Goal: Task Accomplishment & Management: Complete application form

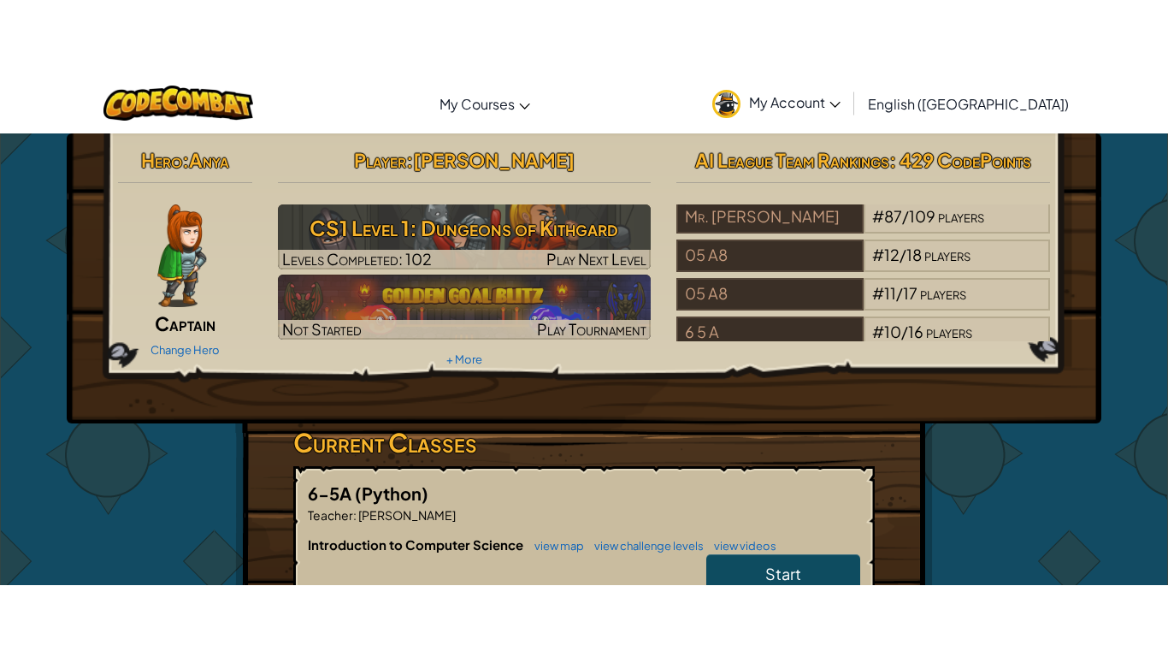
scroll to position [133, 0]
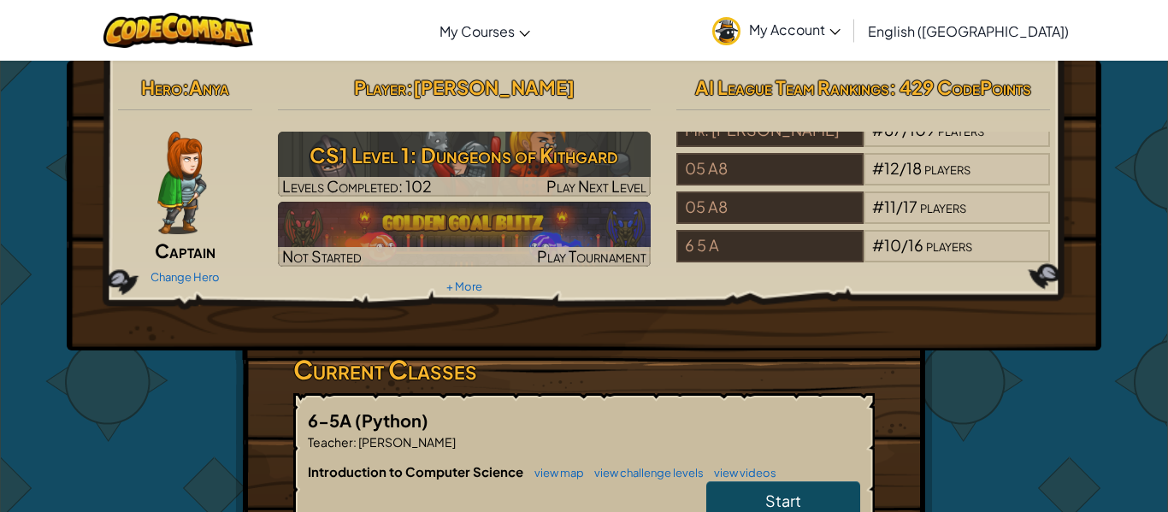
click at [186, 70] on h2 "Hero : Anya" at bounding box center [185, 87] width 134 height 36
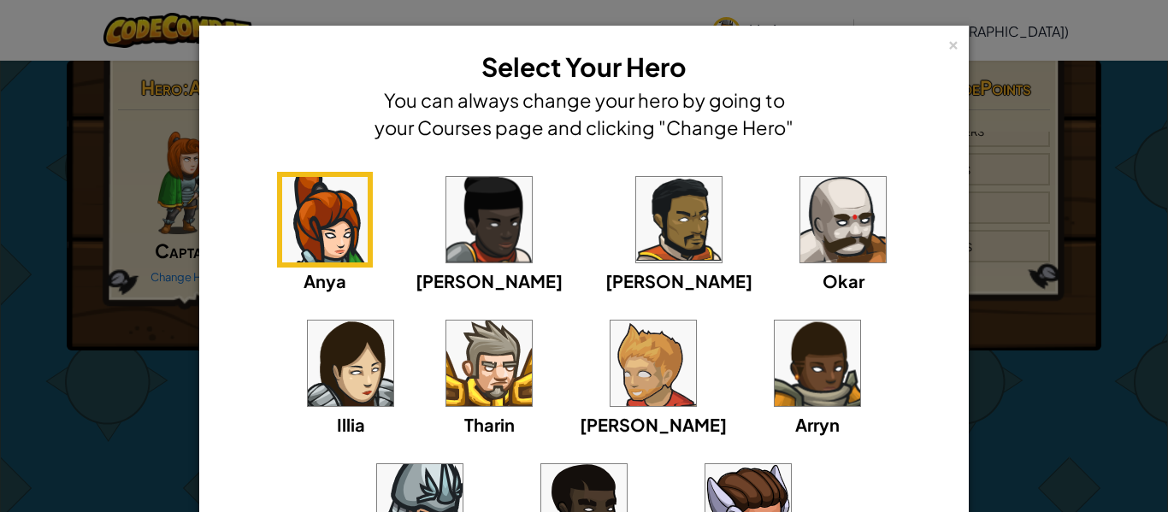
click at [77, 393] on div "× Select Your Hero You can always change your hero by going to your Courses pag…" at bounding box center [584, 256] width 1168 height 512
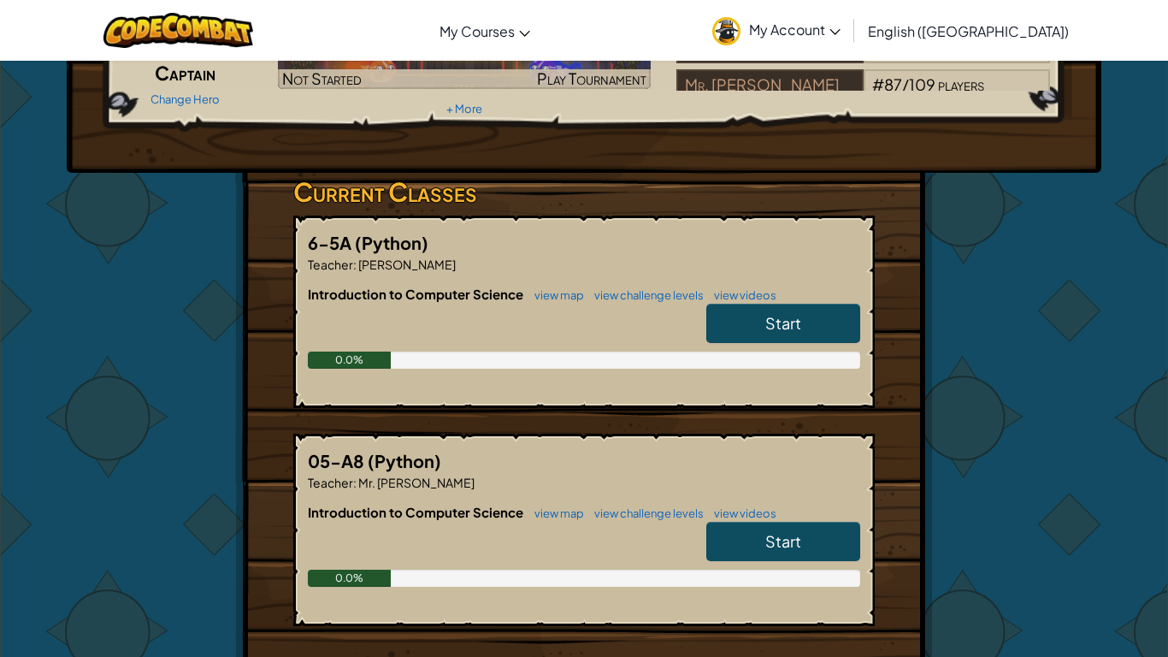
scroll to position [169, 0]
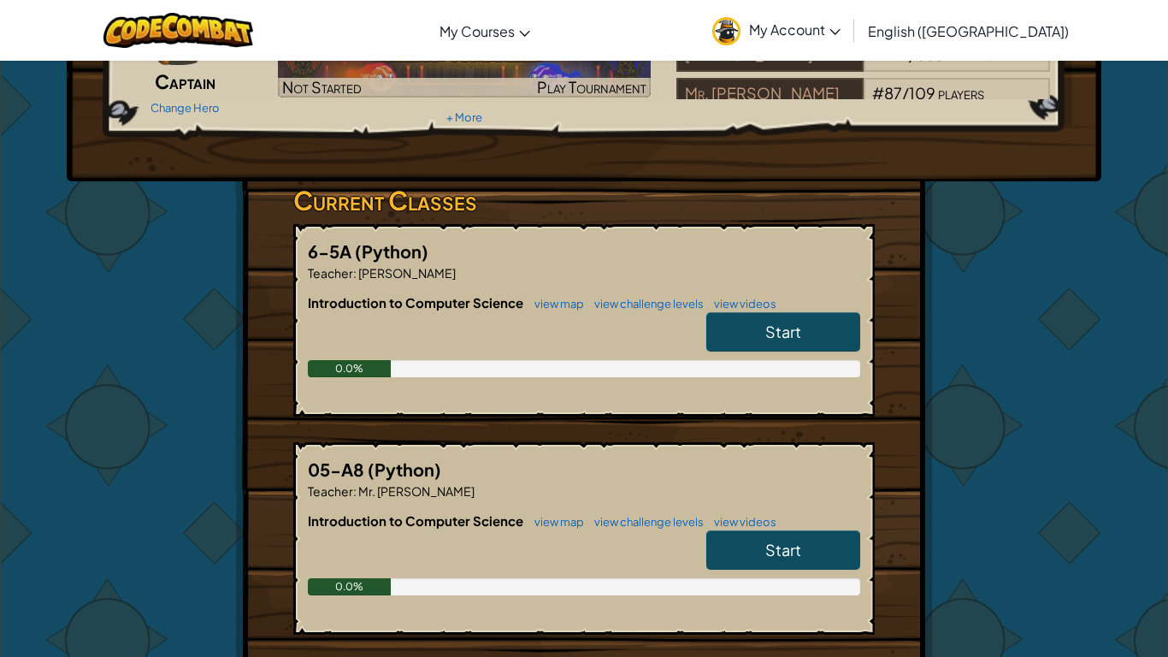
click at [751, 324] on link "Start" at bounding box center [784, 331] width 154 height 39
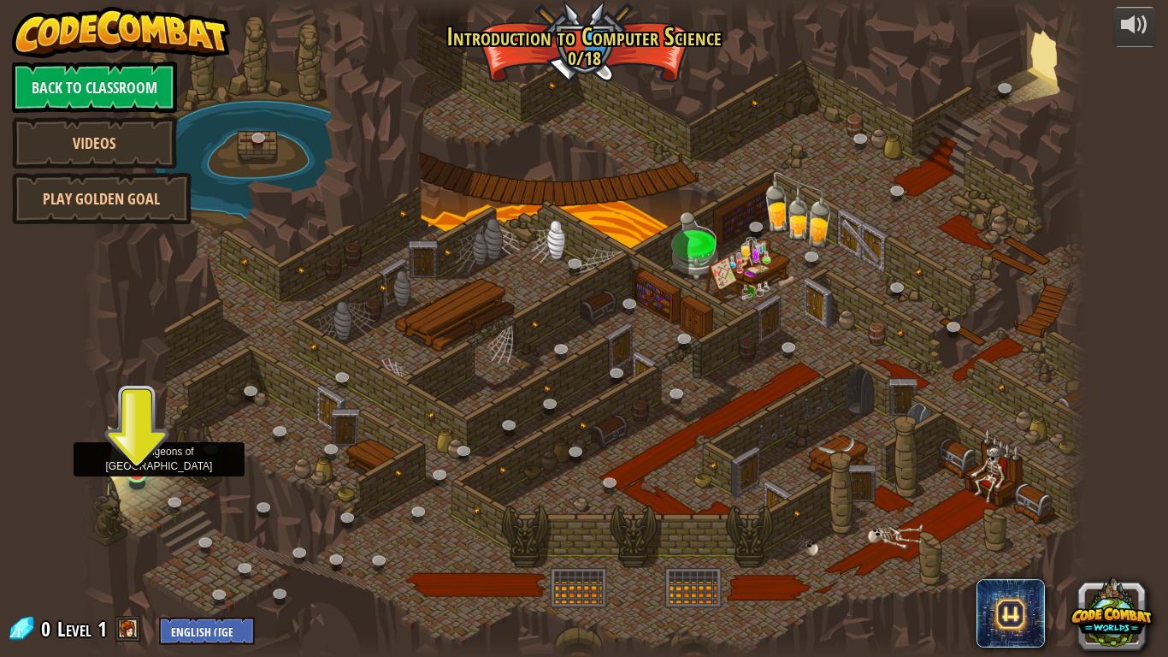
click at [136, 465] on img at bounding box center [137, 445] width 26 height 58
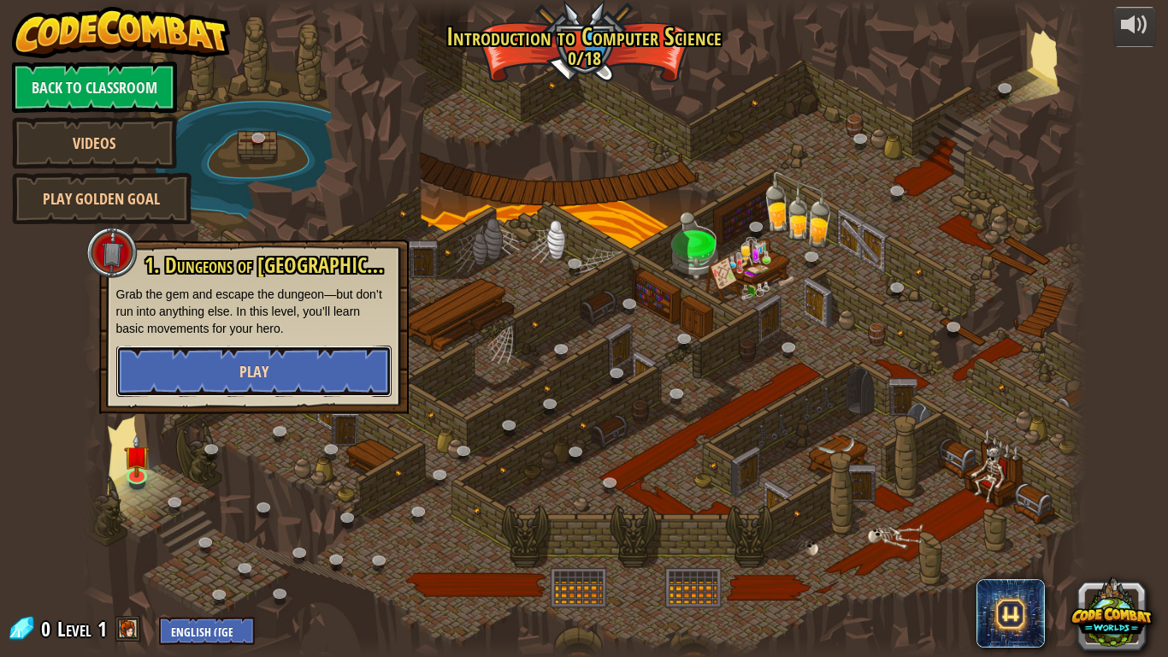
click at [208, 376] on button "Play" at bounding box center [253, 371] width 275 height 51
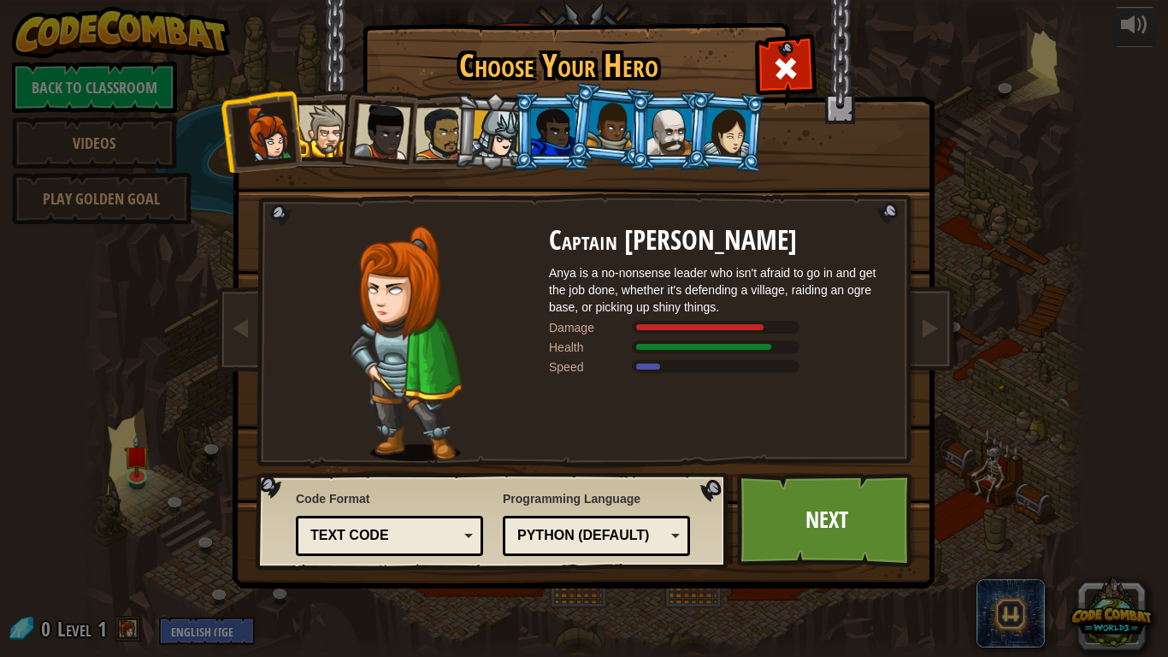
click at [321, 128] on div at bounding box center [325, 131] width 52 height 52
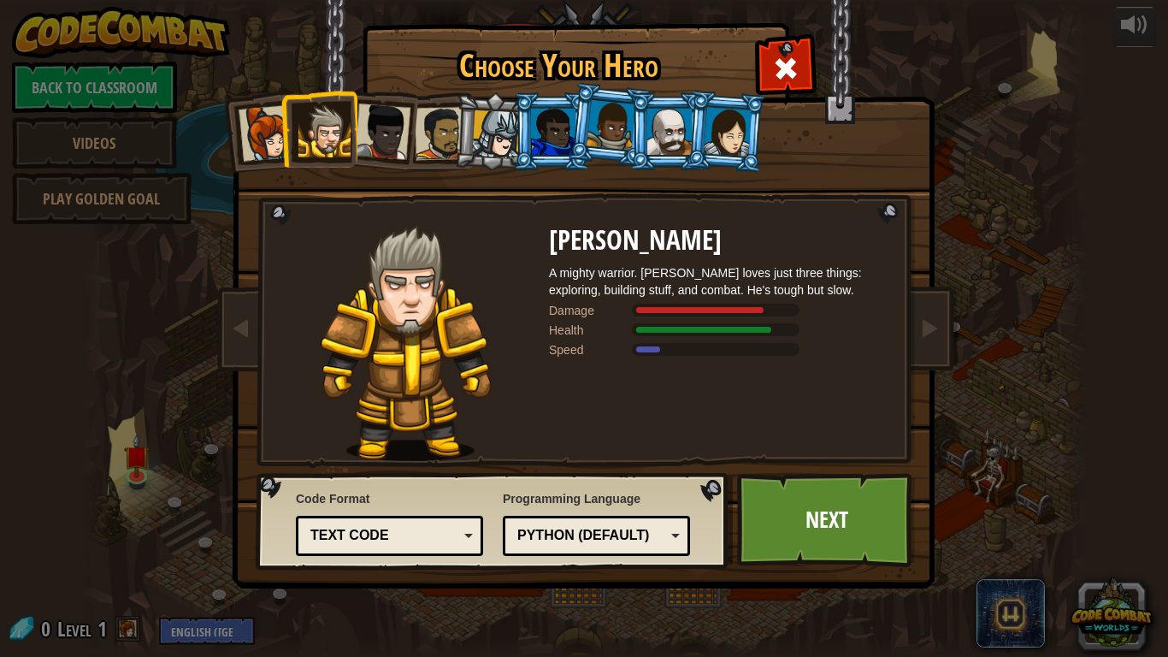
click at [730, 123] on div at bounding box center [728, 131] width 48 height 49
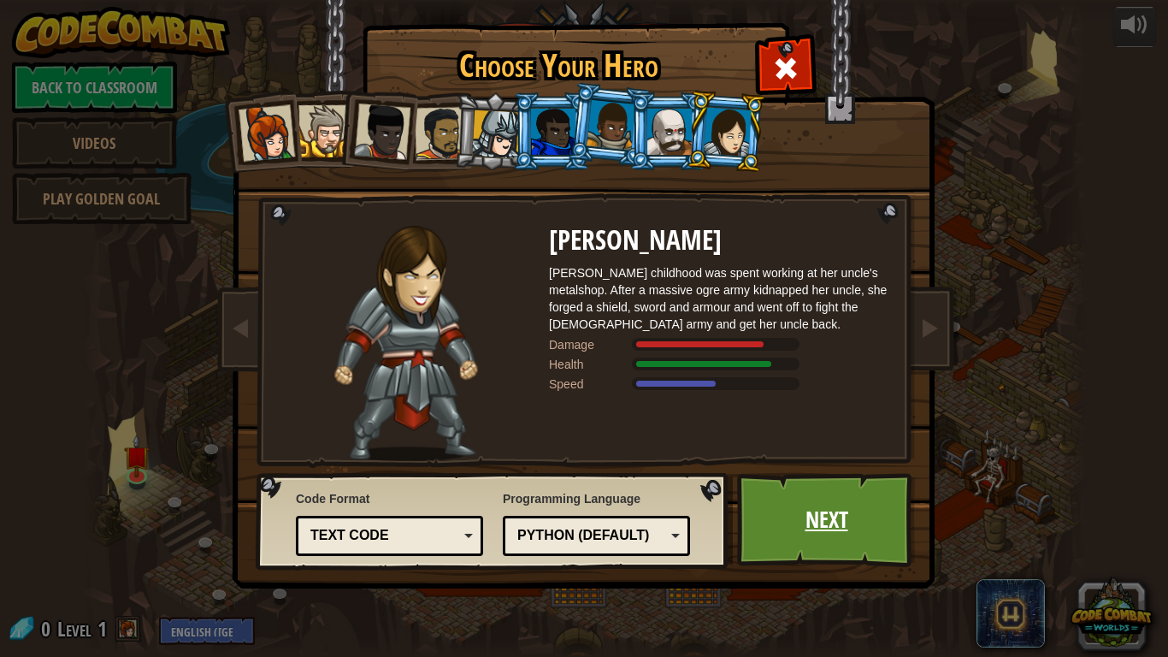
click at [846, 512] on link "Next" at bounding box center [826, 520] width 179 height 94
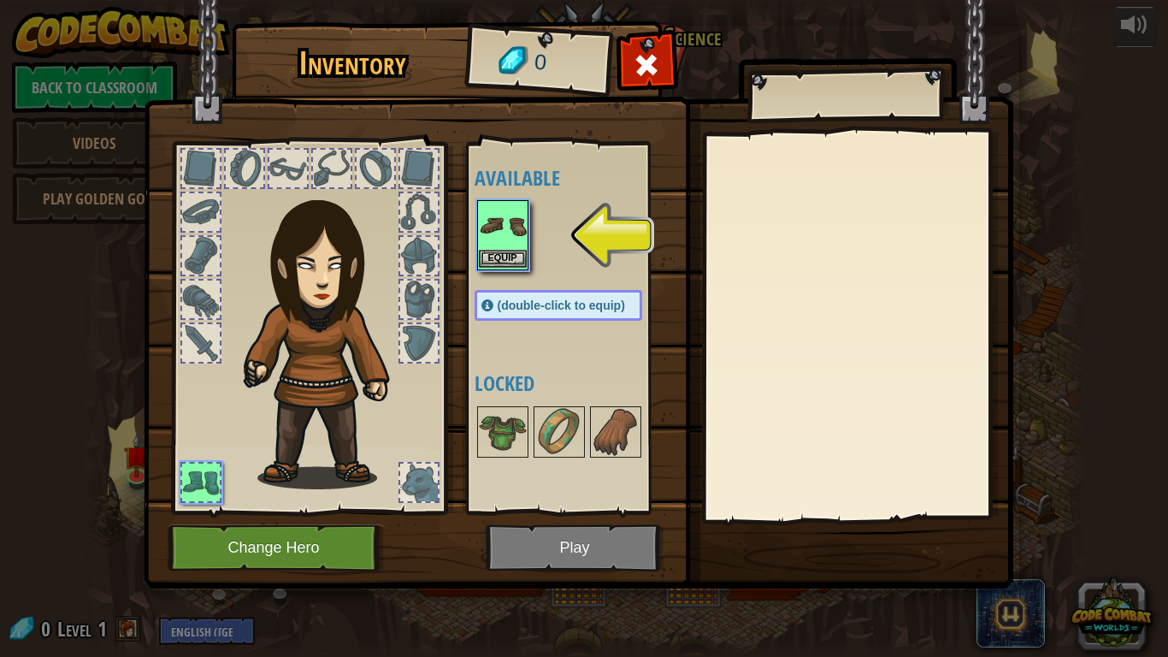
click at [521, 238] on img at bounding box center [503, 226] width 48 height 48
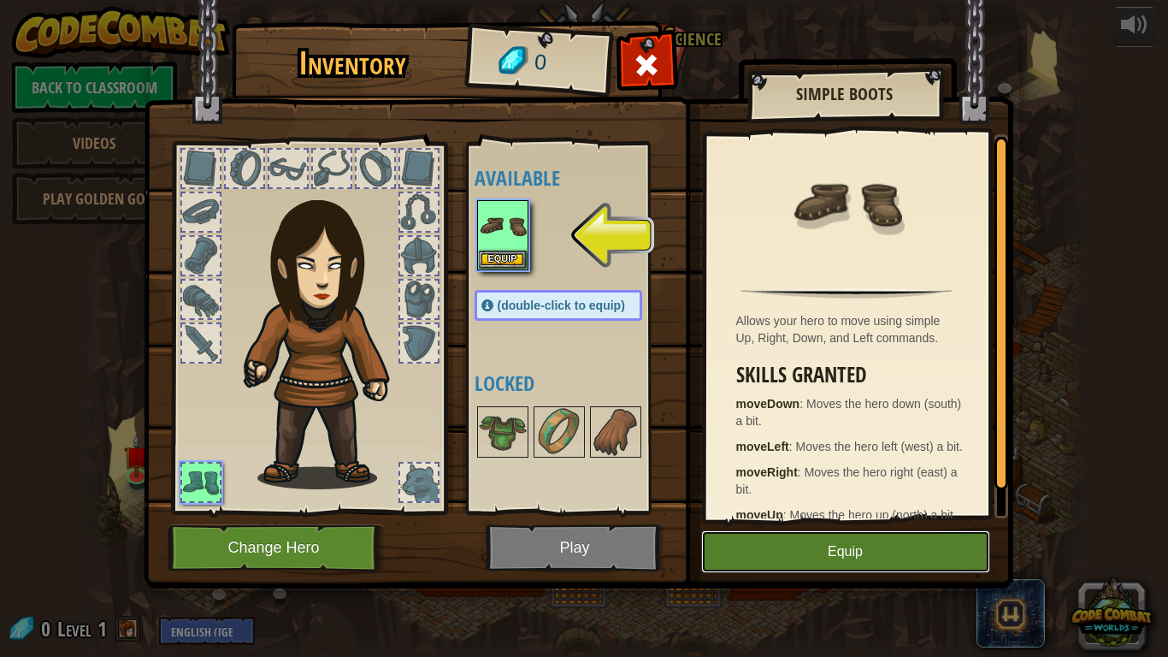
click at [775, 512] on button "Equip" at bounding box center [845, 551] width 289 height 43
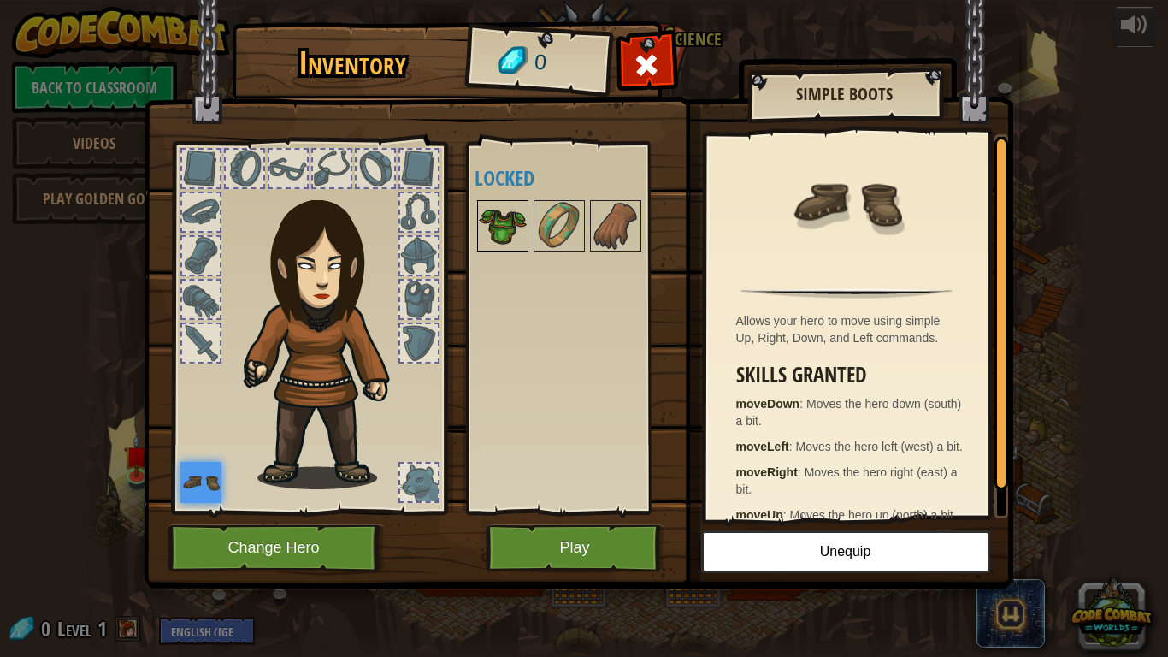
click at [504, 210] on img at bounding box center [503, 226] width 48 height 48
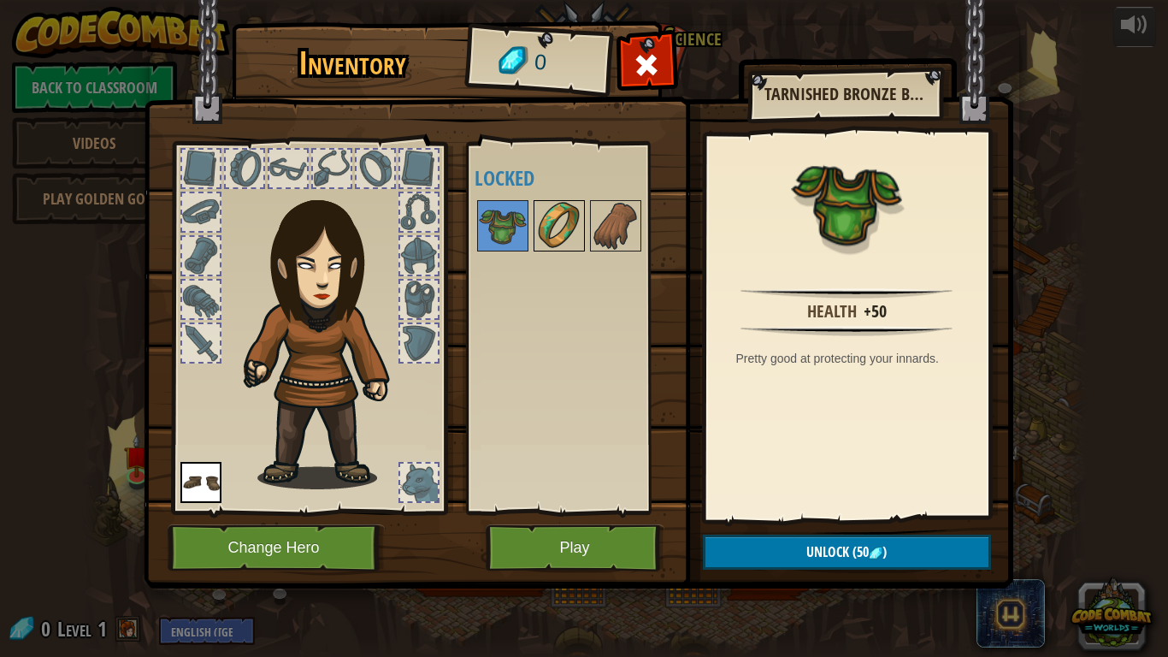
click at [550, 216] on img at bounding box center [559, 226] width 48 height 48
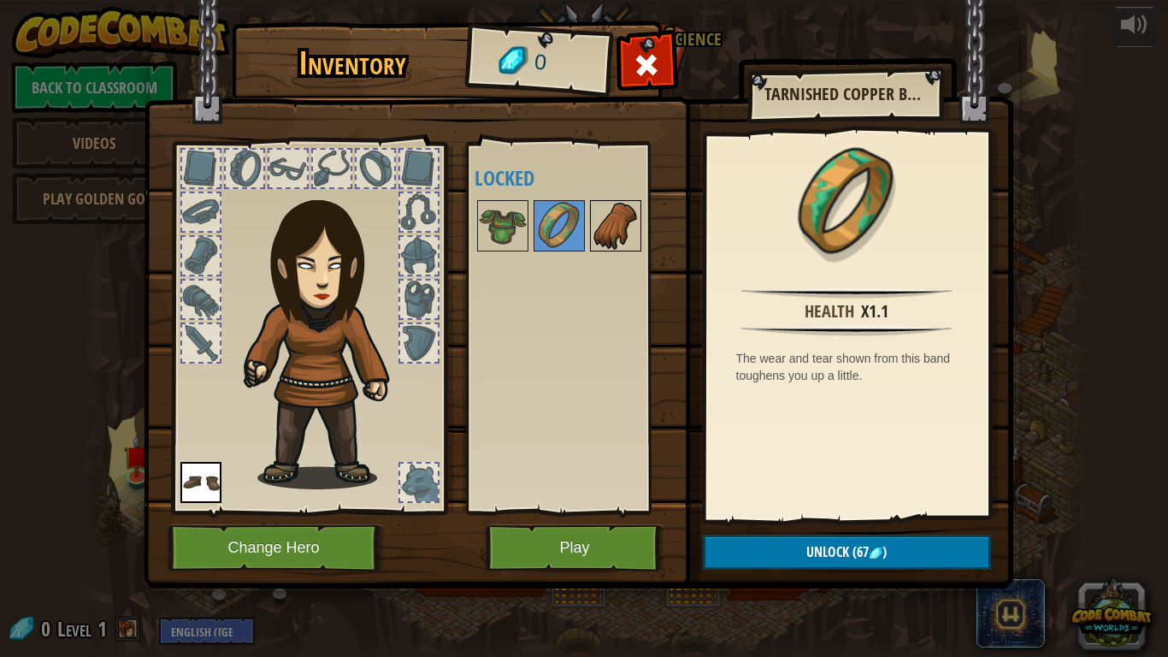
click at [598, 232] on img at bounding box center [616, 226] width 48 height 48
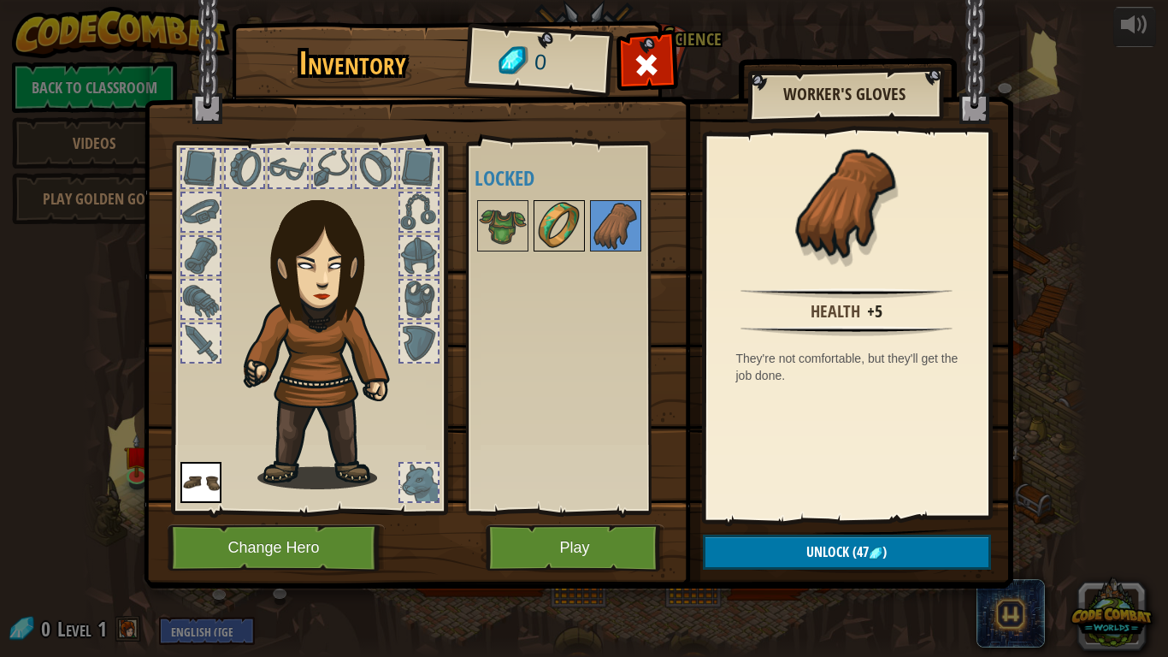
click at [546, 215] on img at bounding box center [559, 226] width 48 height 48
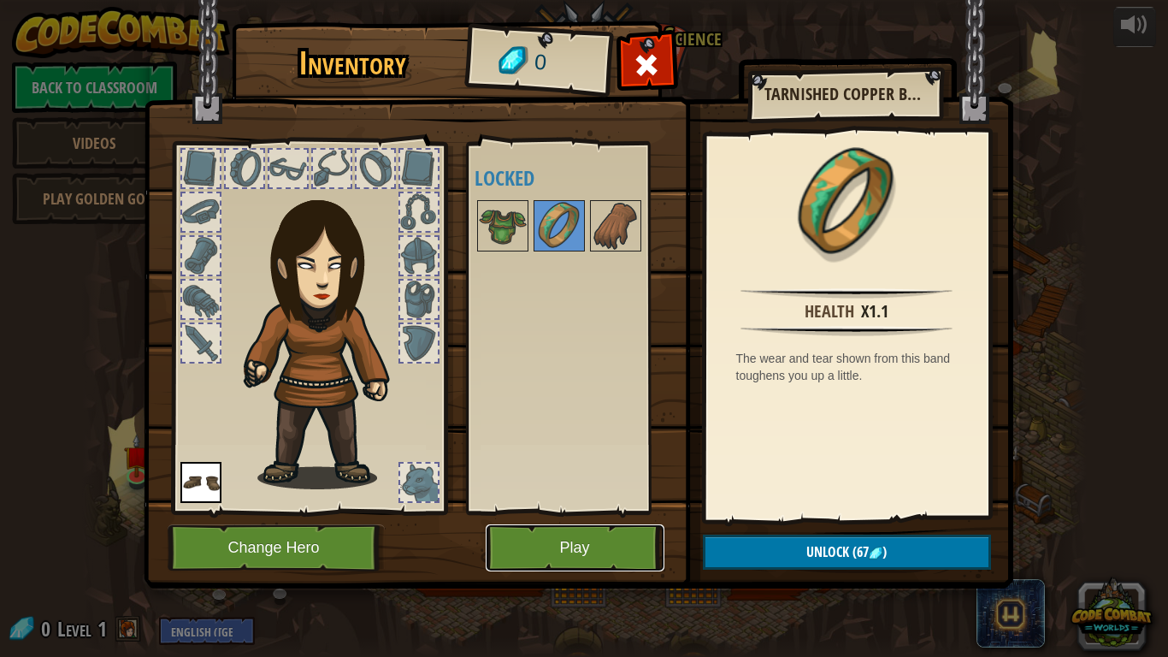
click at [625, 512] on button "Play" at bounding box center [575, 547] width 179 height 47
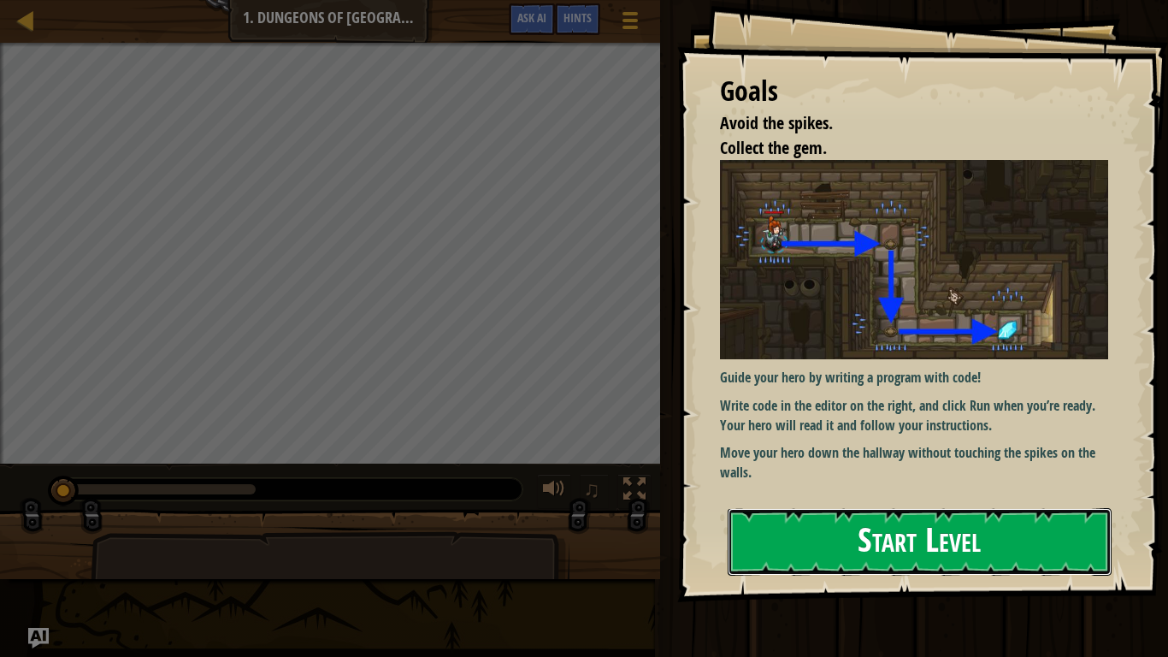
click at [784, 512] on button "Start Level" at bounding box center [920, 542] width 384 height 68
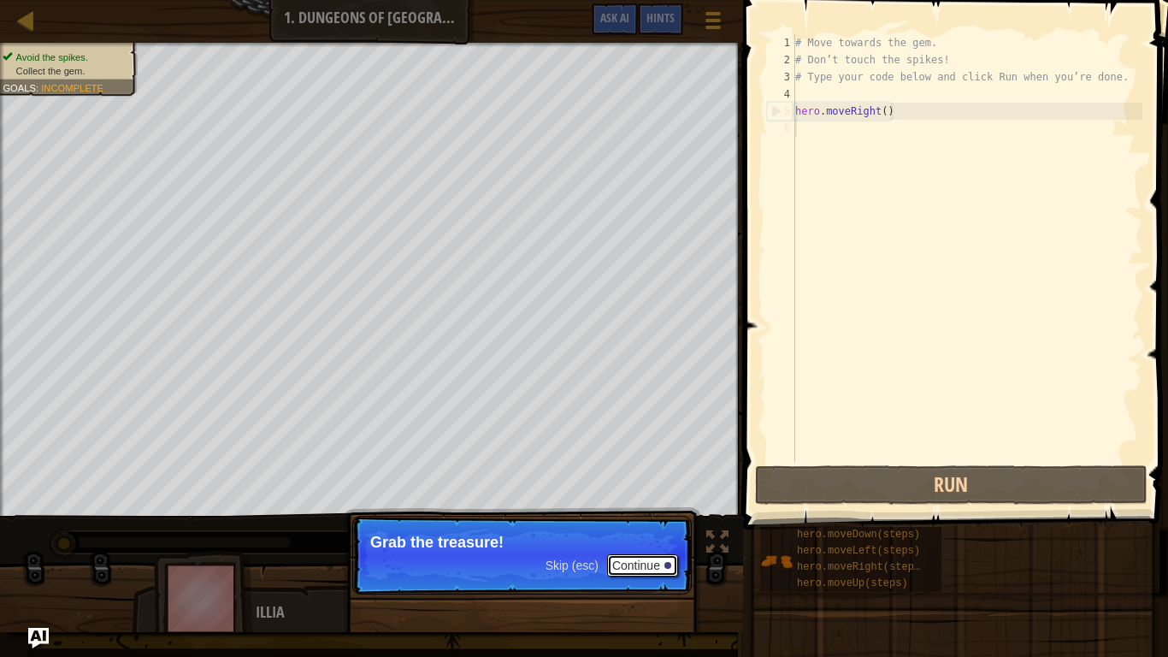
click at [623, 512] on button "Continue" at bounding box center [642, 565] width 71 height 22
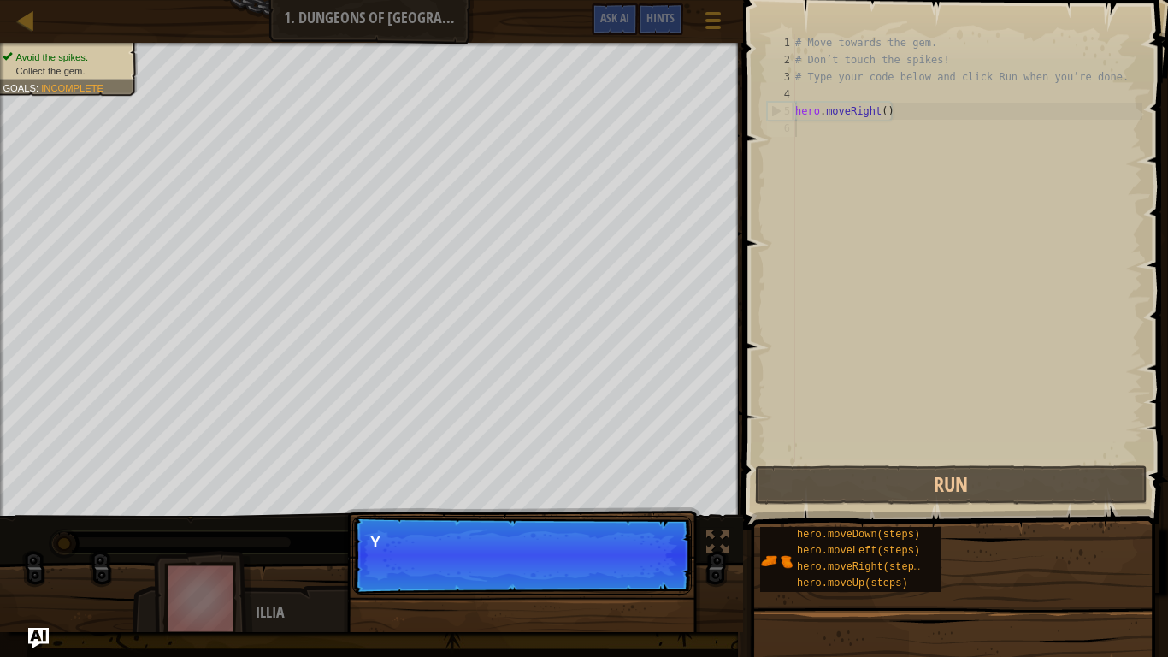
scroll to position [8, 0]
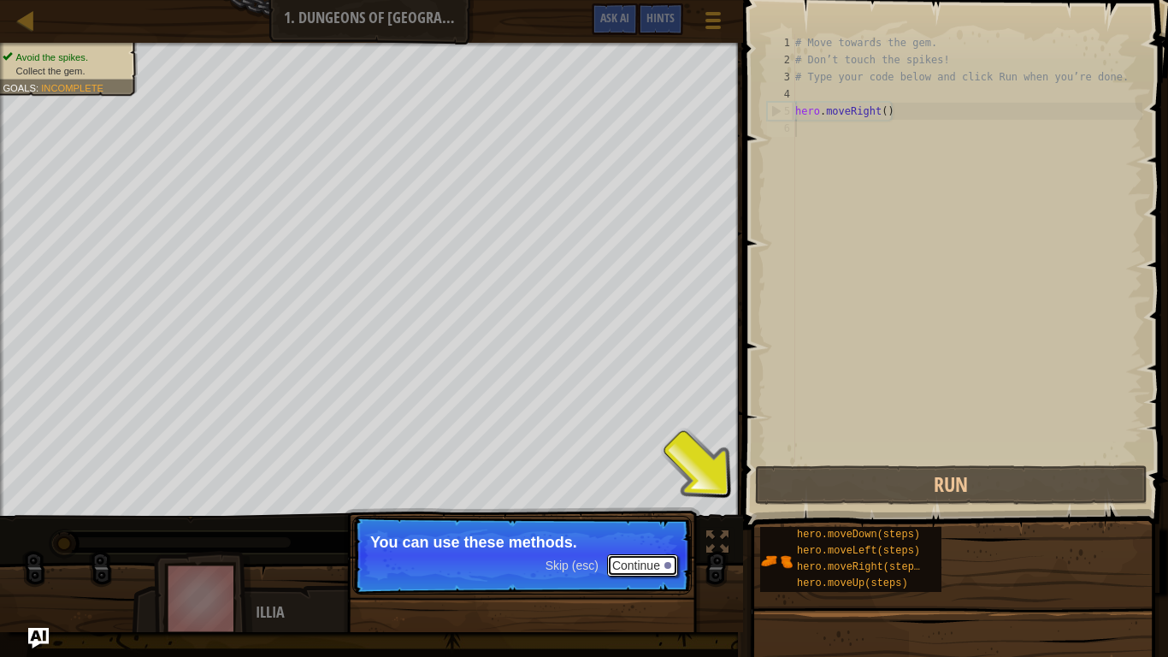
click at [627, 512] on button "Continue" at bounding box center [642, 565] width 71 height 22
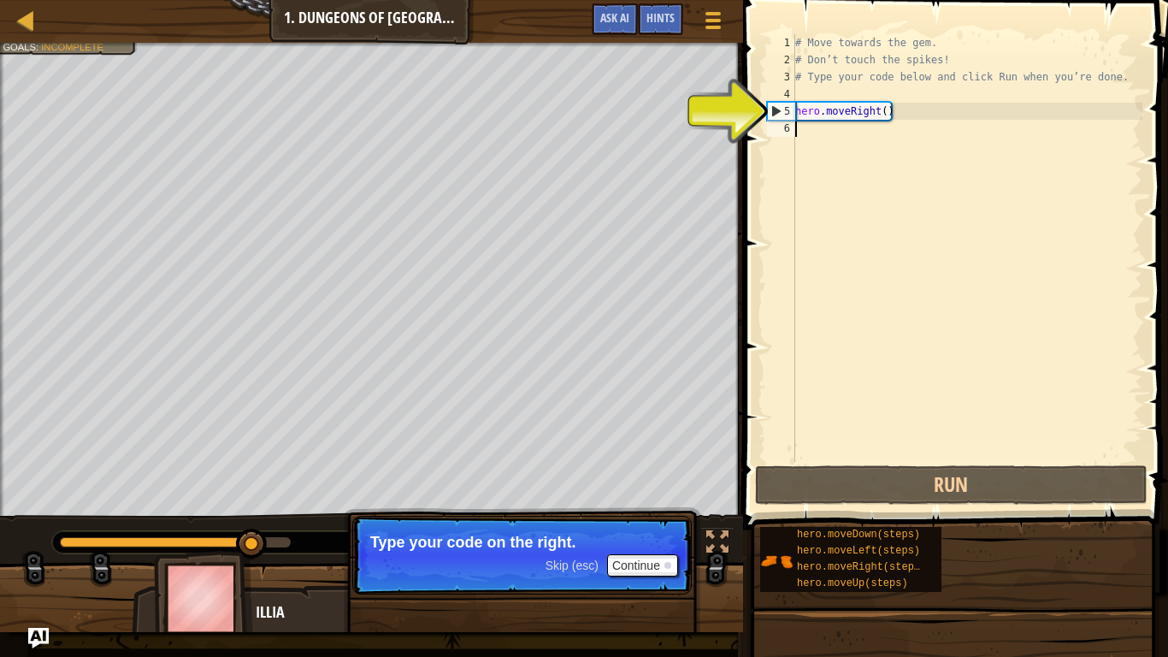
click at [890, 127] on div "# Move towards the gem. # Don’t touch the spikes! # Type your code below and cl…" at bounding box center [967, 265] width 351 height 462
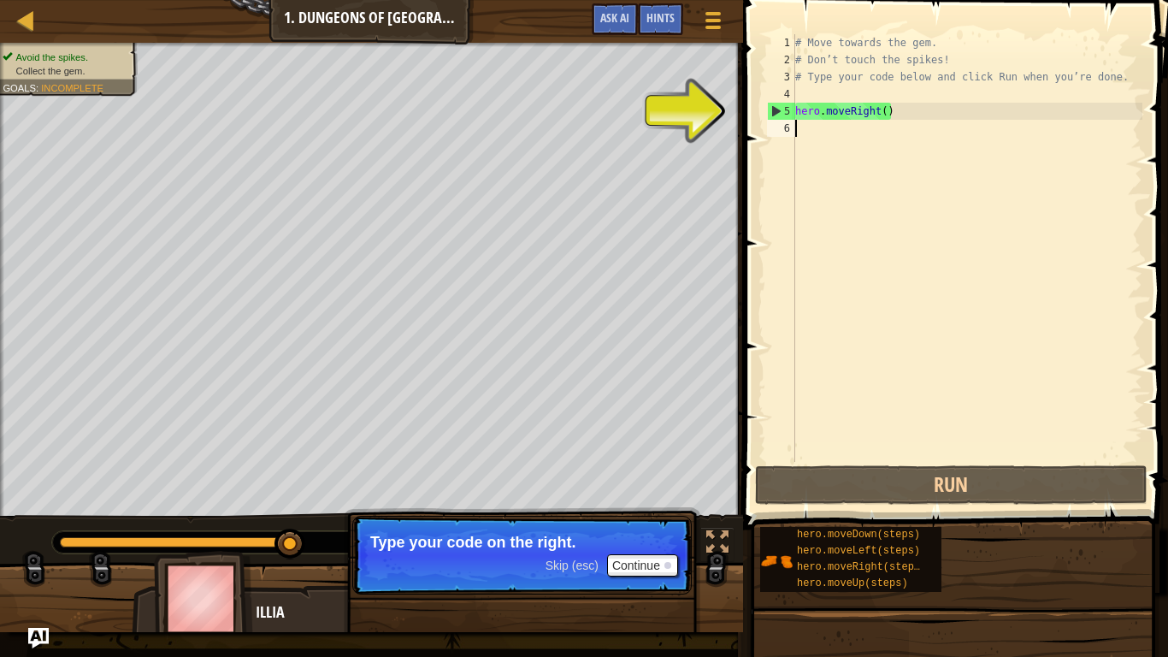
click at [813, 124] on div "# Move towards the gem. # Don’t touch the spikes! # Type your code below and cl…" at bounding box center [967, 265] width 351 height 462
click at [809, 127] on div "# Move towards the gem. # Don’t touch the spikes! # Type your code below and cl…" at bounding box center [967, 265] width 351 height 462
click at [803, 114] on div "# Move towards the gem. # Don’t touch the spikes! # Type your code below and cl…" at bounding box center [967, 265] width 351 height 462
click at [778, 110] on div "5" at bounding box center [781, 111] width 27 height 17
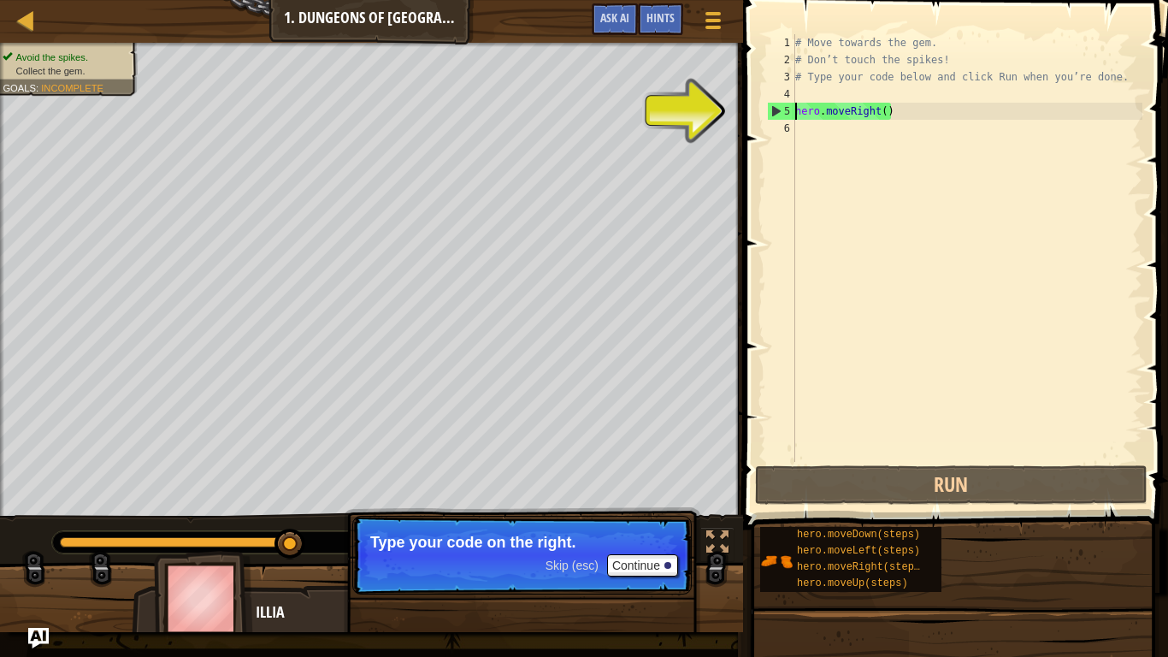
click at [903, 110] on div "# Move towards the gem. # Don’t touch the spikes! # Type your code below and cl…" at bounding box center [967, 265] width 351 height 462
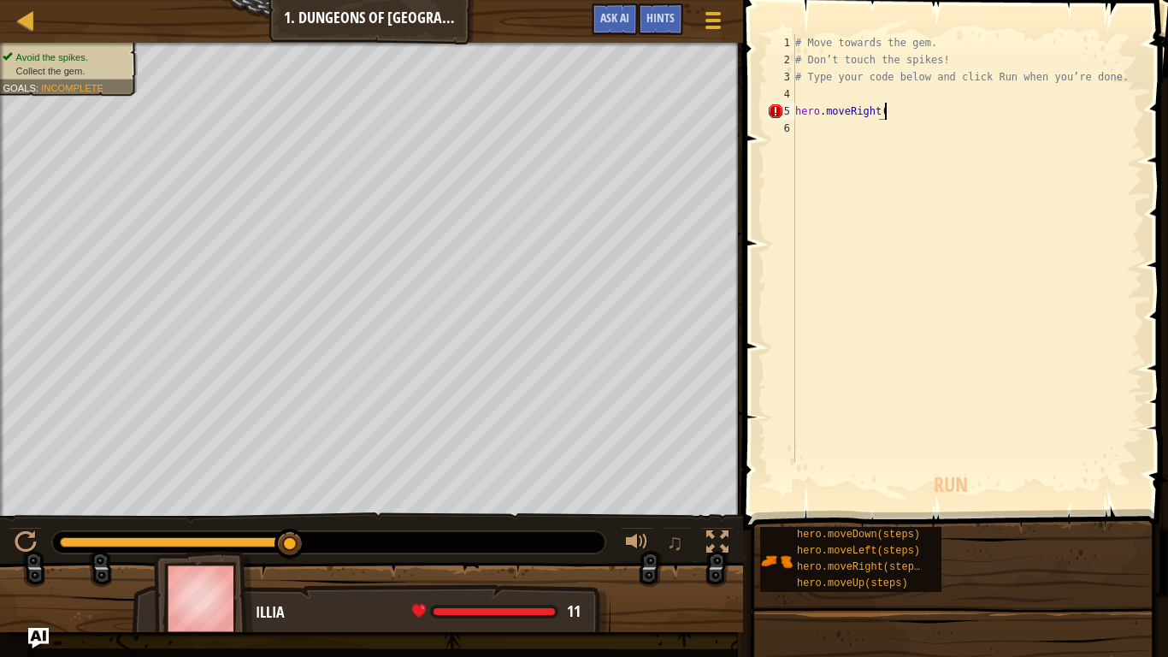
type textarea "hero.moveRight()"
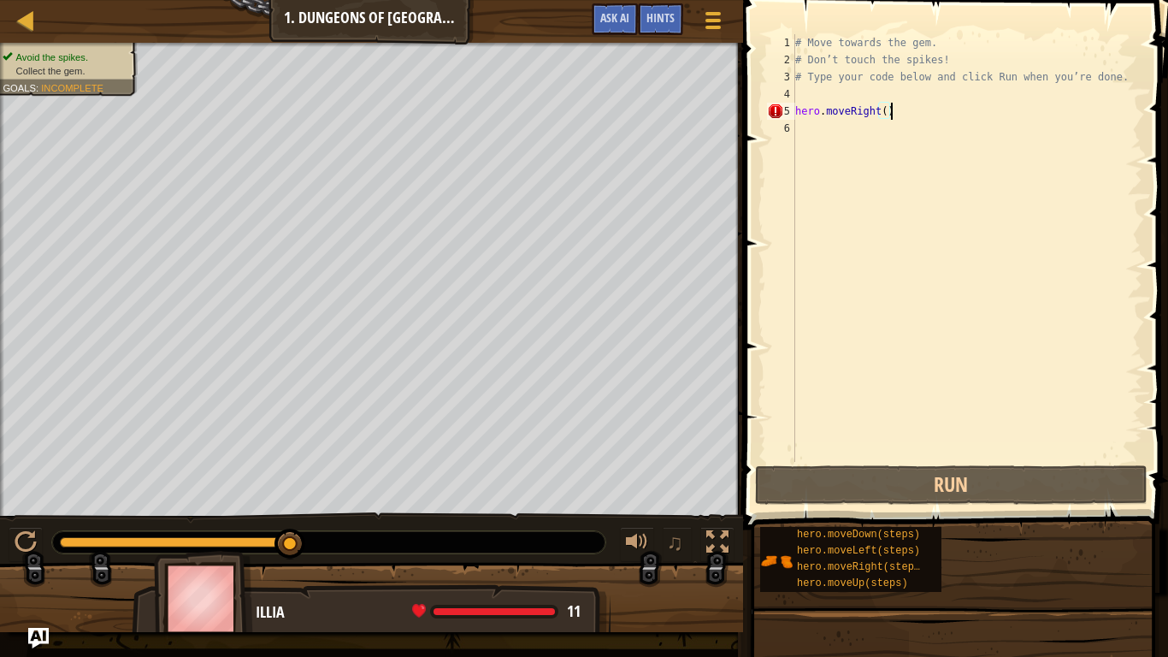
scroll to position [8, 13]
click at [812, 140] on div "# Move towards the gem. # Don’t touch the spikes! # Type your code below and cl…" at bounding box center [967, 265] width 351 height 462
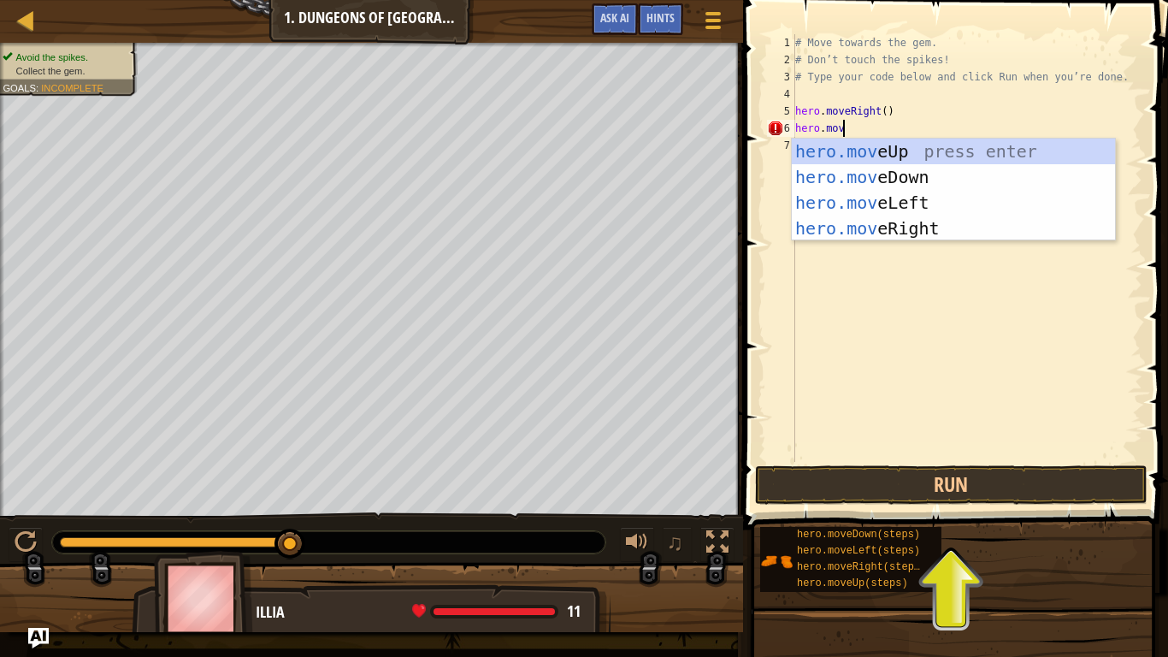
type textarea "hero.move"
click at [855, 175] on div "hero.move Up press enter hero.move Down press enter hero.move Left press enter …" at bounding box center [953, 216] width 323 height 154
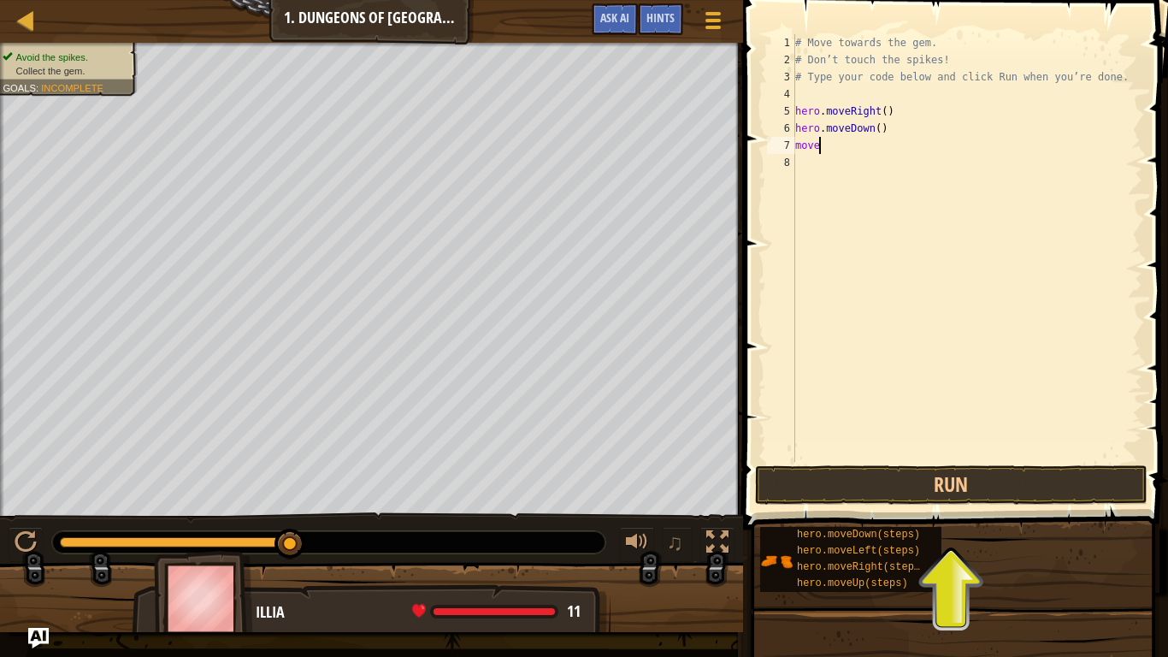
scroll to position [8, 2]
type textarea "m"
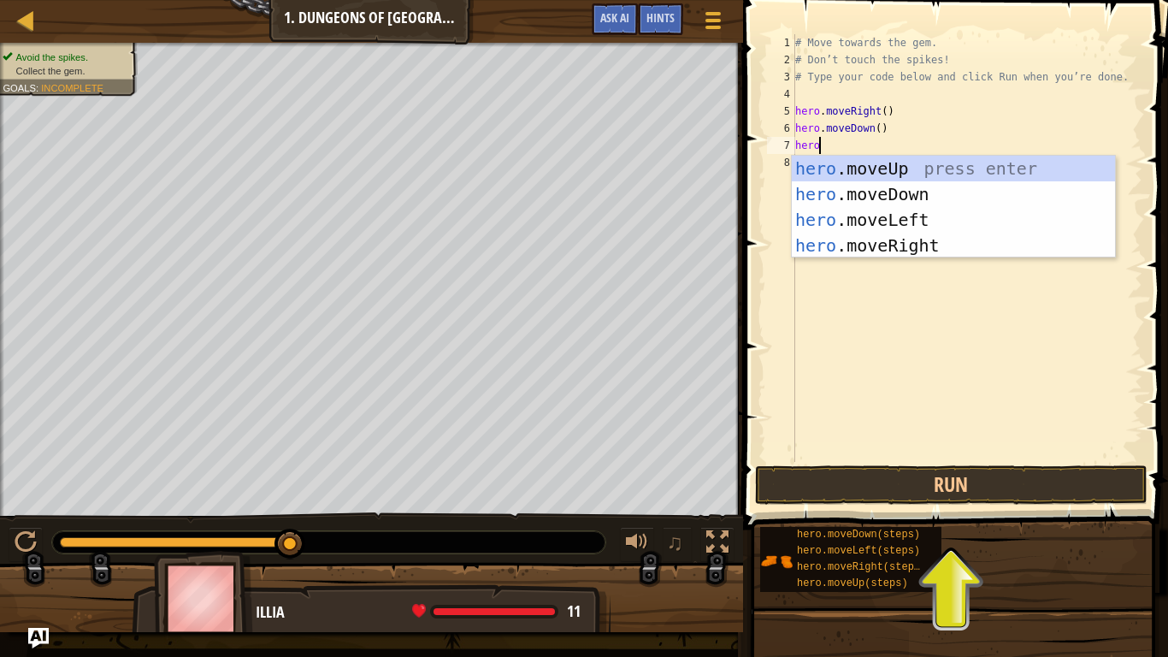
type textarea "hero."
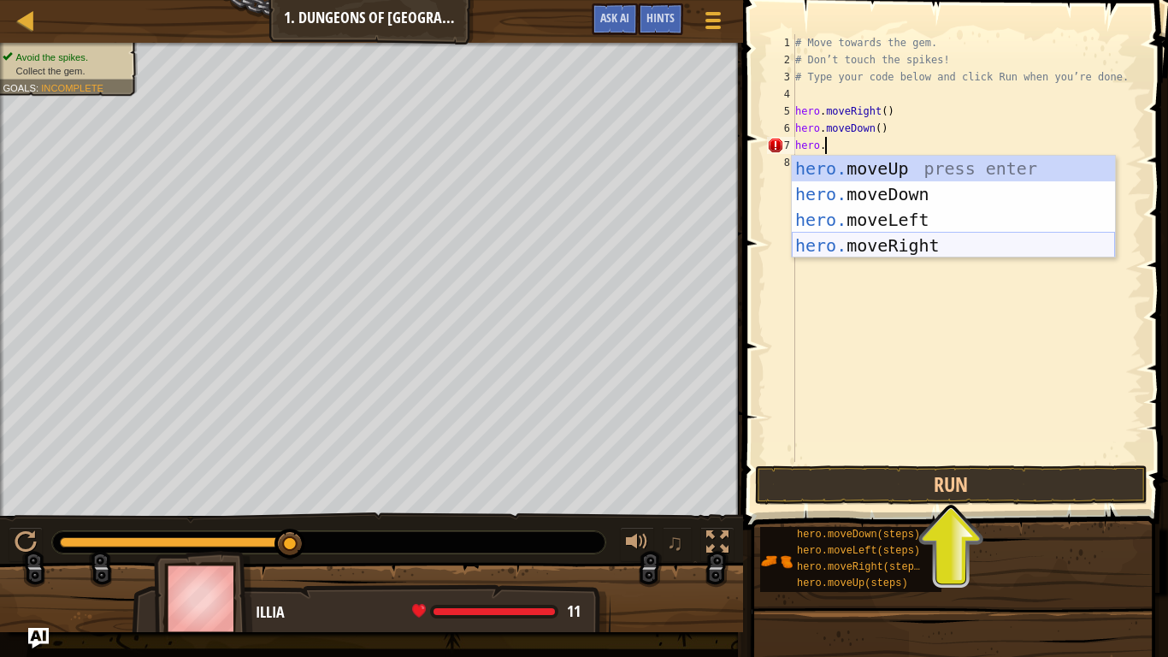
click at [944, 248] on div "hero. moveUp press enter hero. moveDown press enter hero. moveLeft press enter …" at bounding box center [953, 233] width 323 height 154
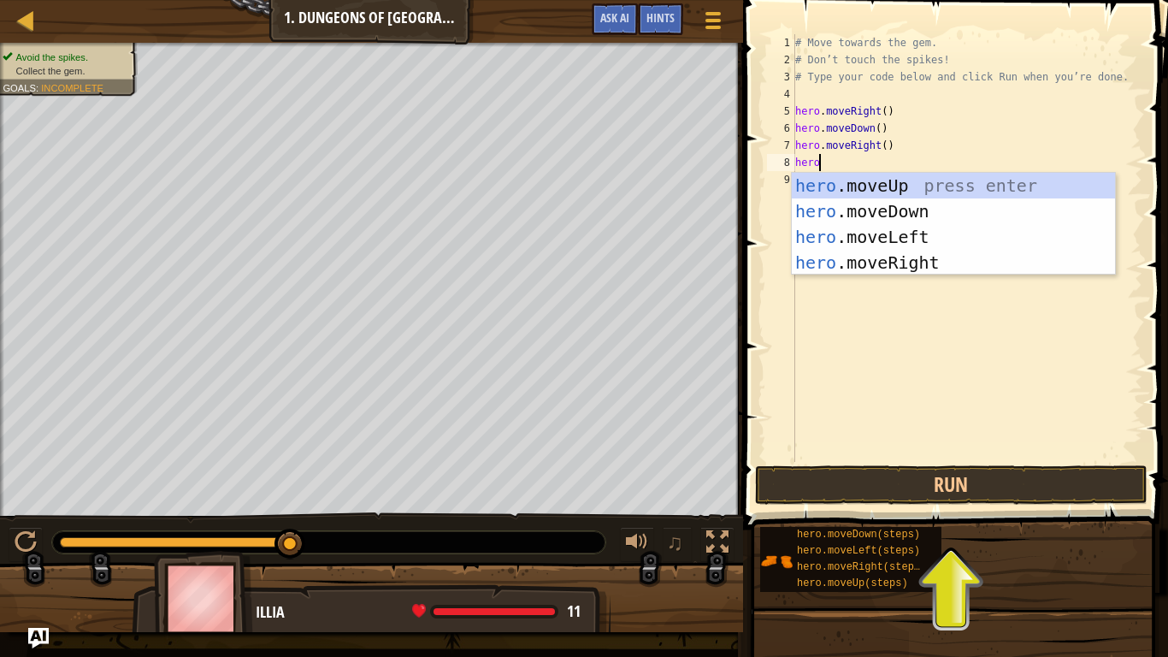
type textarea "hero."
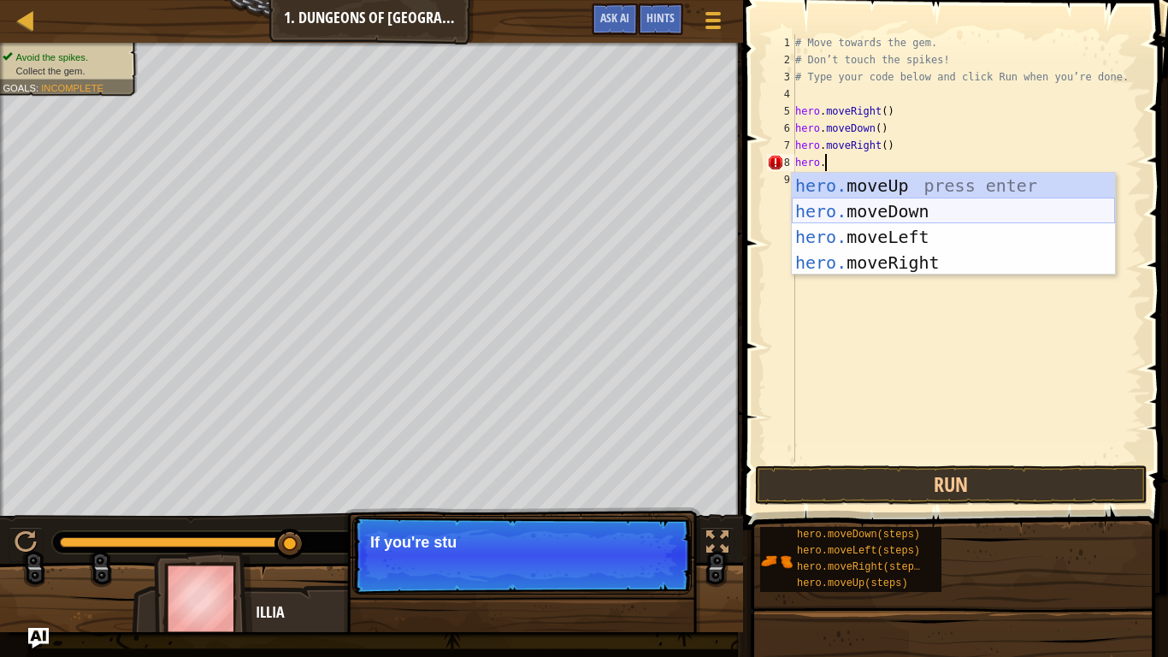
click at [819, 209] on div "hero. moveUp press enter hero. moveDown press enter hero. moveLeft press enter …" at bounding box center [953, 250] width 323 height 154
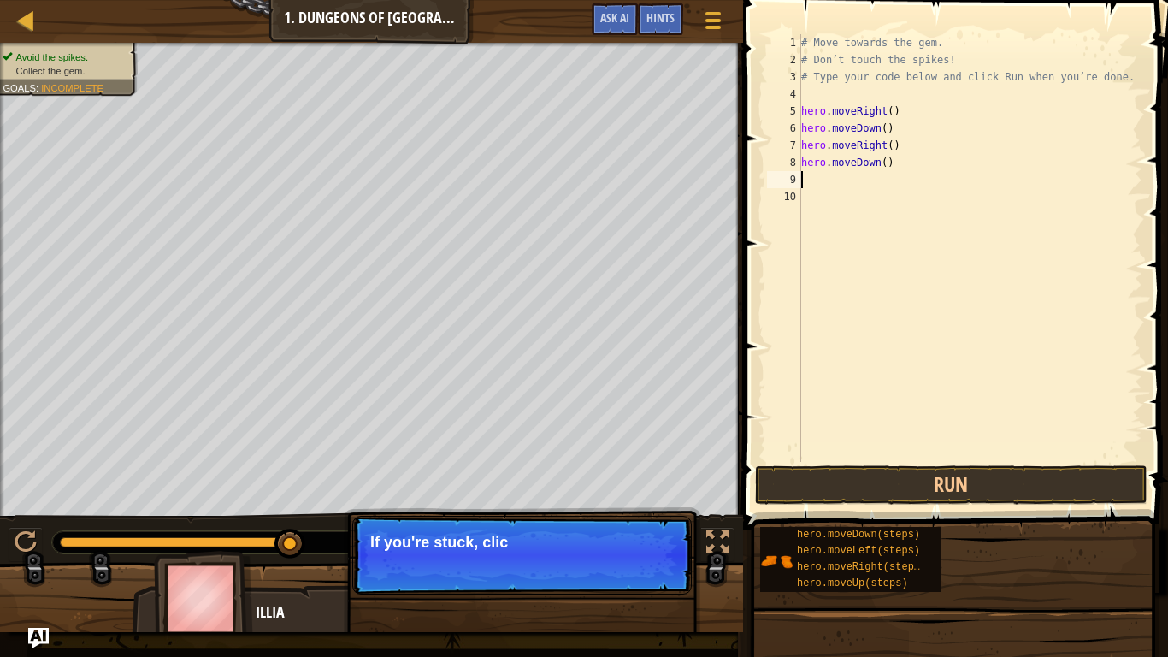
scroll to position [8, 0]
click at [633, 512] on button "Continue" at bounding box center [642, 565] width 71 height 22
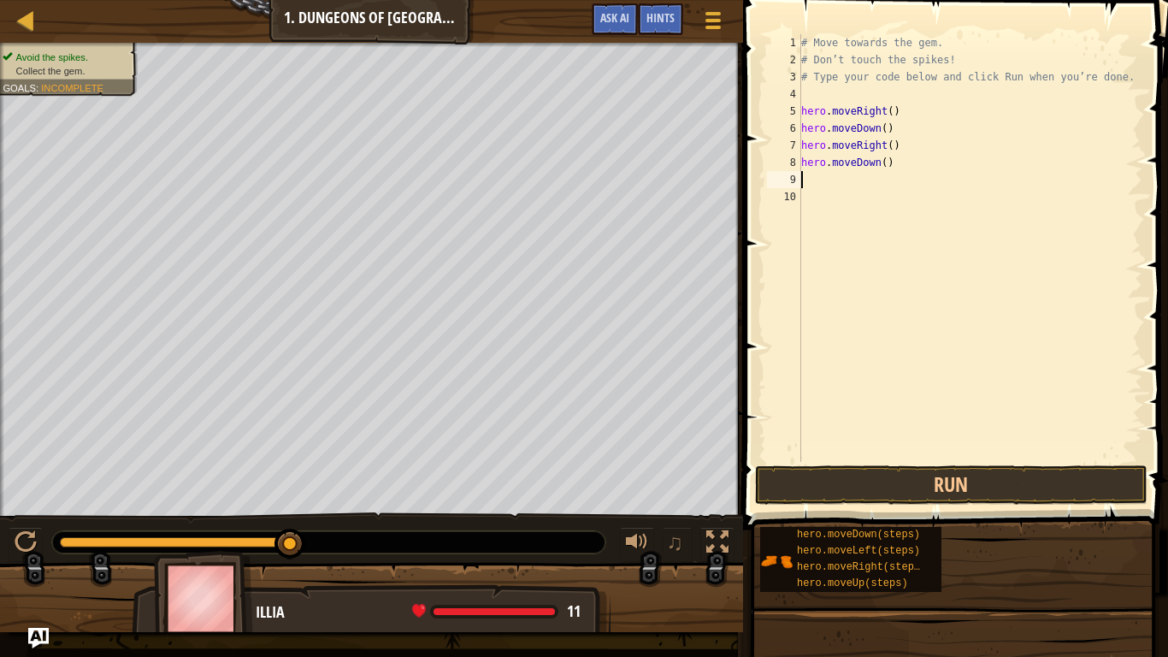
click at [856, 464] on span at bounding box center [957, 240] width 439 height 580
click at [844, 477] on button "Run" at bounding box center [951, 484] width 393 height 39
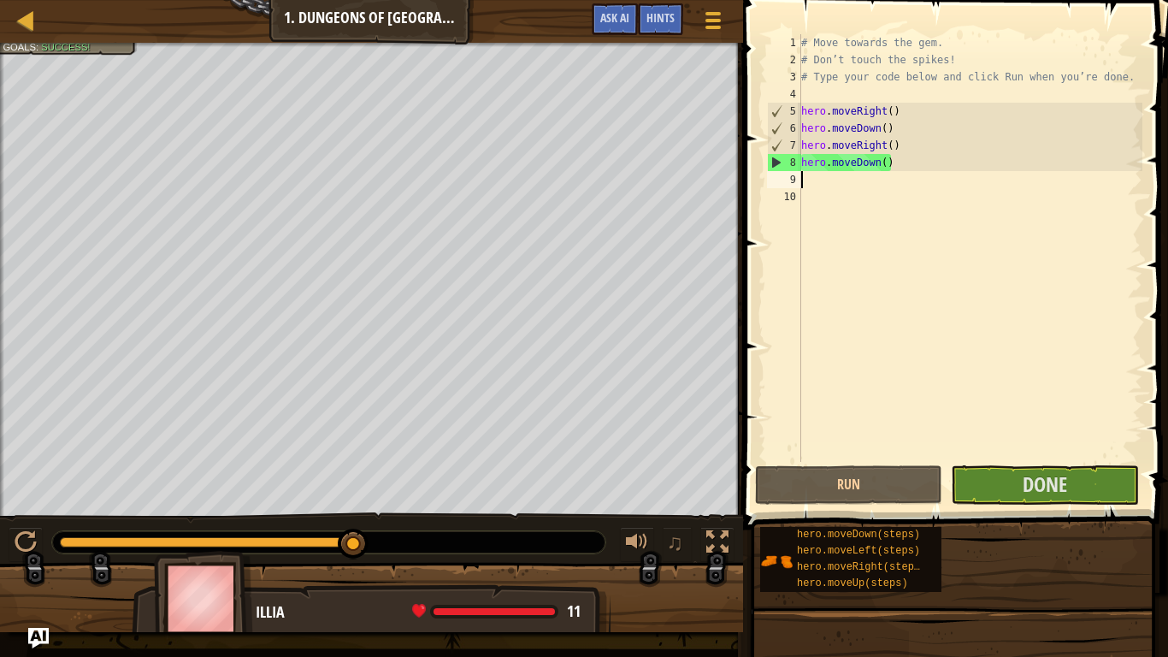
click at [909, 169] on div "# Move towards the gem. # Don’t touch the spikes! # Type your code below and cl…" at bounding box center [970, 265] width 345 height 462
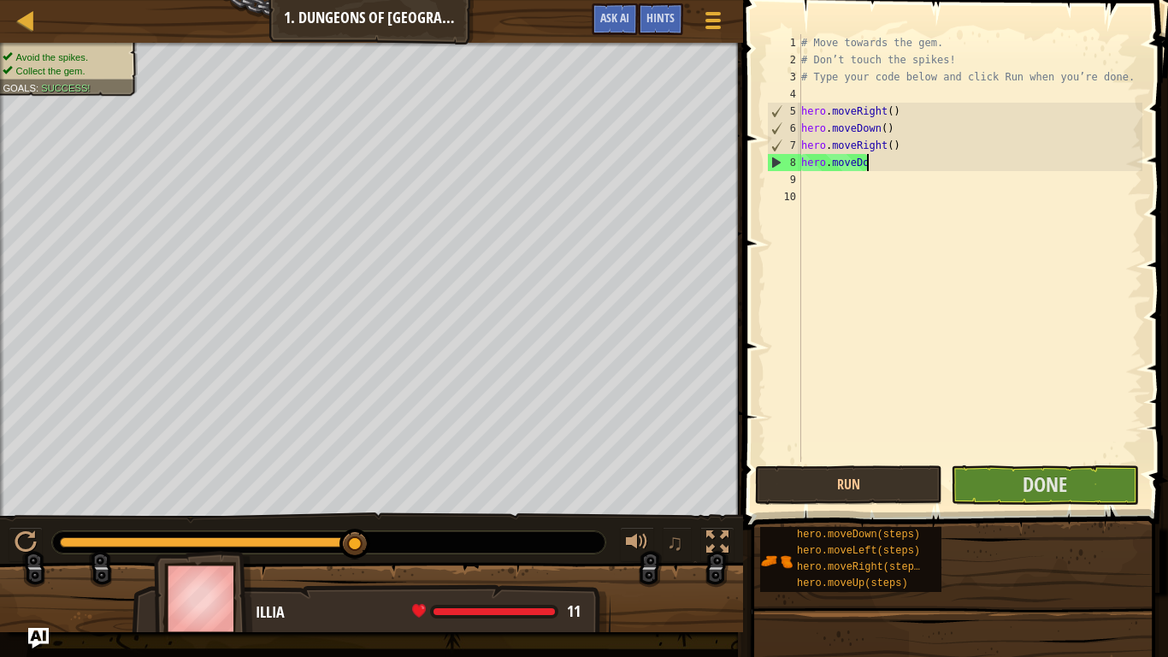
type textarea "hero.moveD"
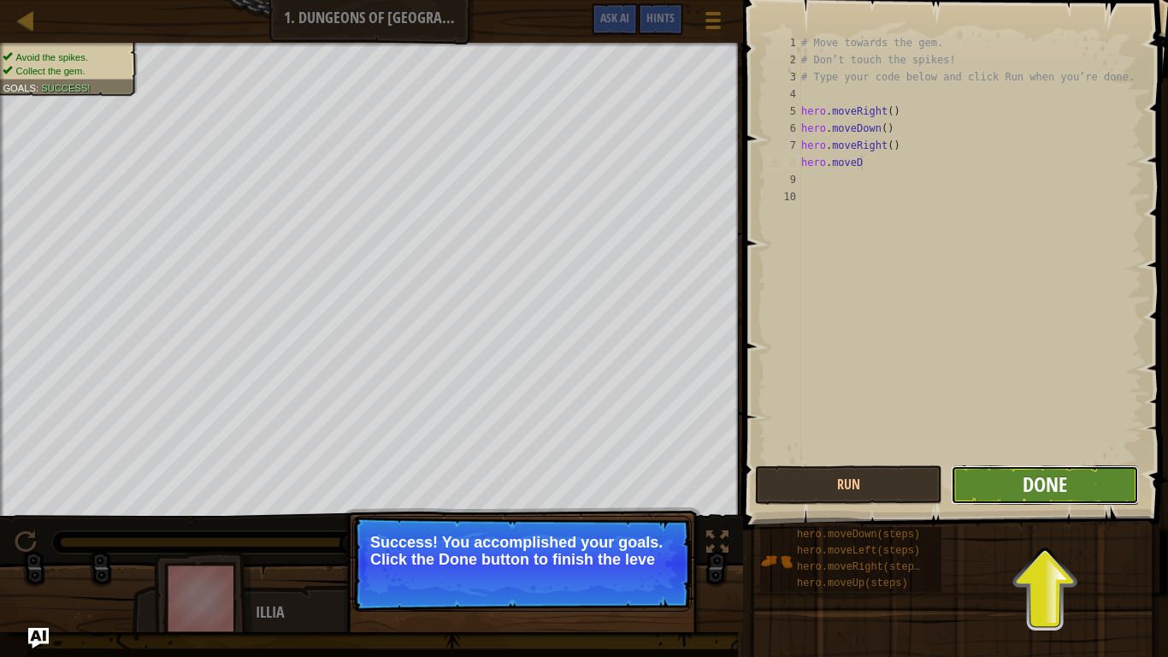
click at [1064, 482] on span "Done" at bounding box center [1045, 483] width 44 height 27
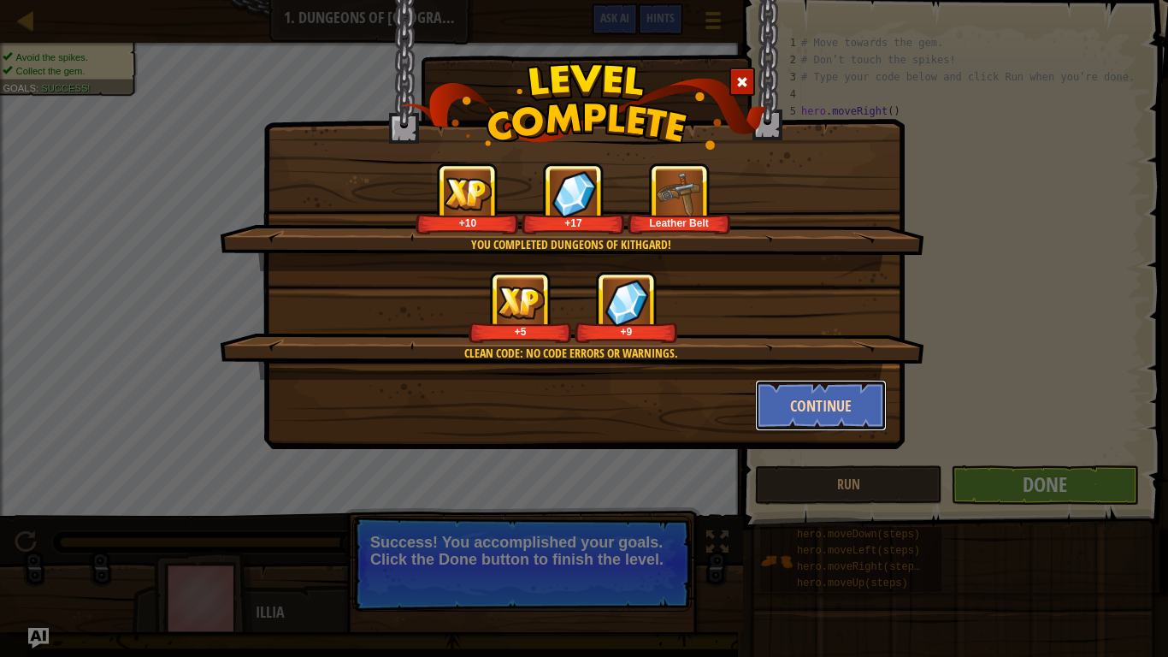
click at [810, 406] on button "Continue" at bounding box center [821, 405] width 133 height 51
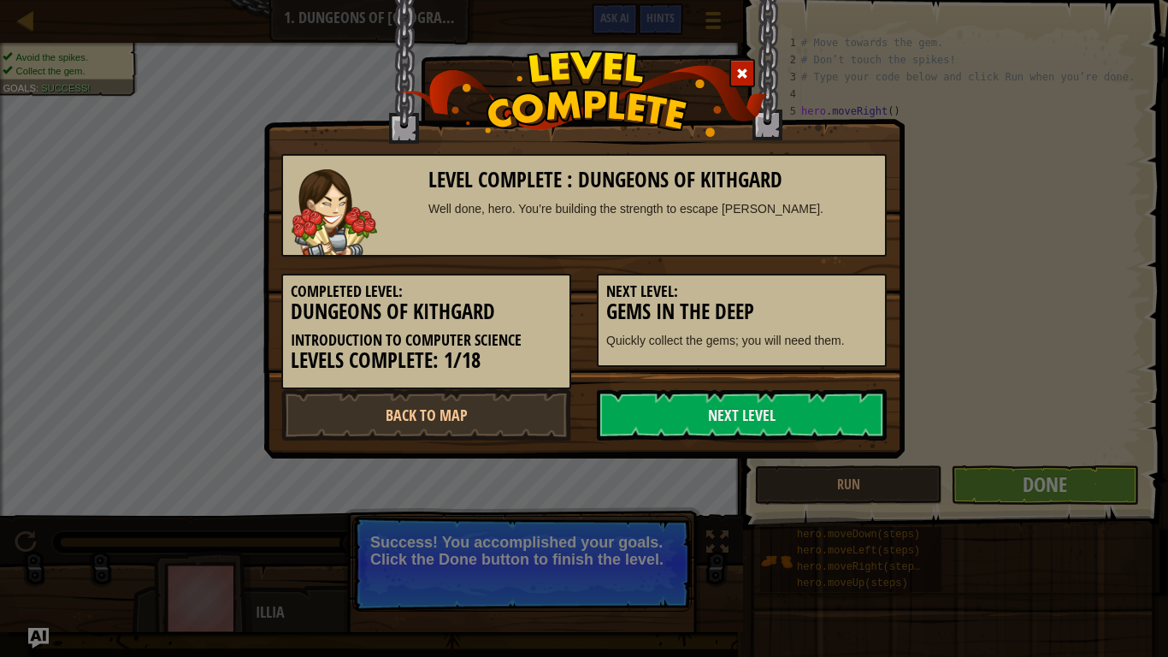
click at [810, 406] on link "Next Level" at bounding box center [742, 414] width 290 height 51
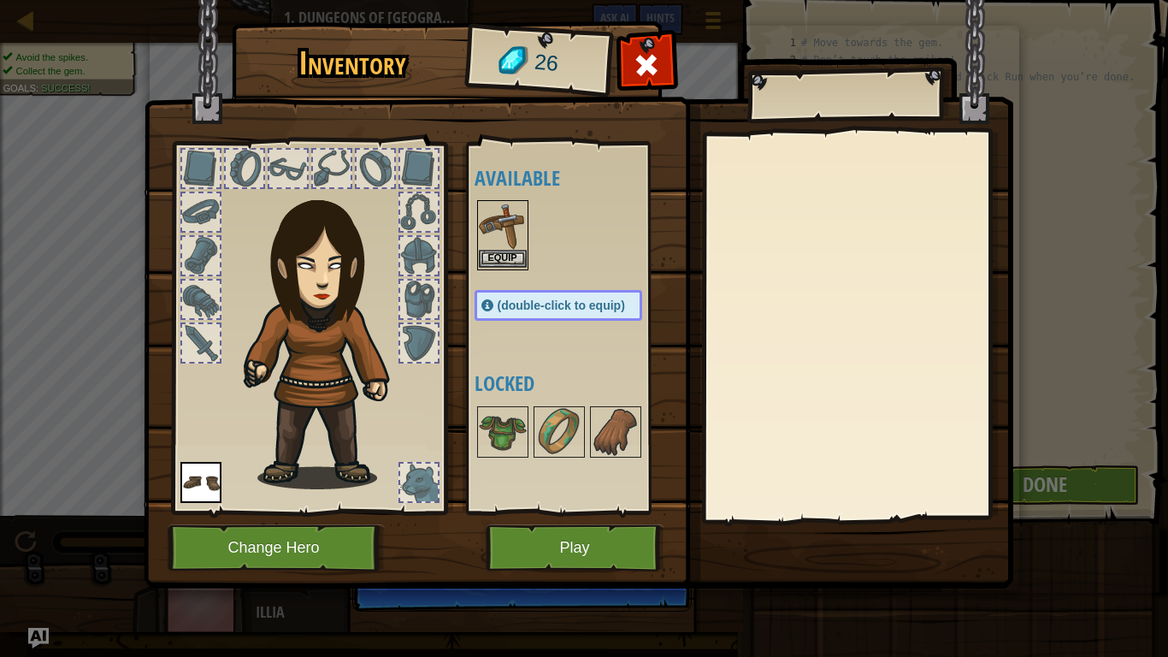
click at [494, 233] on img at bounding box center [503, 226] width 48 height 48
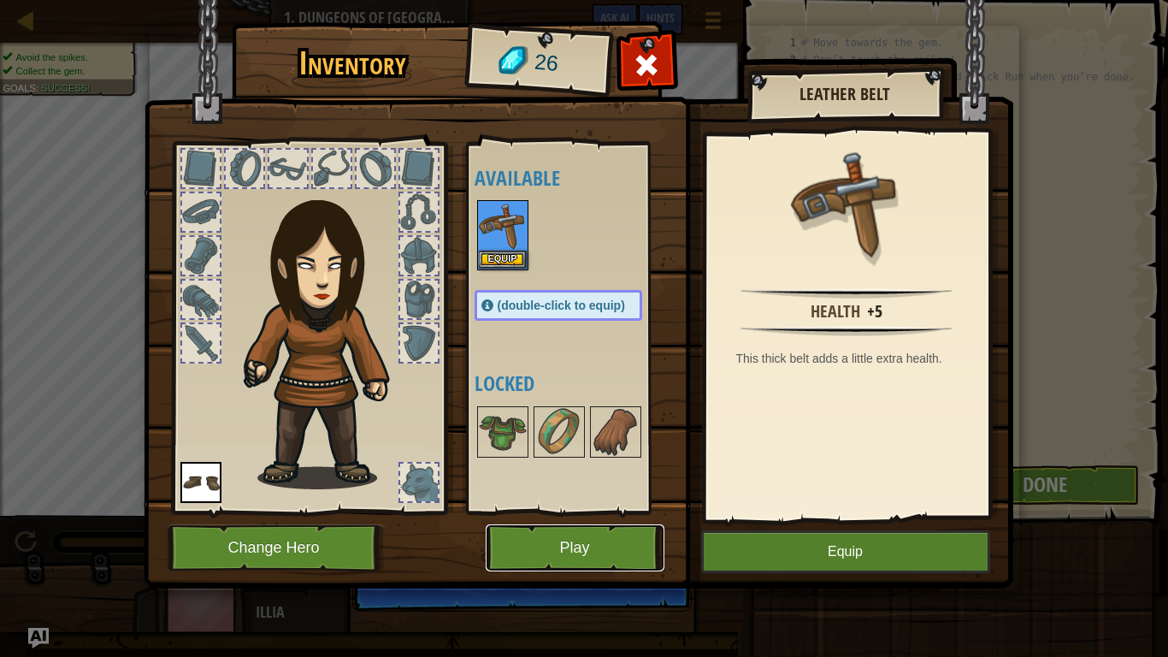
click at [589, 512] on button "Play" at bounding box center [575, 547] width 179 height 47
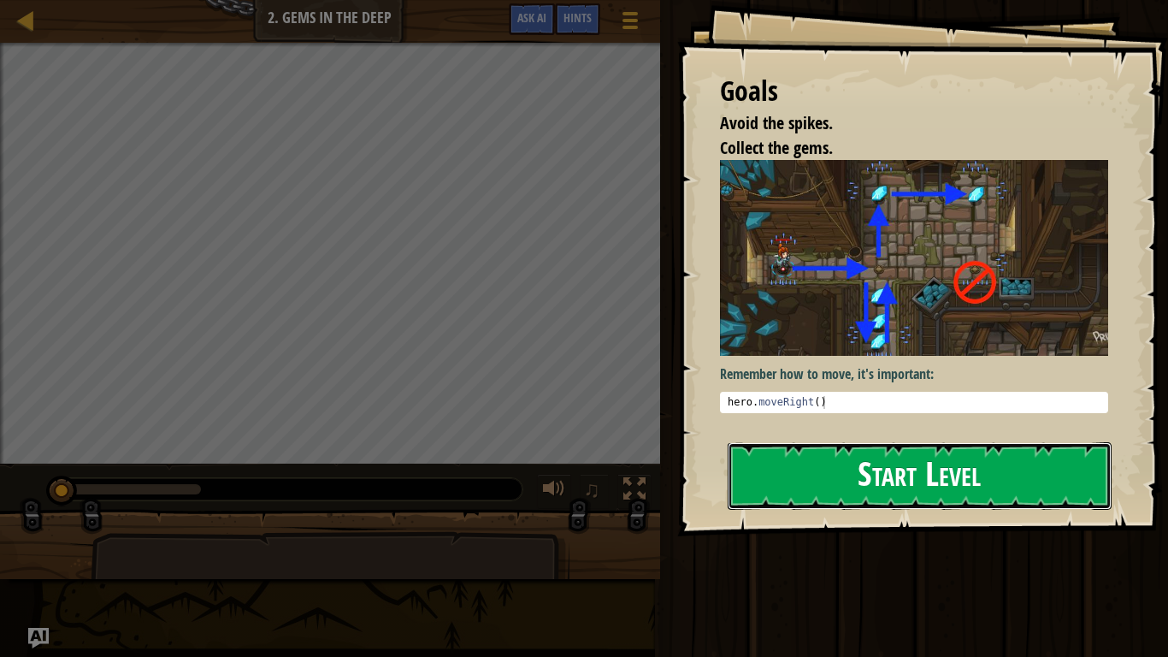
click at [877, 471] on button "Start Level" at bounding box center [920, 476] width 384 height 68
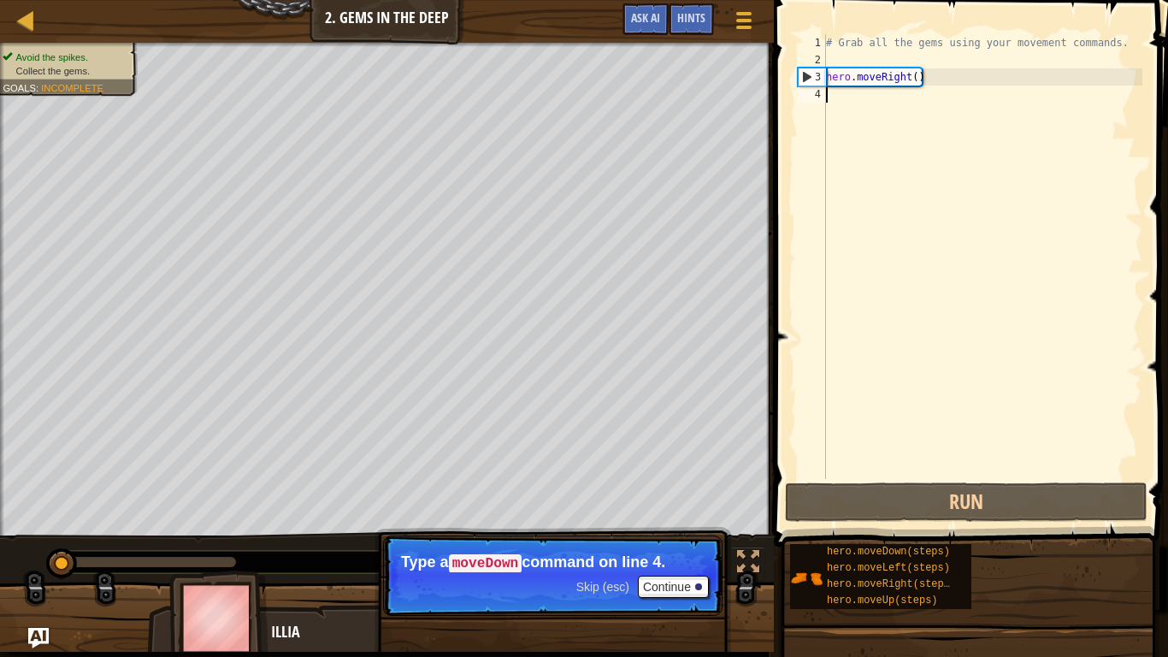
scroll to position [8, 0]
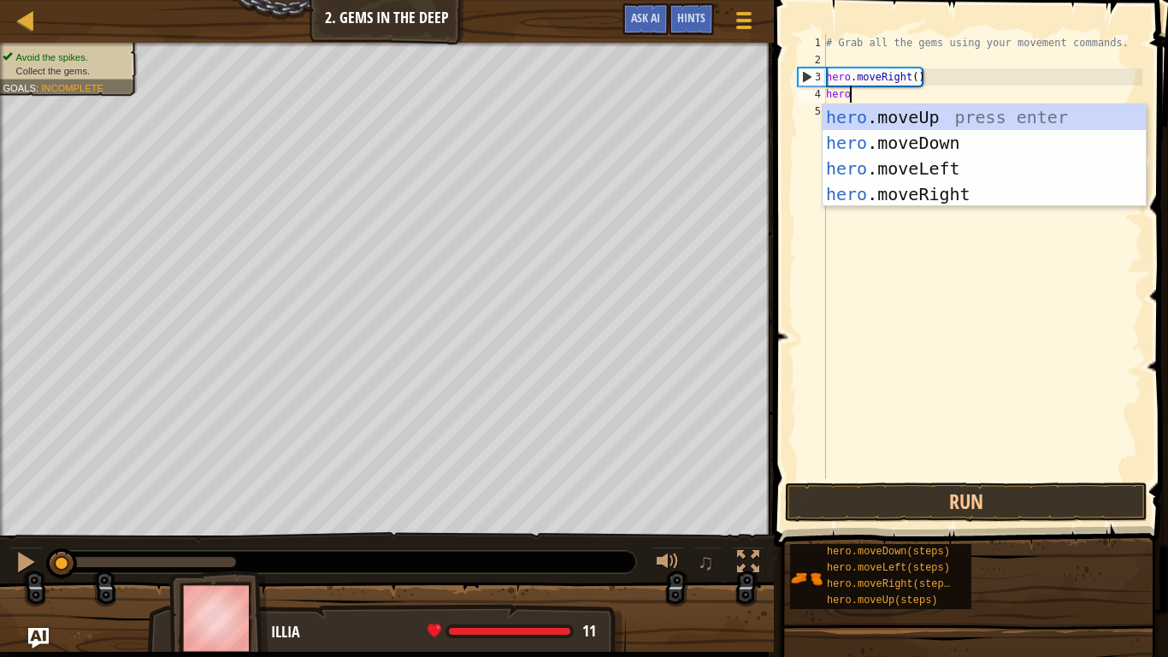
type textarea "hero."
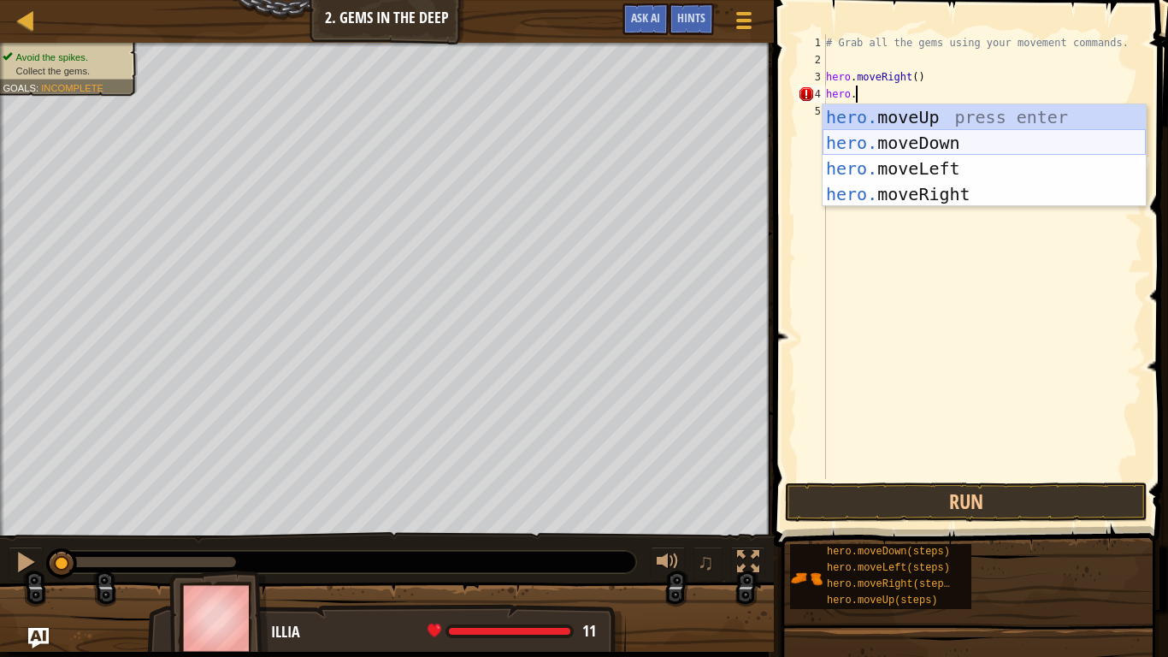
click at [875, 145] on div "hero. moveUp press enter hero. moveDown press enter hero. moveLeft press enter …" at bounding box center [984, 181] width 323 height 154
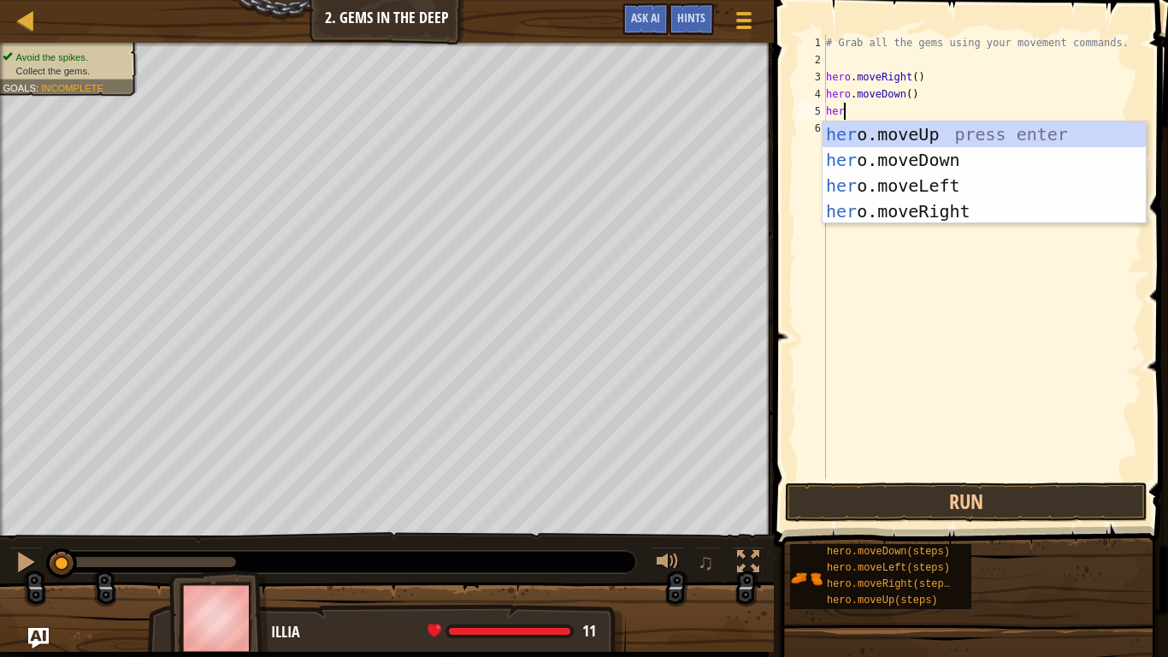
scroll to position [8, 3]
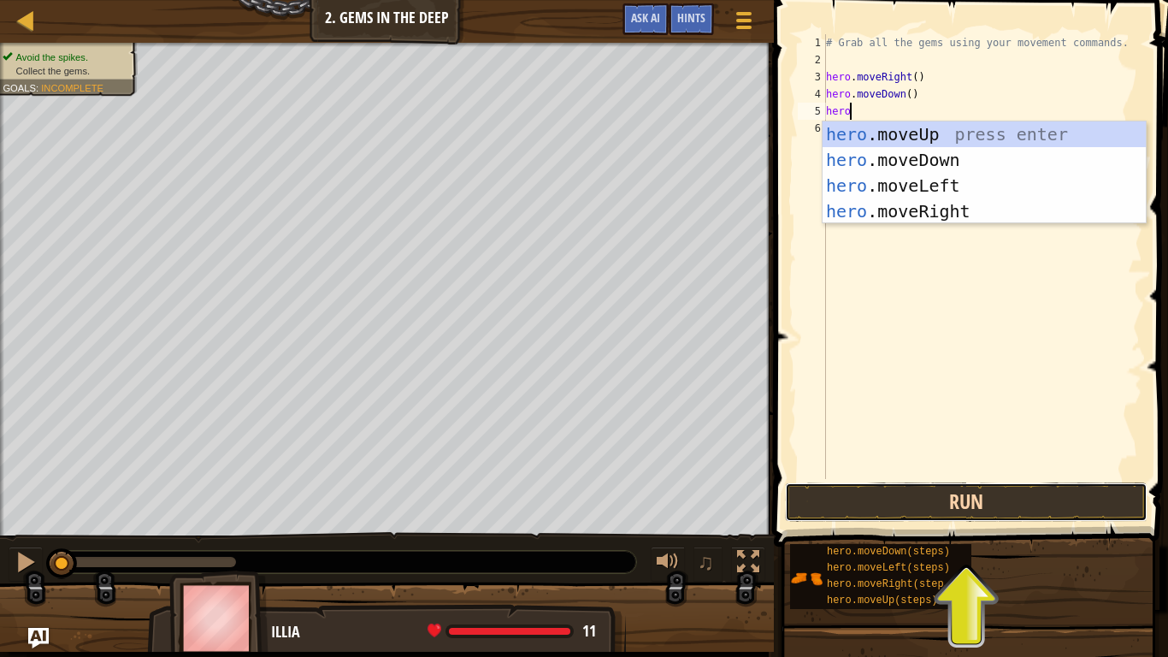
click at [843, 512] on button "Run" at bounding box center [966, 501] width 363 height 39
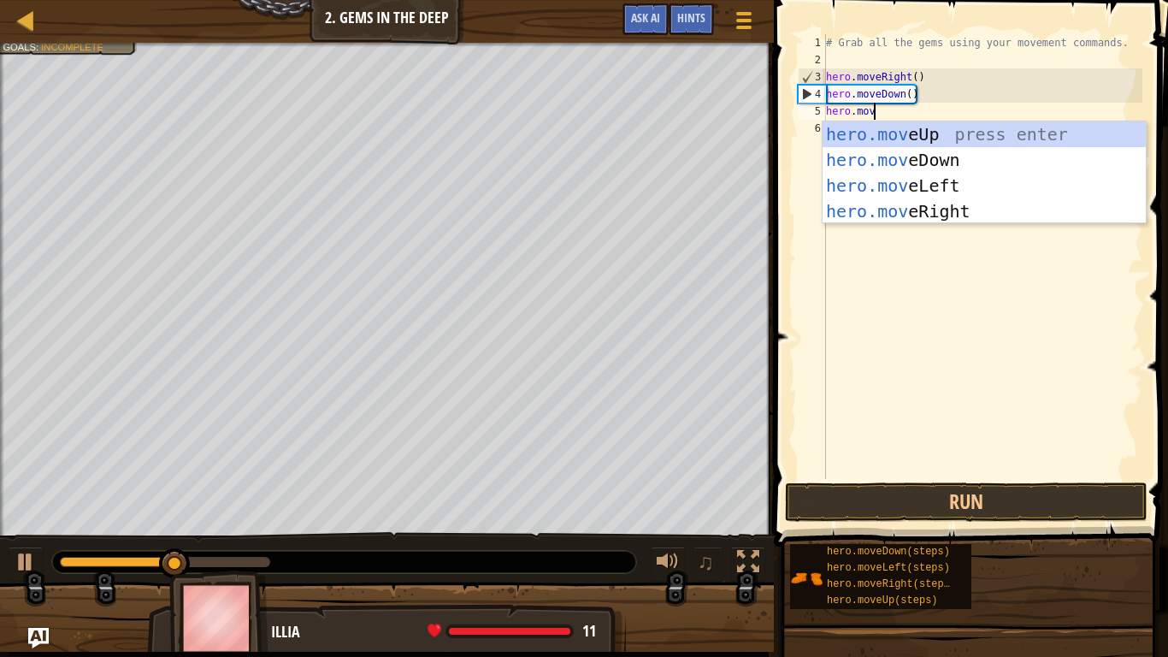
type textarea "hero.move"
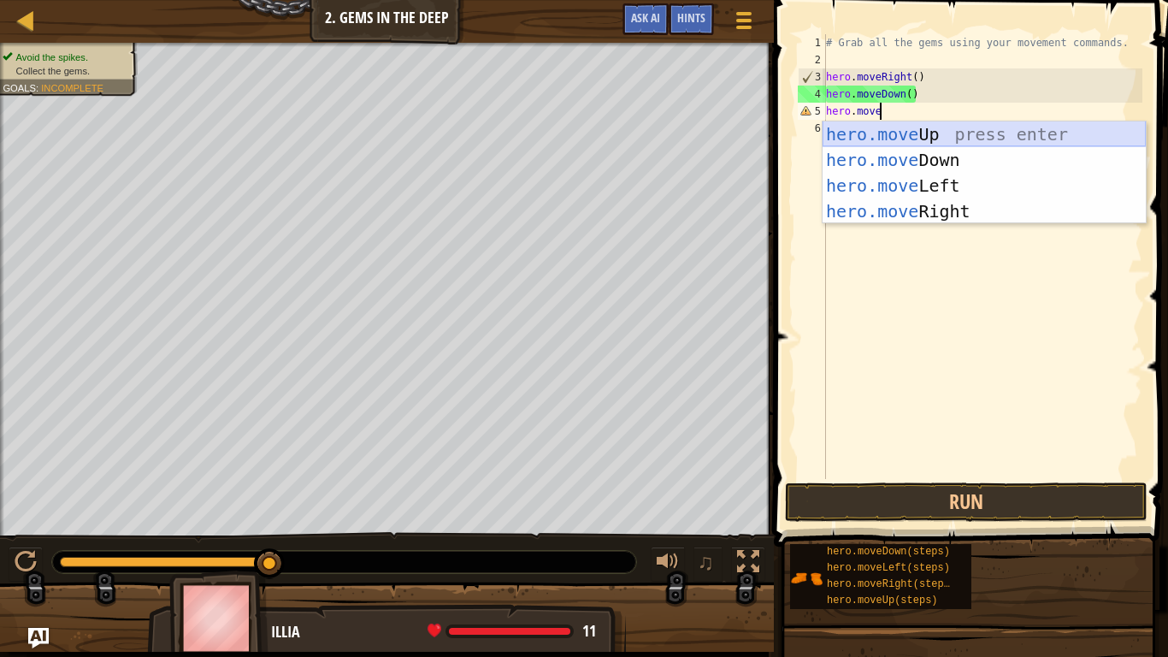
click at [901, 122] on div "hero.move Up press enter hero.move Down press enter hero.move Left press enter …" at bounding box center [984, 198] width 323 height 154
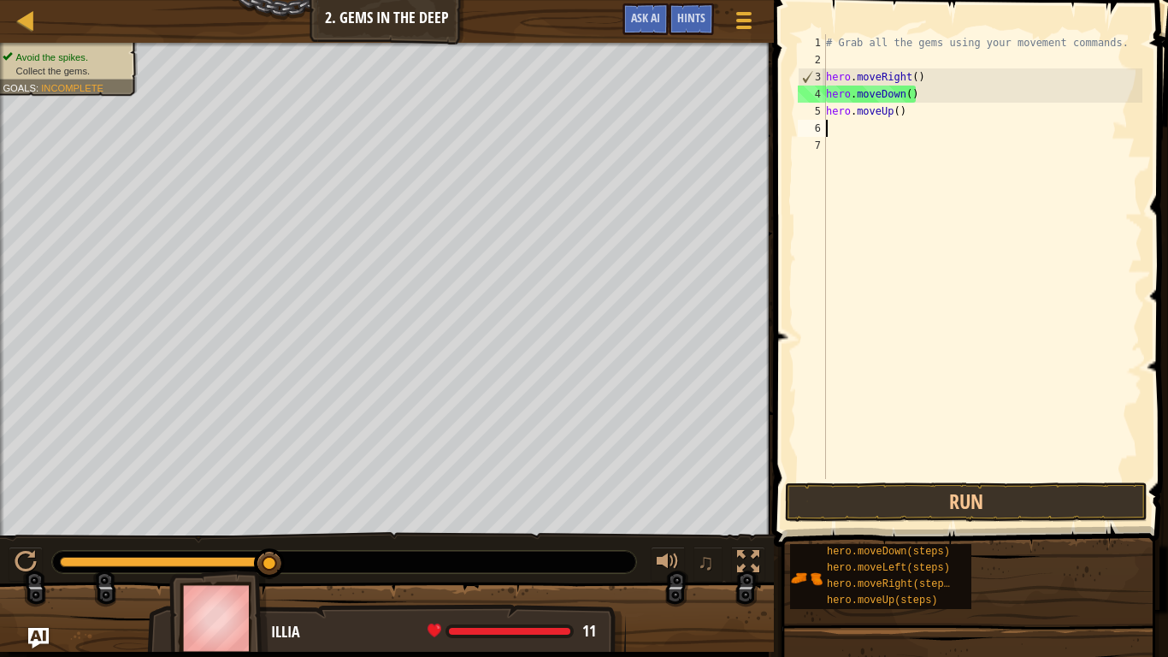
scroll to position [8, 0]
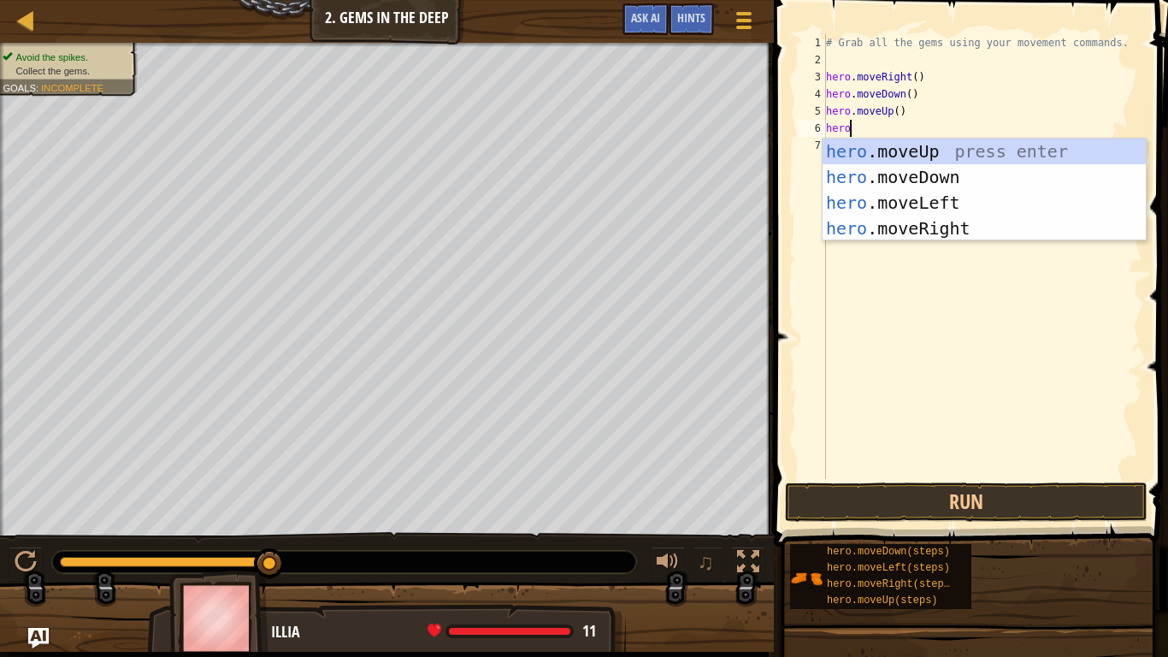
type textarea "hero."
click at [890, 148] on div "hero. moveUp press enter hero. moveDown press enter hero. moveLeft press enter …" at bounding box center [984, 216] width 323 height 154
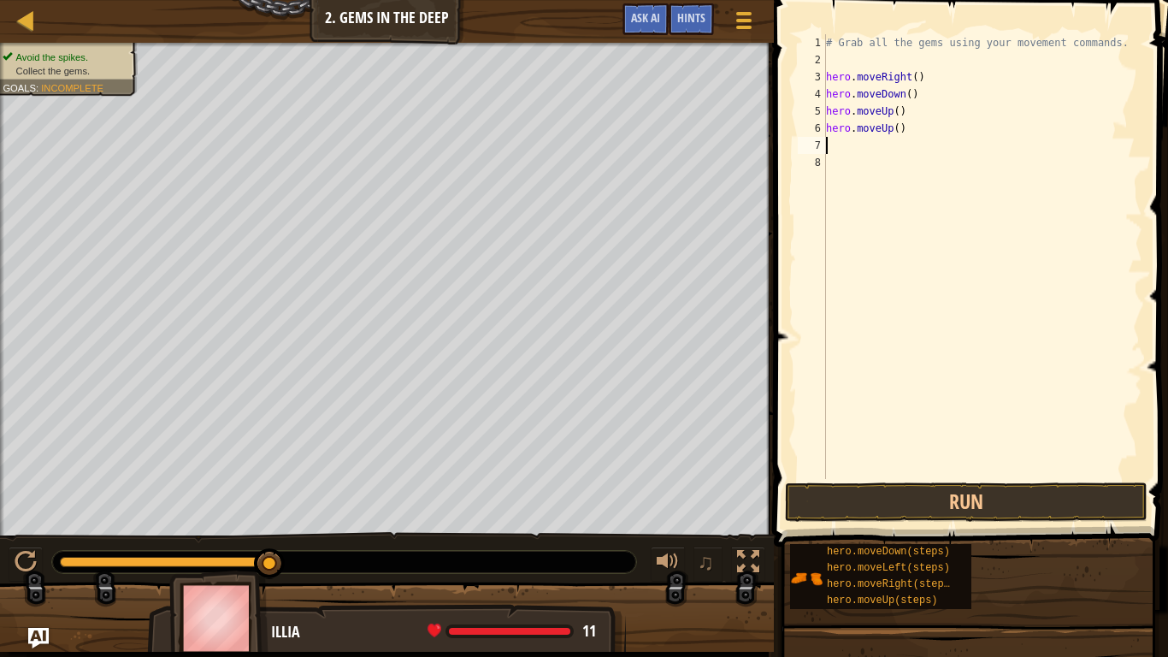
click at [899, 118] on div "# Grab all the gems using your movement commands. hero . moveRight ( ) hero . m…" at bounding box center [983, 273] width 320 height 479
type textarea "hero.moveUp(2)"
click at [914, 143] on div "# Grab all the gems using your movement commands. hero . moveRight ( ) hero . m…" at bounding box center [983, 273] width 320 height 479
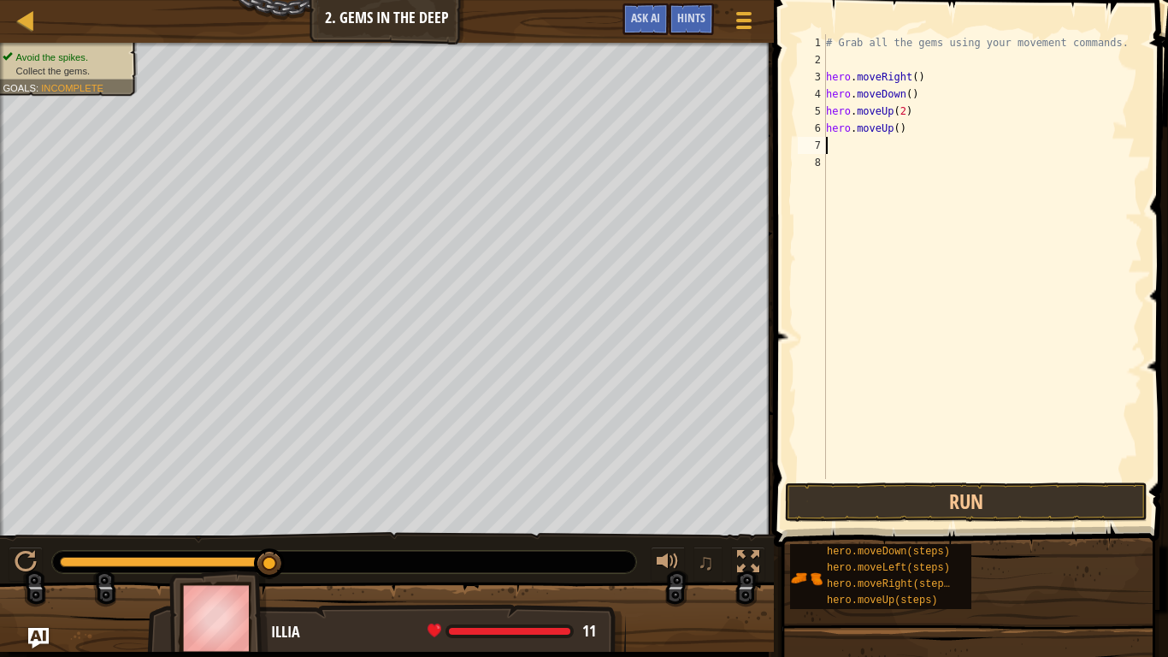
click at [914, 125] on div "# Grab all the gems using your movement commands. hero . moveRight ( ) hero . m…" at bounding box center [983, 273] width 320 height 479
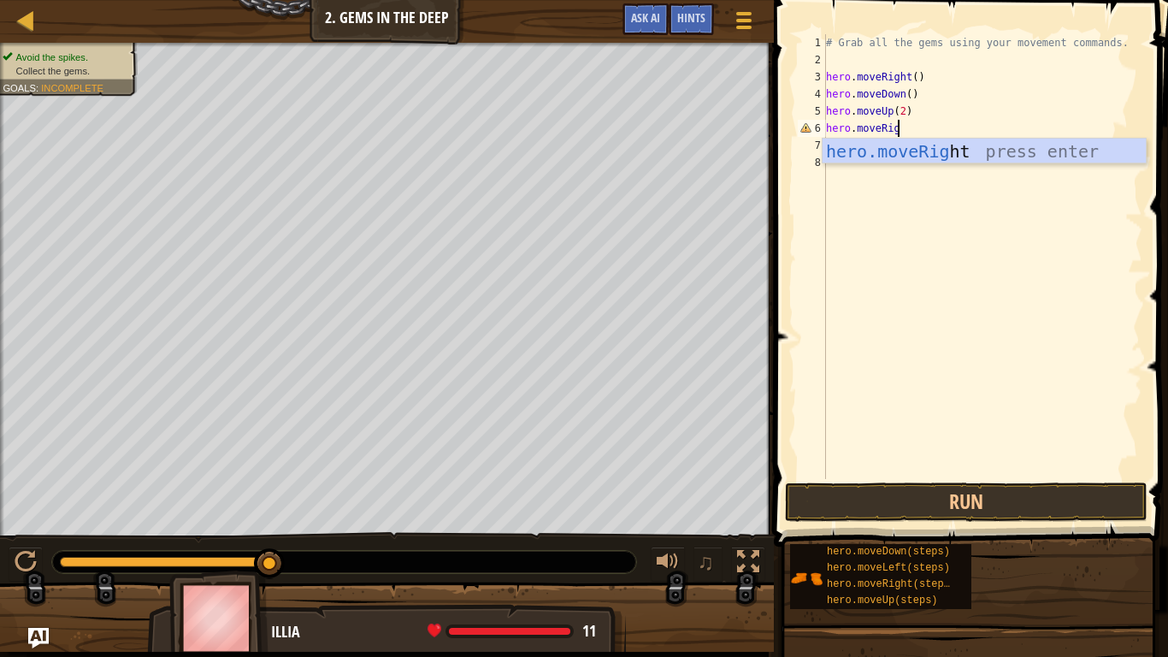
type textarea "hero.moveRight"
click at [881, 148] on div "hero.moveRight press enter" at bounding box center [984, 177] width 323 height 77
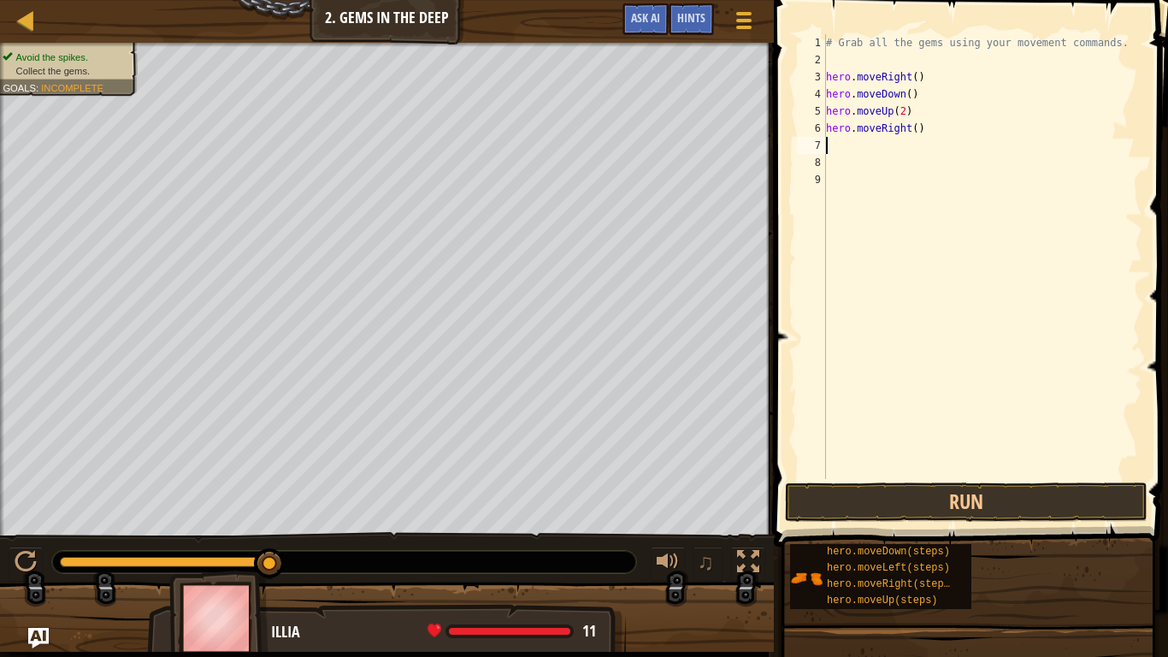
scroll to position [8, 0]
click at [832, 506] on button "Run" at bounding box center [966, 501] width 363 height 39
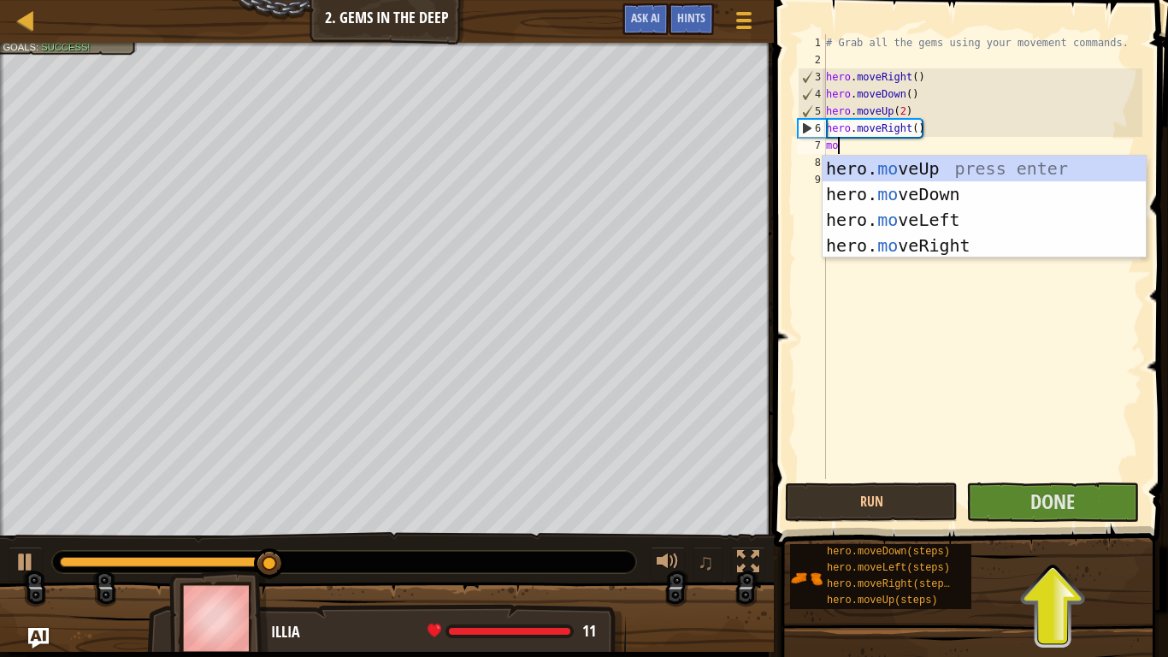
scroll to position [8, 1]
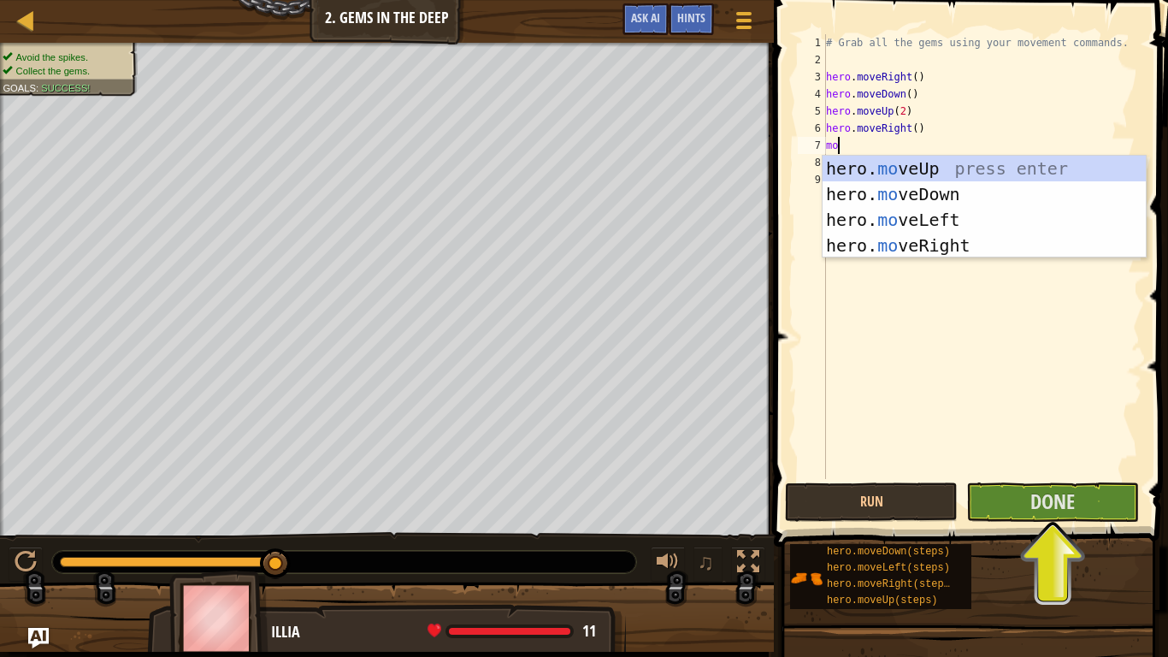
type textarea "m"
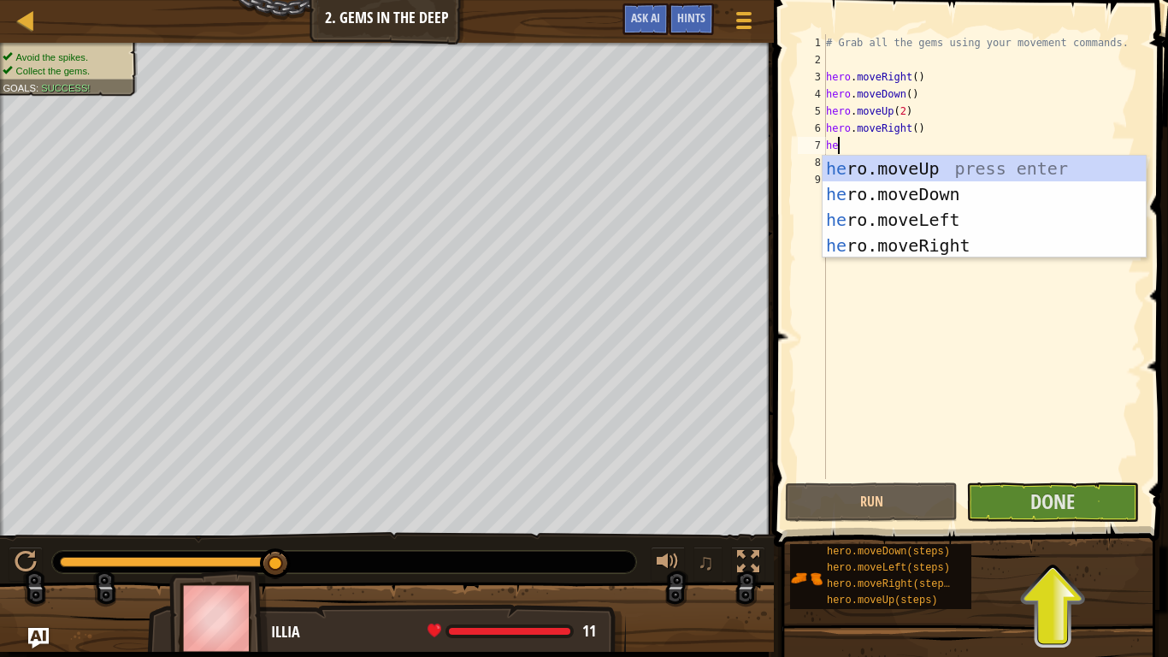
type textarea "hero"
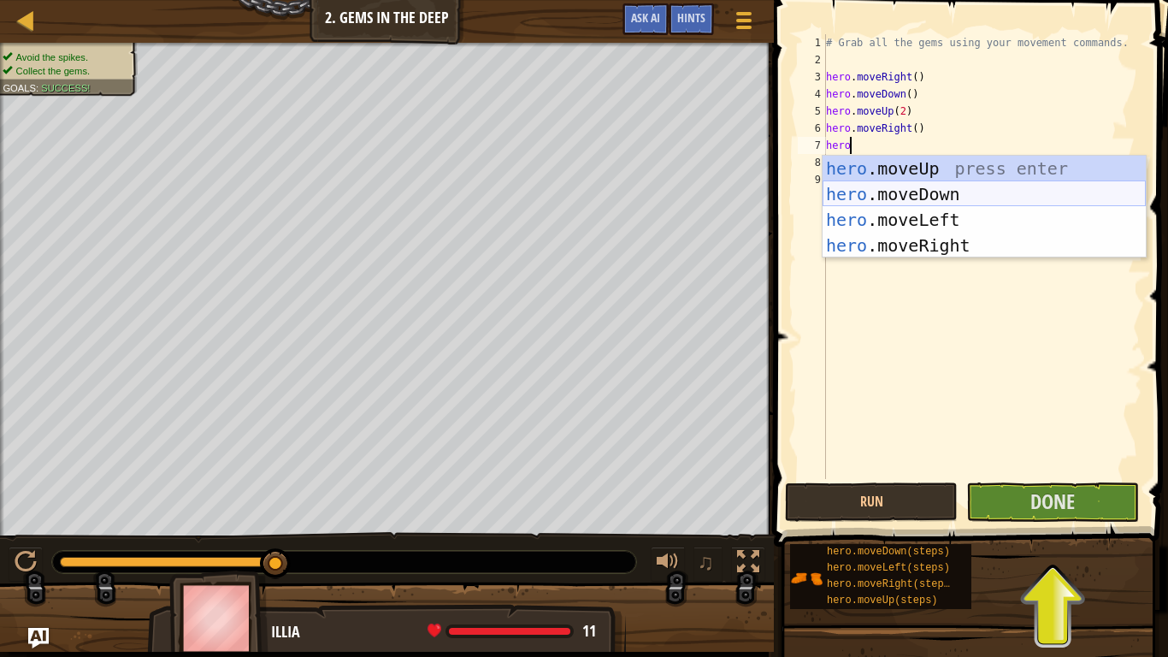
click at [869, 189] on div "hero .moveUp press enter hero .moveDown press enter hero .moveLeft press enter …" at bounding box center [984, 233] width 323 height 154
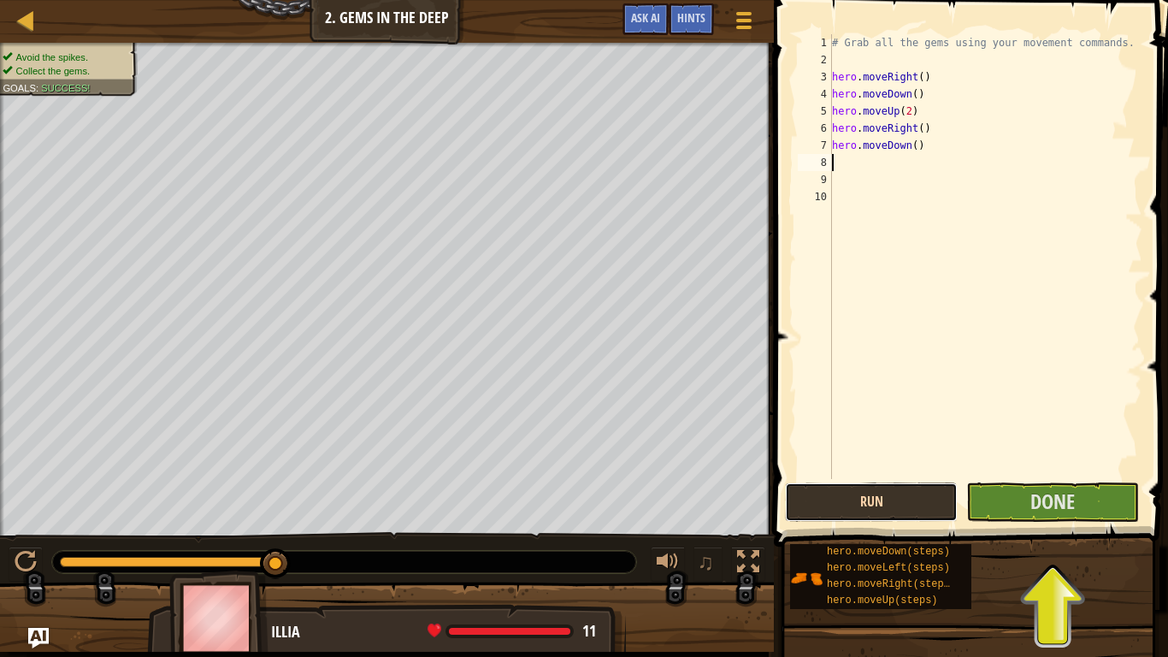
click at [924, 497] on button "Run" at bounding box center [871, 501] width 173 height 39
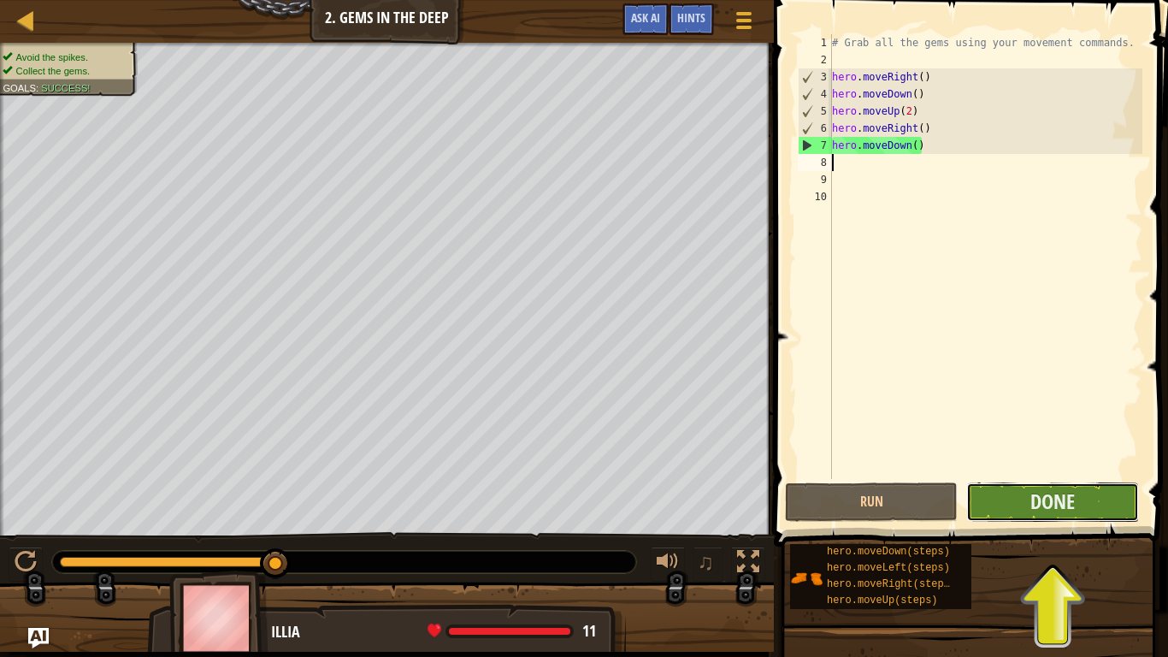
click at [1003, 486] on button "Done" at bounding box center [1053, 501] width 173 height 39
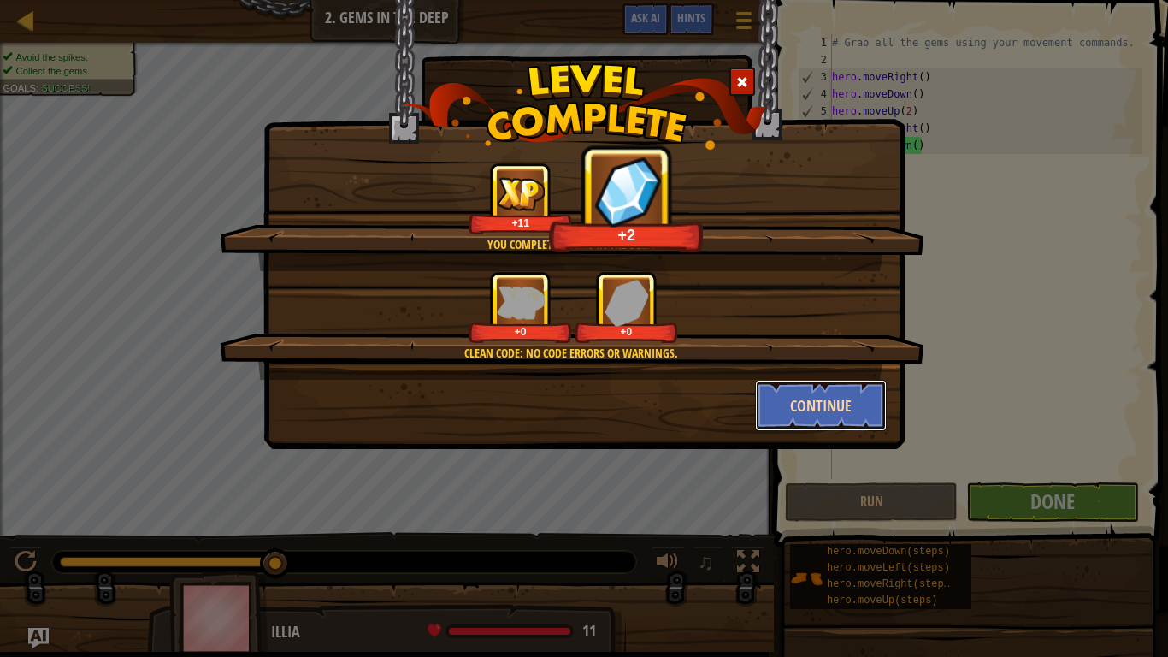
click at [810, 405] on button "Continue" at bounding box center [821, 405] width 133 height 51
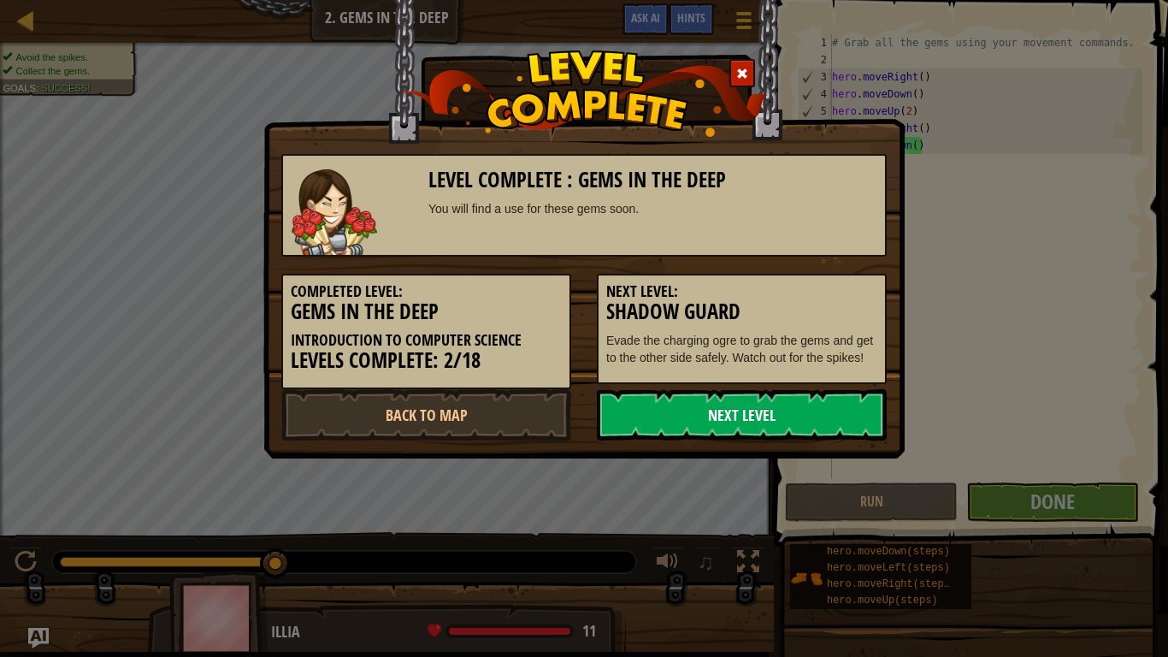
click at [773, 429] on link "Next Level" at bounding box center [742, 414] width 290 height 51
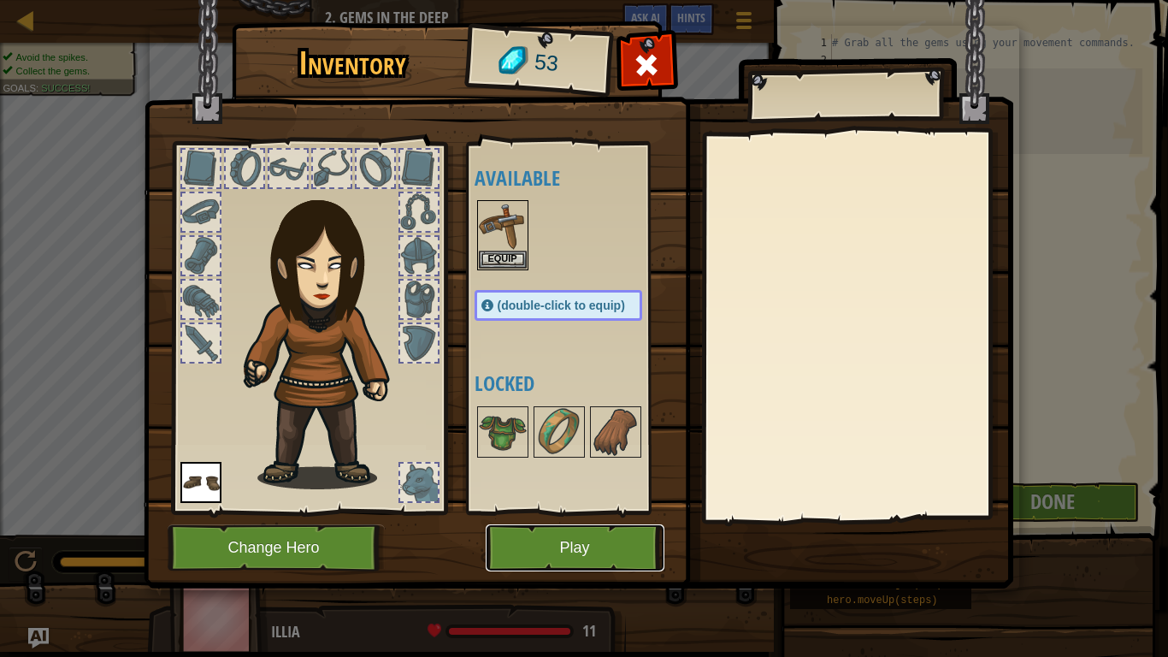
click at [554, 512] on button "Play" at bounding box center [575, 547] width 179 height 47
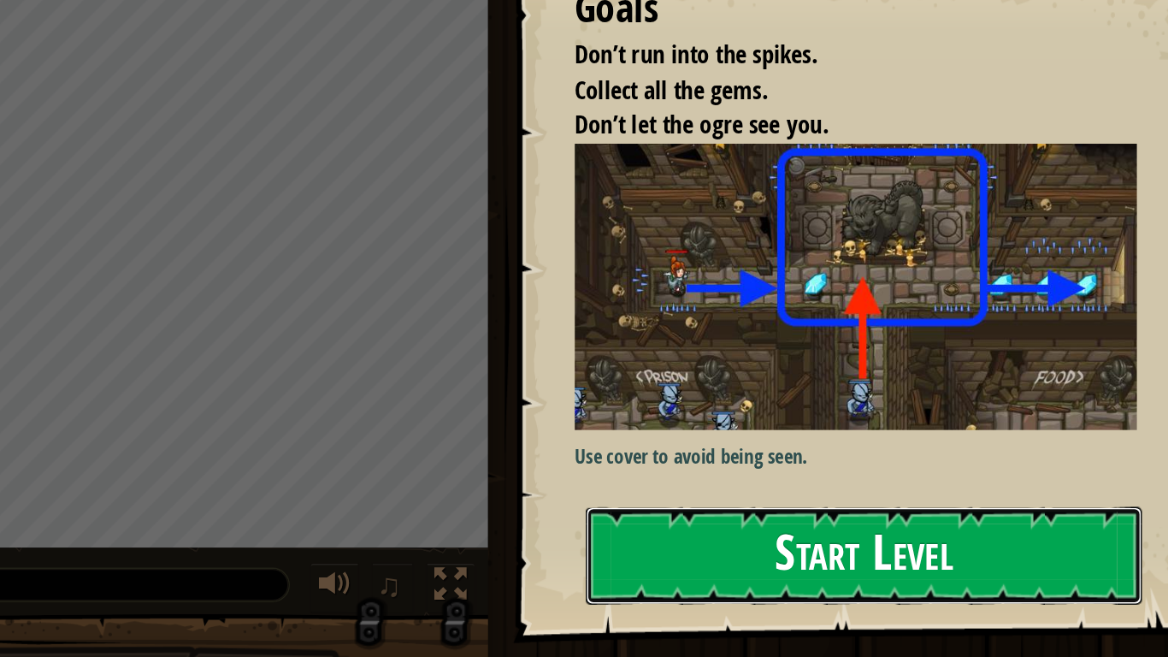
click at [884, 458] on button "Start Level" at bounding box center [920, 469] width 384 height 68
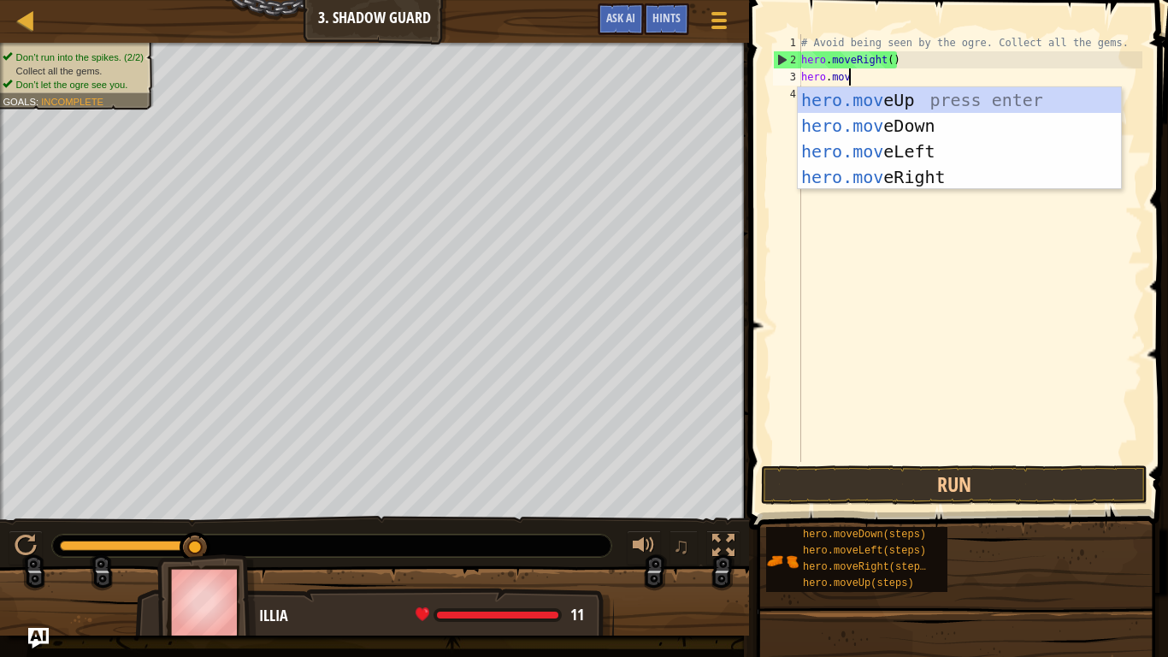
scroll to position [8, 8]
type textarea "hero.moveu"
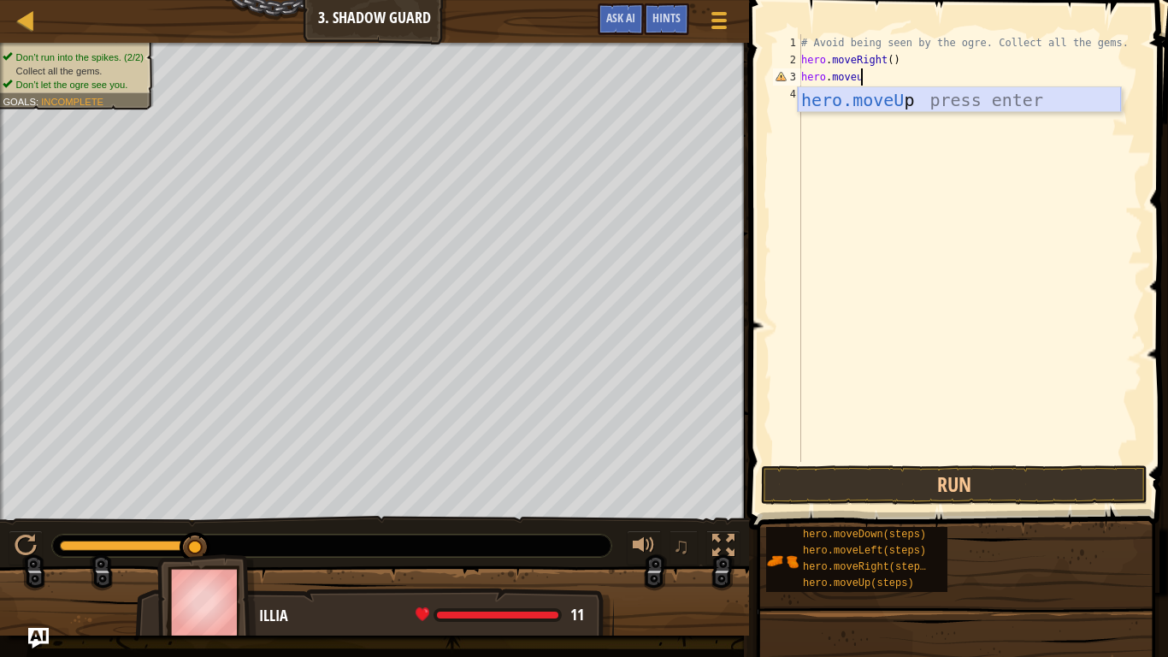
click at [837, 93] on div "hero.moveU p press enter" at bounding box center [959, 125] width 323 height 77
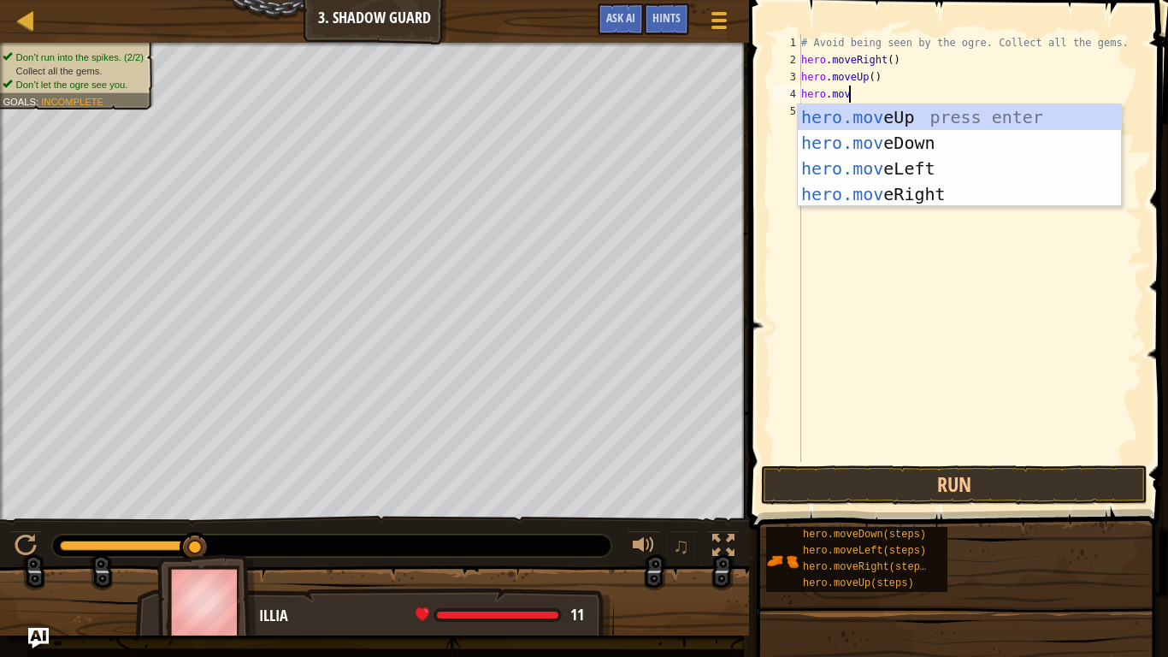
type textarea "hero.move"
click at [849, 193] on div "hero.move Up press enter hero.move Down press enter hero.move Left press enter …" at bounding box center [959, 181] width 323 height 154
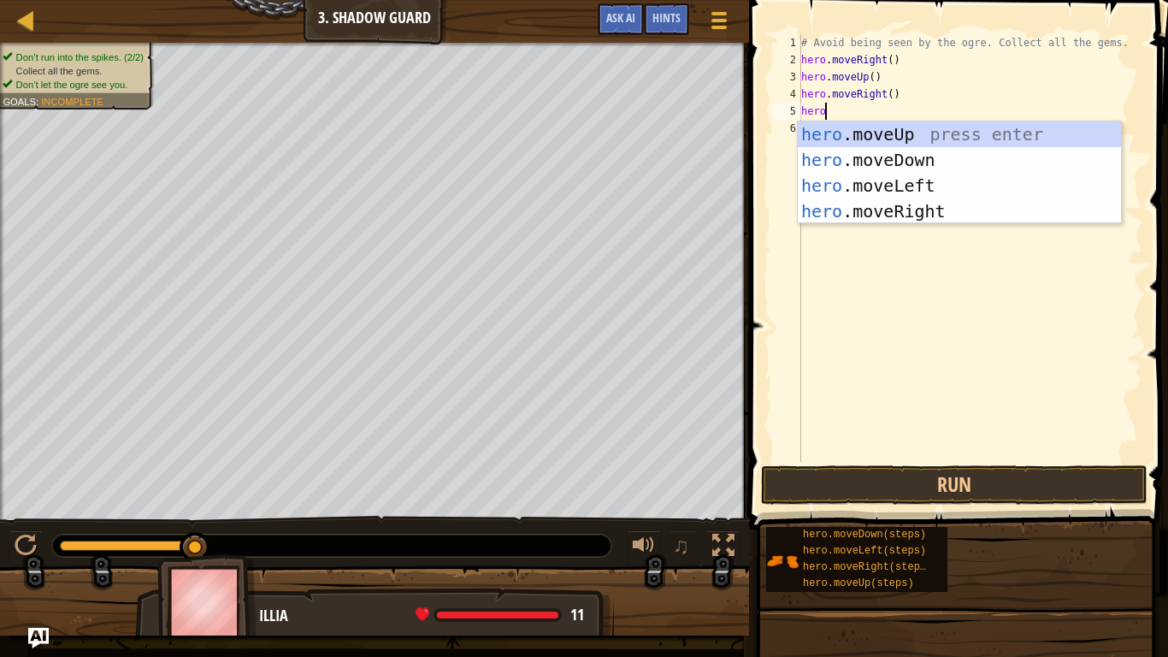
scroll to position [8, 3]
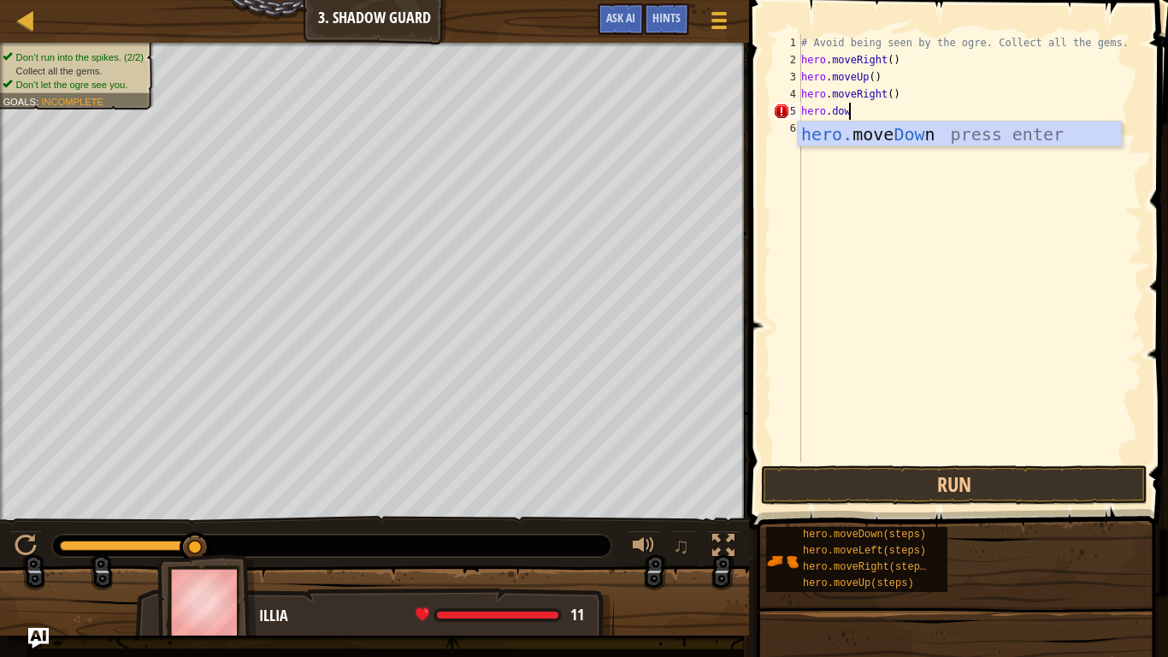
type textarea "hero.down"
click at [840, 127] on div "hero. move Down press enter" at bounding box center [959, 159] width 323 height 77
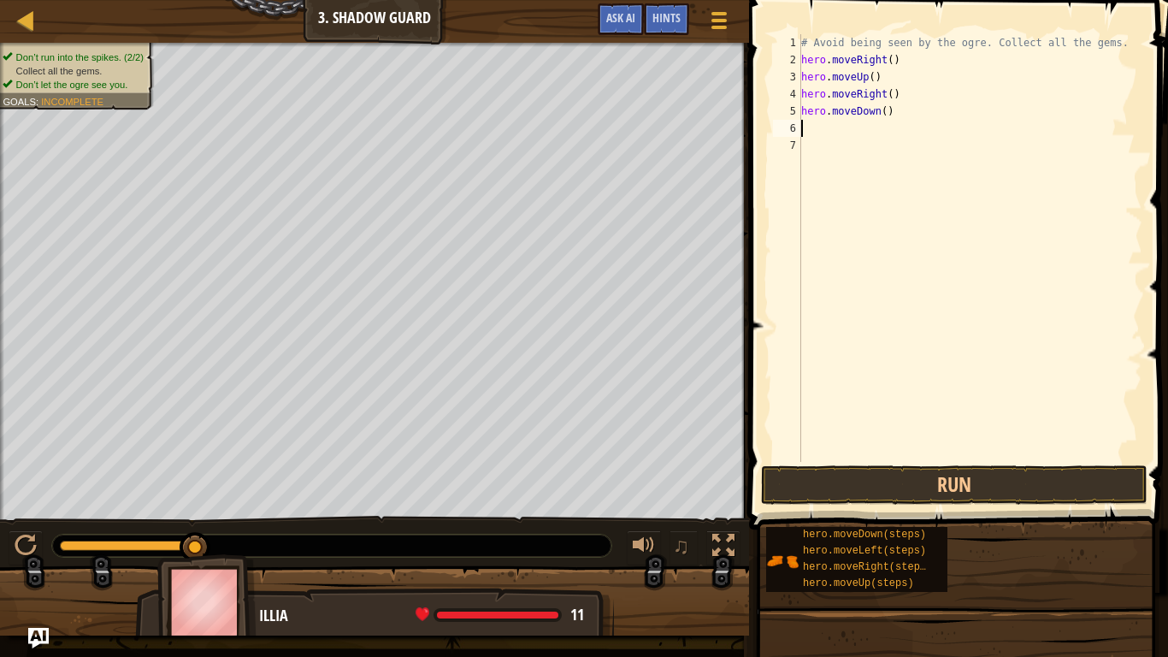
scroll to position [8, 0]
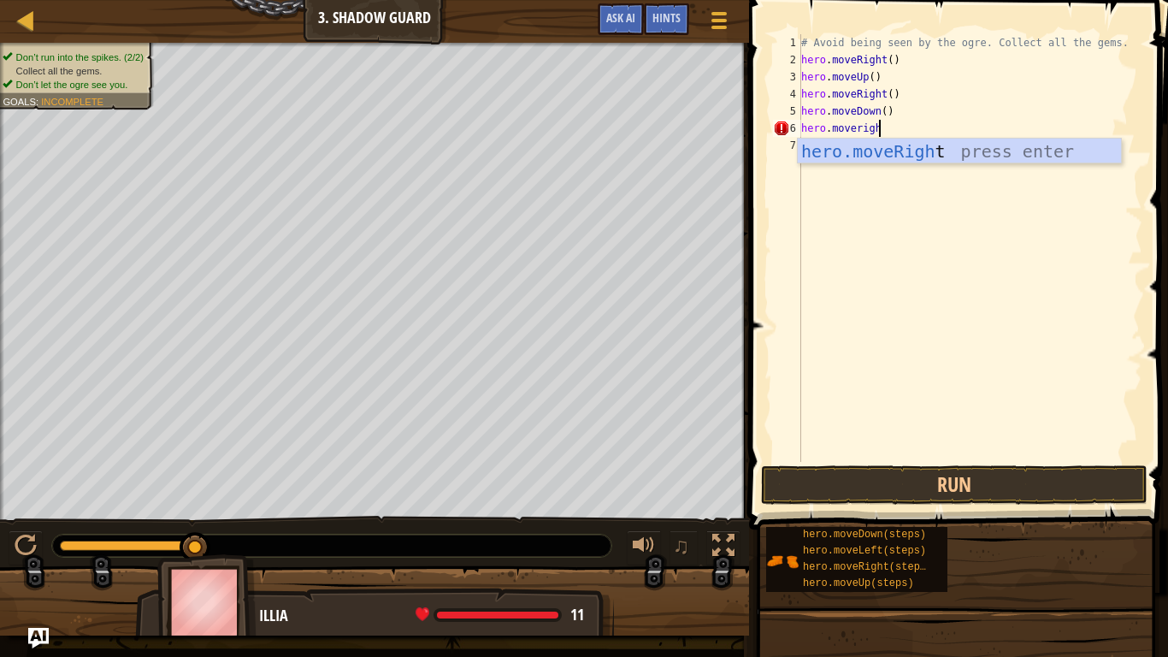
type textarea "hero.moveright"
click at [838, 145] on div "hero.moveRight press enter" at bounding box center [959, 177] width 323 height 77
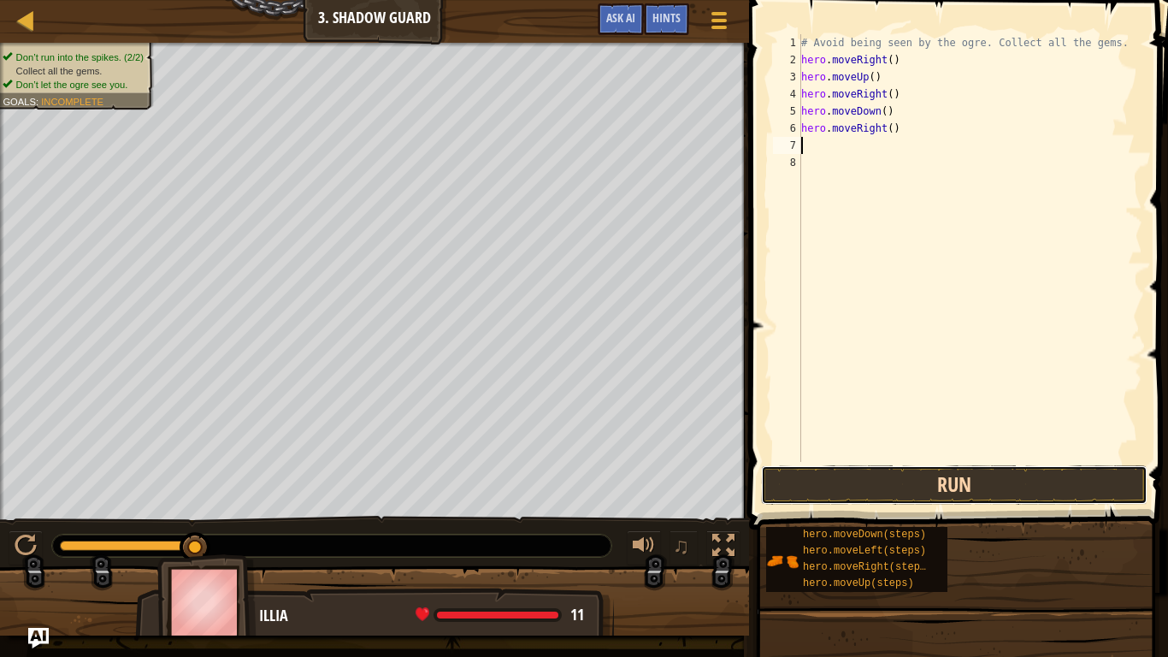
click at [833, 504] on button "Run" at bounding box center [954, 484] width 387 height 39
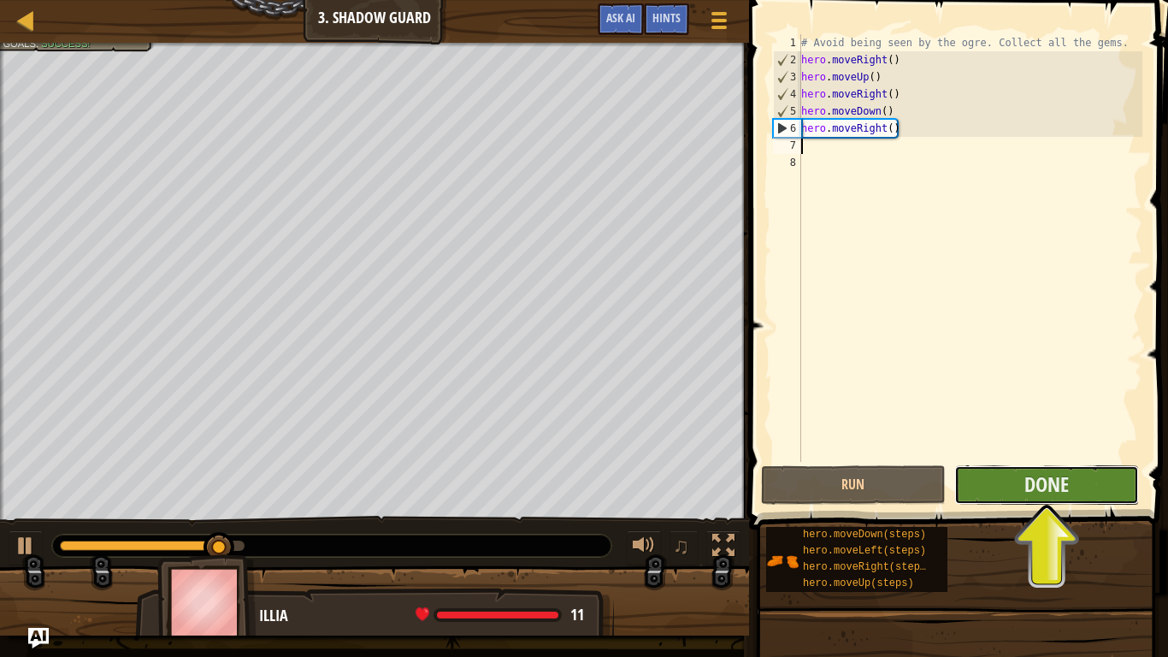
click at [971, 475] on button "Done" at bounding box center [1047, 484] width 185 height 39
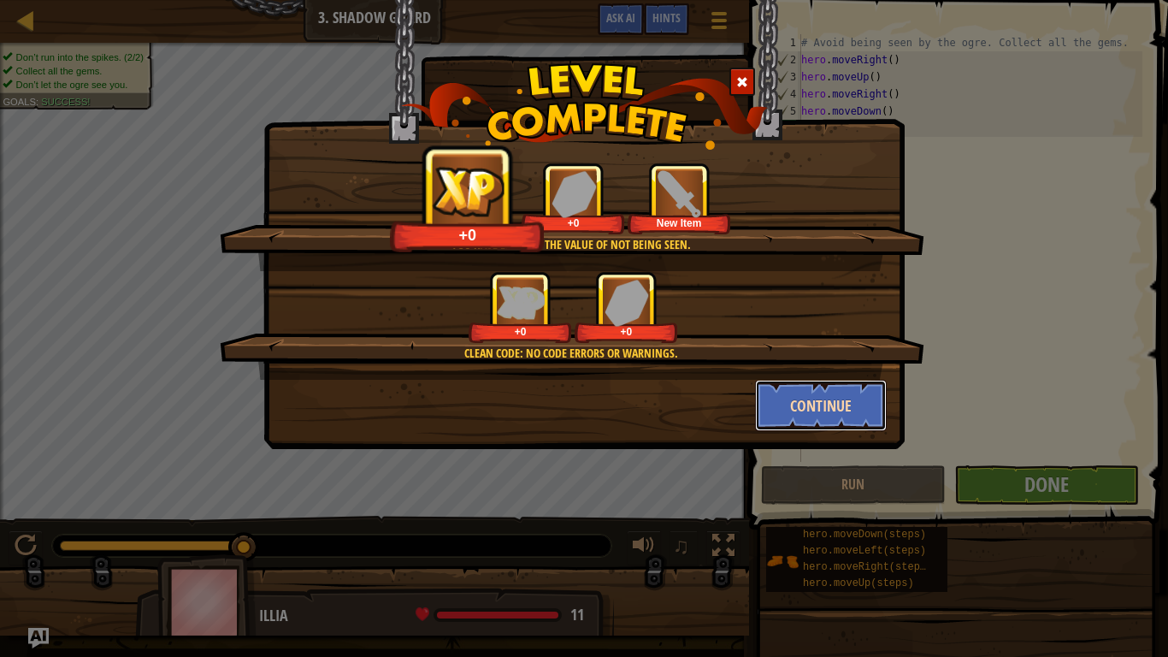
click at [839, 407] on button "Continue" at bounding box center [821, 405] width 133 height 51
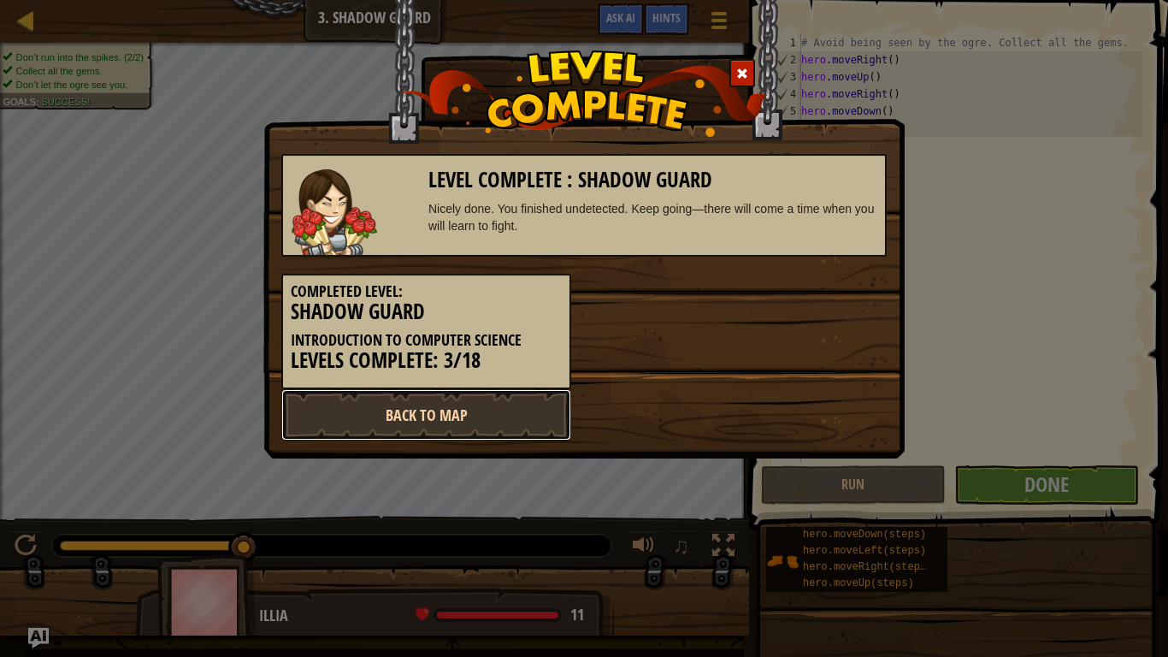
click at [528, 413] on link "Back to Map" at bounding box center [426, 414] width 290 height 51
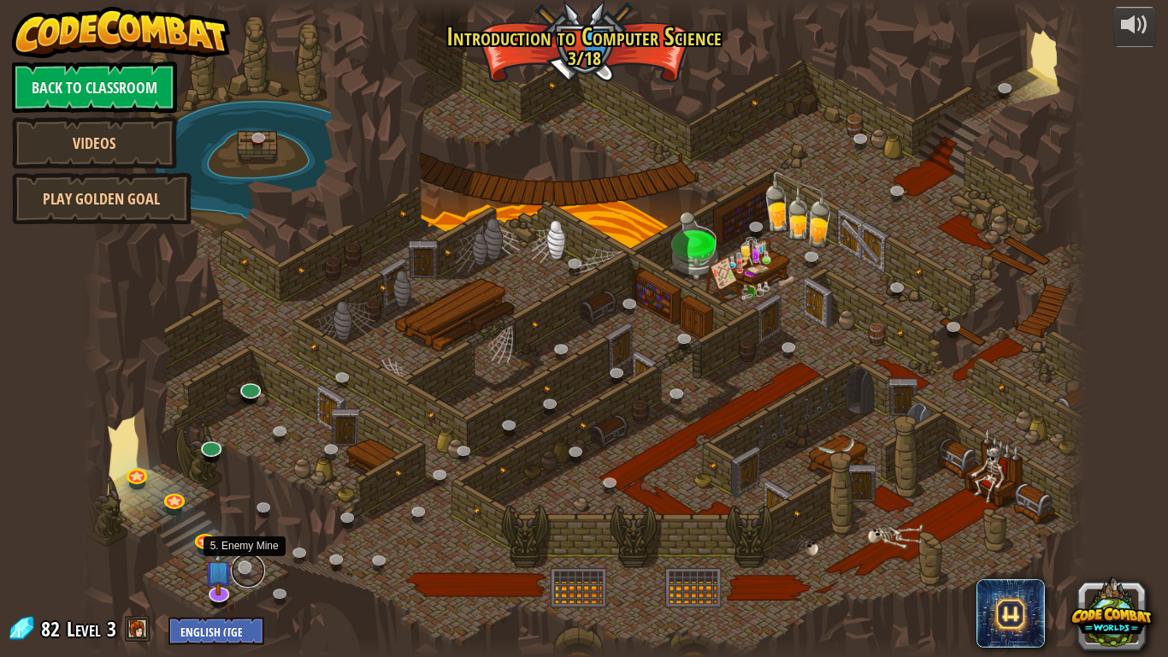
click at [252, 512] on link at bounding box center [248, 570] width 34 height 34
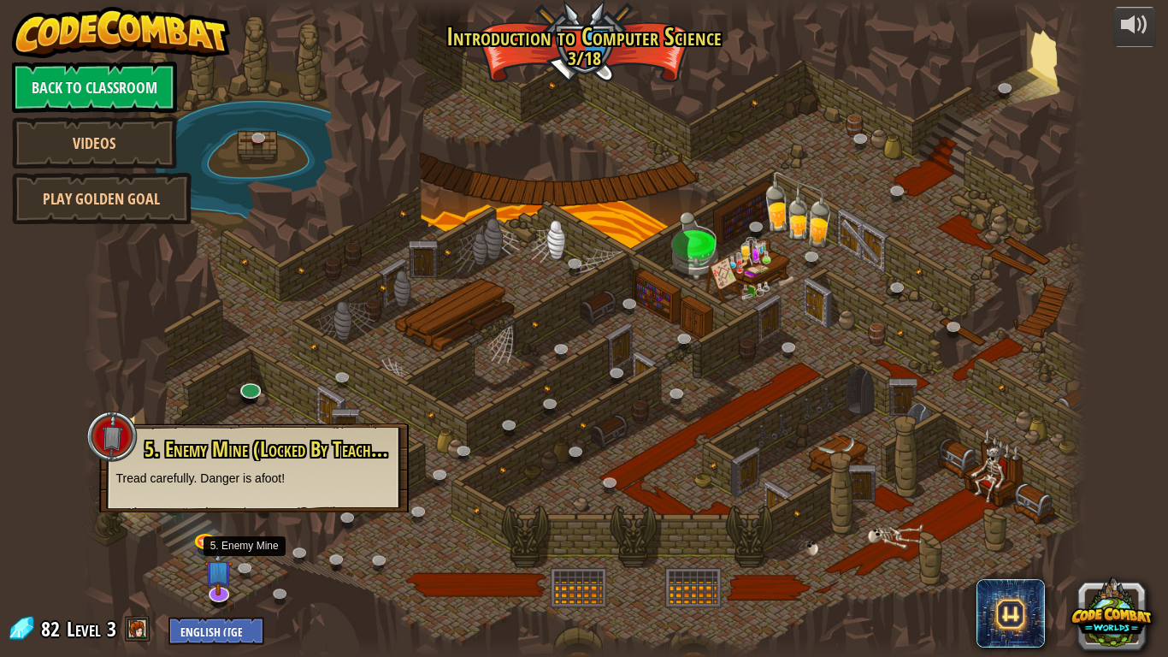
click at [189, 512] on div at bounding box center [584, 328] width 1005 height 657
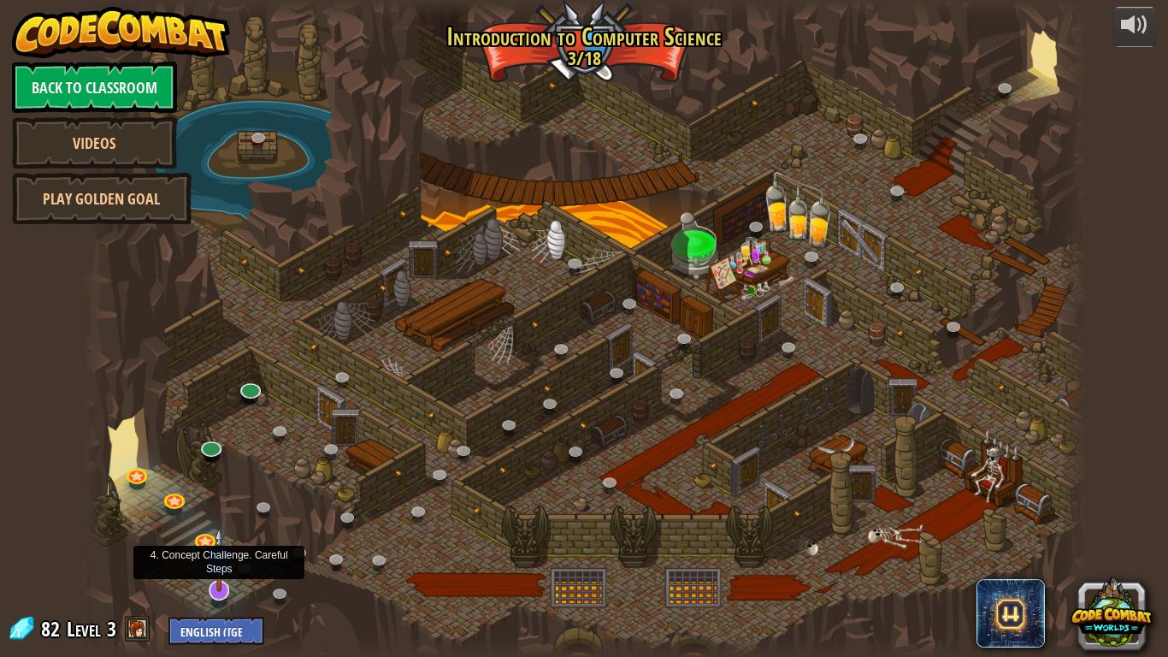
click at [220, 512] on img at bounding box center [219, 559] width 28 height 65
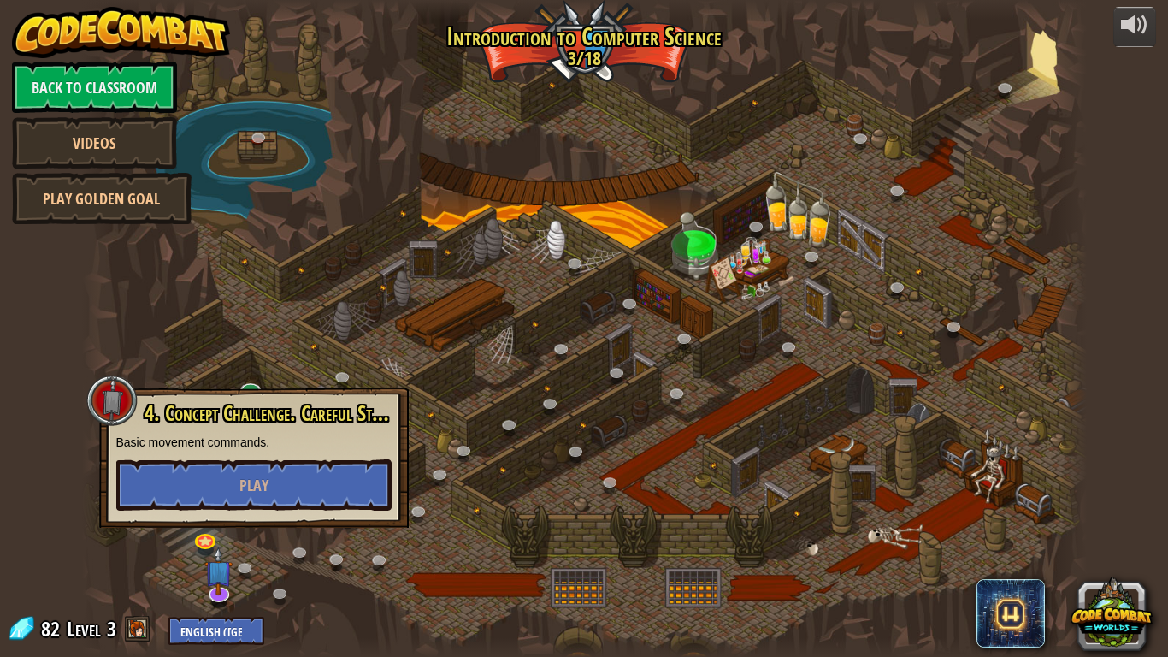
click at [335, 512] on div at bounding box center [584, 328] width 1005 height 657
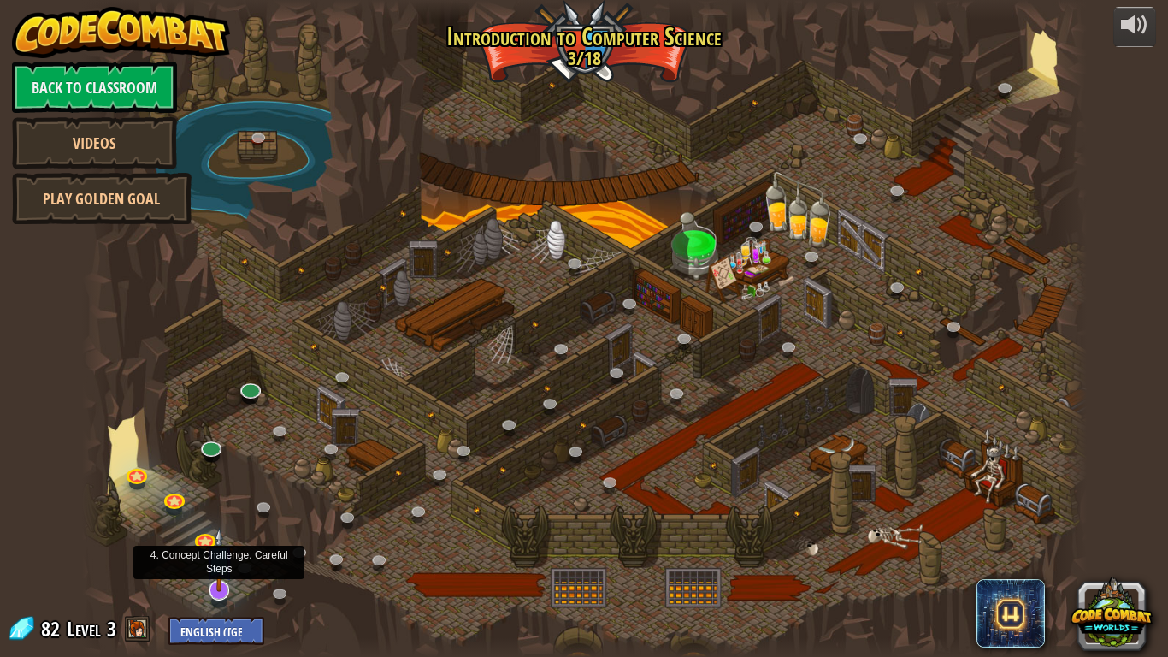
click at [227, 512] on img at bounding box center [219, 559] width 28 height 65
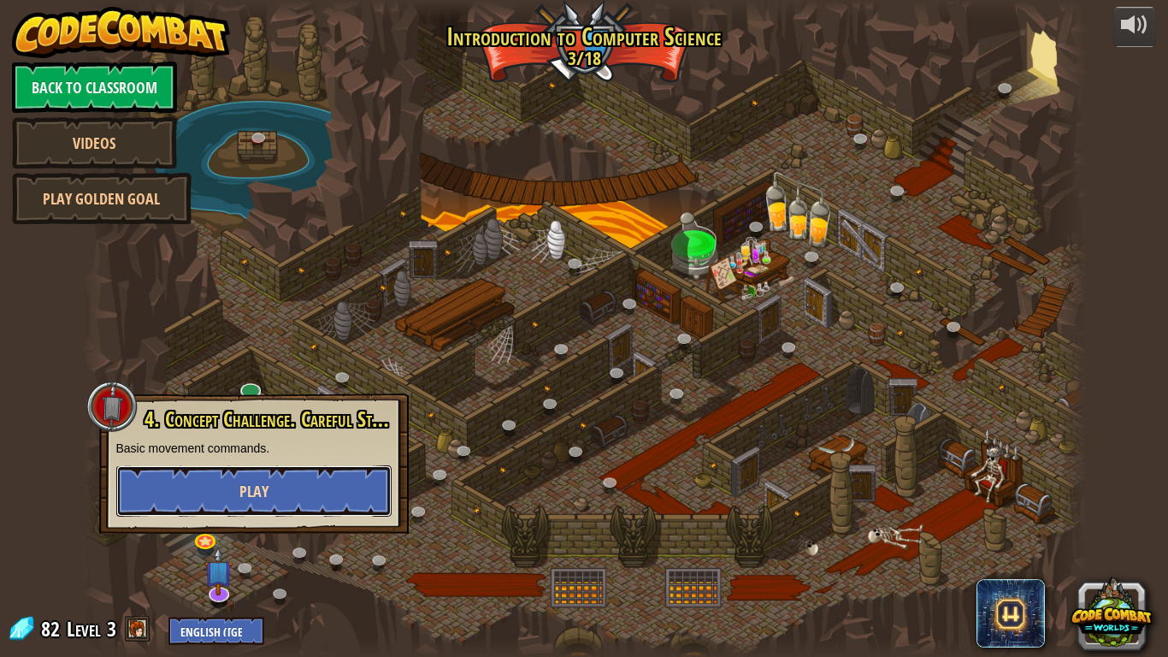
click at [210, 501] on button "Play" at bounding box center [253, 490] width 275 height 51
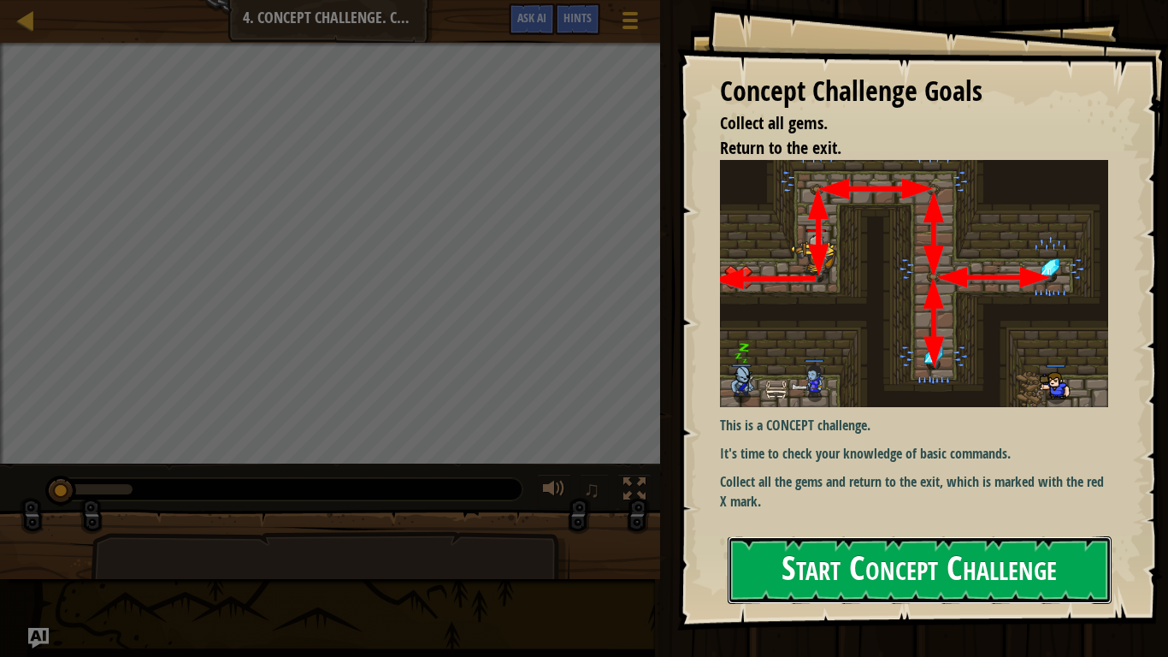
click at [847, 512] on button "Start Concept Challenge" at bounding box center [920, 570] width 384 height 68
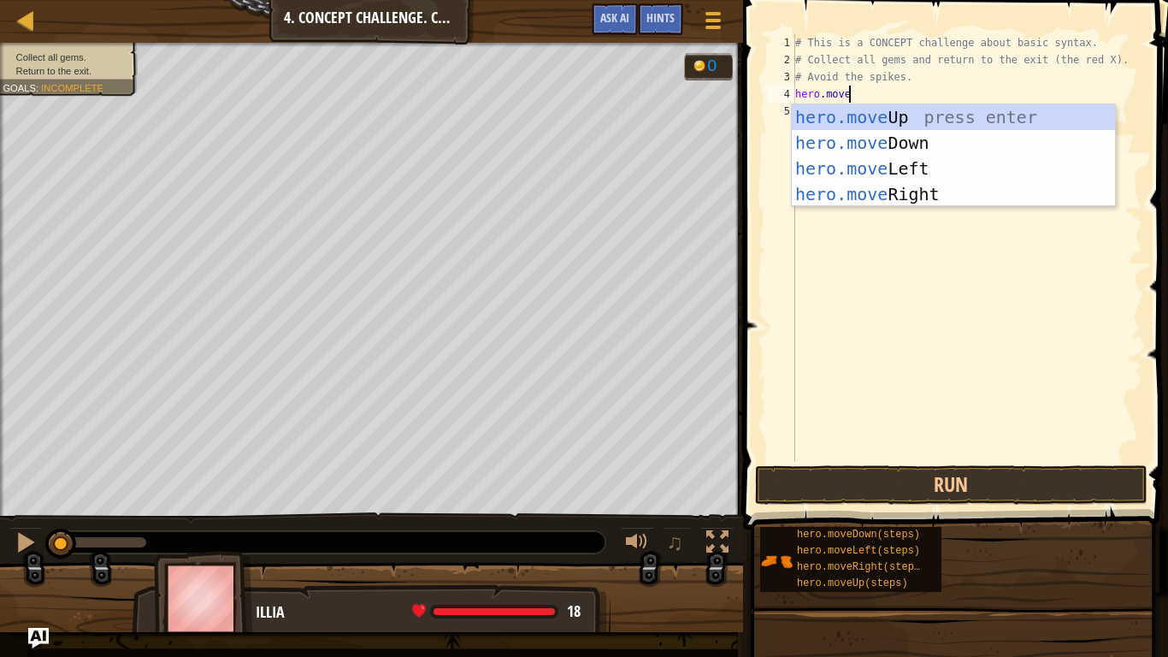
type textarea "hero.move"
click at [837, 118] on div "hero.move Up press enter hero.move Down press enter hero.move Left press enter …" at bounding box center [953, 181] width 323 height 154
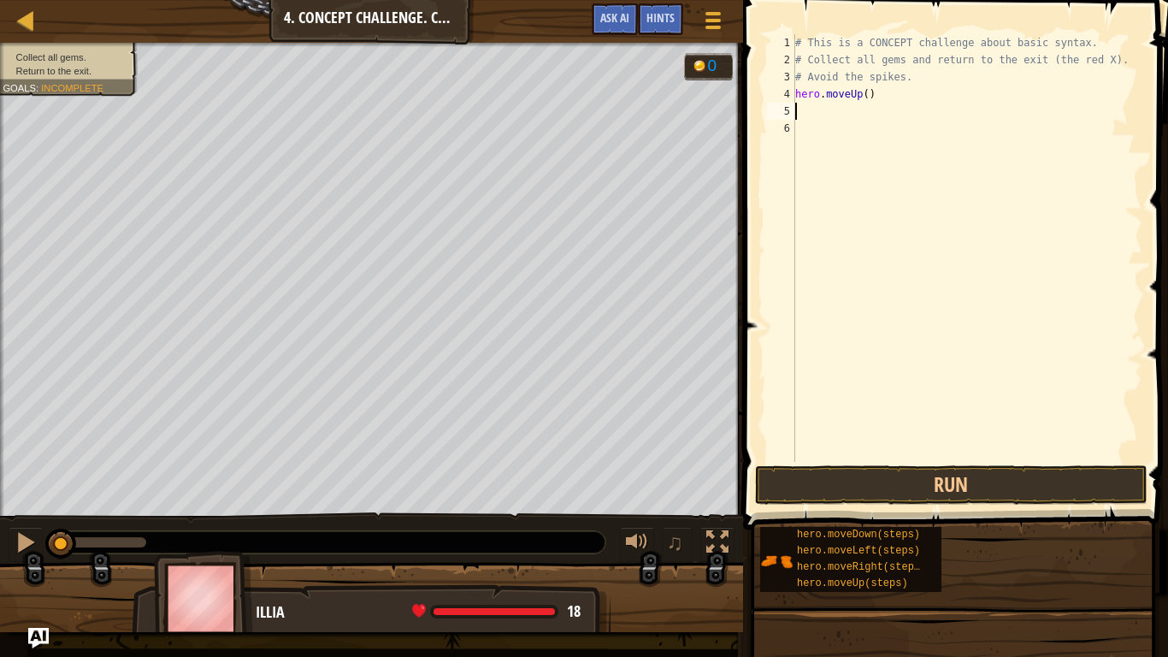
scroll to position [8, 0]
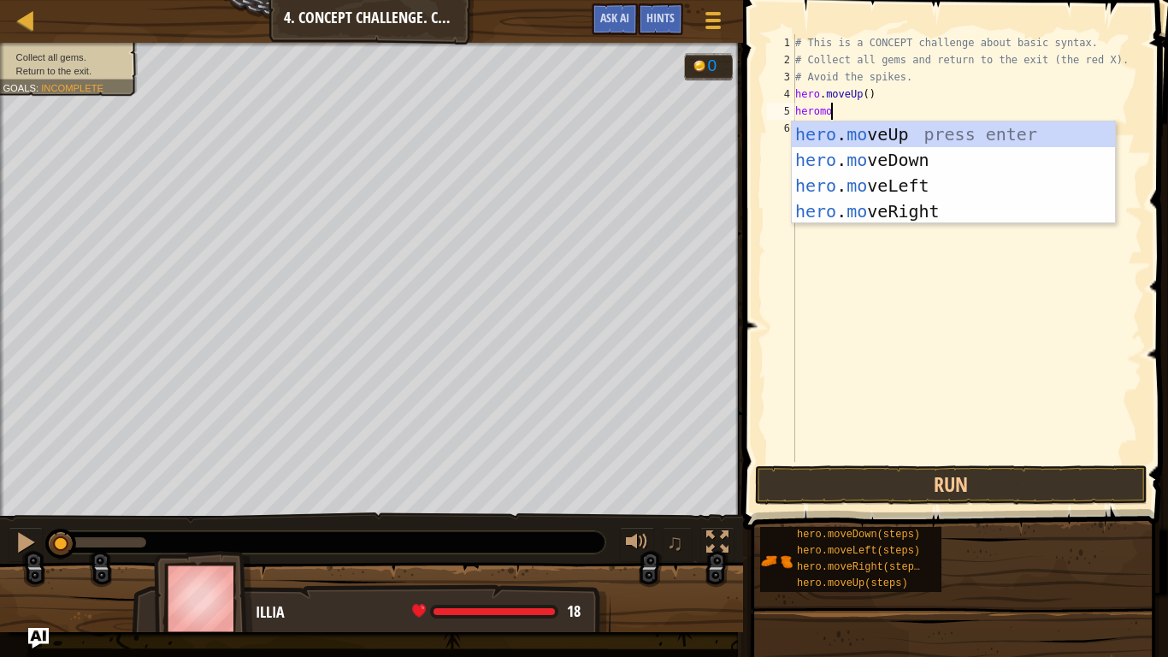
type textarea "heromove"
click at [838, 204] on div "hero . move Up press enter hero . move Down press enter hero . move Left press …" at bounding box center [953, 198] width 323 height 154
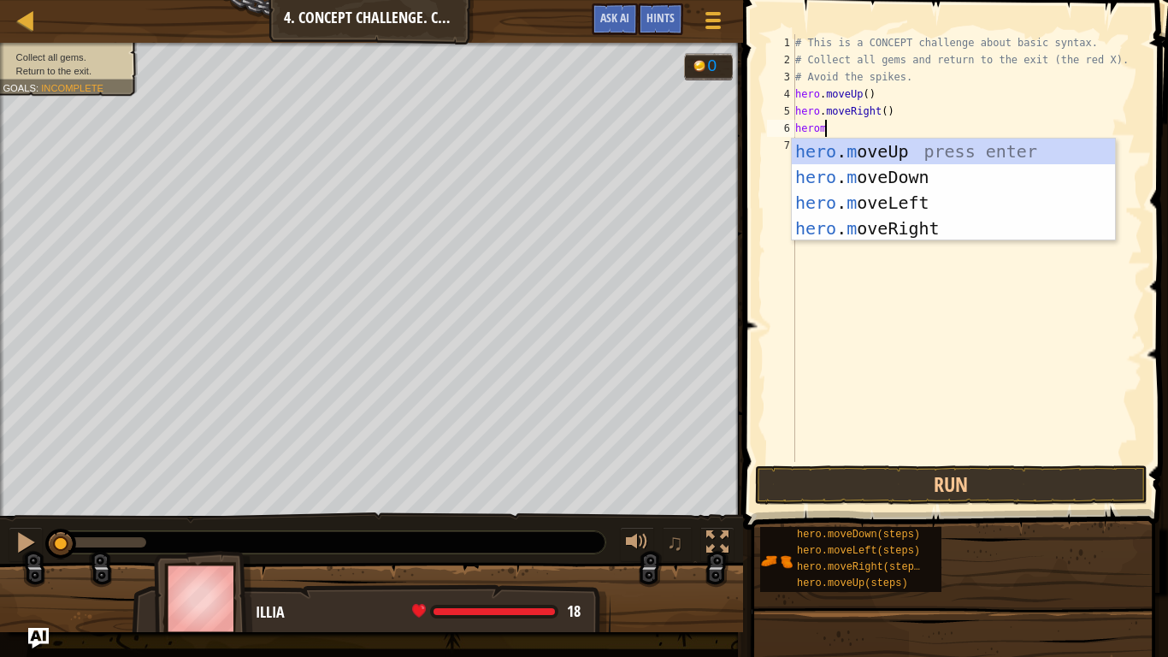
type textarea "heromove"
click at [873, 174] on div "hero . move Up press enter hero . move Down press enter hero . move Left press …" at bounding box center [953, 216] width 323 height 154
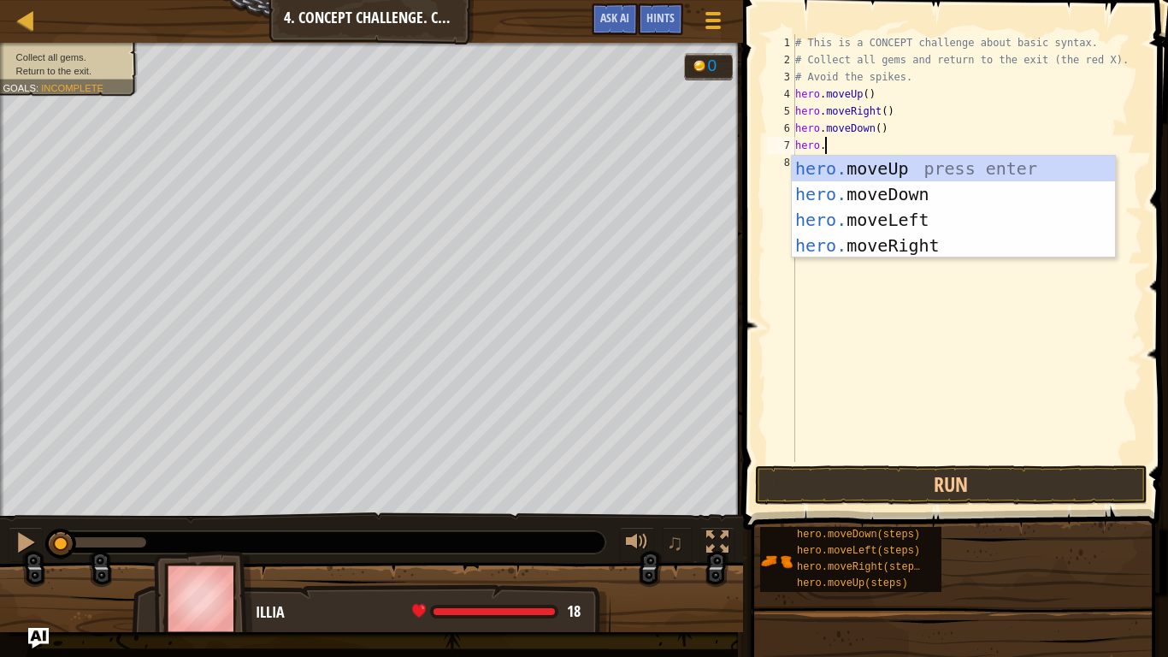
scroll to position [8, 3]
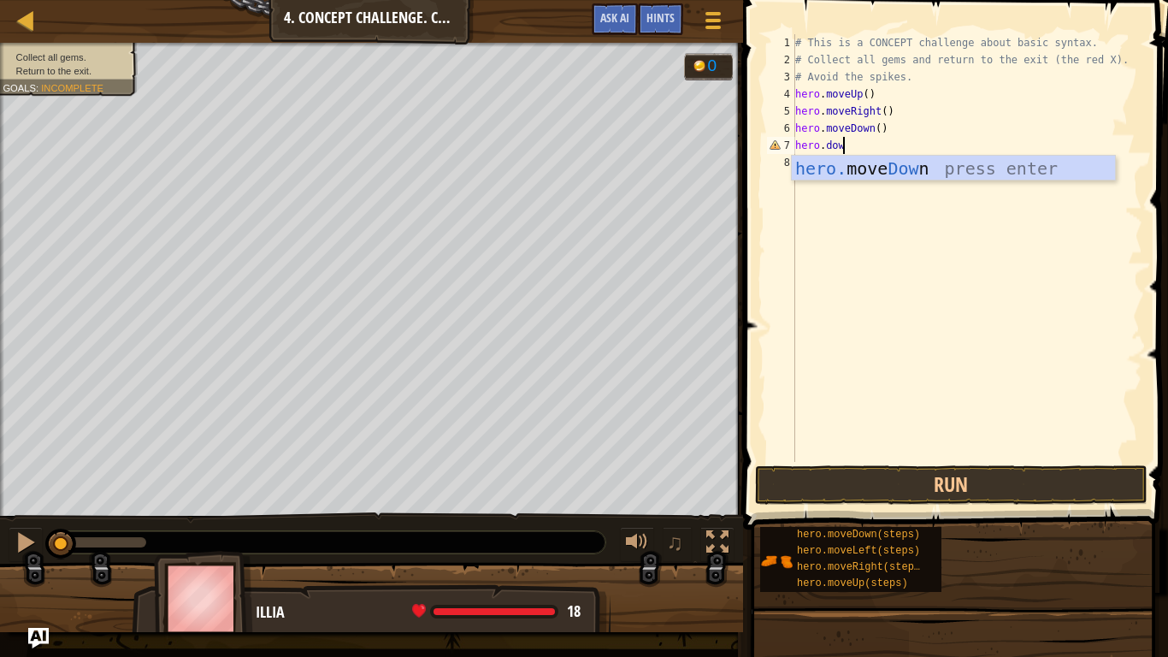
type textarea "hero.down"
click at [889, 164] on div "hero. move Down press enter" at bounding box center [953, 194] width 323 height 77
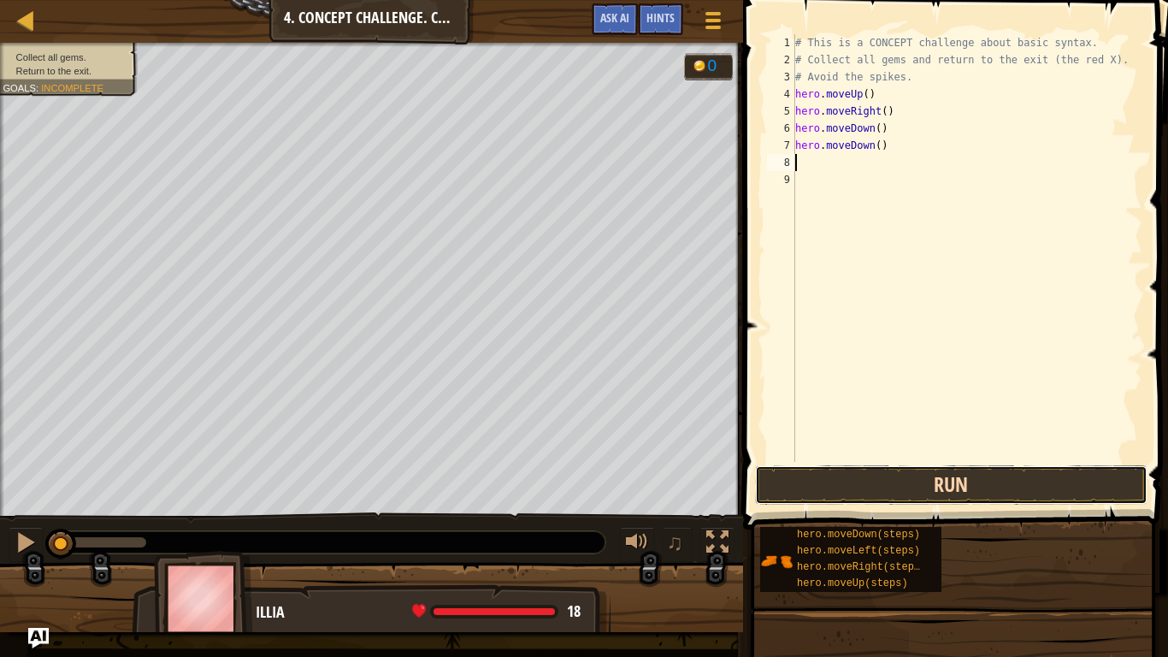
click at [814, 472] on button "Run" at bounding box center [951, 484] width 393 height 39
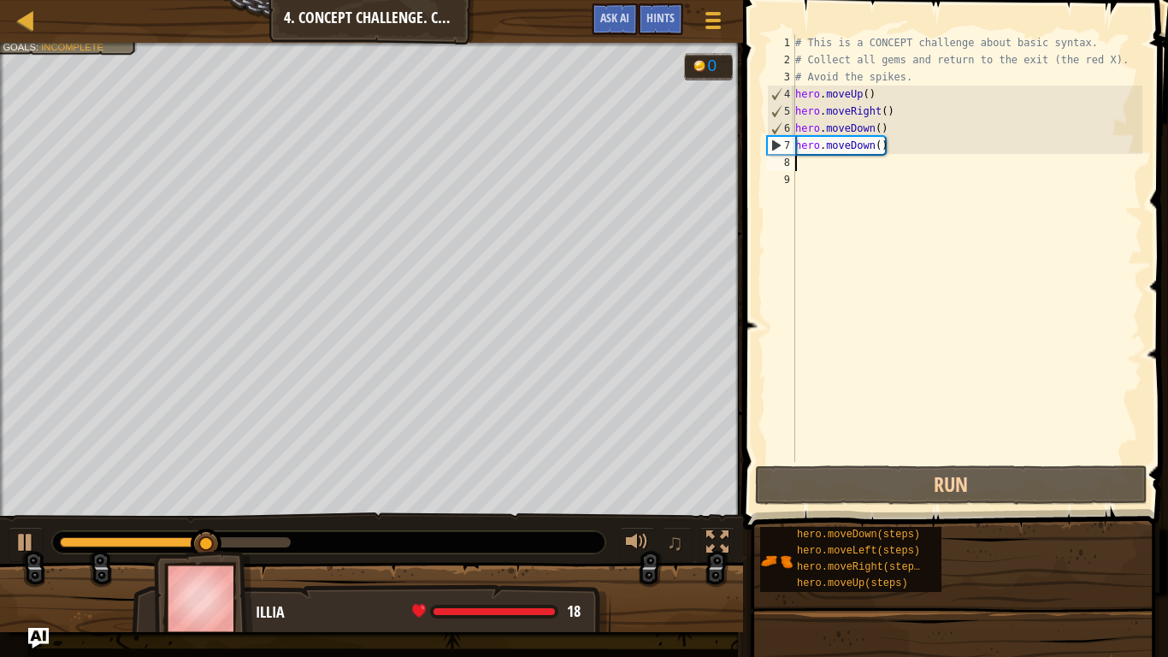
click at [880, 128] on div "# This is a CONCEPT challenge about basic syntax. # Collect all gems and return…" at bounding box center [967, 265] width 351 height 462
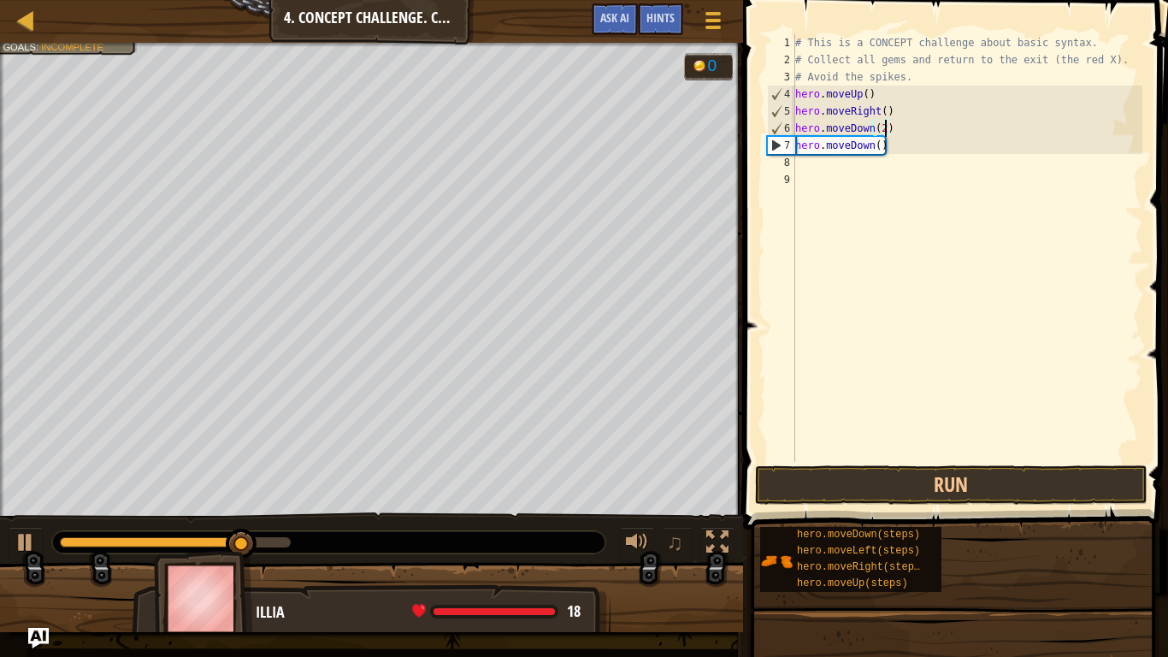
click at [895, 142] on div "# This is a CONCEPT challenge about basic syntax. # Collect all gems and return…" at bounding box center [967, 265] width 351 height 462
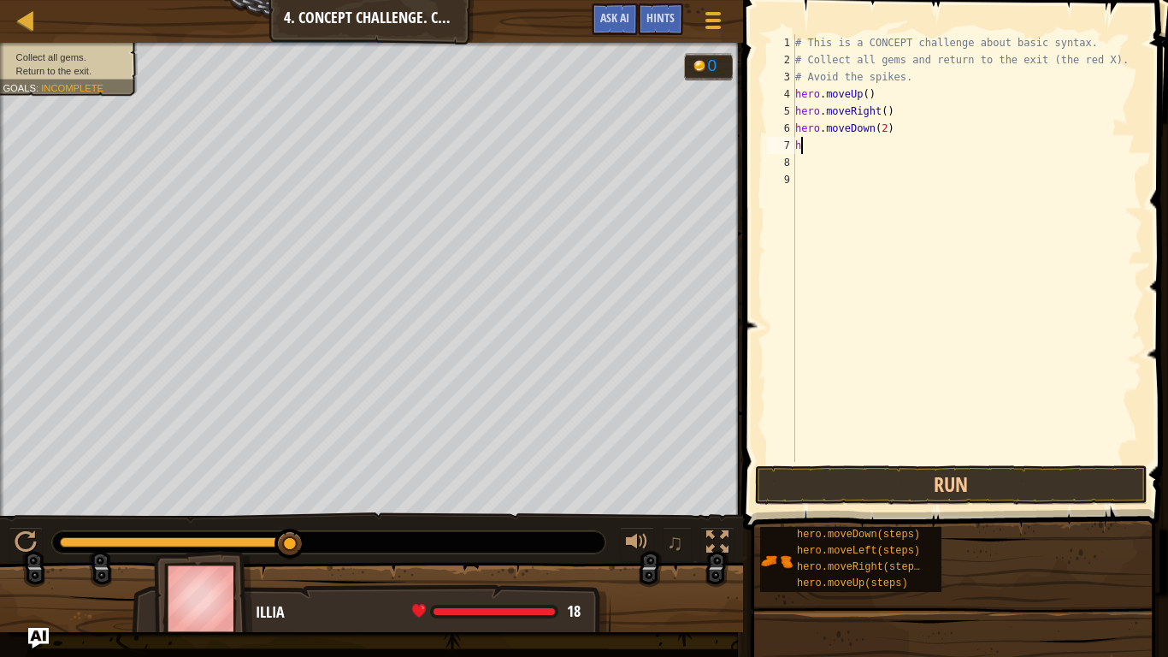
scroll to position [8, 0]
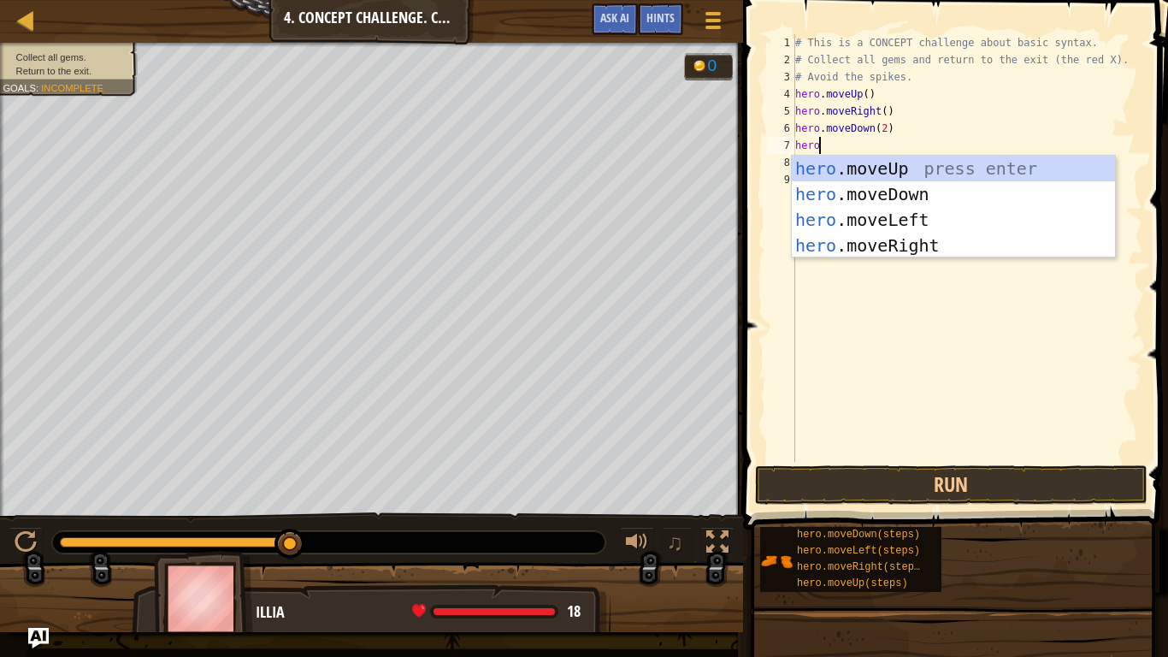
type textarea "hero."
click at [897, 171] on div "hero. moveUp press enter hero. moveDown press enter hero. moveLeft press enter …" at bounding box center [953, 233] width 323 height 154
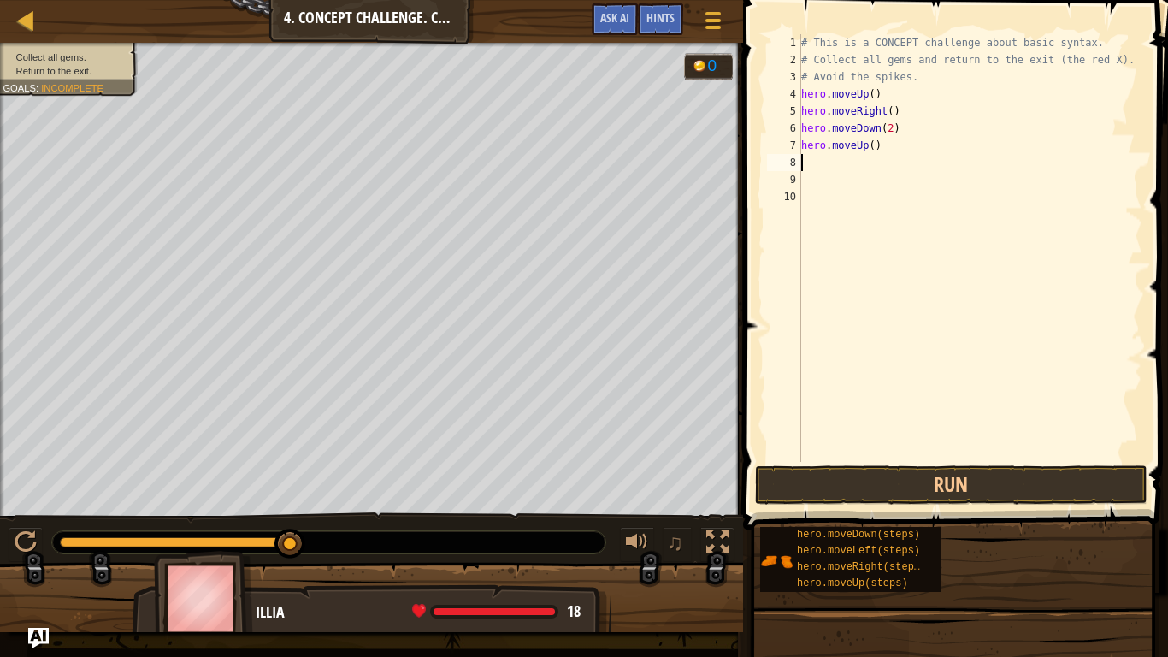
scroll to position [8, 0]
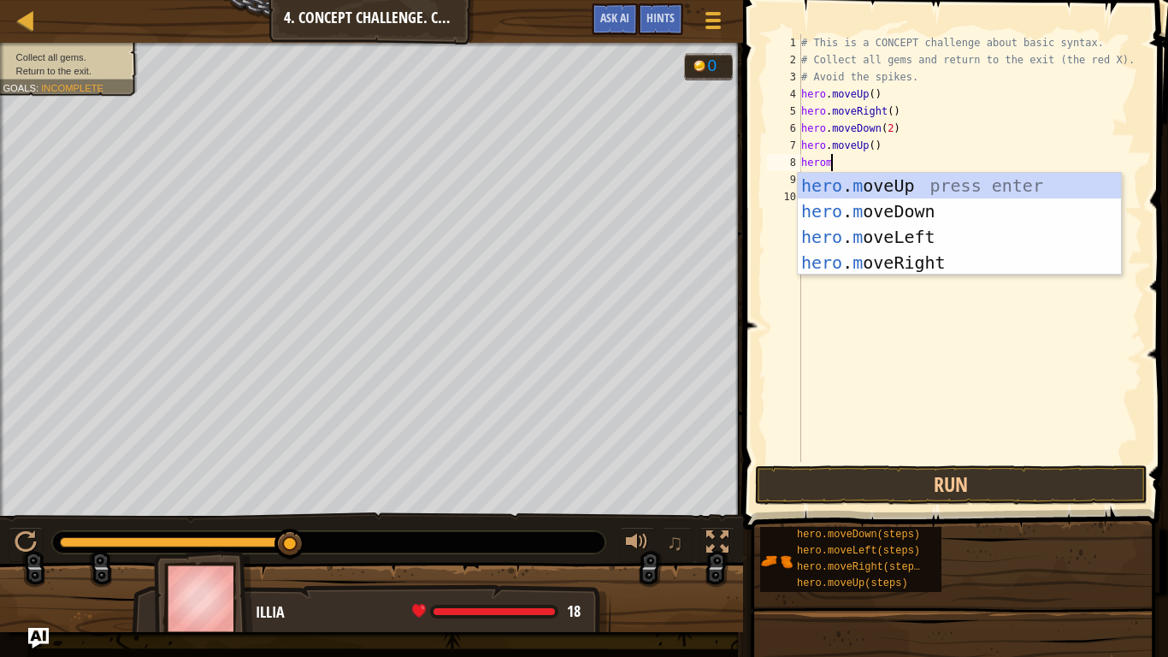
type textarea "heromo"
click at [882, 259] on div "hero . mo veUp press enter hero . mo veDown press enter hero . mo veLeft press …" at bounding box center [959, 250] width 323 height 154
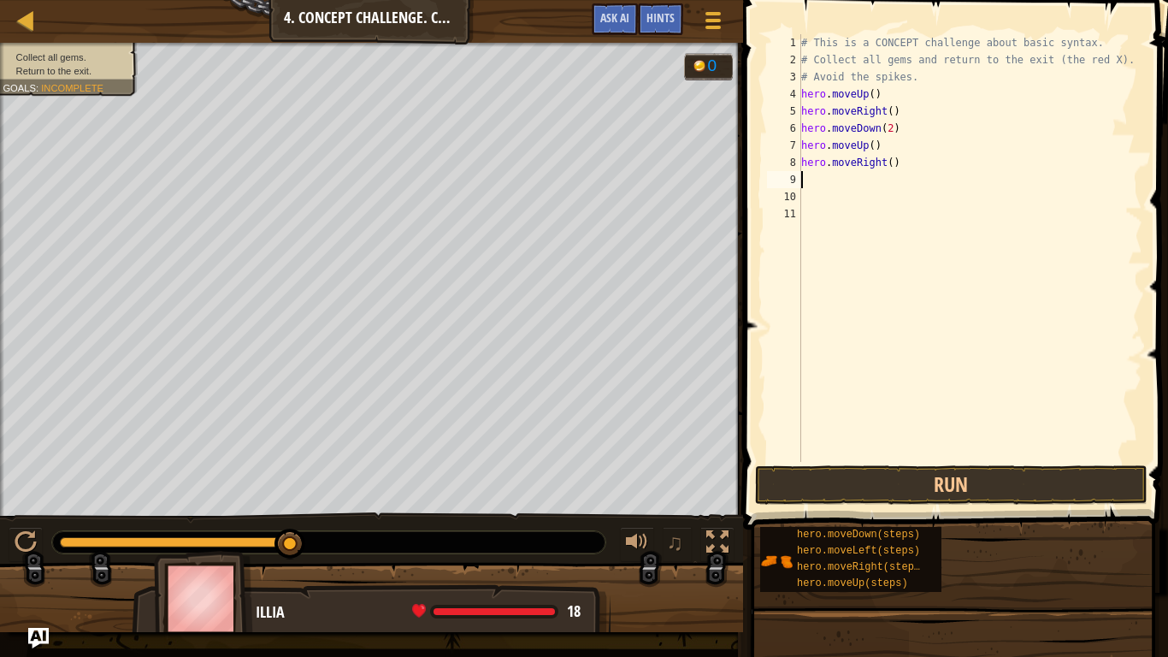
scroll to position [8, 0]
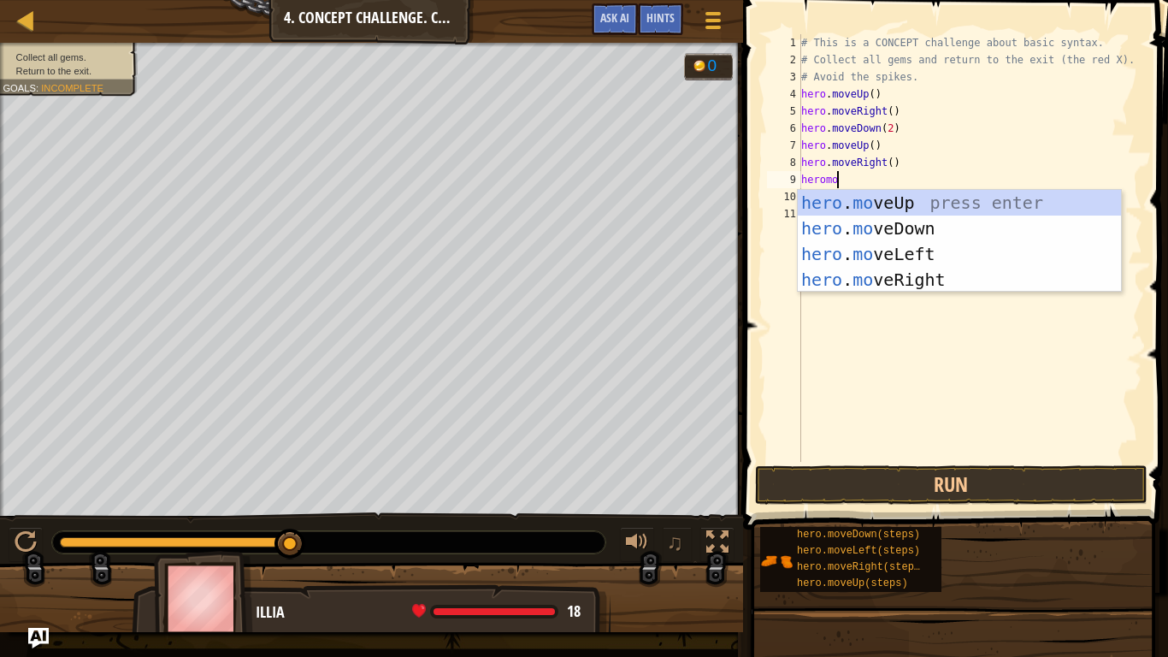
type textarea "heromove"
click at [880, 261] on div "hero . move Up press enter hero . move Down press enter hero . move Left press …" at bounding box center [959, 267] width 323 height 154
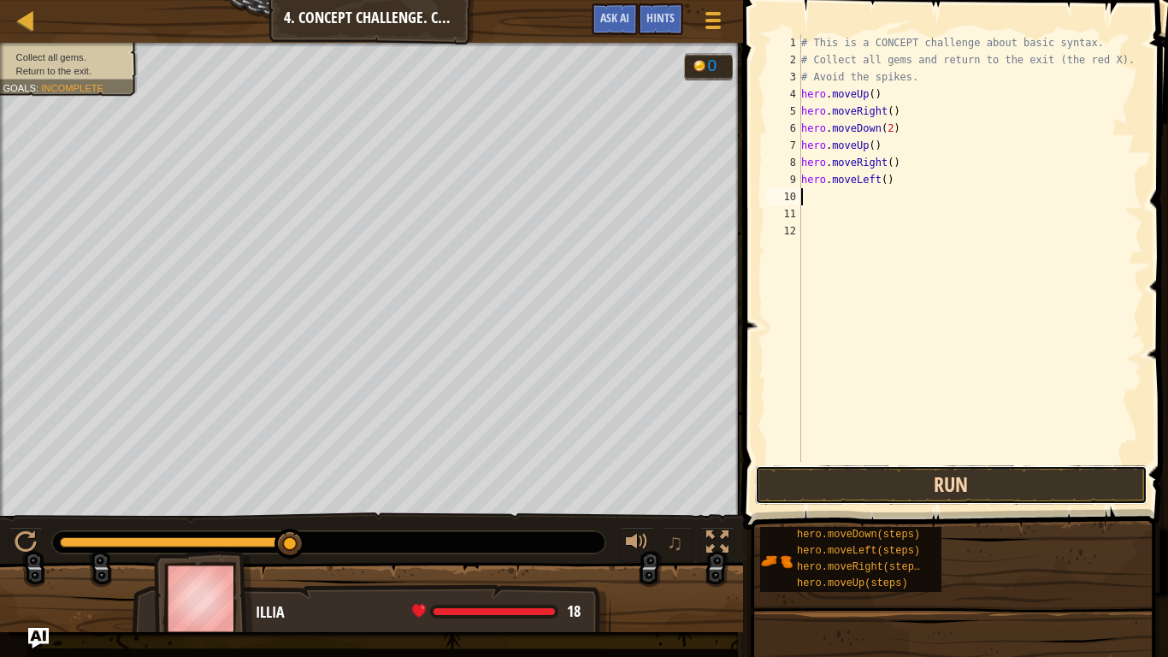
click at [835, 477] on button "Run" at bounding box center [951, 484] width 393 height 39
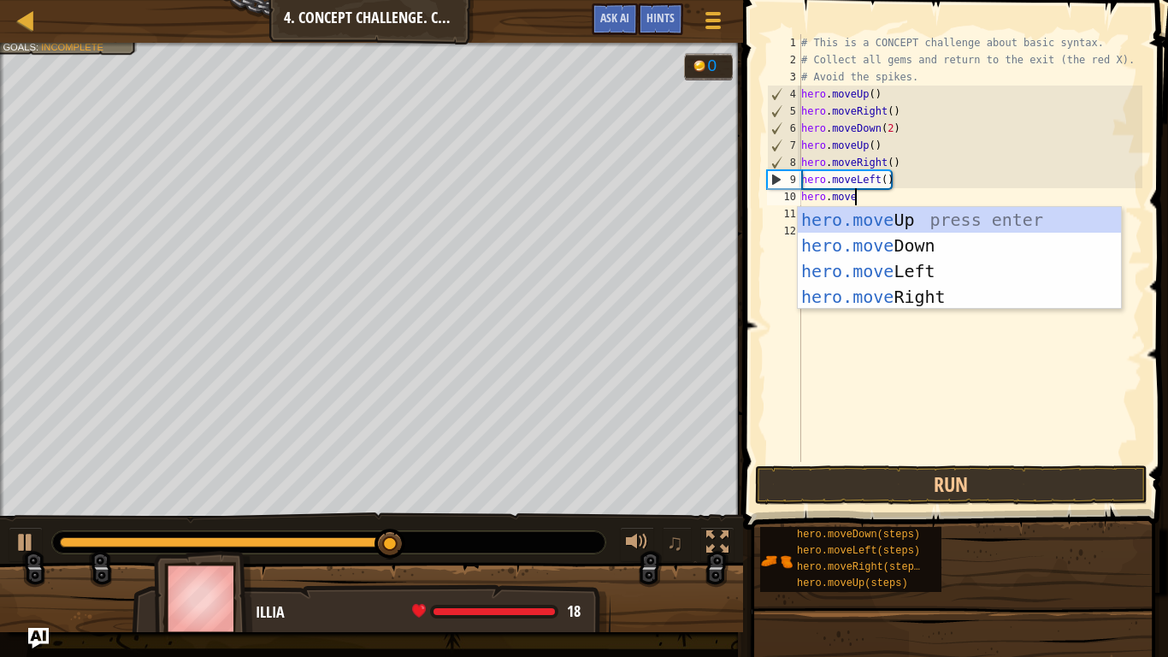
type textarea "hero.moveu"
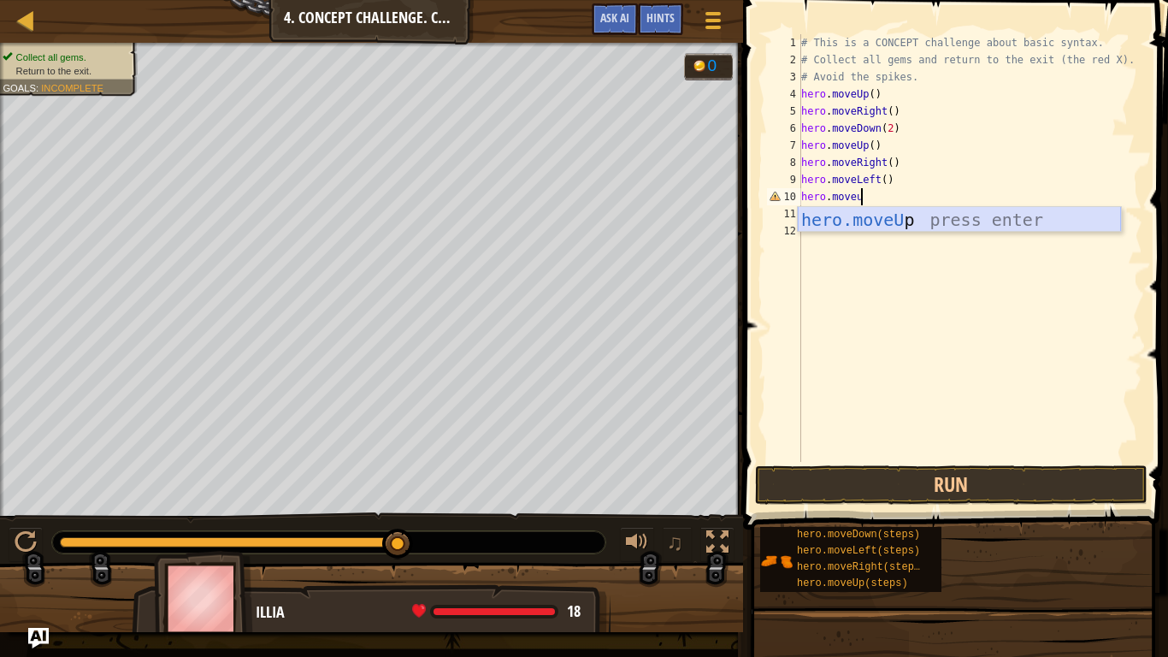
click at [857, 221] on div "hero.moveU p press enter" at bounding box center [959, 245] width 323 height 77
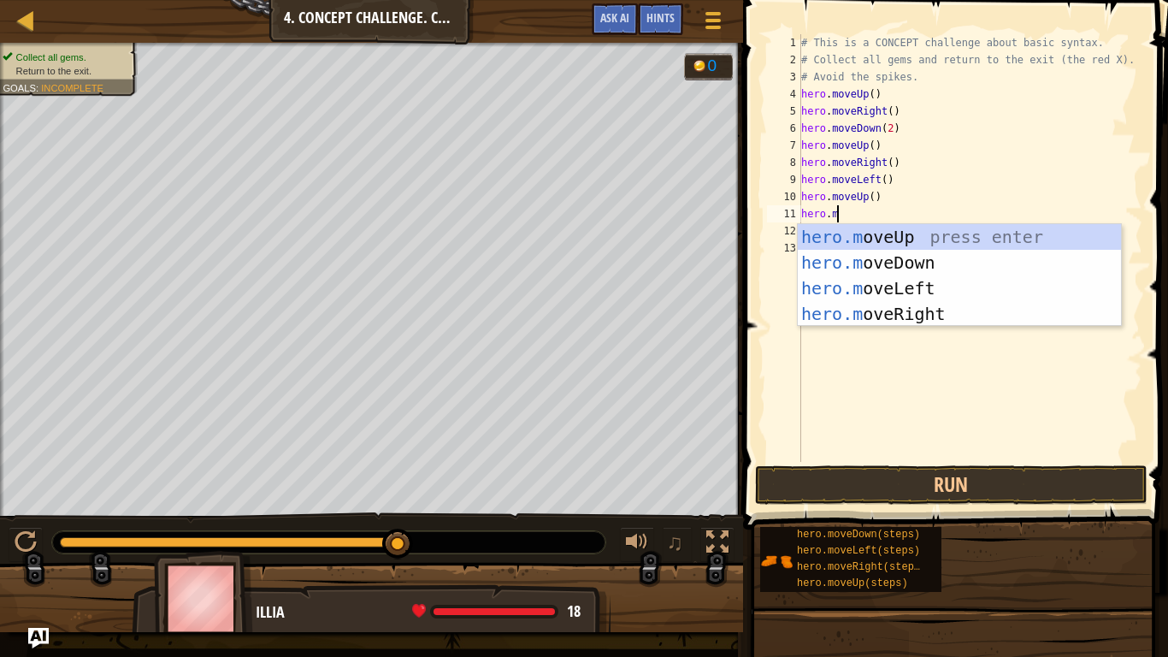
scroll to position [8, 7]
type textarea "hero.move"
click at [861, 287] on div "hero.move Up press enter hero.move Down press enter hero.move Left press enter …" at bounding box center [959, 301] width 323 height 154
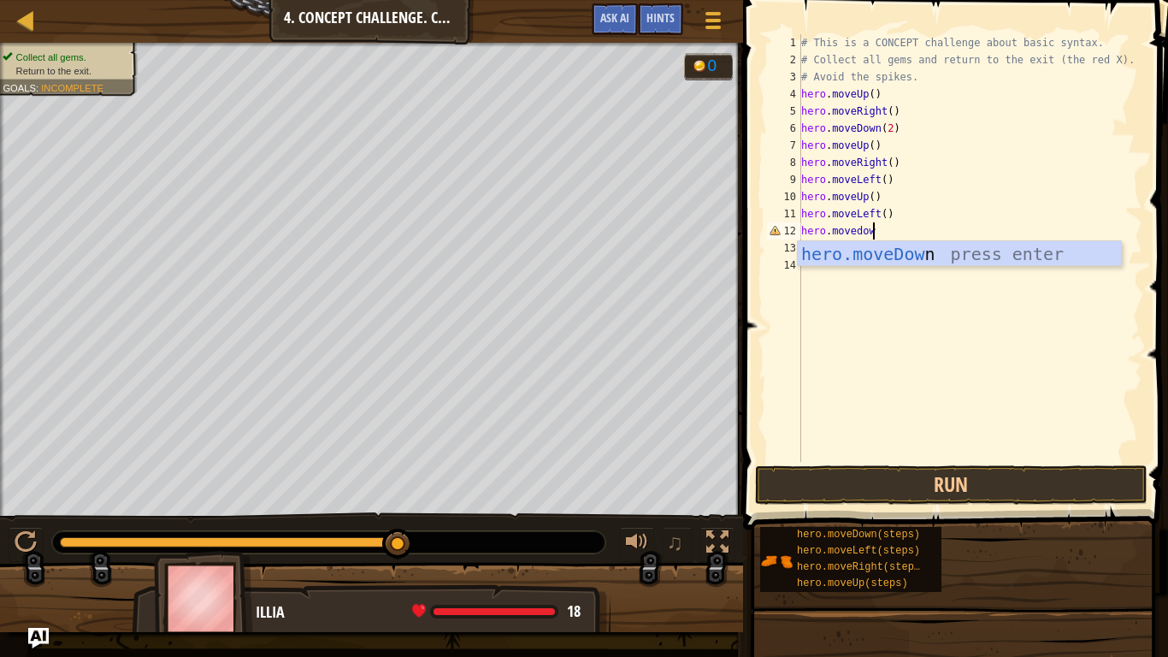
type textarea "hero.movedown"
click at [836, 251] on div "hero.moveDown press enter" at bounding box center [959, 279] width 323 height 77
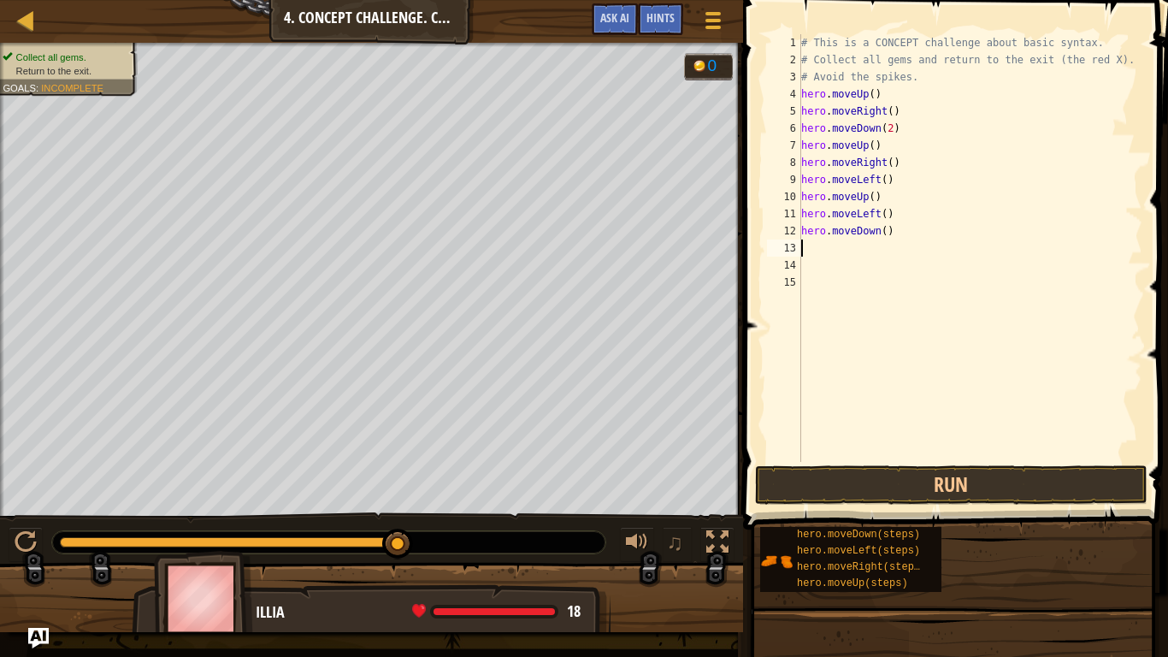
scroll to position [8, 0]
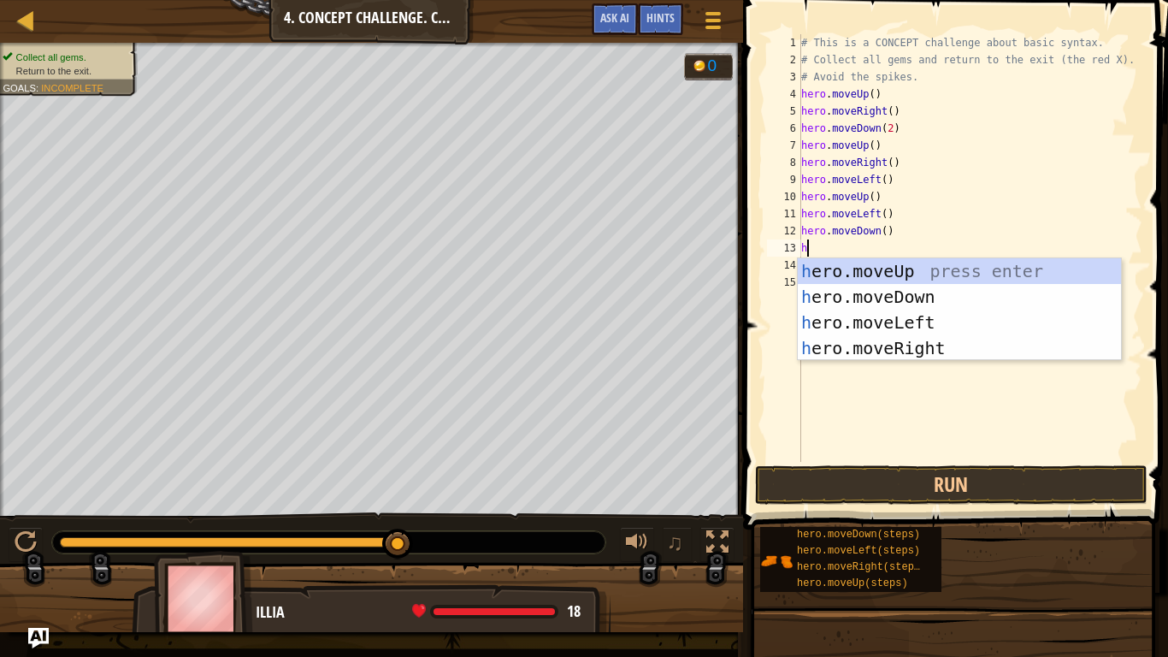
type textarea "hero"
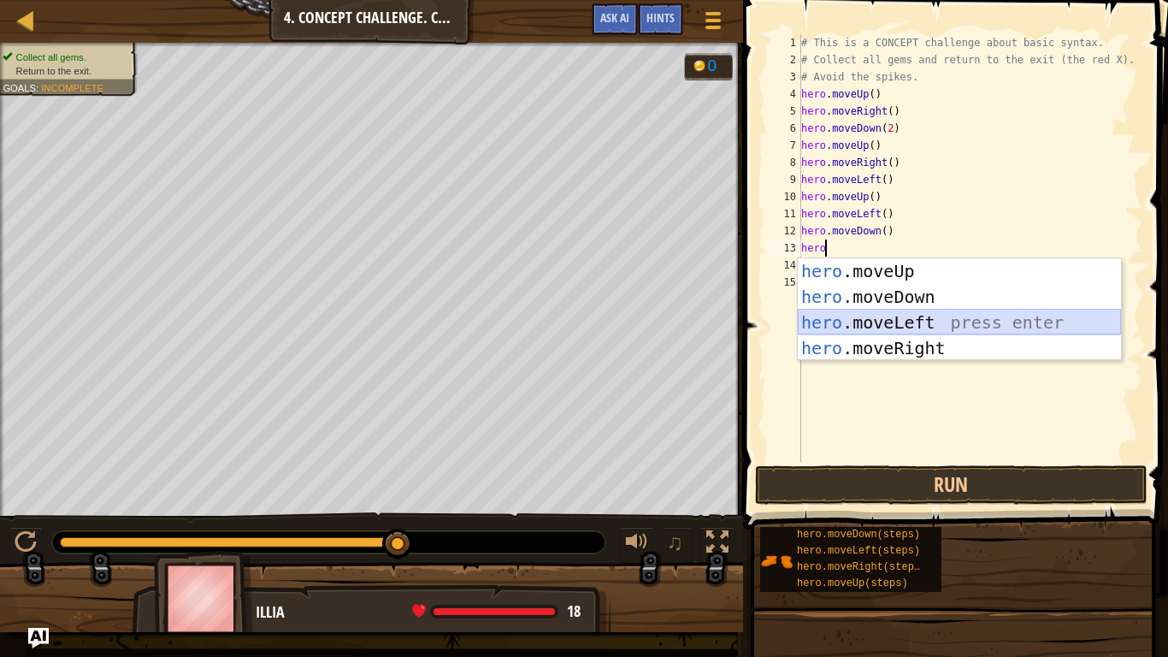
drag, startPoint x: 876, startPoint y: 328, endPoint x: 852, endPoint y: 323, distance: 24.3
click at [852, 323] on div "hero .moveUp press enter hero .moveDown press enter hero .moveLeft press enter …" at bounding box center [959, 335] width 323 height 154
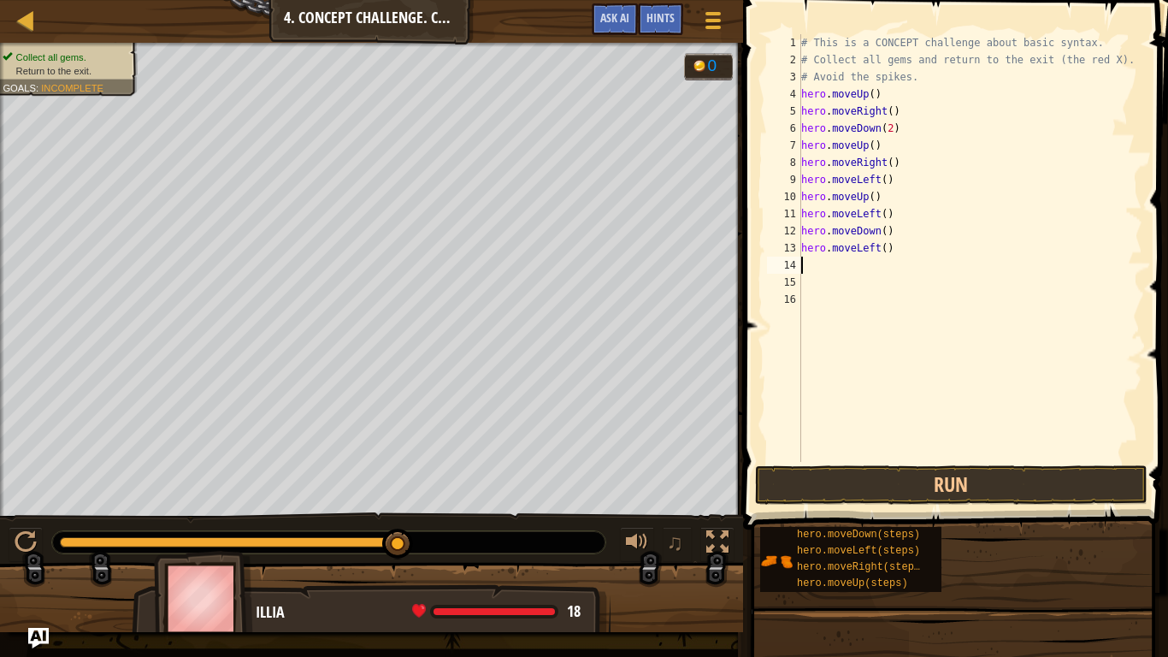
click at [852, 323] on div "# This is a CONCEPT challenge about basic syntax. # Collect all gems and return…" at bounding box center [970, 265] width 345 height 462
click at [806, 481] on button "Run" at bounding box center [951, 484] width 393 height 39
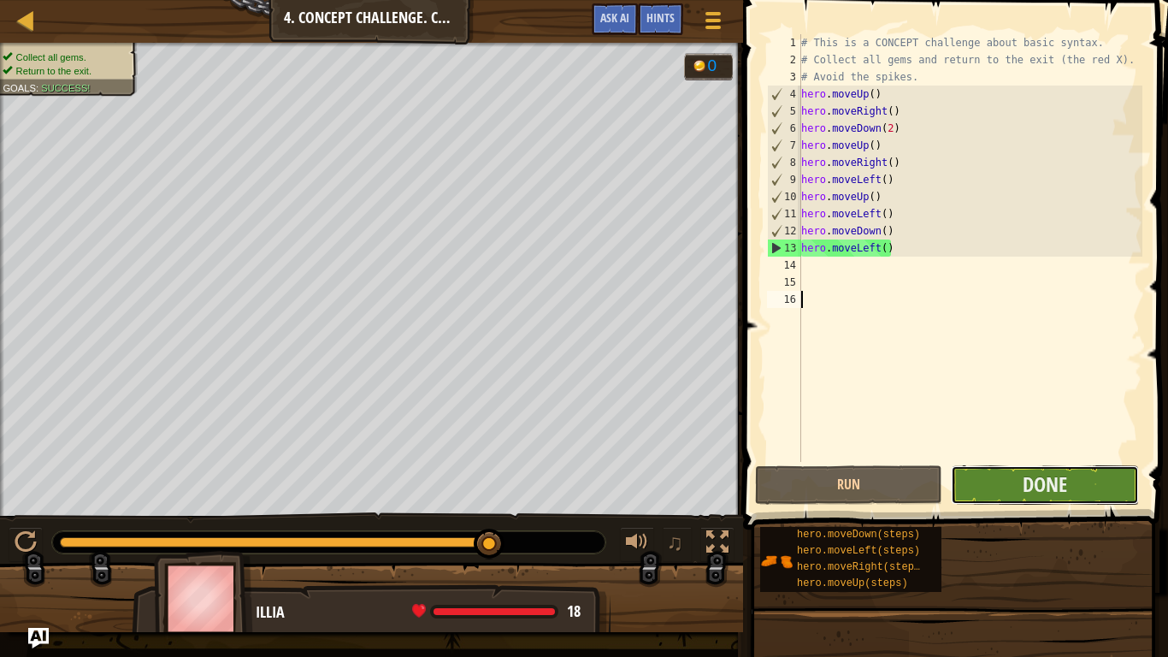
click at [1098, 473] on button "Done" at bounding box center [1044, 484] width 187 height 39
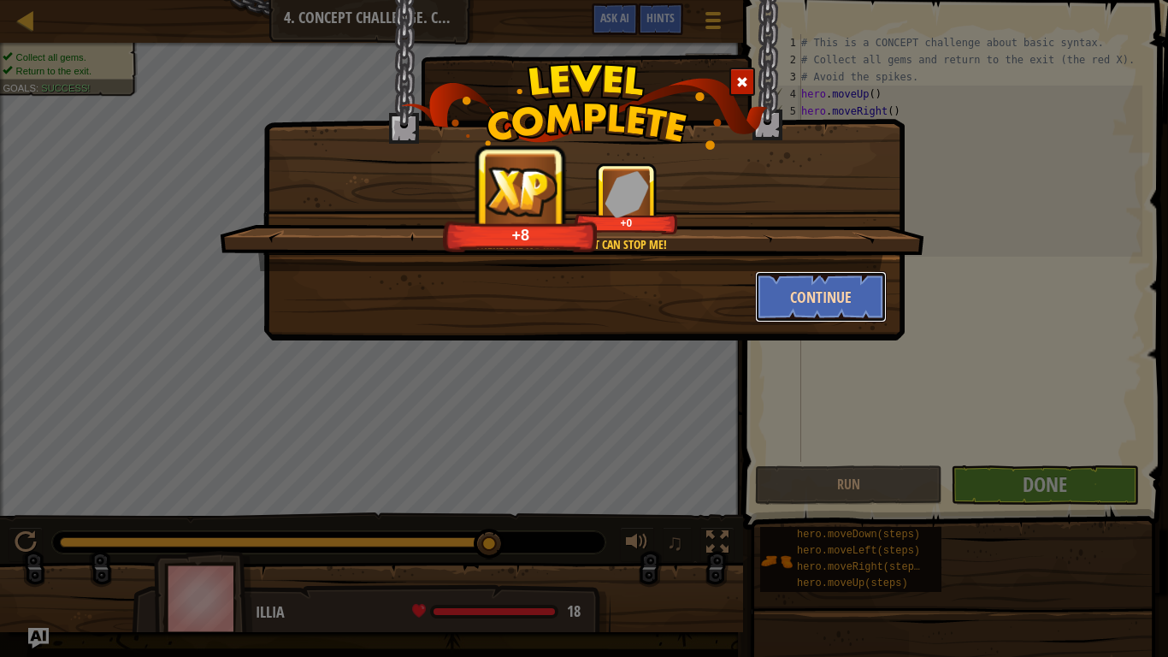
click at [809, 311] on button "Continue" at bounding box center [821, 296] width 133 height 51
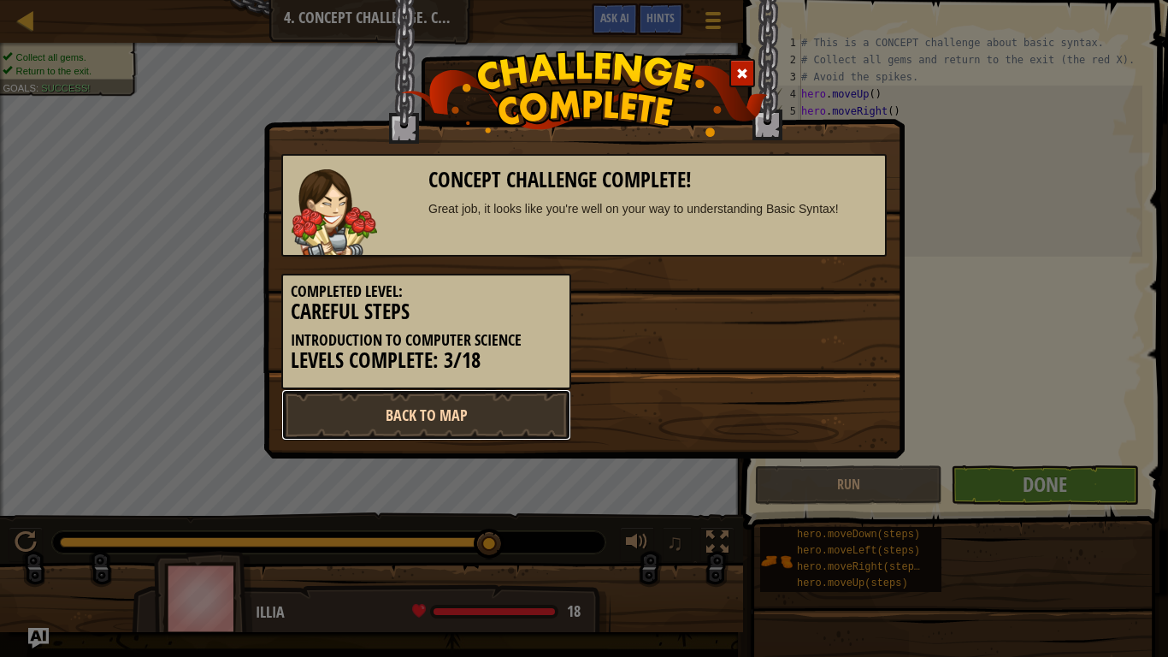
click at [465, 428] on link "Back to Map" at bounding box center [426, 414] width 290 height 51
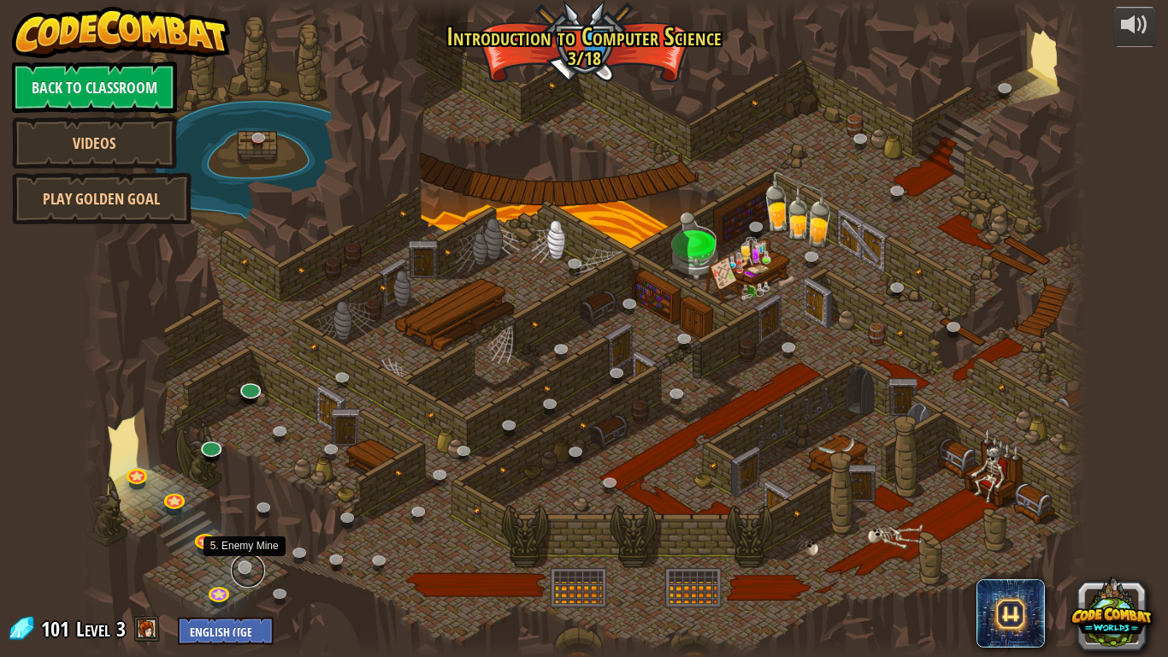
click at [252, 512] on link at bounding box center [248, 570] width 34 height 34
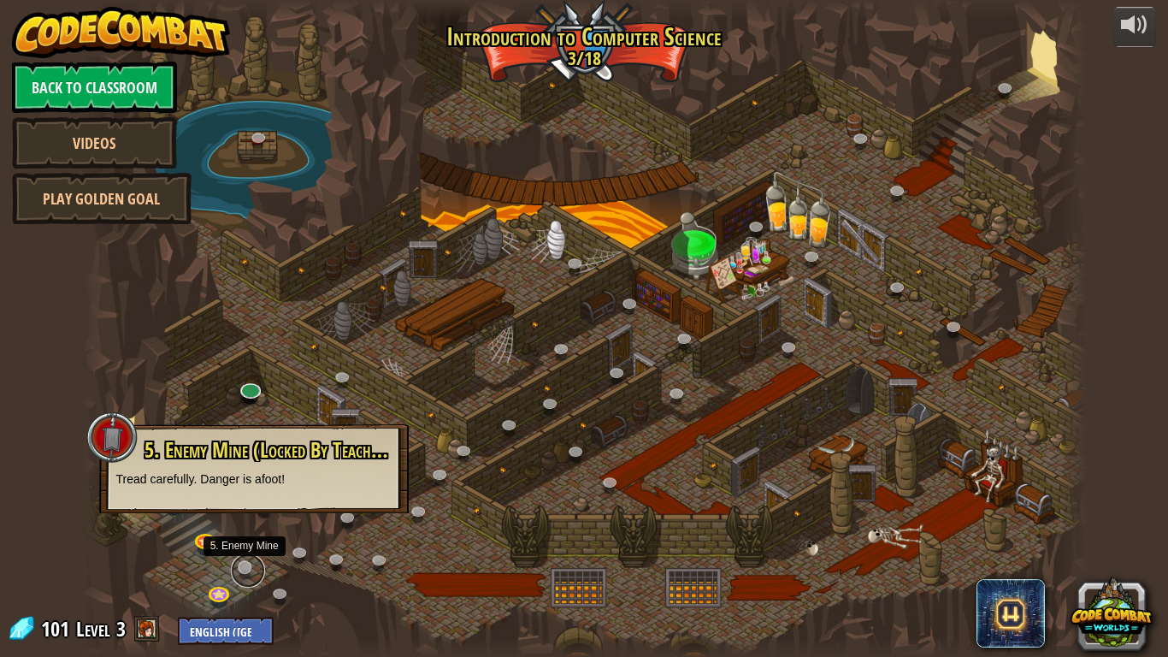
click at [243, 512] on link at bounding box center [248, 570] width 34 height 34
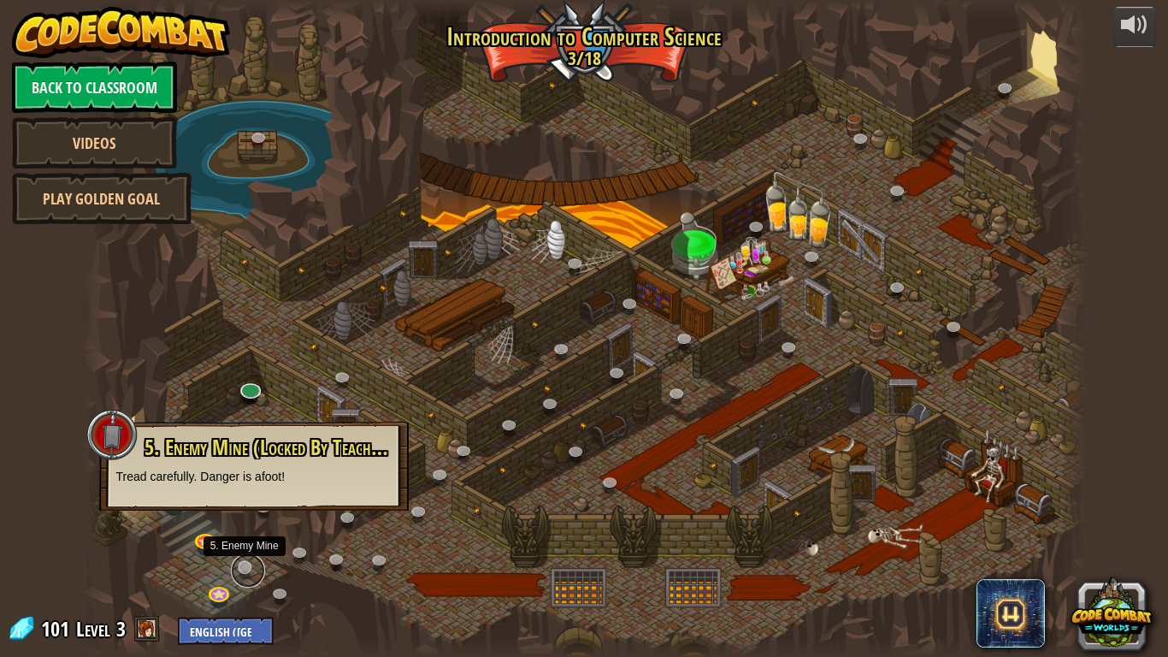
click at [246, 512] on link at bounding box center [248, 570] width 34 height 34
click at [210, 472] on p "Tread carefully. Danger is afoot!" at bounding box center [253, 476] width 275 height 17
click at [242, 512] on link at bounding box center [248, 570] width 34 height 34
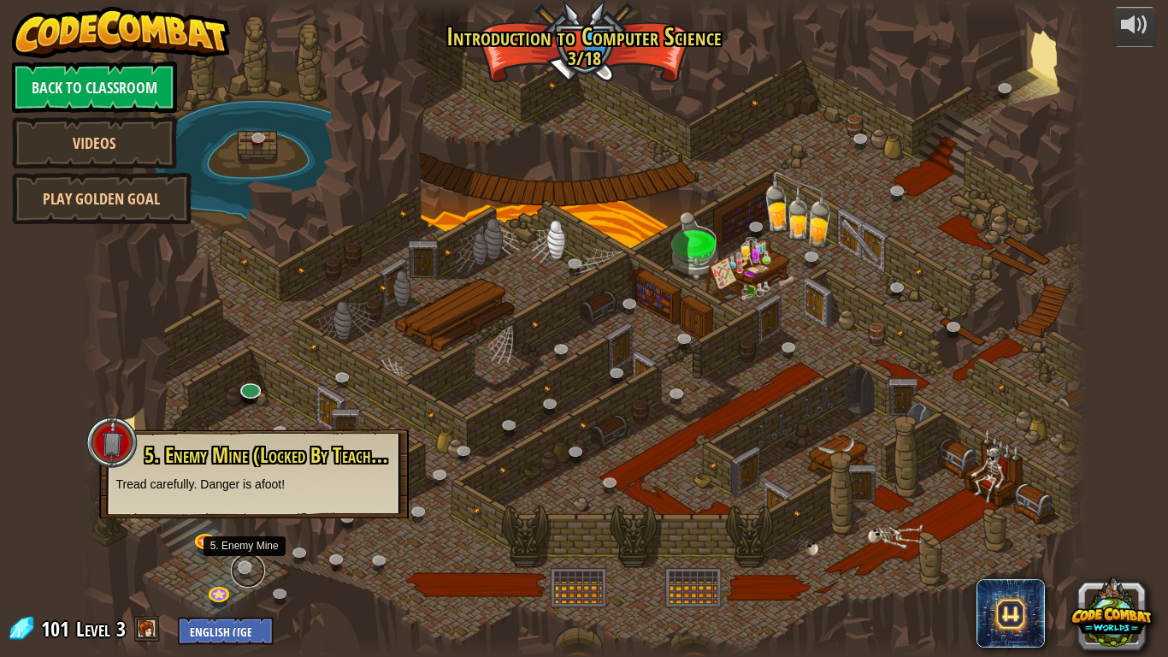
click at [242, 512] on link at bounding box center [248, 570] width 34 height 34
click at [109, 441] on div at bounding box center [111, 442] width 51 height 51
click at [169, 470] on div "5. Enemy Mine (Locked By Teacher) Tread carefully. Danger is afoot!" at bounding box center [253, 468] width 275 height 49
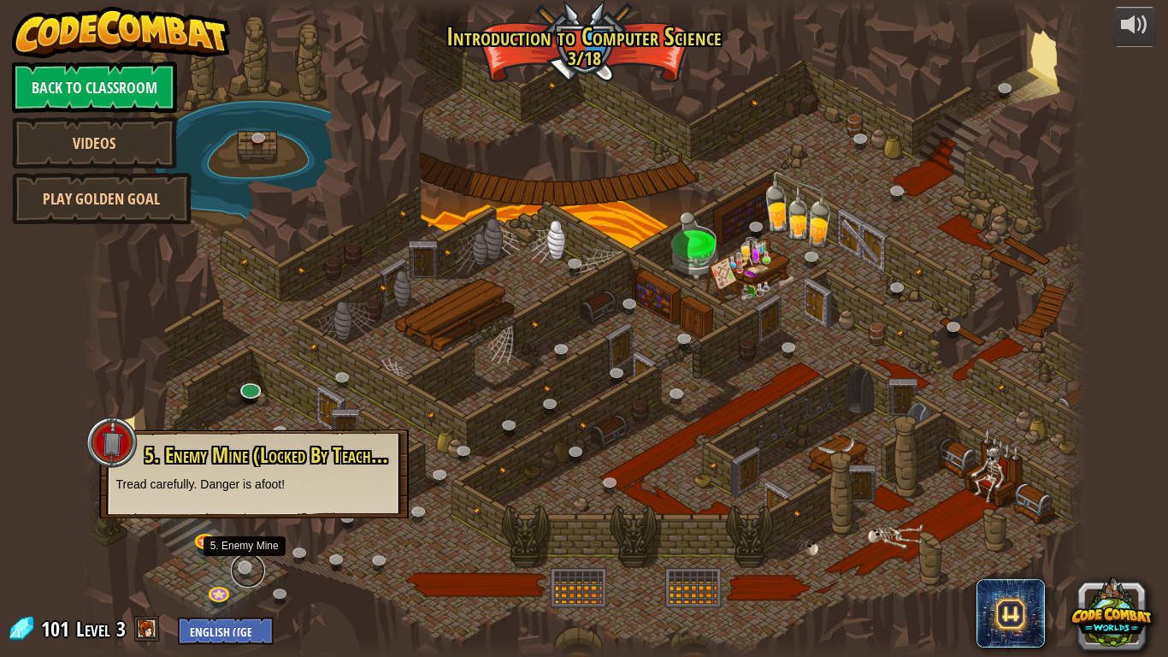
click at [242, 512] on link at bounding box center [248, 570] width 34 height 34
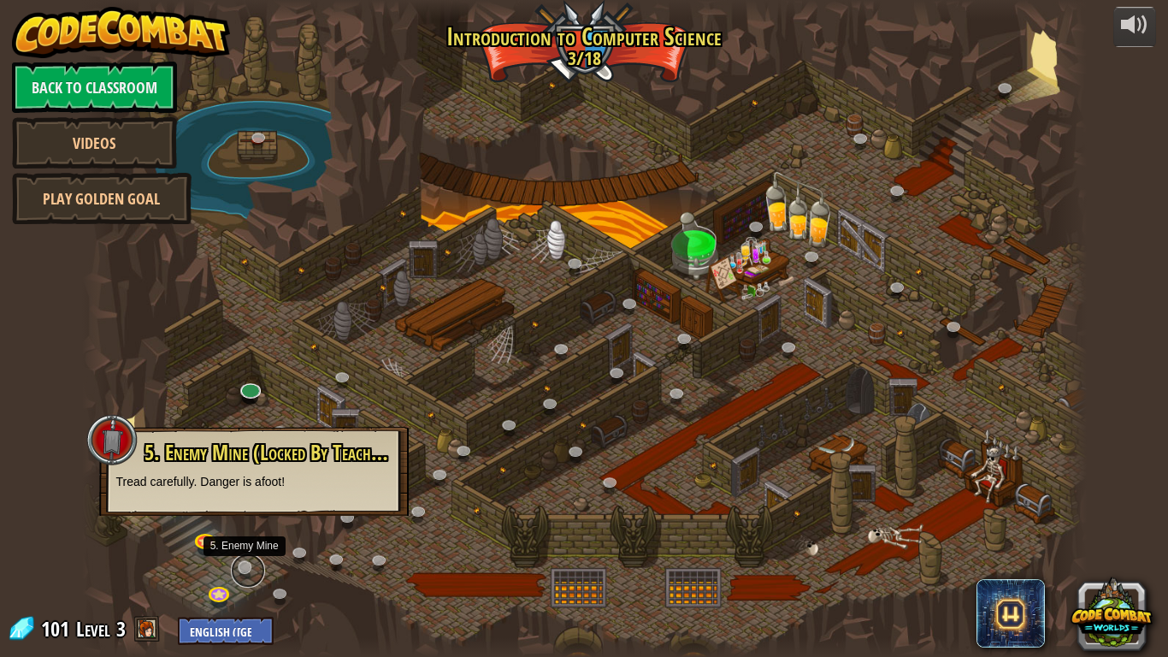
click at [242, 512] on link at bounding box center [248, 570] width 34 height 34
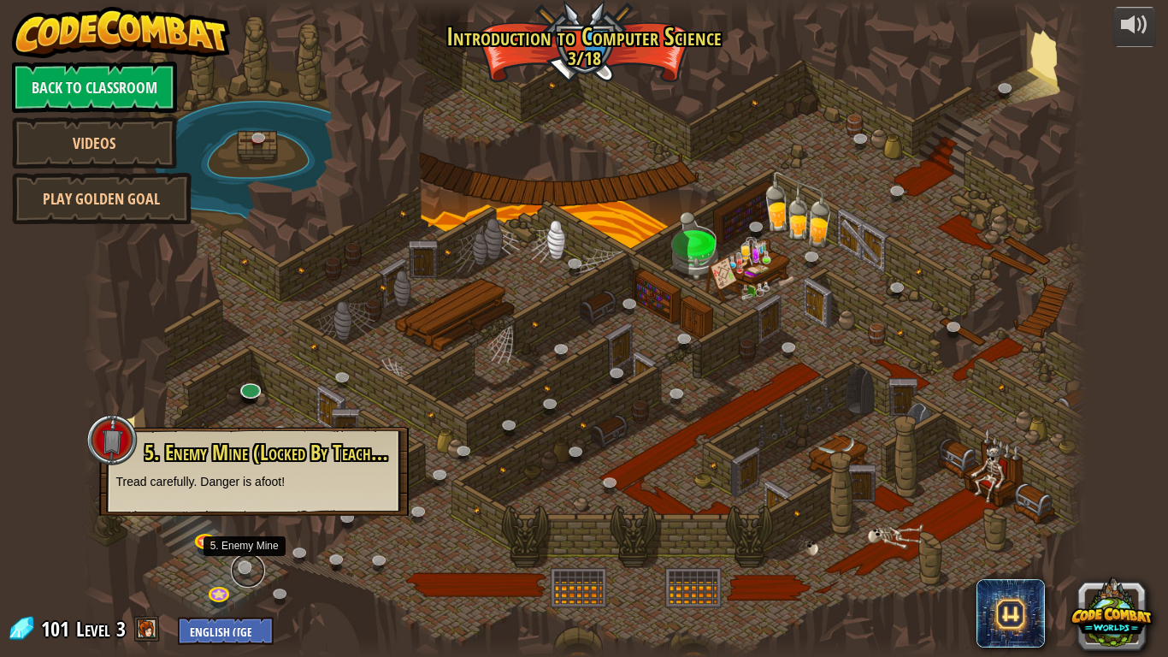
click at [242, 512] on link at bounding box center [248, 570] width 34 height 34
click at [209, 512] on link at bounding box center [220, 591] width 34 height 34
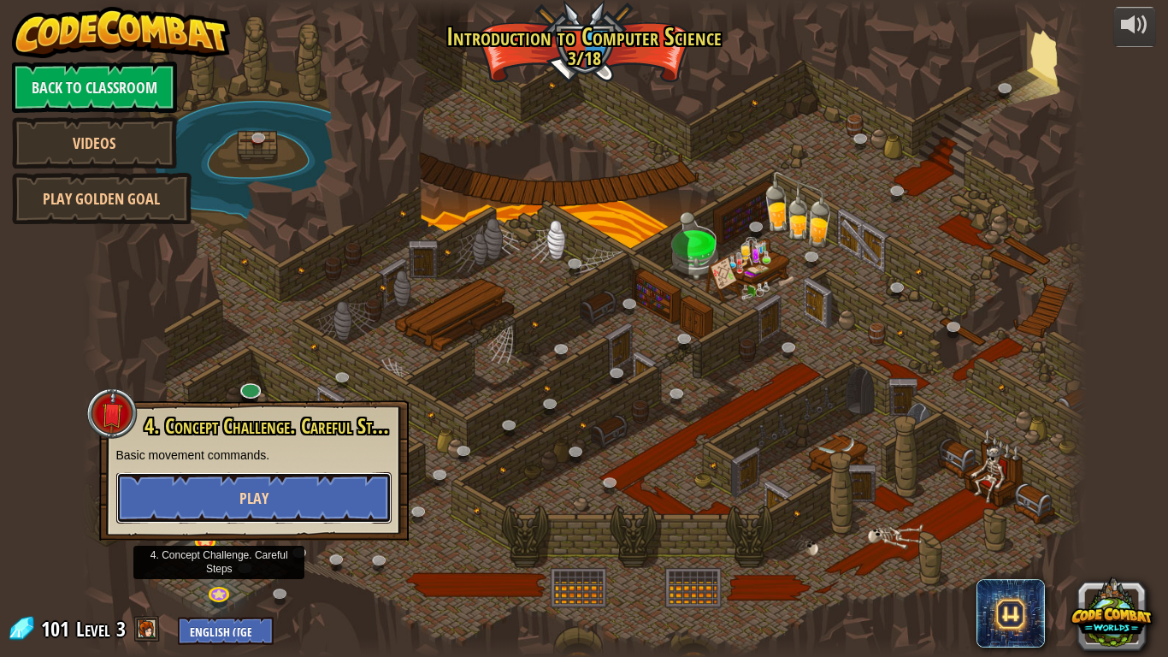
click at [264, 503] on span "Play" at bounding box center [254, 498] width 29 height 21
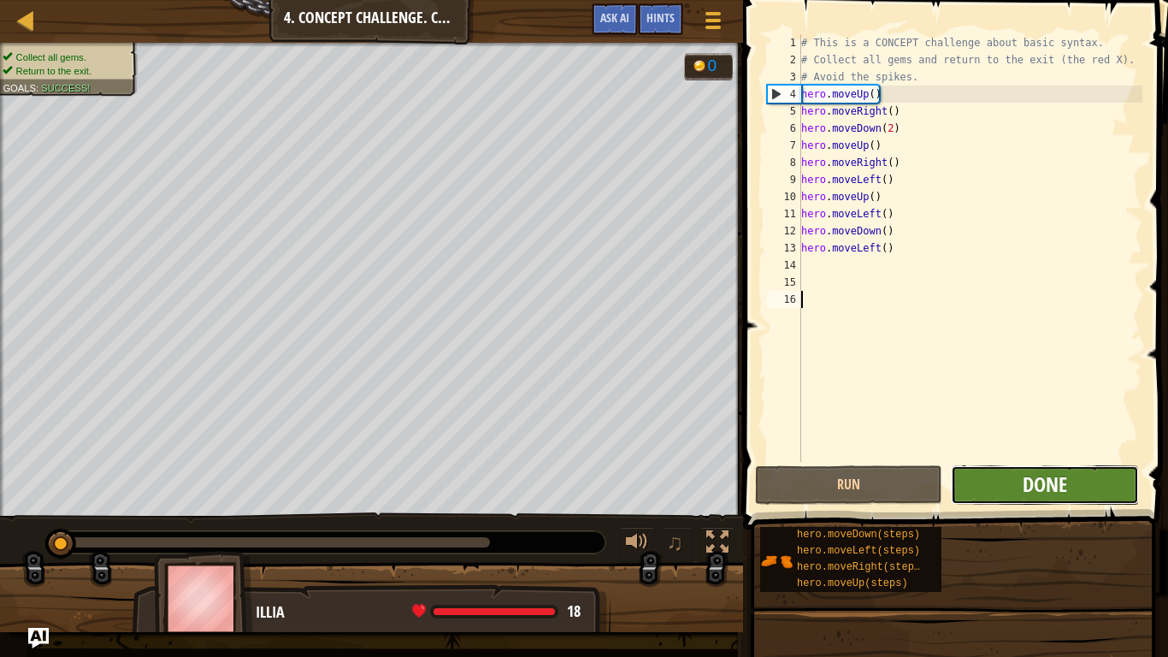
click at [1023, 484] on span "Done" at bounding box center [1045, 483] width 44 height 27
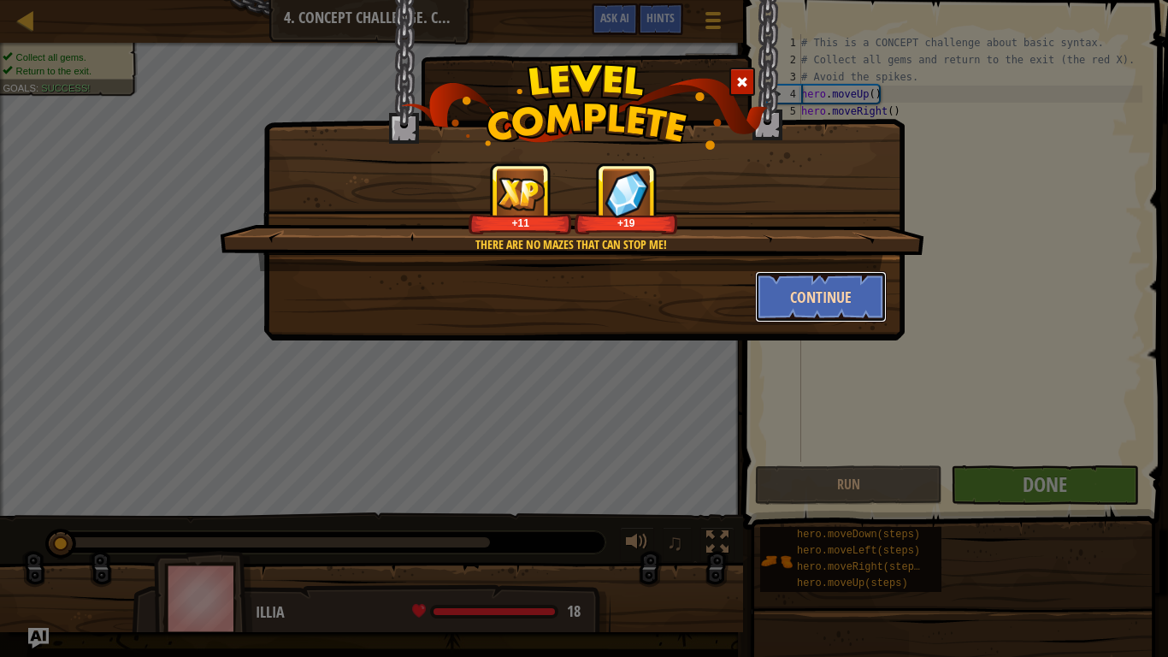
click at [807, 304] on button "Continue" at bounding box center [821, 296] width 133 height 51
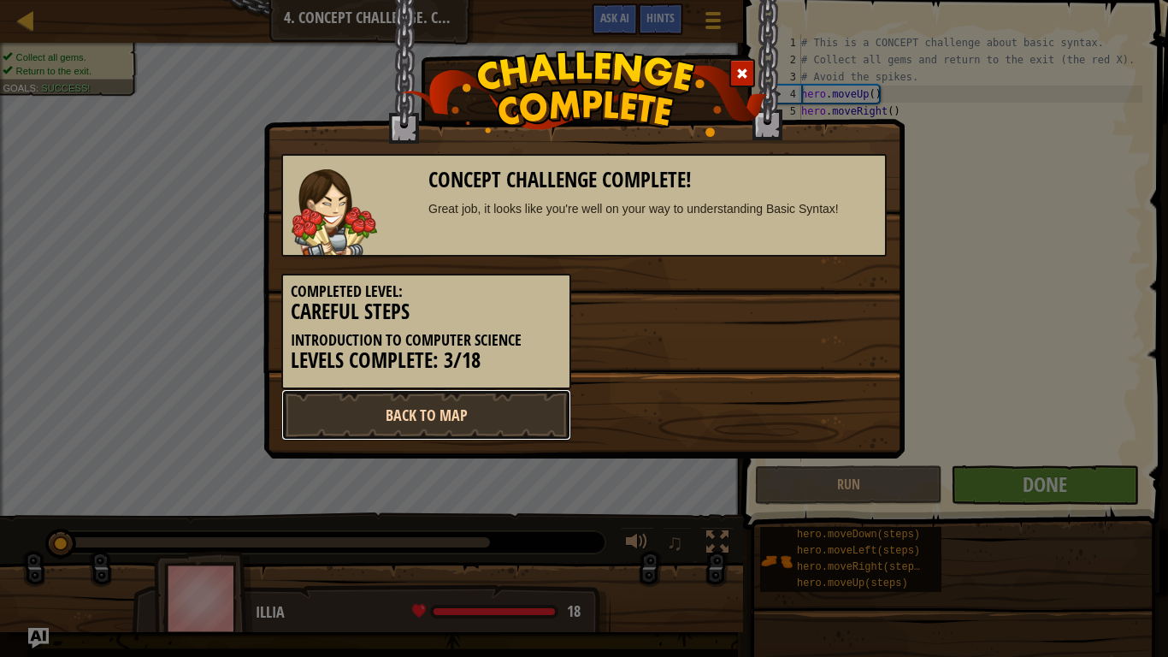
click at [513, 403] on link "Back to Map" at bounding box center [426, 414] width 290 height 51
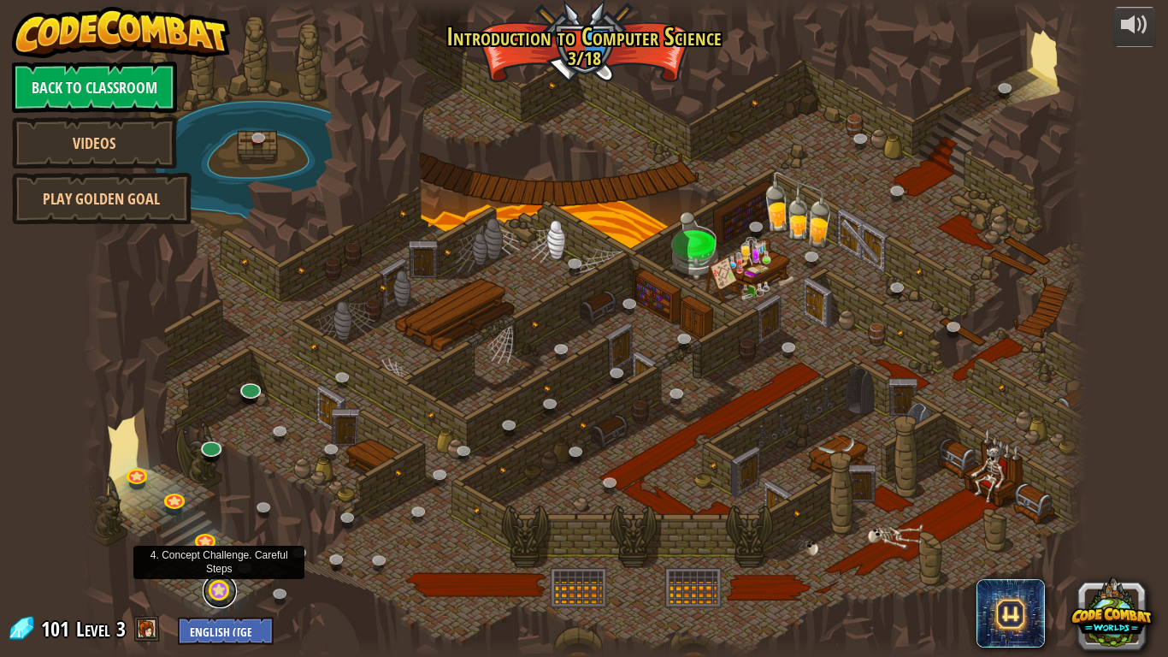
click at [216, 512] on link at bounding box center [220, 591] width 34 height 34
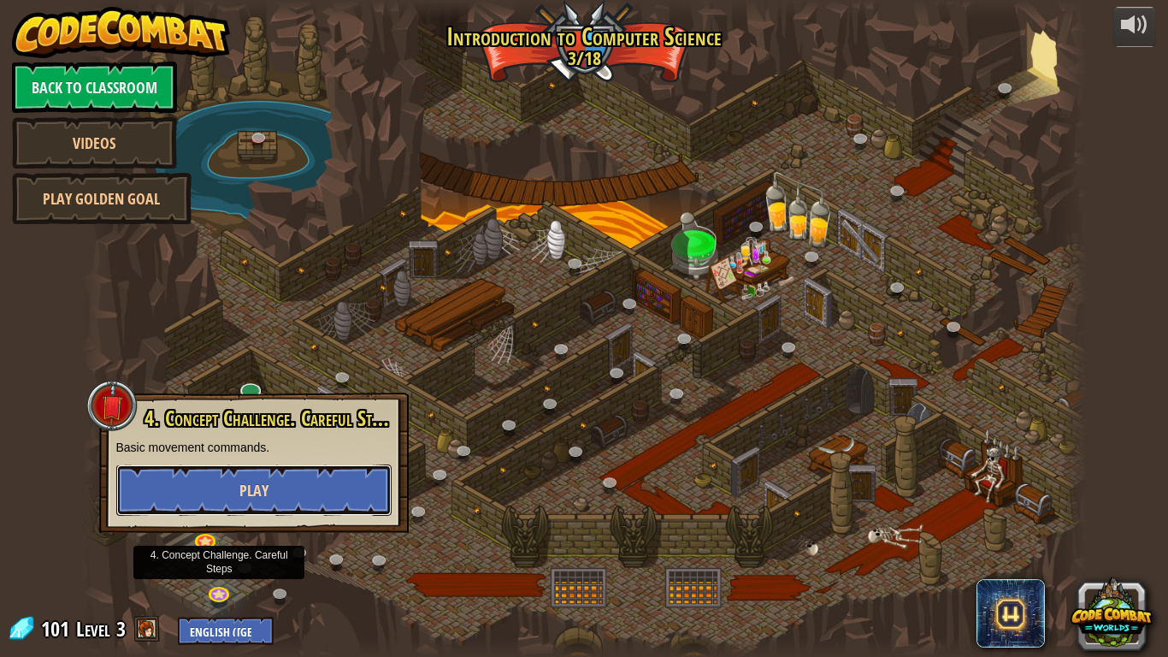
click at [241, 494] on span "Play" at bounding box center [254, 490] width 29 height 21
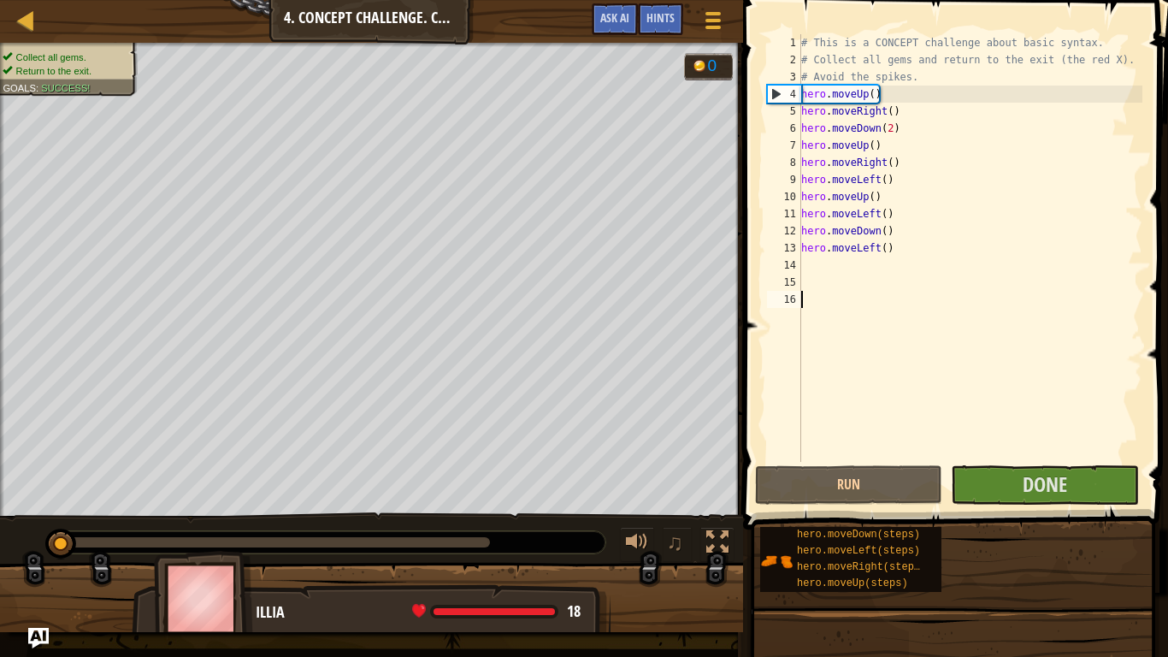
click at [892, 127] on div "# This is a CONCEPT challenge about basic syntax. # Collect all gems and return…" at bounding box center [970, 265] width 345 height 462
type textarea "hero.moveDown()"
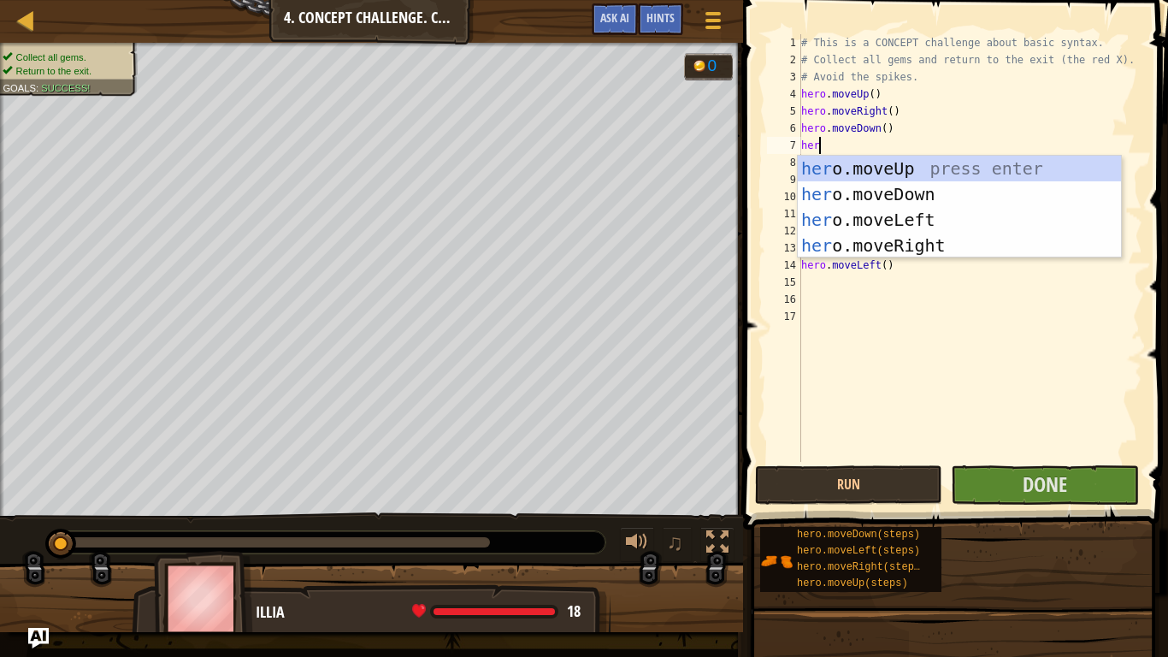
type textarea "hero"
click at [890, 187] on div "hero .moveUp press enter hero .moveDown press enter hero .moveLeft press enter …" at bounding box center [959, 233] width 323 height 154
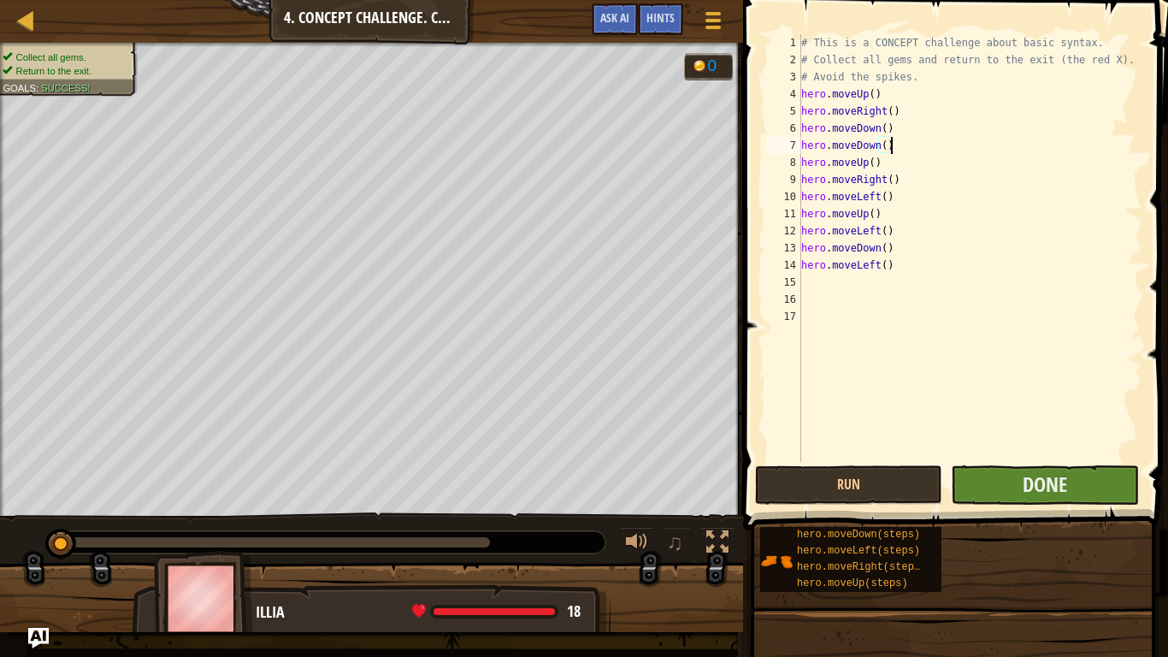
type textarea "hero.moveDown()"
click at [1068, 494] on button "Done" at bounding box center [1044, 484] width 187 height 39
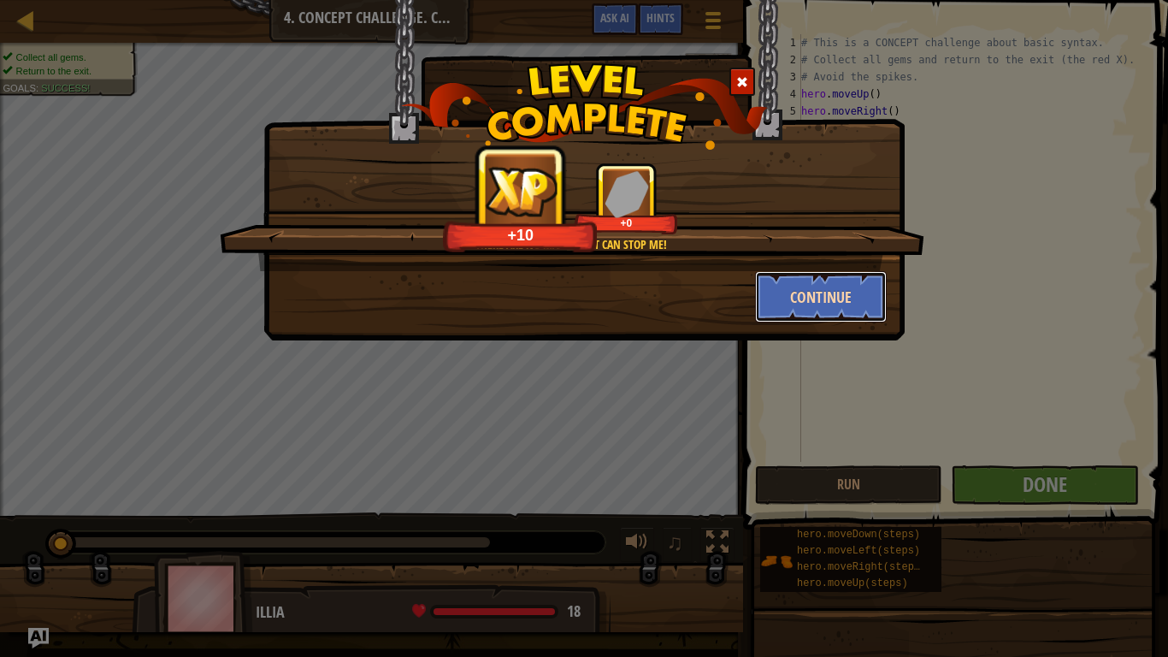
click at [802, 300] on button "Continue" at bounding box center [821, 296] width 133 height 51
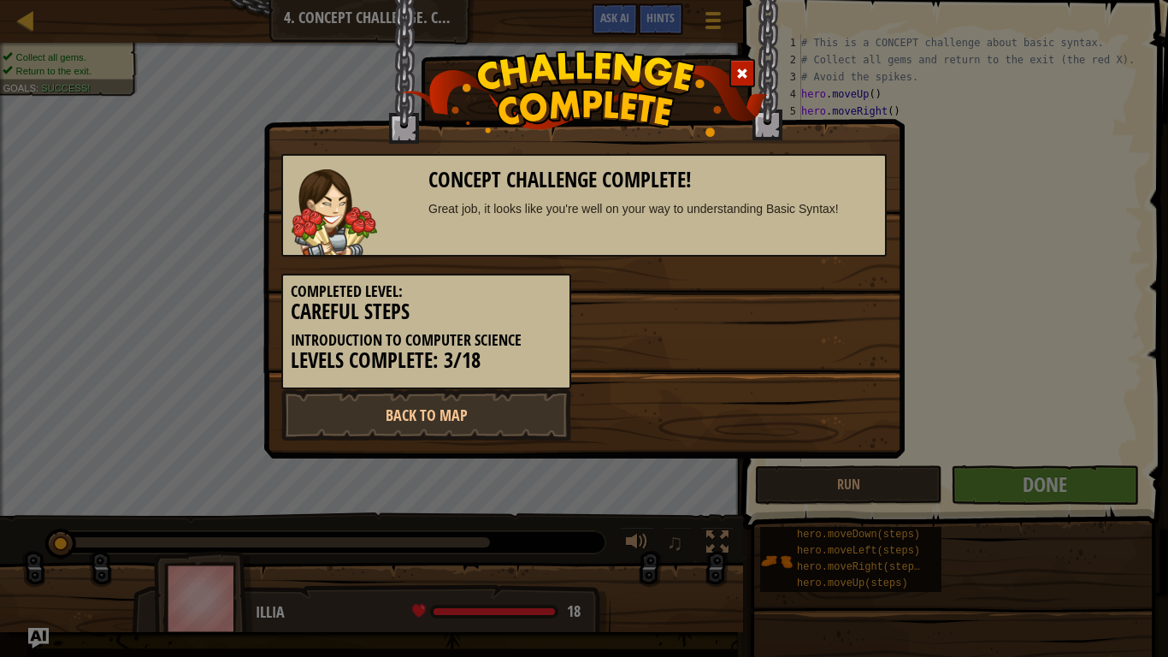
click at [529, 500] on div "Concept Challenge Complete! Great job, it looks like you're well on your way to…" at bounding box center [584, 328] width 1168 height 657
drag, startPoint x: 529, startPoint y: 500, endPoint x: 458, endPoint y: 409, distance: 115.8
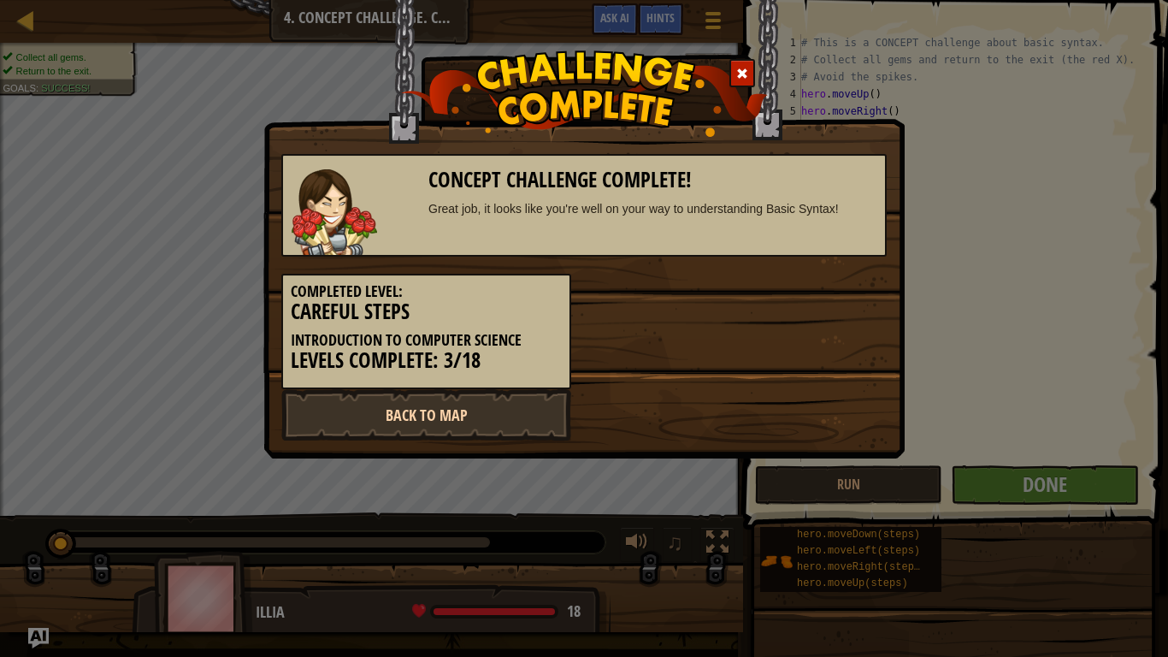
click at [458, 409] on div "Concept Challenge Complete! Great job, it looks like you're well on your way to…" at bounding box center [584, 328] width 1168 height 657
click at [458, 409] on link "Back to Map" at bounding box center [426, 414] width 290 height 51
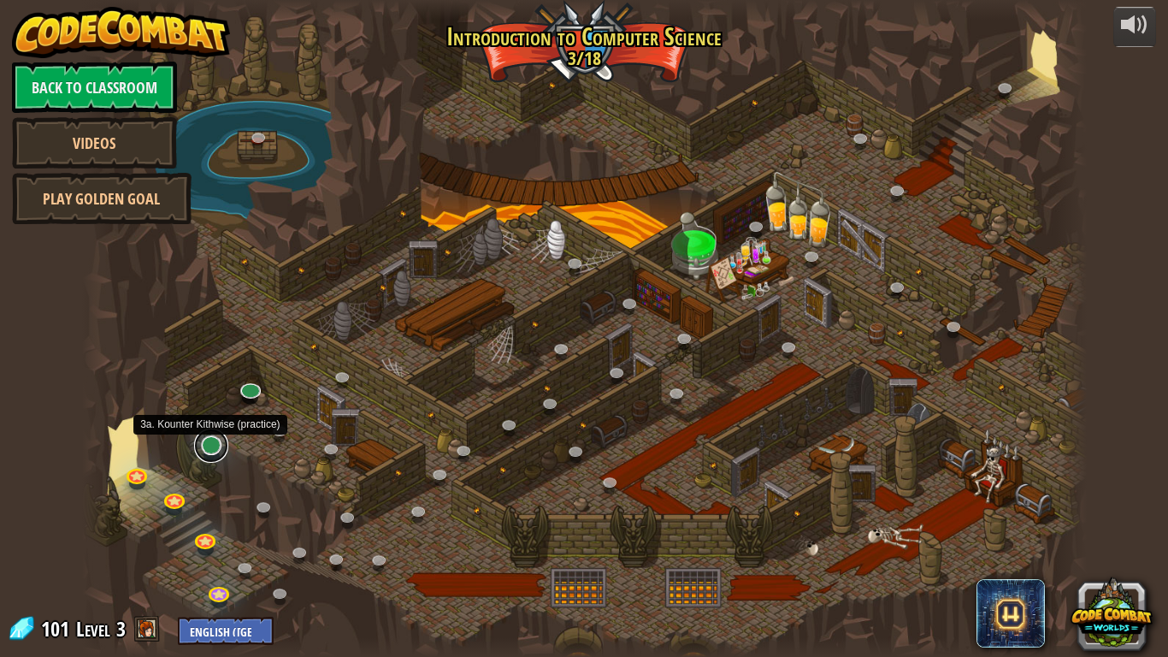
click at [213, 453] on link at bounding box center [211, 446] width 34 height 34
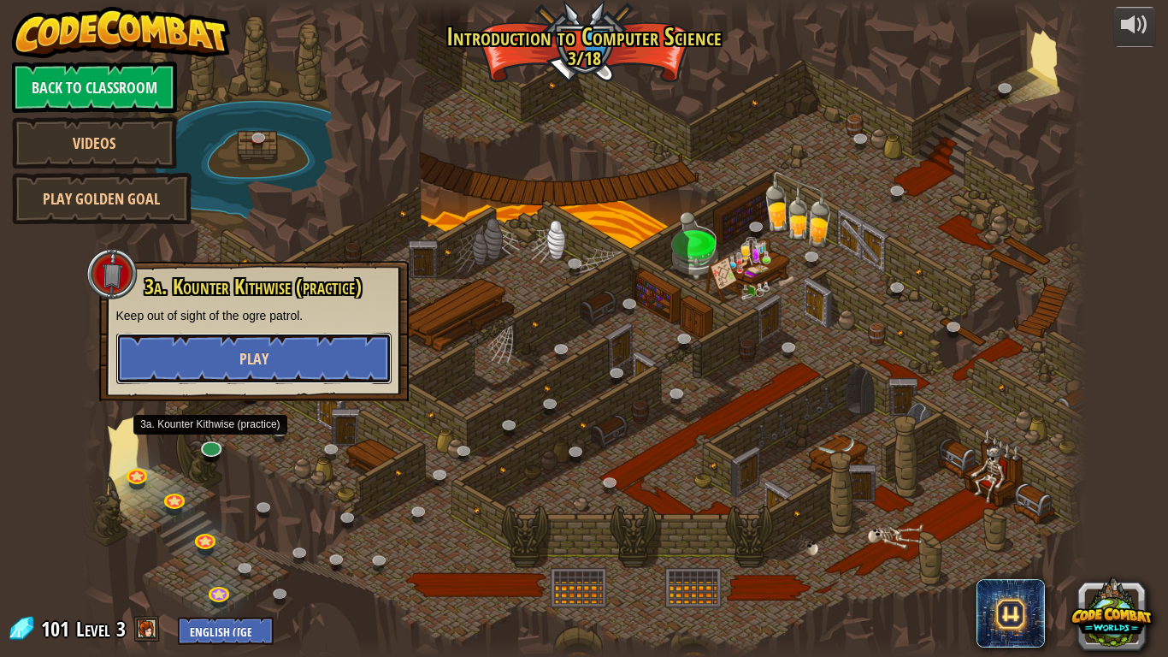
click at [253, 360] on span "Play" at bounding box center [254, 358] width 29 height 21
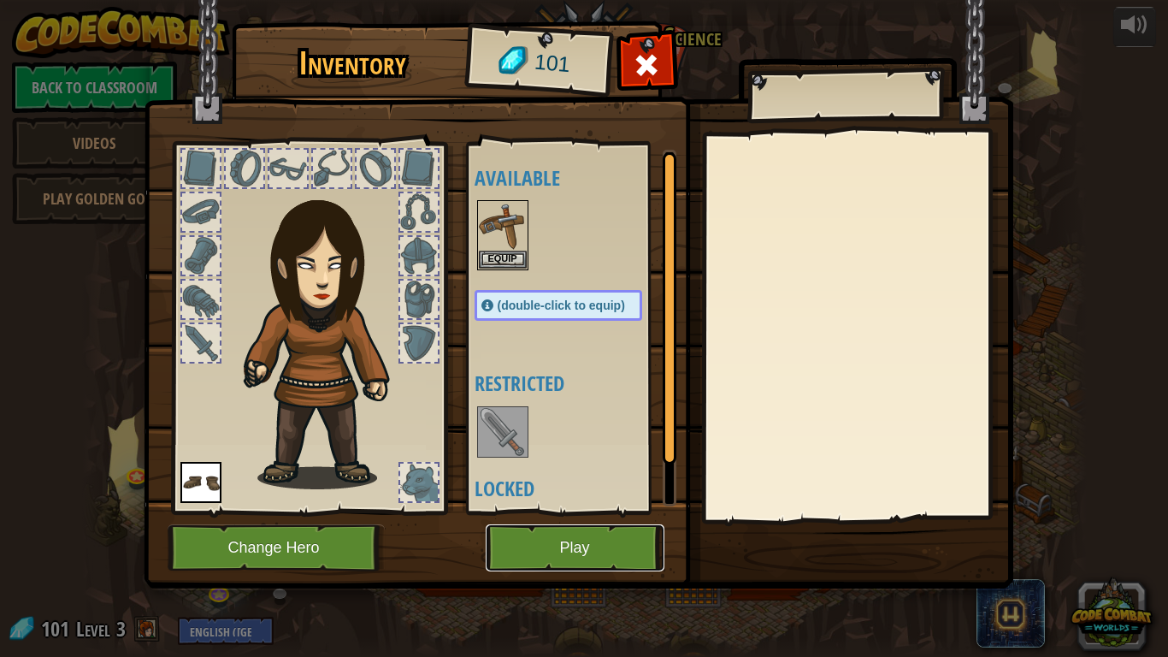
click at [589, 512] on button "Play" at bounding box center [575, 547] width 179 height 47
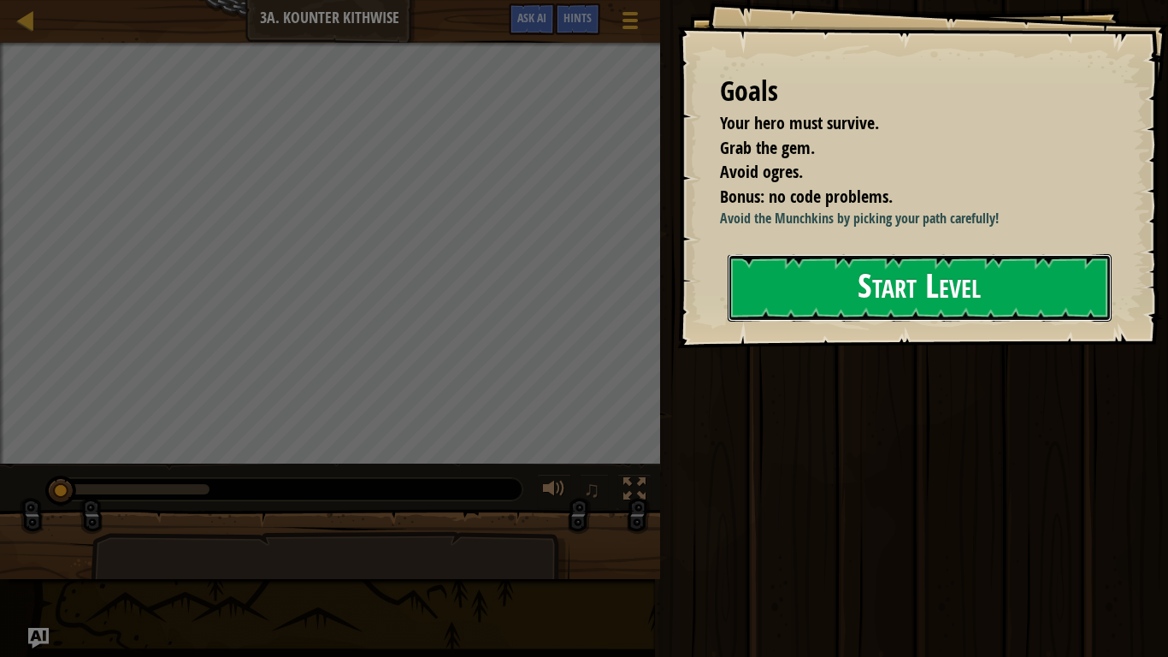
click at [754, 297] on button "Start Level" at bounding box center [920, 288] width 384 height 68
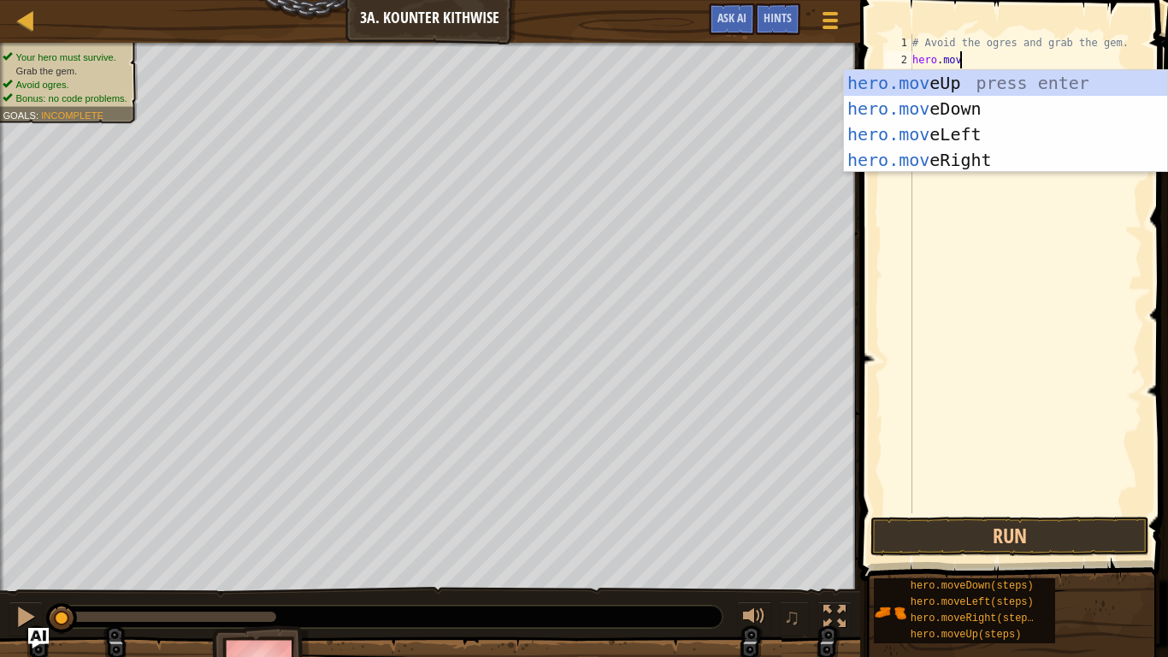
type textarea "hero.move"
click at [931, 114] on div "hero.move Up press enter hero.move Down press enter hero.move Left press enter …" at bounding box center [1005, 147] width 323 height 154
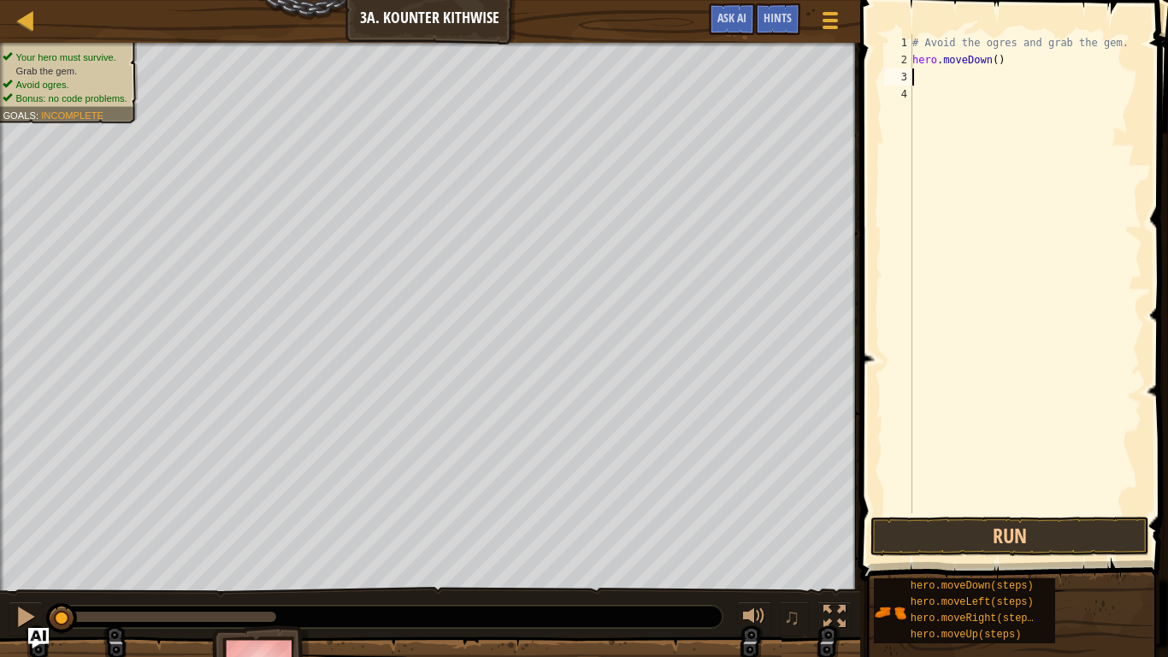
click at [995, 58] on div "# Avoid the ogres and grab the gem. hero . moveDown ( )" at bounding box center [1026, 290] width 234 height 513
type textarea "hero.moveDown(2)"
click at [981, 83] on div "# Avoid the ogres and grab the gem. hero . moveDown ( 2 )" at bounding box center [1026, 290] width 234 height 513
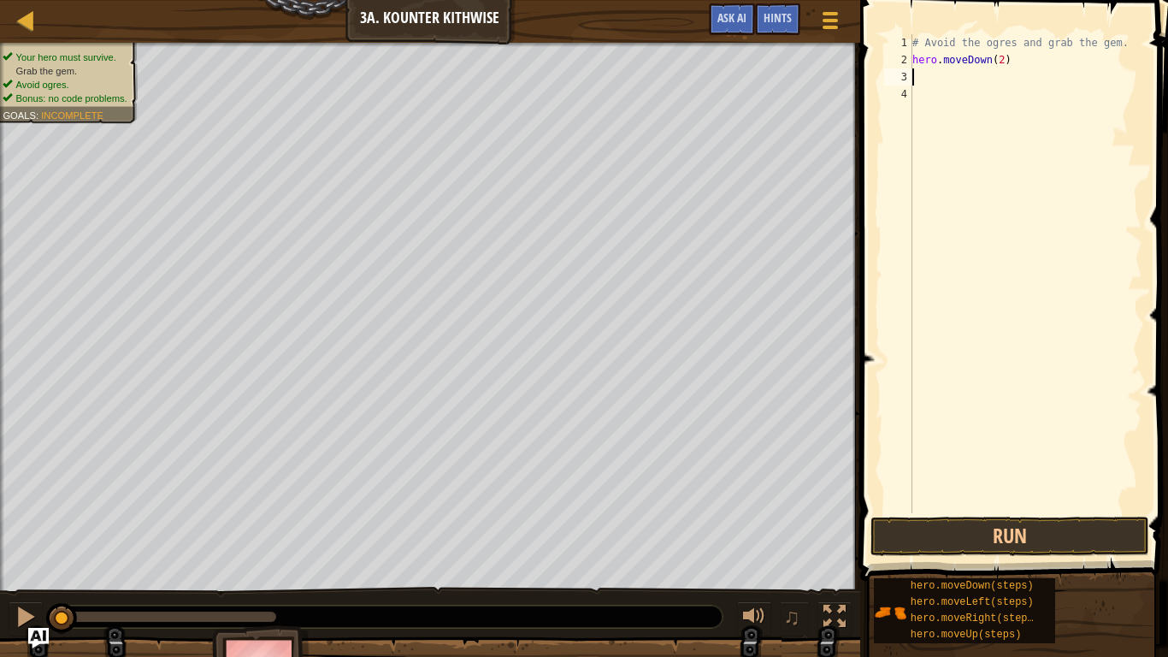
click at [1004, 60] on div "# Avoid the ogres and grab the gem. hero . moveDown ( 2 )" at bounding box center [1026, 290] width 234 height 513
click at [1052, 50] on div "# Avoid the ogres and grab the gem. hero . moveDown ( )" at bounding box center [1026, 290] width 234 height 513
type textarea "# Avoid the ogres and grab the gem."
click at [927, 75] on div "# Avoid the ogres and grab the gem. hero . moveDown ( )" at bounding box center [1026, 290] width 234 height 513
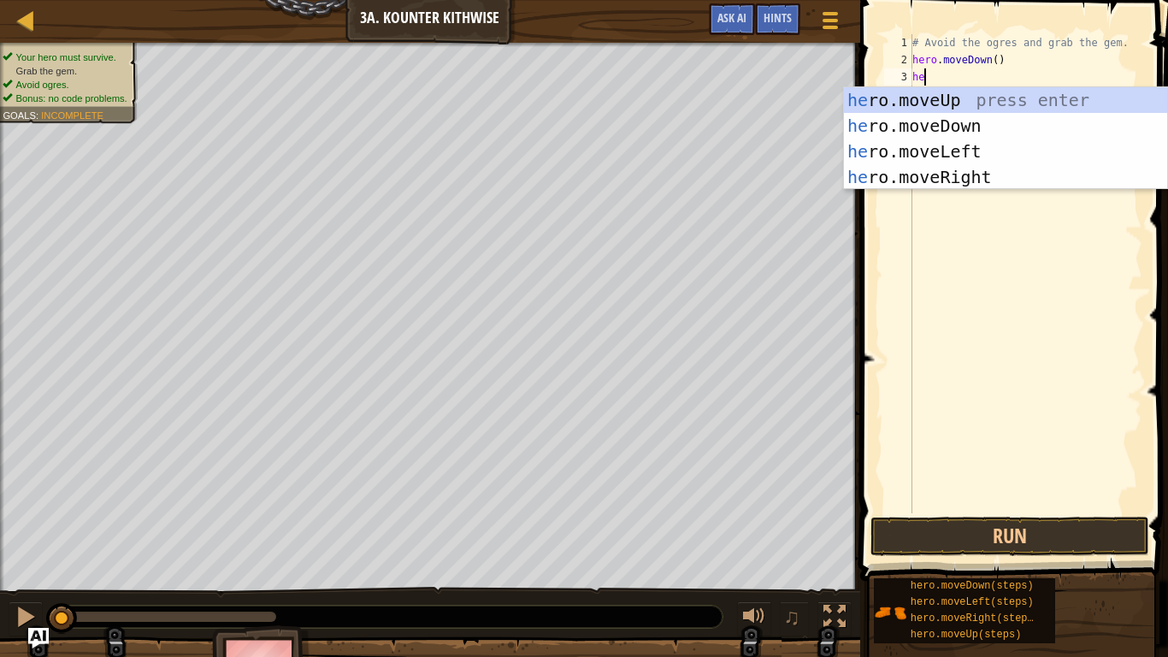
type textarea "hero."
click at [933, 171] on div "hero. moveUp press enter hero. moveDown press enter hero. moveLeft press enter …" at bounding box center [1005, 164] width 323 height 154
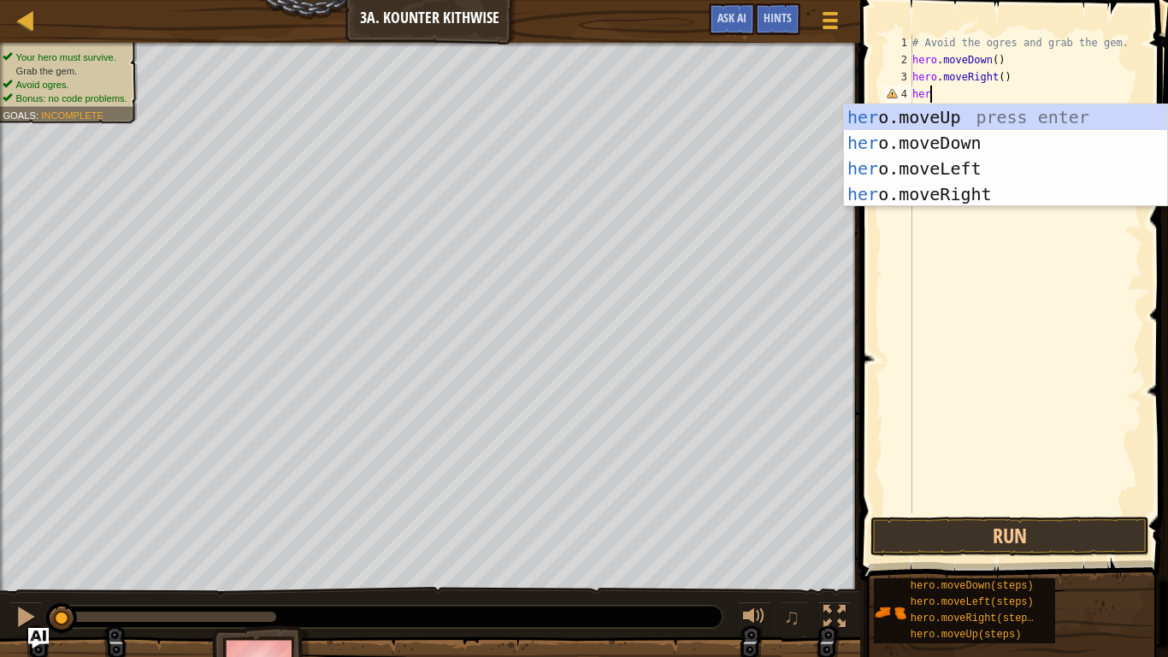
scroll to position [8, 1]
type textarea "h"
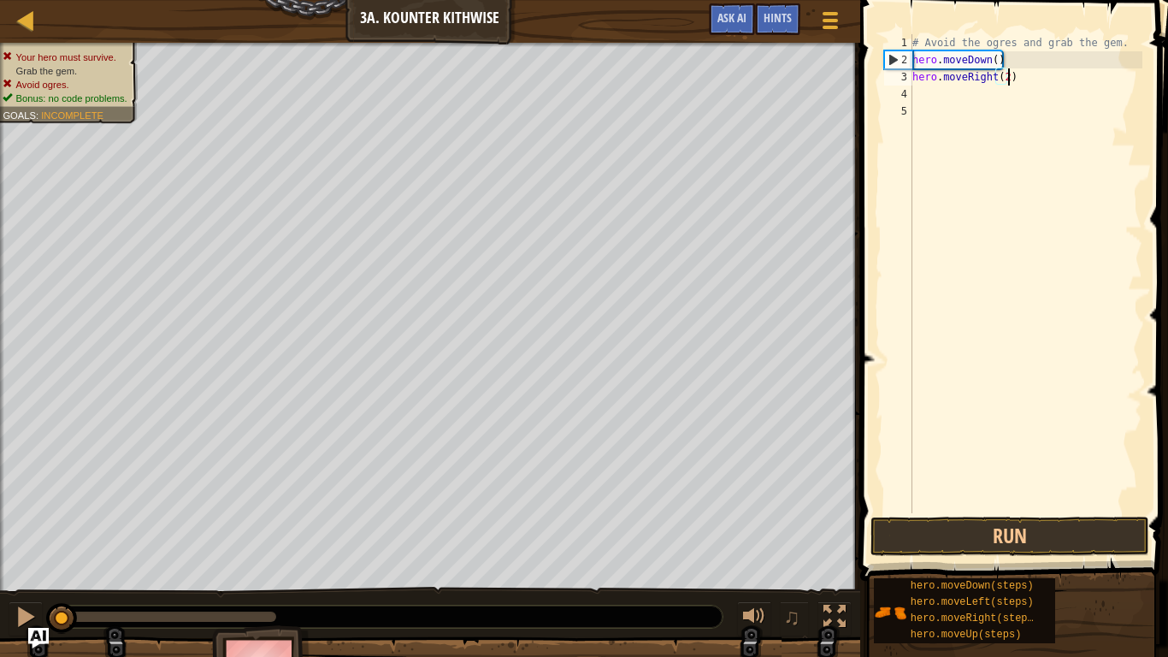
scroll to position [8, 14]
type textarea "hero.moveRight(2)"
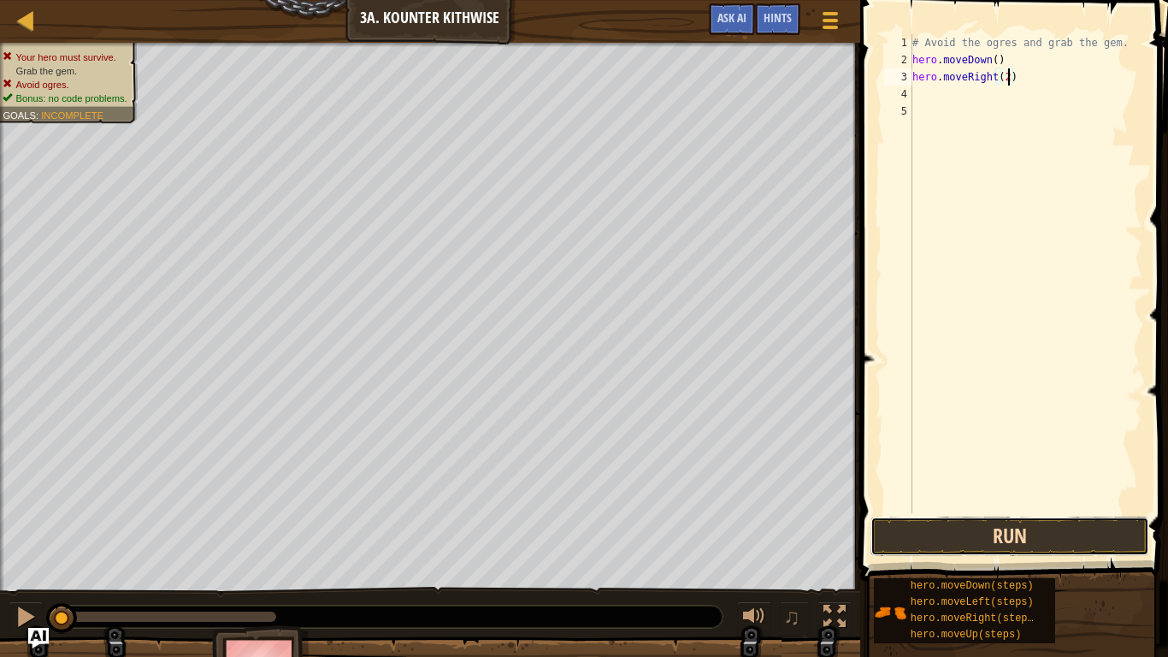
click at [934, 512] on button "Run" at bounding box center [1010, 536] width 279 height 39
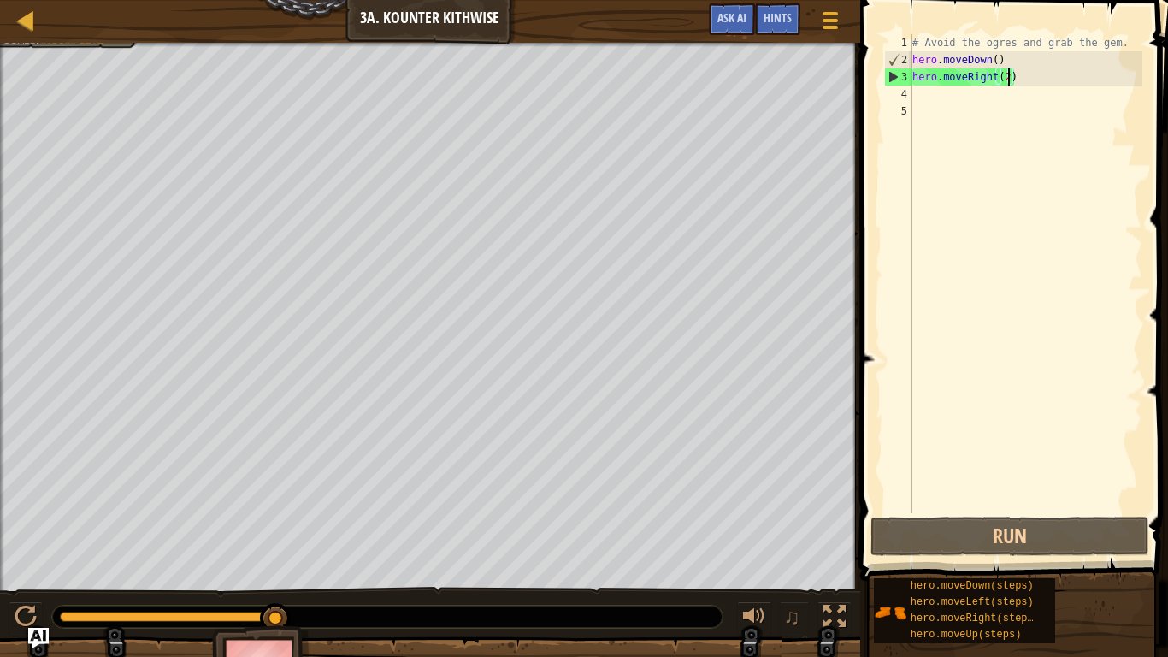
click at [966, 102] on div "# Avoid the ogres and grab the gem. hero . moveDown ( ) hero . moveRight ( 2 )" at bounding box center [1026, 290] width 234 height 513
click at [1007, 80] on div "# Avoid the ogres and grab the gem. hero . moveDown ( ) hero . moveRight ( 2 )" at bounding box center [1026, 290] width 234 height 513
click at [996, 62] on div "# Avoid the ogres and grab the gem. hero . moveDown ( ) hero . moveRight ( 2 )" at bounding box center [1026, 290] width 234 height 513
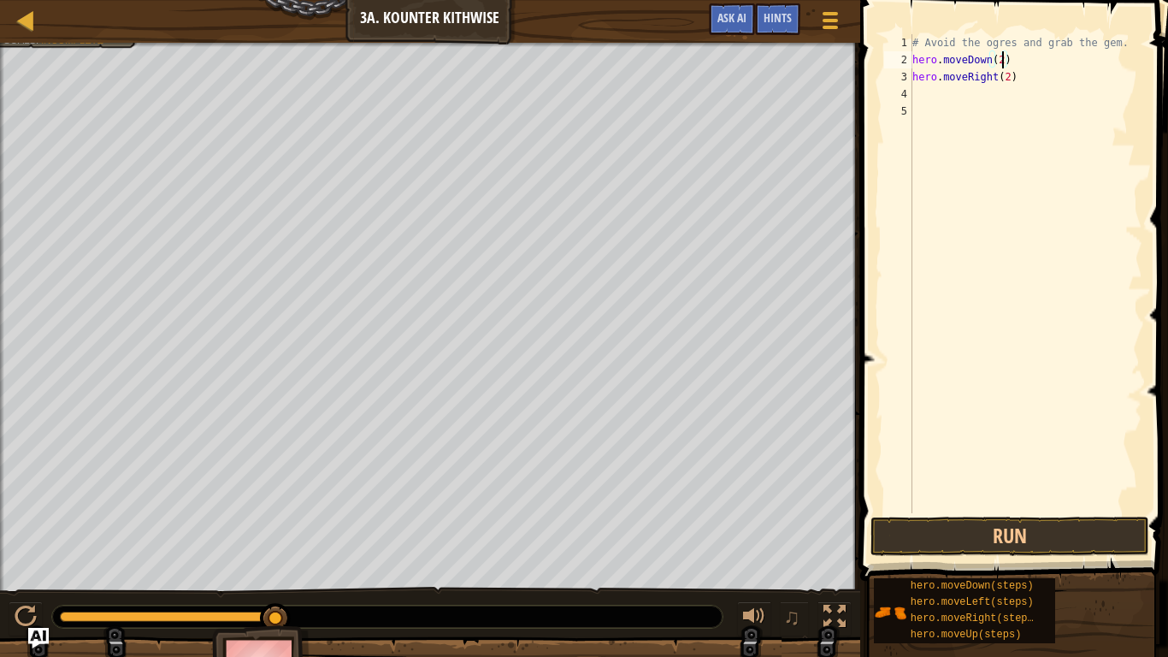
click at [1026, 80] on div "# Avoid the ogres and grab the gem. hero . moveDown ( 2 ) hero . moveRight ( 2 )" at bounding box center [1026, 290] width 234 height 513
type textarea "h"
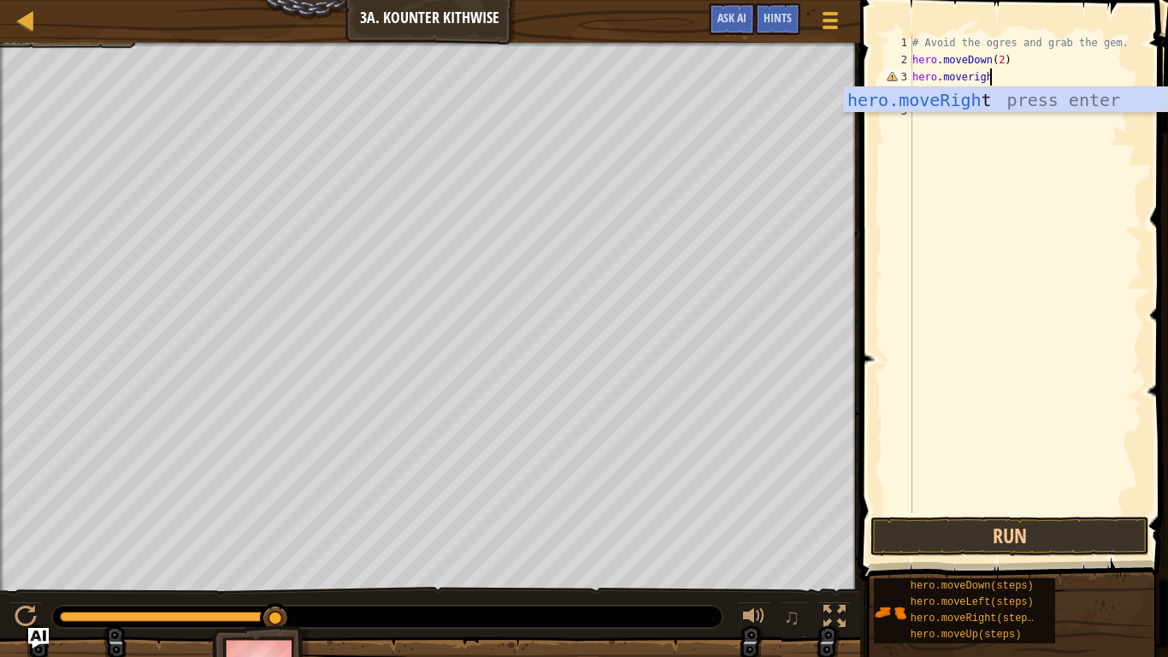
type textarea "hero.moveright"
click at [873, 95] on div "hero.moveRight press enter" at bounding box center [1005, 125] width 323 height 77
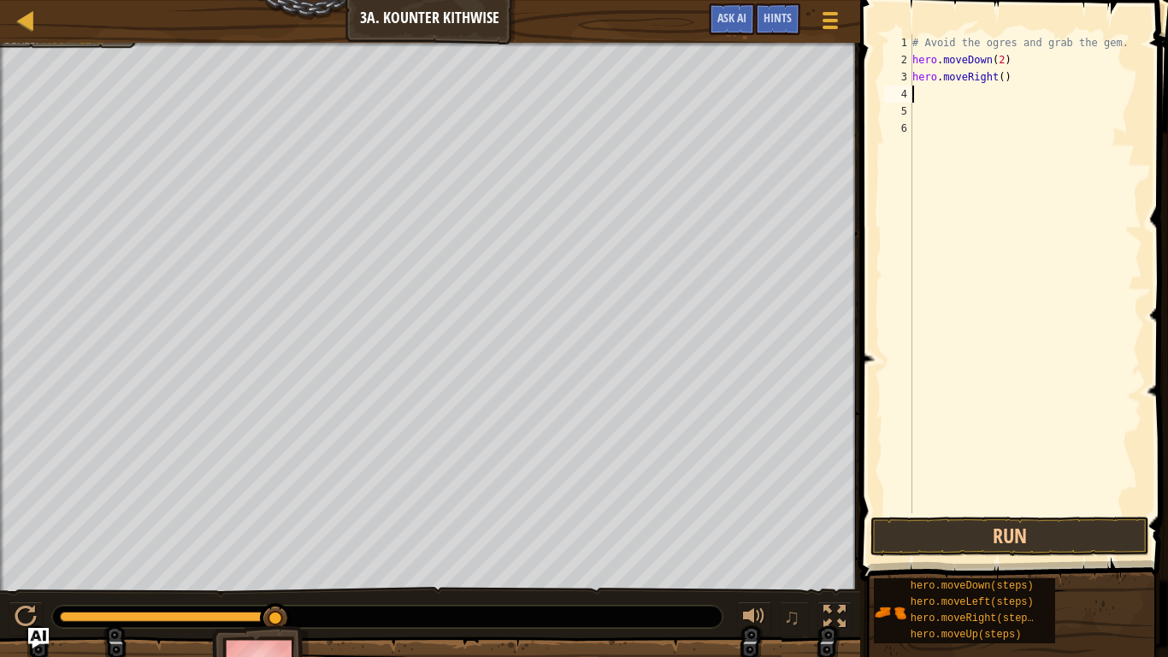
scroll to position [8, 0]
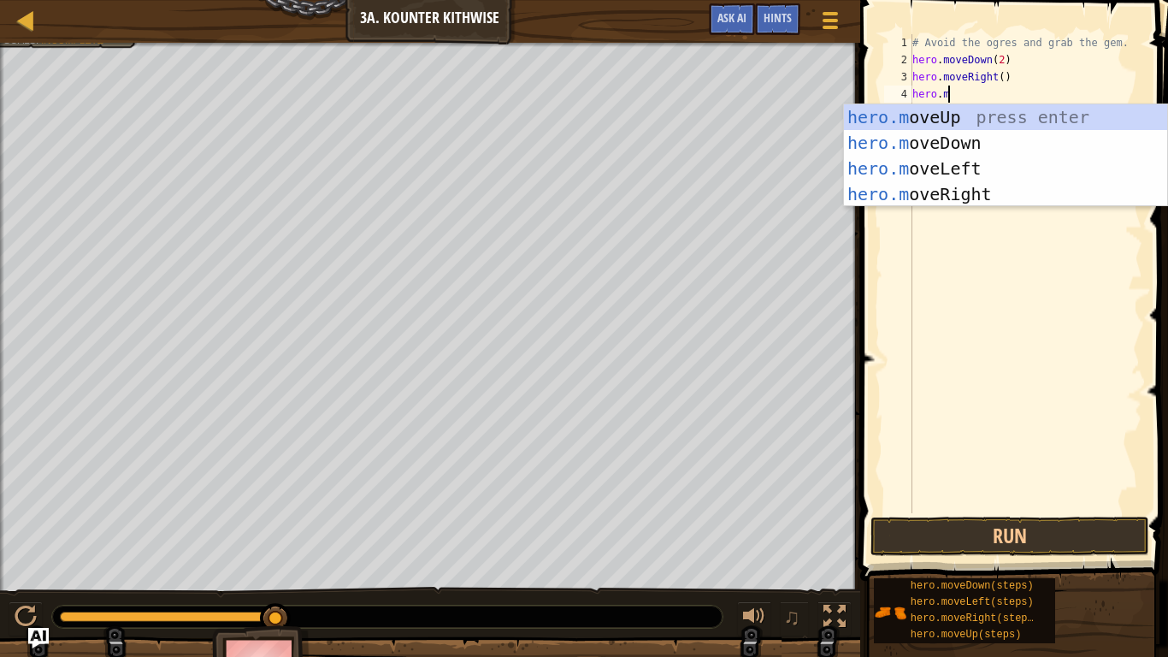
type textarea "hero.move"
click at [902, 113] on div "hero.move Up press enter hero.move Down press enter hero.move Left press enter …" at bounding box center [1005, 181] width 323 height 154
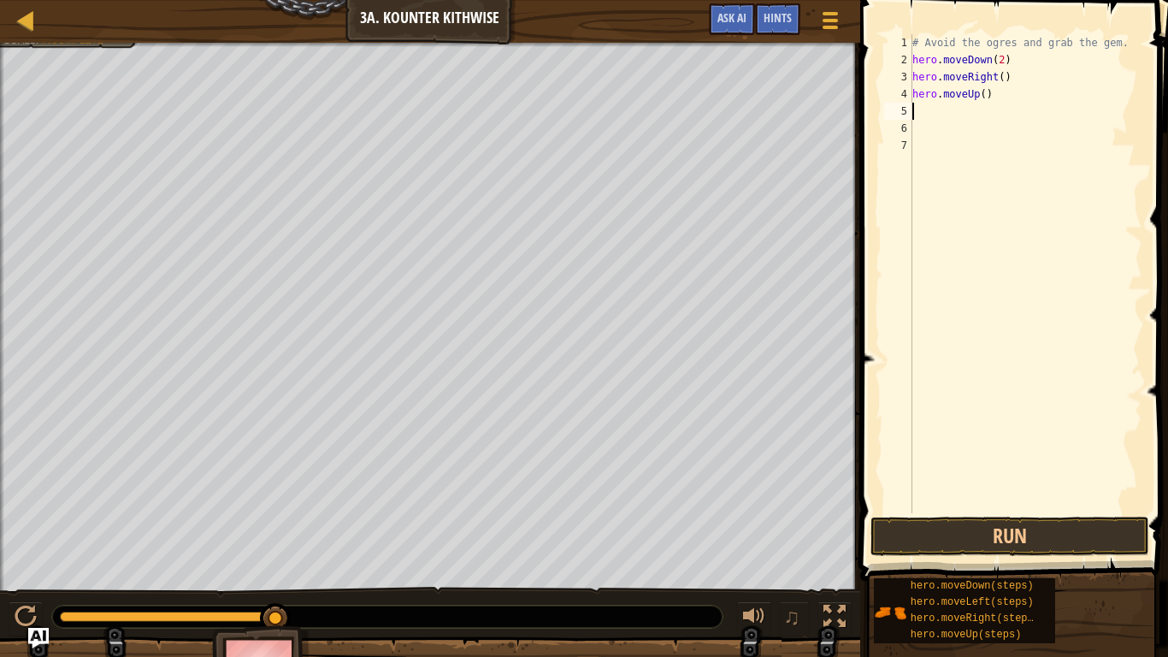
type textarea "e"
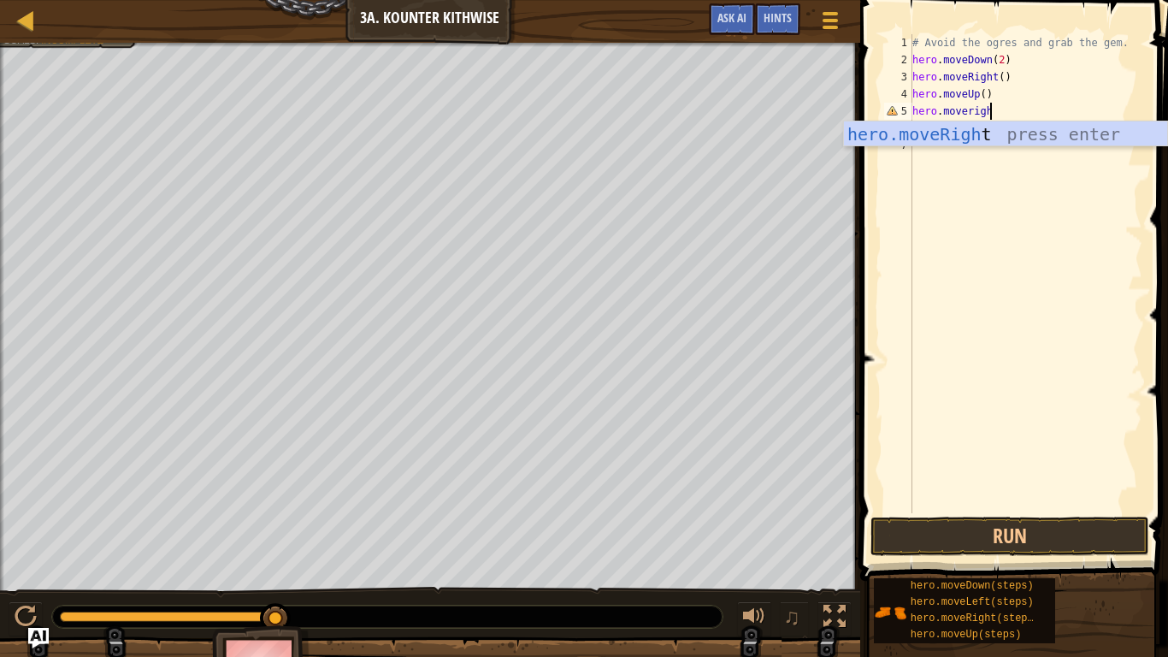
type textarea "hero.moveright"
drag, startPoint x: 972, startPoint y: 132, endPoint x: 926, endPoint y: 139, distance: 46.0
click at [926, 139] on div "hero.moveRight press enter" at bounding box center [1005, 159] width 323 height 77
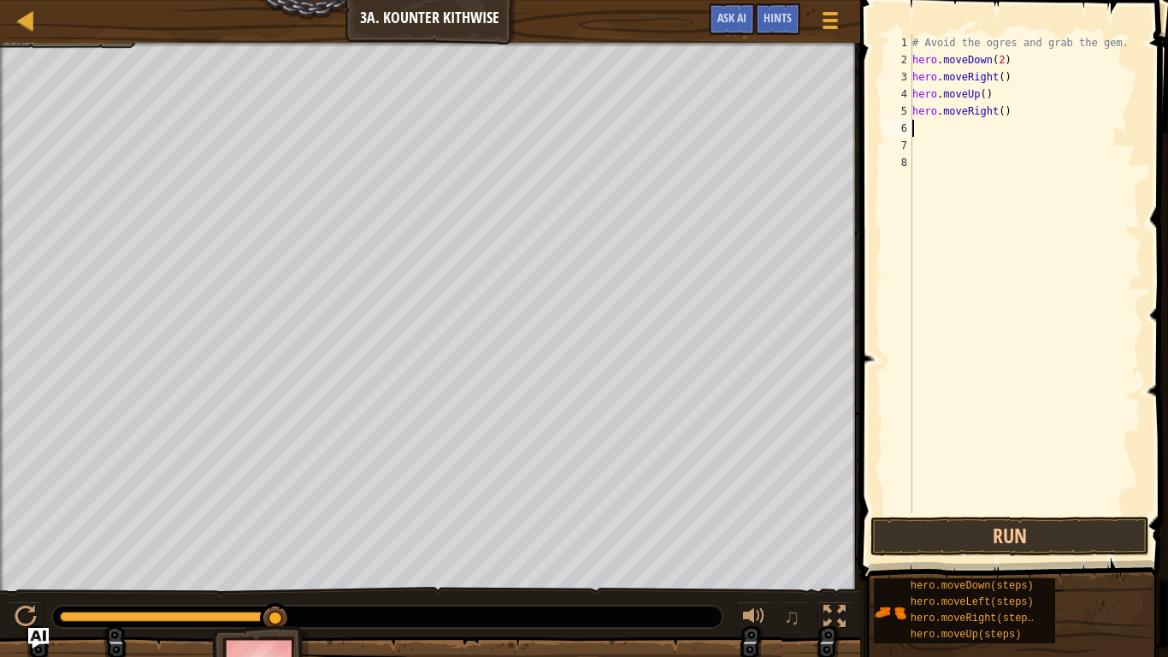
click at [926, 139] on div "# Avoid the ogres and grab the gem. hero . moveDown ( 2 ) hero . moveRight ( ) …" at bounding box center [1026, 290] width 234 height 513
click at [907, 512] on button "Run" at bounding box center [1010, 536] width 279 height 39
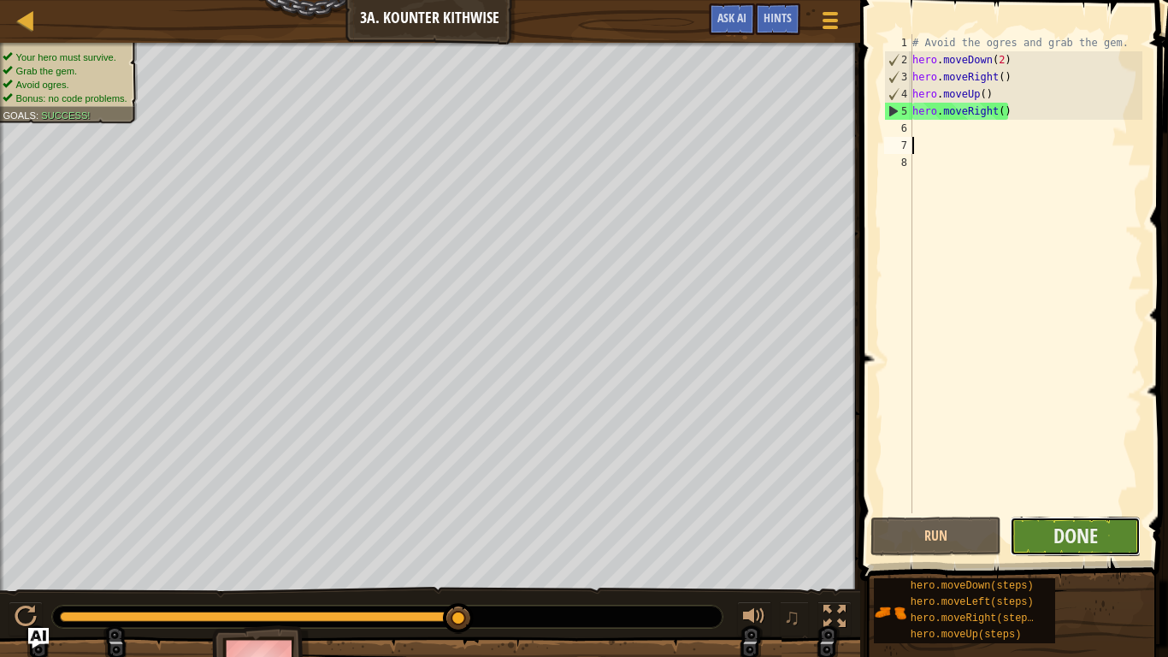
click at [1048, 512] on button "Done" at bounding box center [1075, 536] width 131 height 39
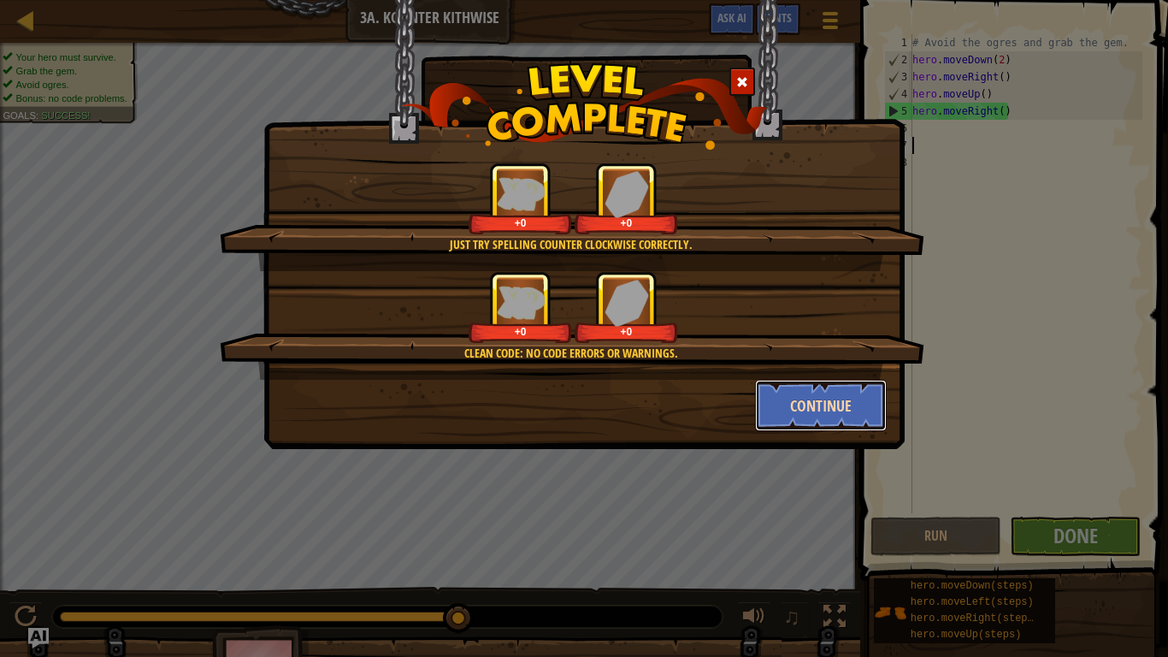
click at [823, 420] on button "Continue" at bounding box center [821, 405] width 133 height 51
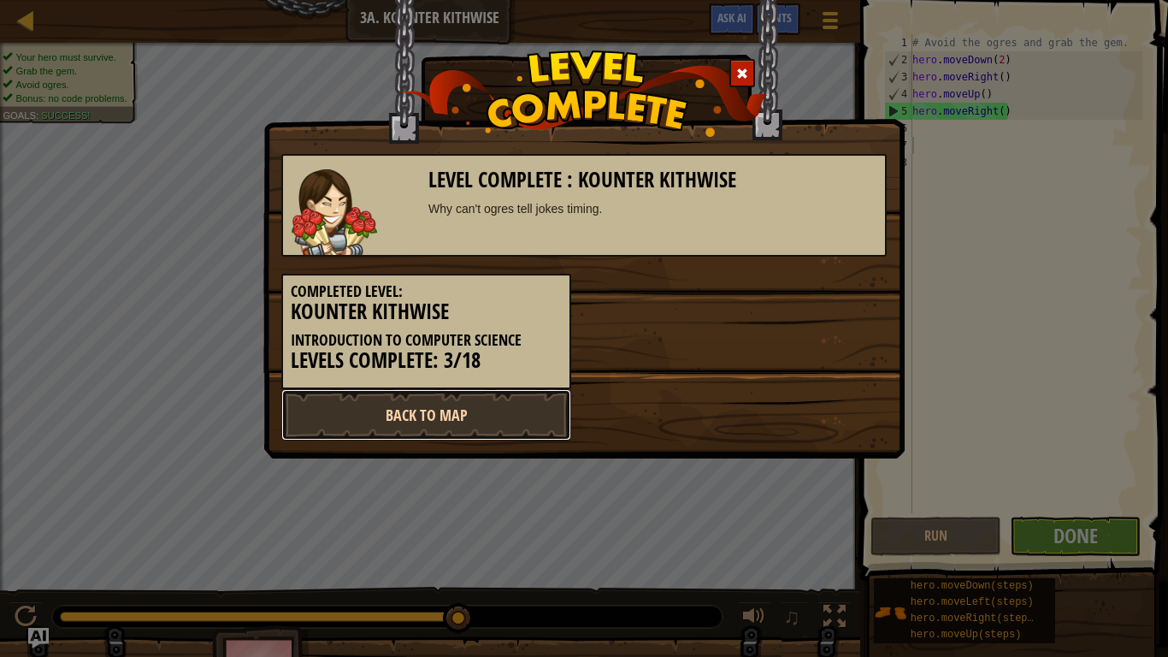
click at [496, 423] on link "Back to Map" at bounding box center [426, 414] width 290 height 51
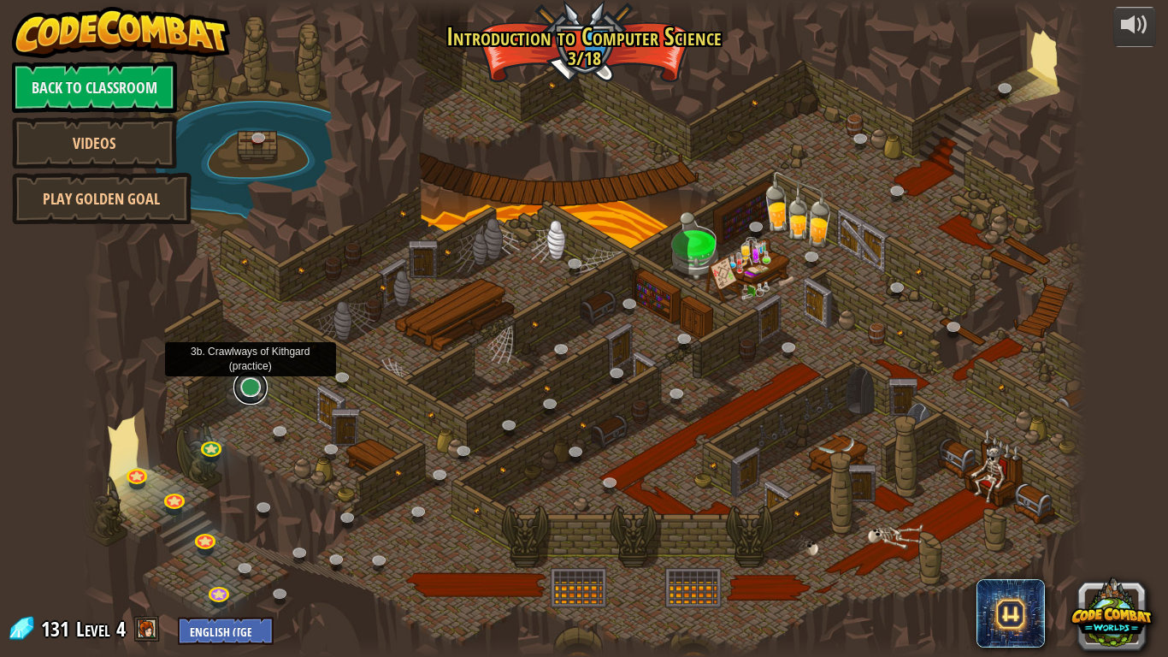
click at [246, 393] on link at bounding box center [251, 387] width 34 height 34
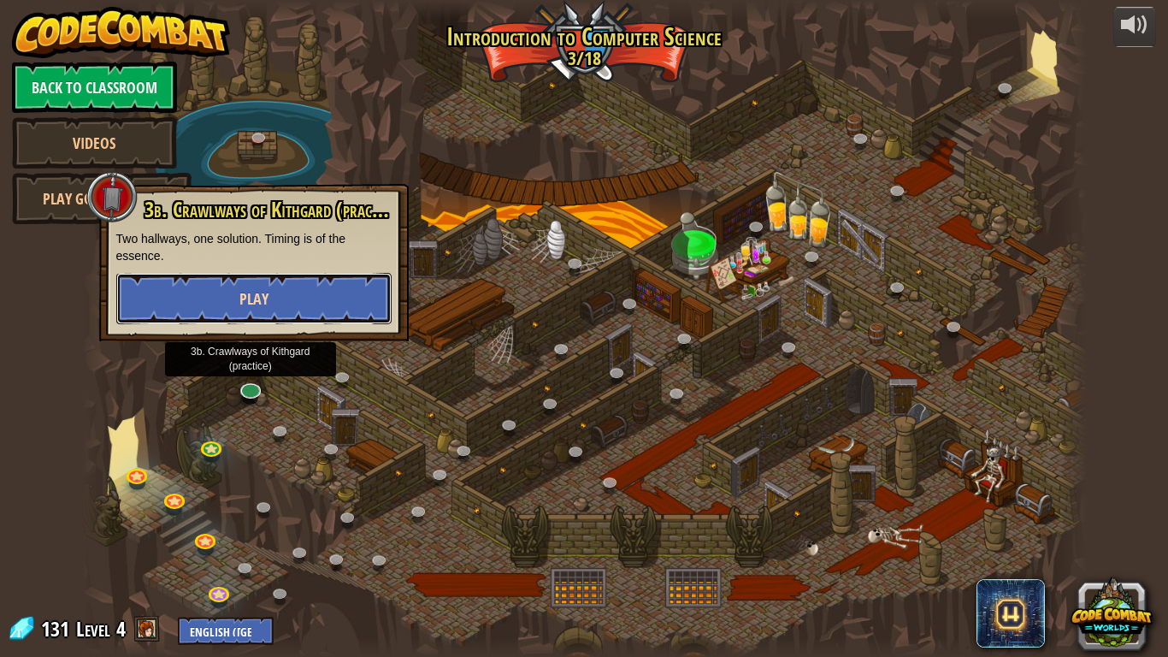
click at [283, 291] on button "Play" at bounding box center [253, 298] width 275 height 51
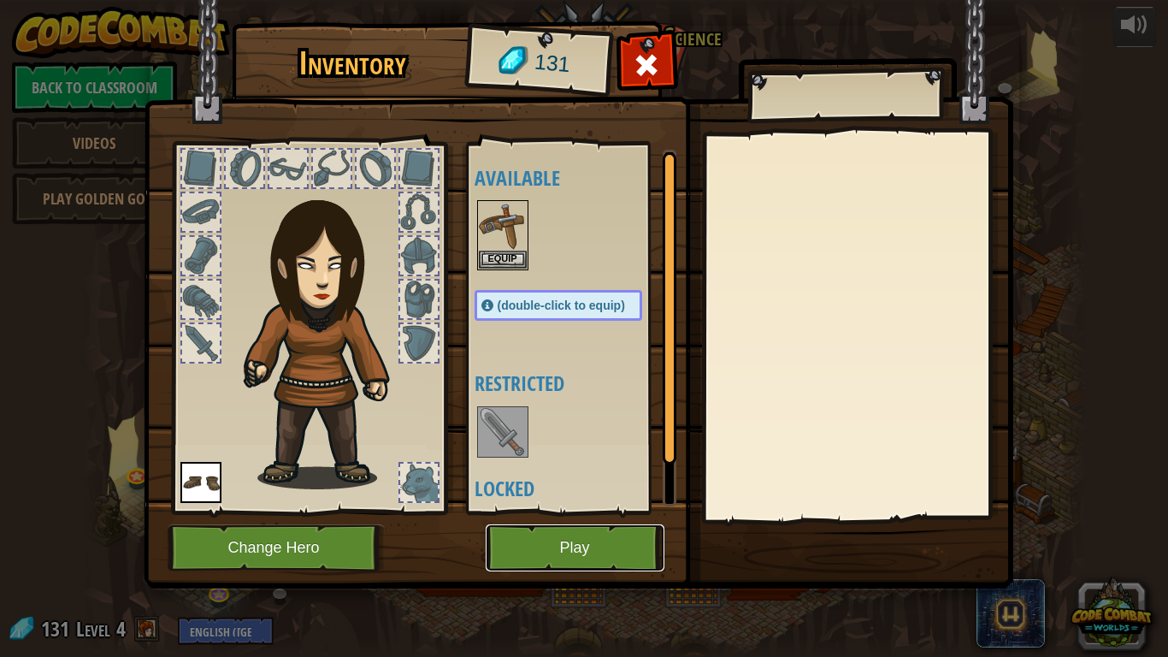
click at [625, 512] on button "Play" at bounding box center [575, 547] width 179 height 47
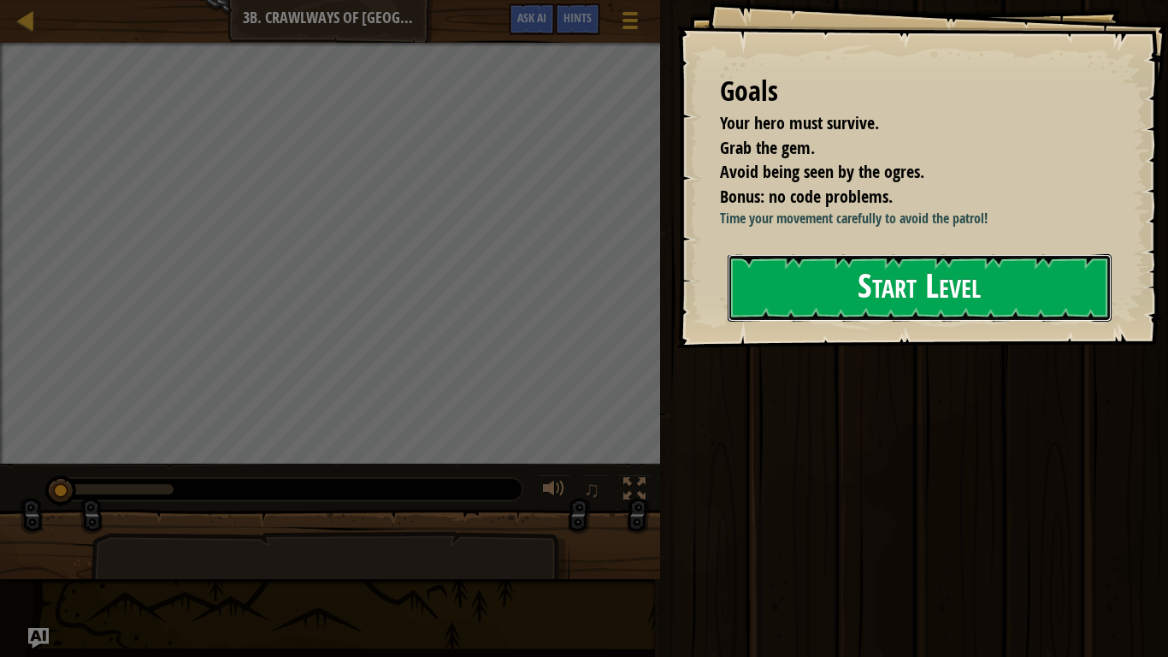
click at [844, 292] on button "Start Level" at bounding box center [920, 288] width 384 height 68
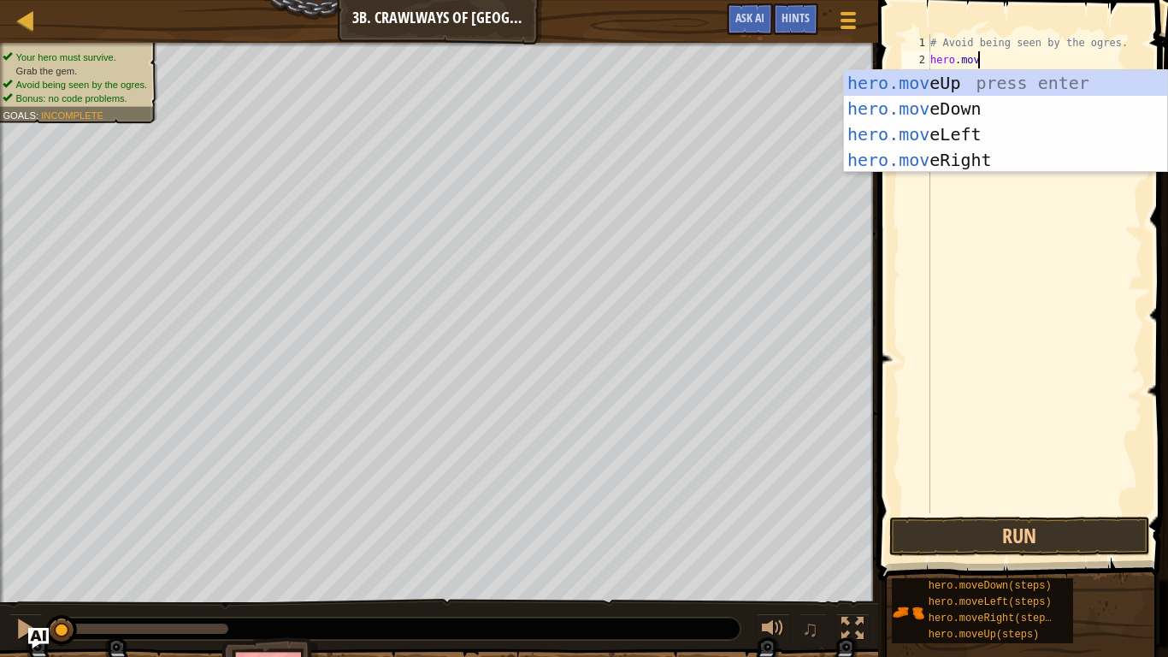
type textarea "hero.move"
click at [944, 147] on div "hero.move Up press enter hero.move Down press enter hero.move Left press enter …" at bounding box center [1005, 147] width 323 height 154
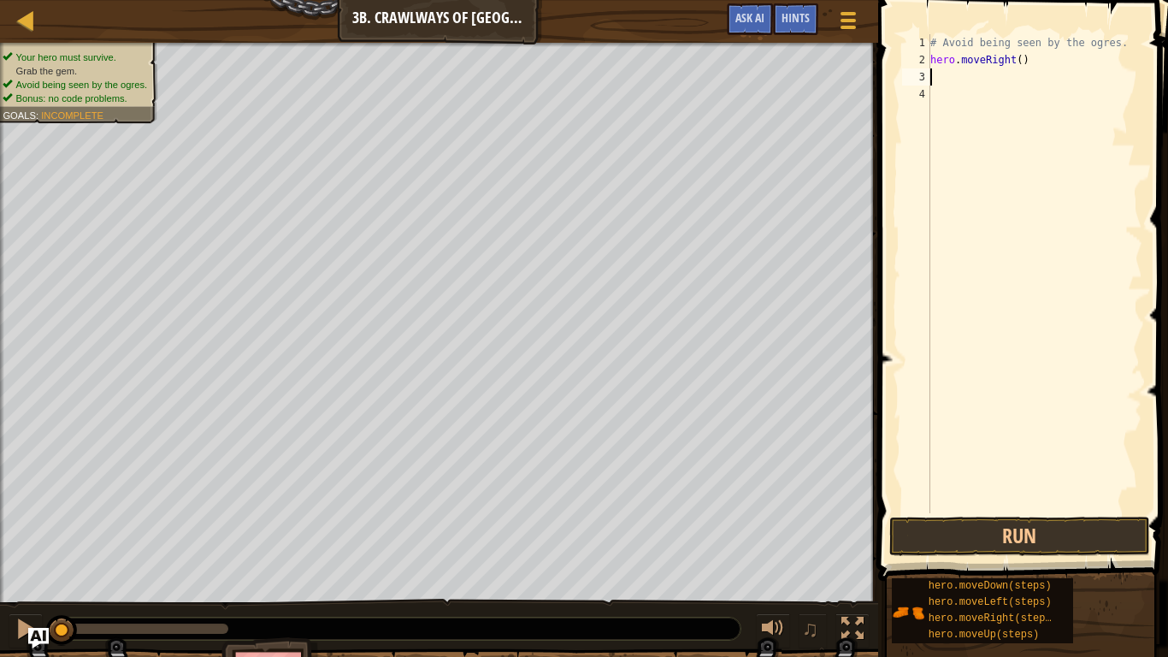
click at [1023, 58] on div "# Avoid being seen by the ogres. hero . moveRight ( )" at bounding box center [1035, 290] width 216 height 513
type textarea "hero.moveRight(2)"
click at [953, 512] on button "Run" at bounding box center [1020, 536] width 261 height 39
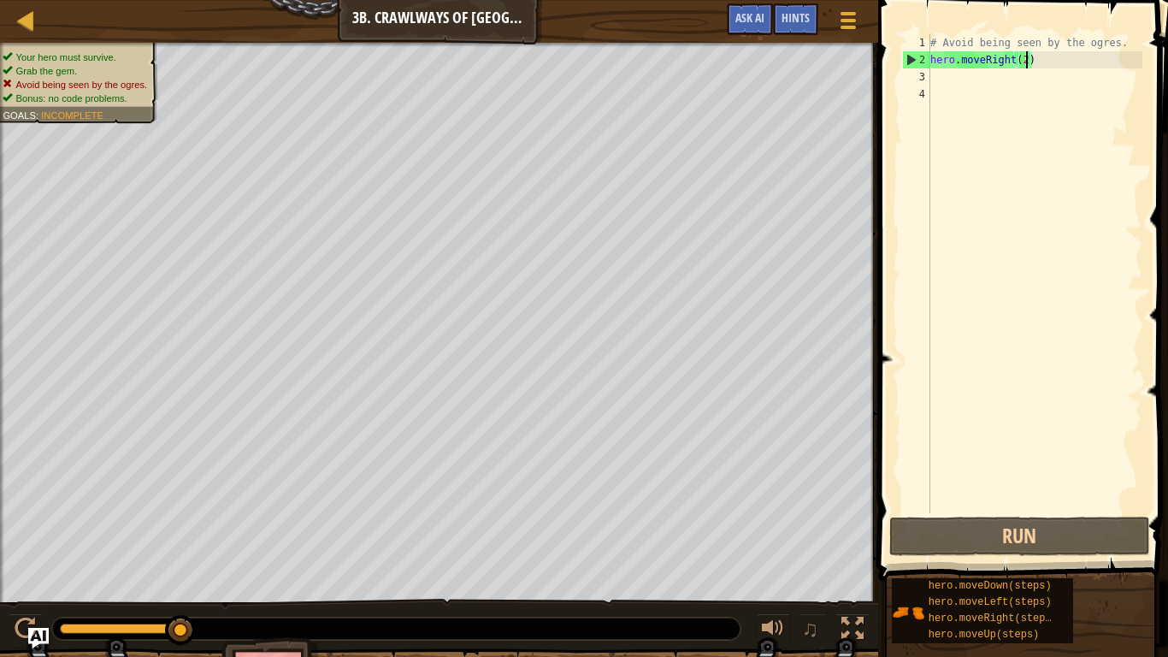
click at [1044, 66] on div "# Avoid being seen by the ogres. hero . moveRight ( 2 )" at bounding box center [1035, 290] width 216 height 513
click at [982, 86] on div "# Avoid being seen by the ogres. hero . moveRight ( 2 )" at bounding box center [1035, 290] width 216 height 513
click at [963, 70] on div "# Avoid being seen by the ogres. hero . moveRight ( 2 )" at bounding box center [1035, 290] width 216 height 513
click at [1028, 65] on div "# Avoid being seen by the ogres. hero . moveRight ( 2 )" at bounding box center [1035, 290] width 216 height 513
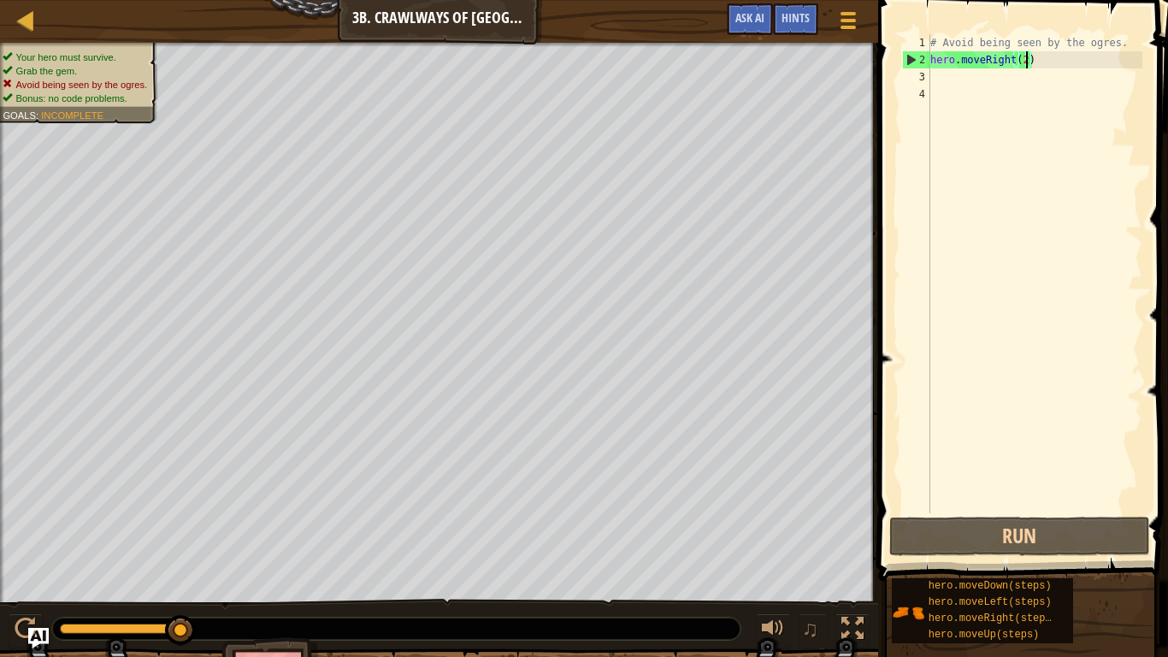
type textarea "hero.moveRight()"
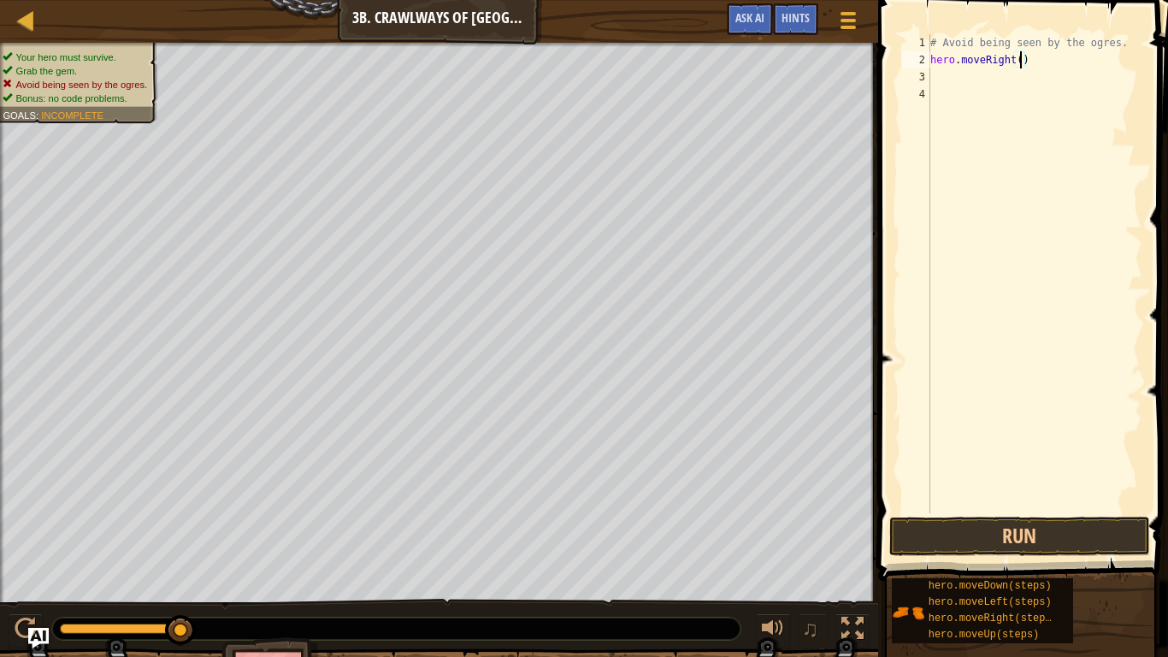
click at [989, 71] on div "# Avoid being seen by the ogres. hero . moveRight ( )" at bounding box center [1035, 290] width 216 height 513
click at [938, 512] on button "Run" at bounding box center [1020, 536] width 261 height 39
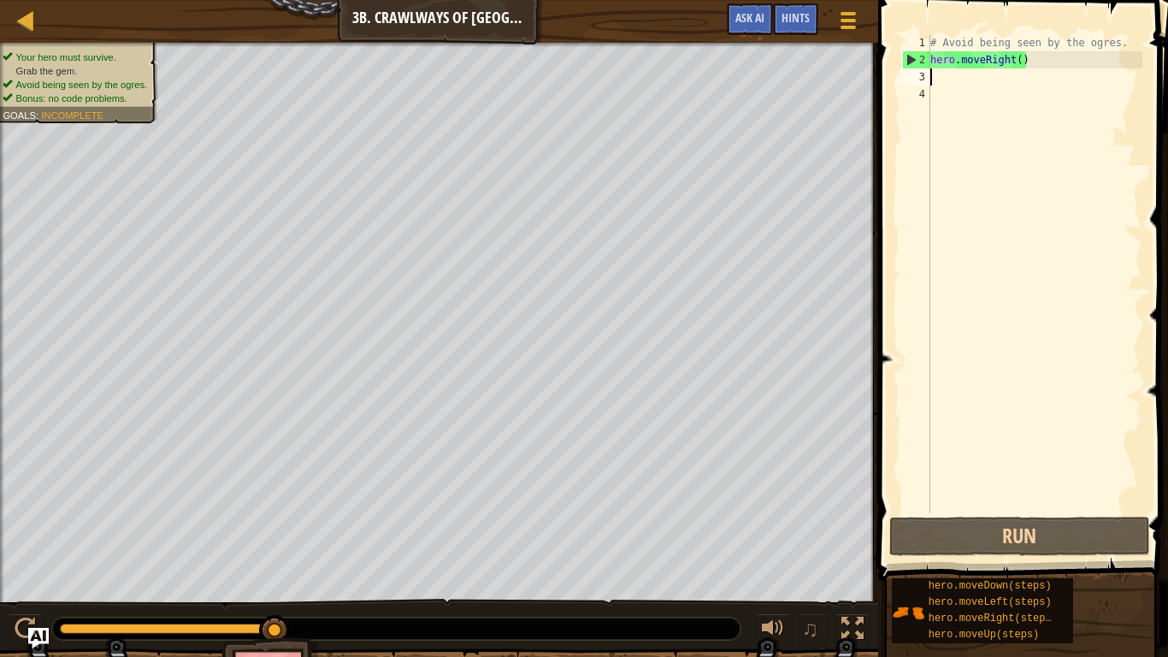
click at [1021, 59] on div "# Avoid being seen by the ogres. hero . moveRight ( )" at bounding box center [1035, 290] width 216 height 513
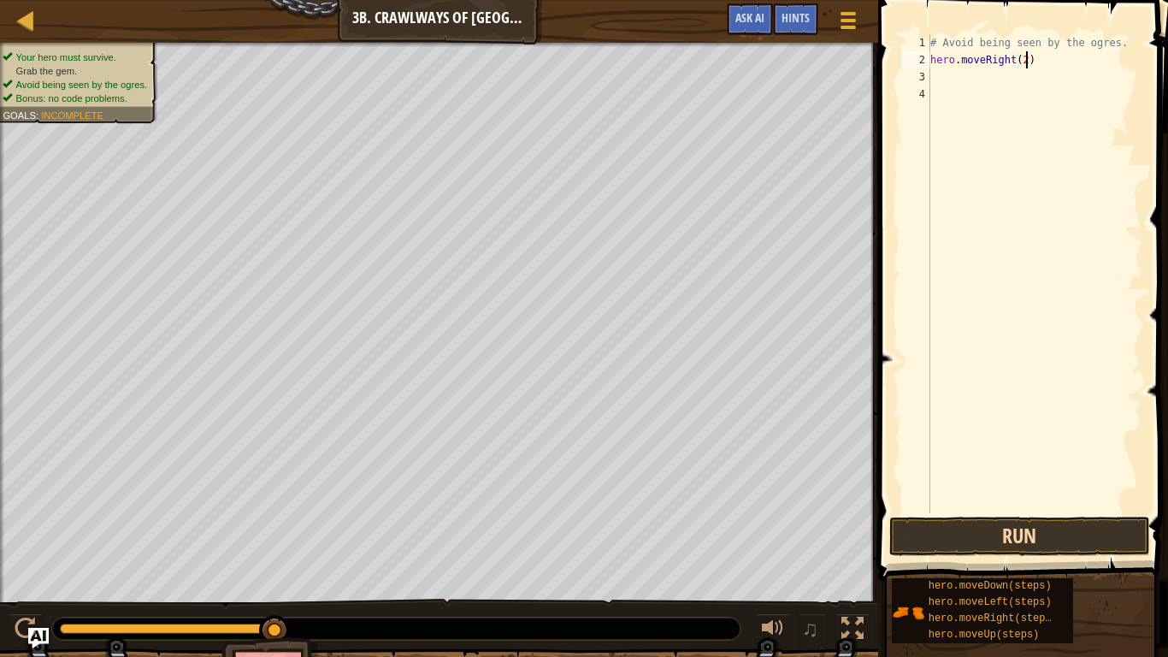
type textarea "hero.moveRight(2)"
click at [915, 512] on button "Run" at bounding box center [1020, 536] width 261 height 39
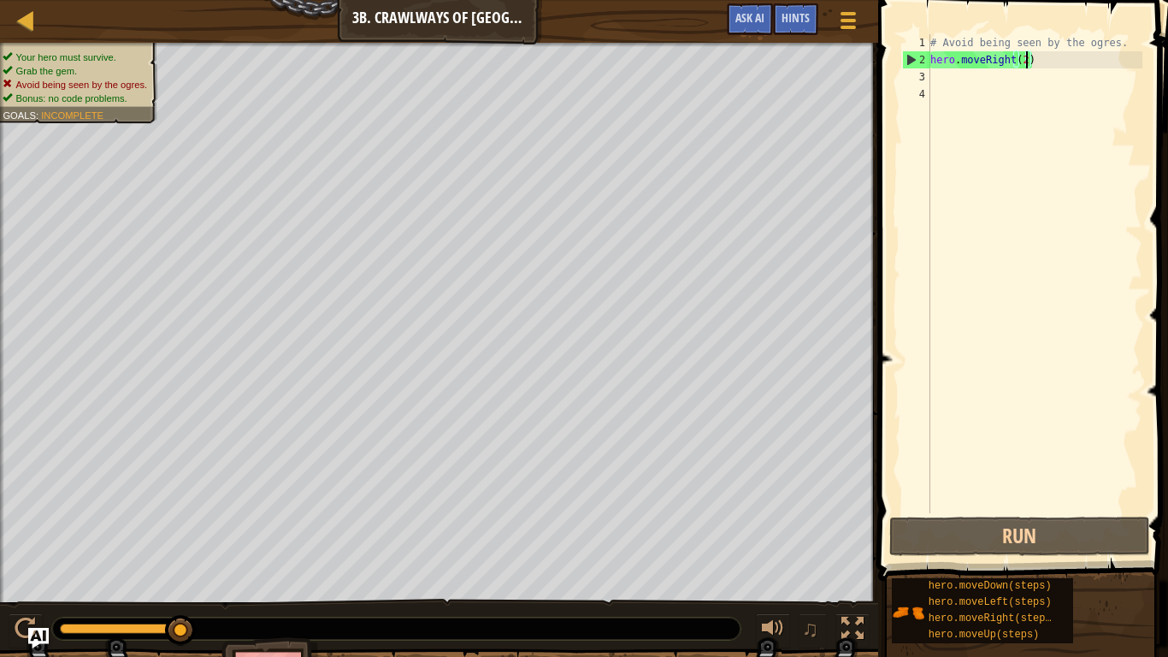
click at [948, 86] on div "# Avoid being seen by the ogres. hero . moveRight ( 2 )" at bounding box center [1035, 290] width 216 height 513
click at [947, 80] on div "# Avoid being seen by the ogres. hero . moveRight ( 2 )" at bounding box center [1035, 290] width 216 height 513
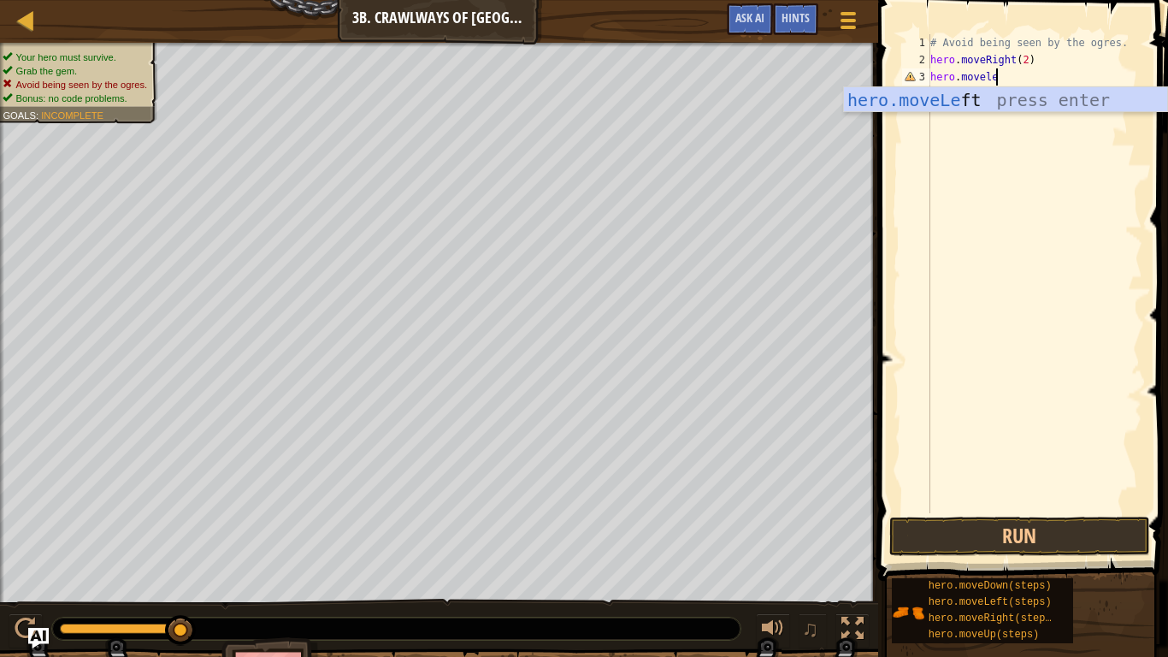
type textarea "hero.moveleft"
click at [919, 96] on div "hero.moveLeft press enter" at bounding box center [1005, 125] width 323 height 77
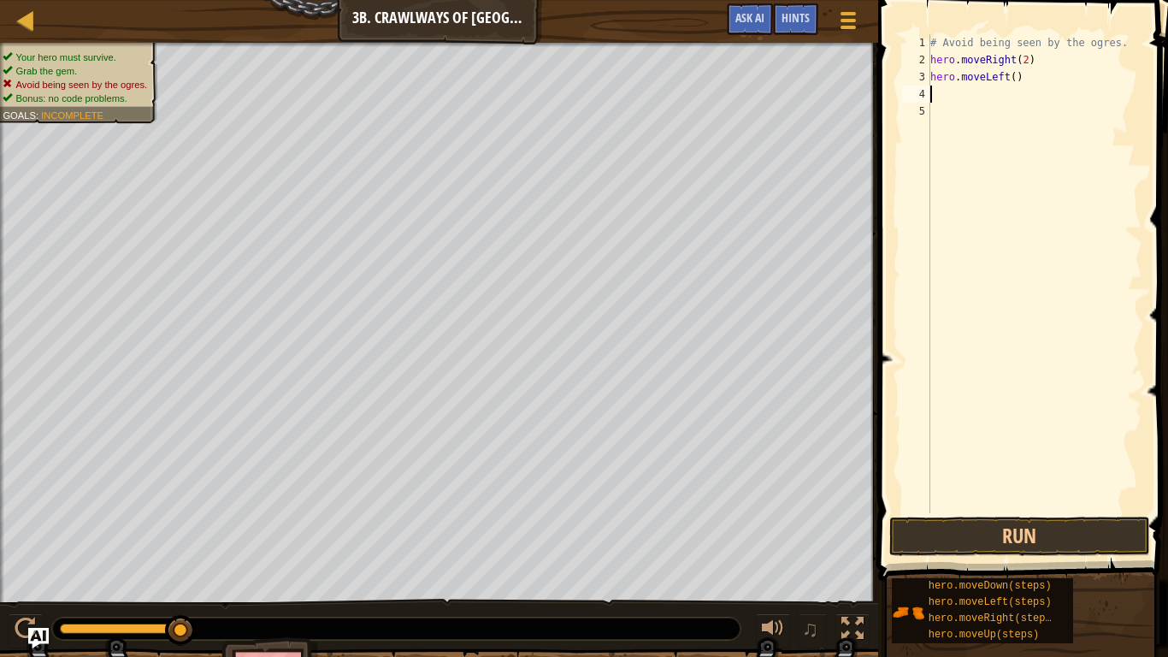
scroll to position [8, 0]
click at [985, 512] on button "Run" at bounding box center [1020, 536] width 261 height 39
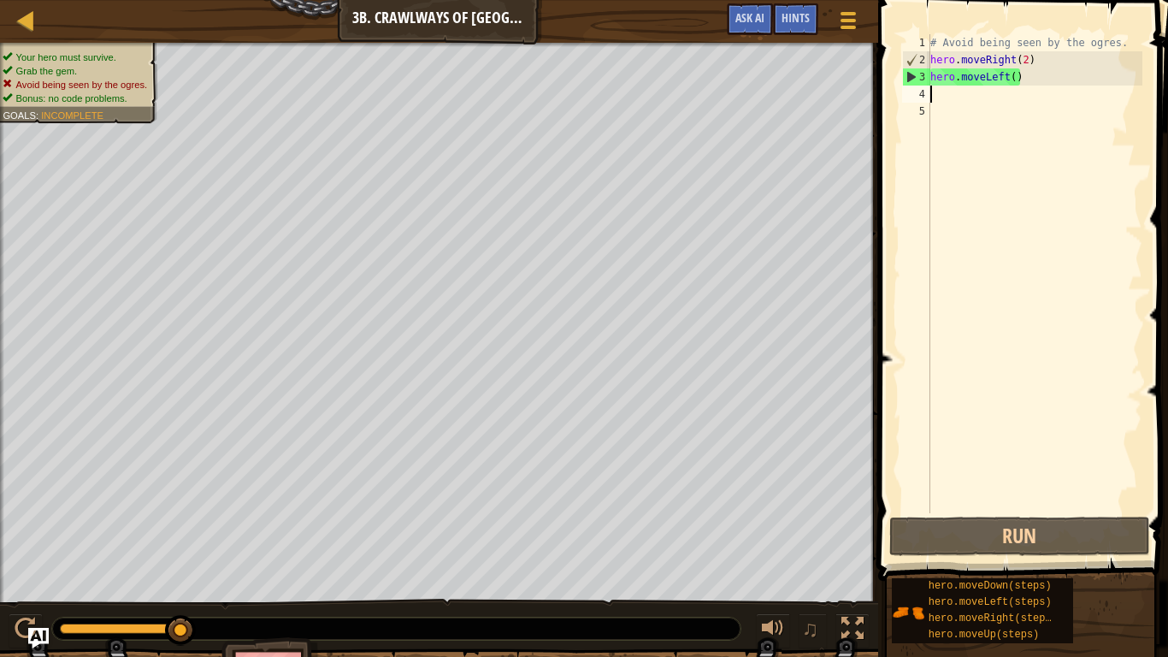
click at [1016, 78] on div "# Avoid being seen by the ogres. hero . moveRight ( 2 ) hero . moveLeft ( )" at bounding box center [1035, 290] width 216 height 513
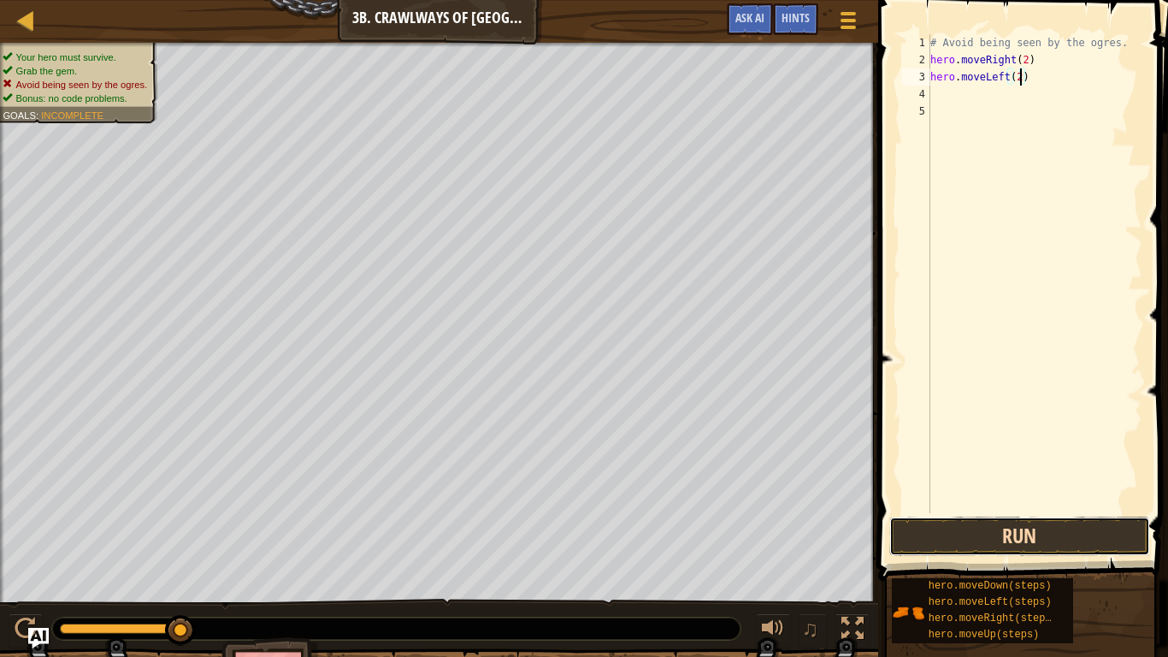
click at [916, 512] on button "Run" at bounding box center [1020, 536] width 261 height 39
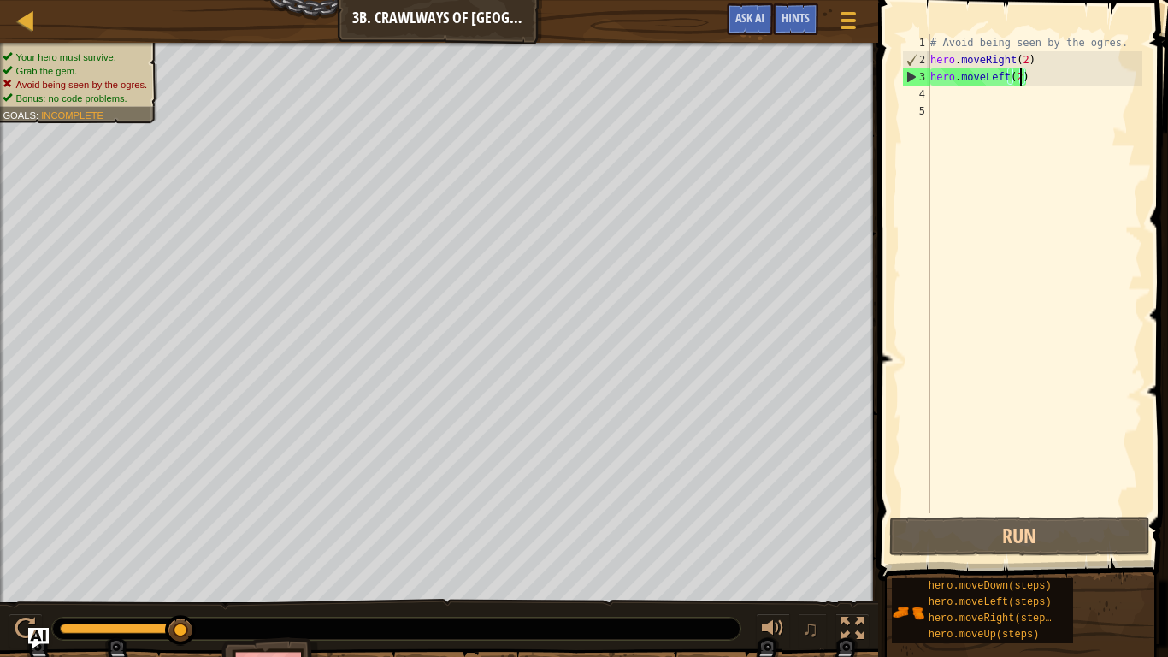
click at [1024, 80] on div "# Avoid being seen by the ogres. hero . moveRight ( 2 ) hero . moveLeft ( 2 )" at bounding box center [1035, 290] width 216 height 513
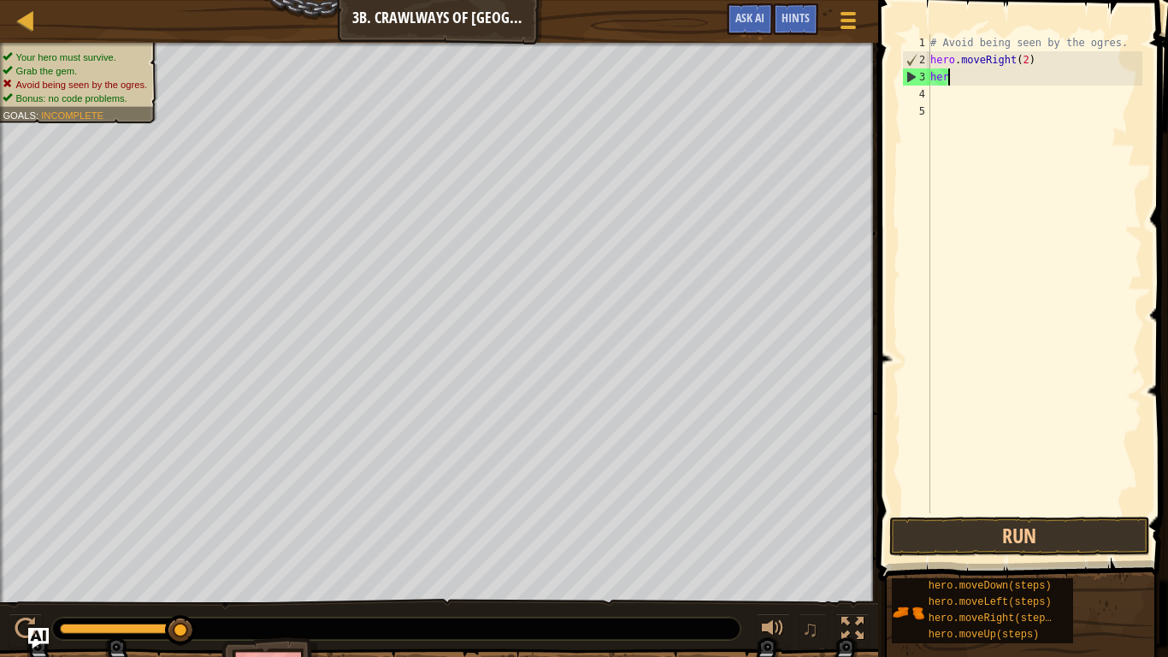
scroll to position [8, 1]
type textarea "h"
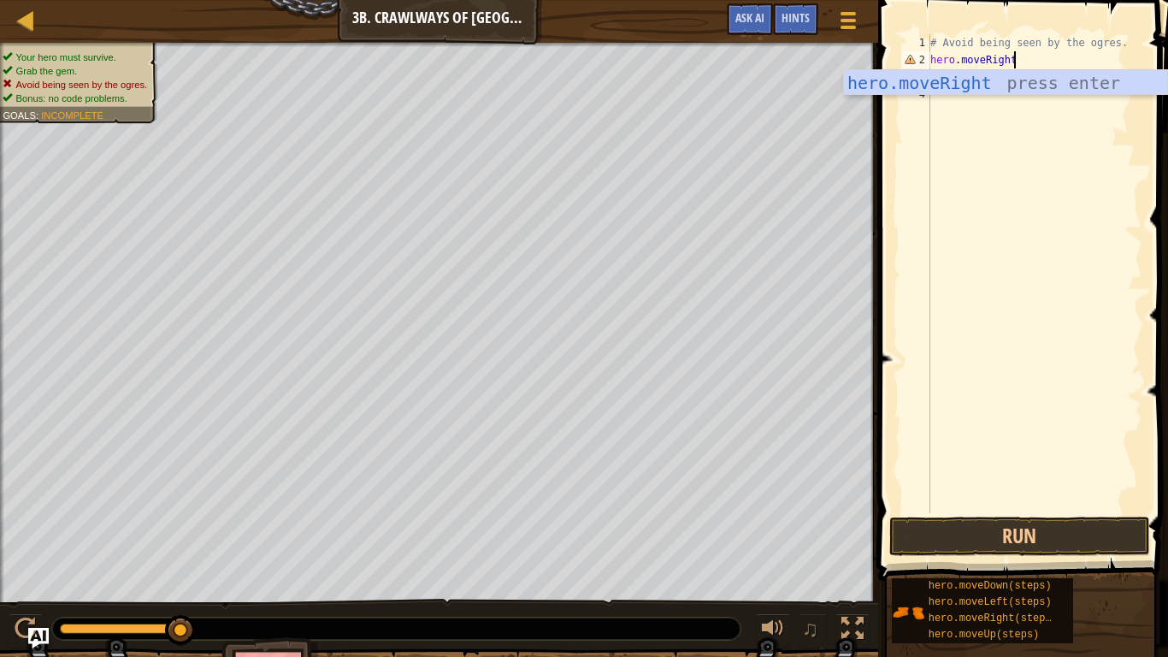
type textarea "hero.moveRight()"
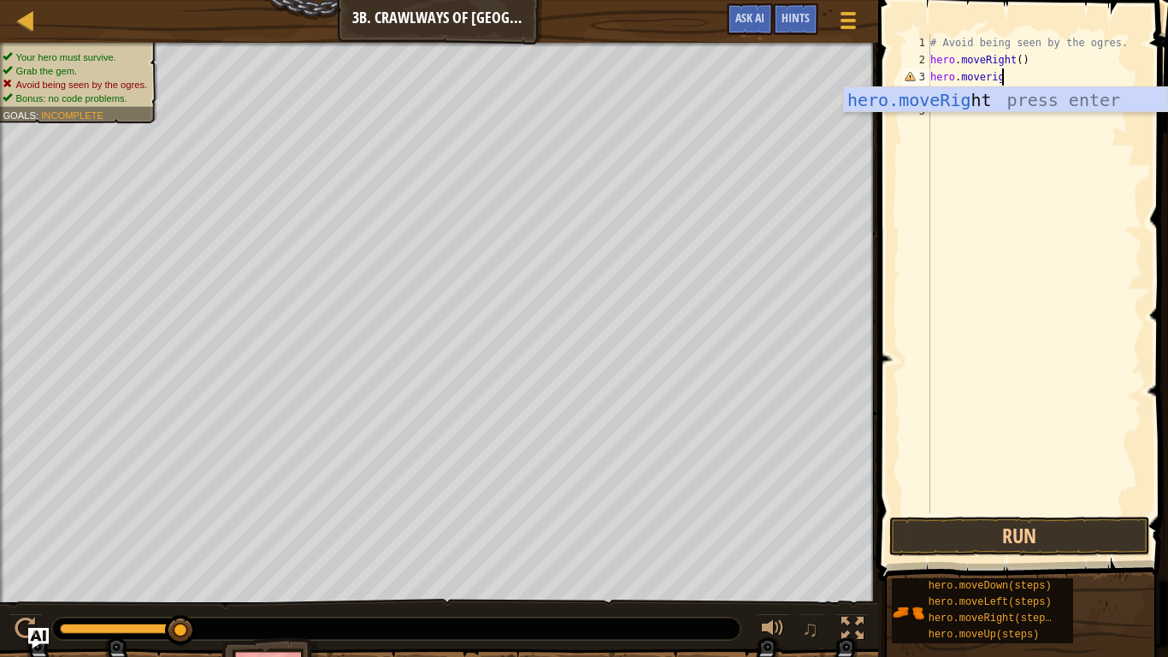
scroll to position [8, 11]
type textarea "hero.moveright"
click at [990, 101] on div "hero.moveRight press enter" at bounding box center [1005, 125] width 323 height 77
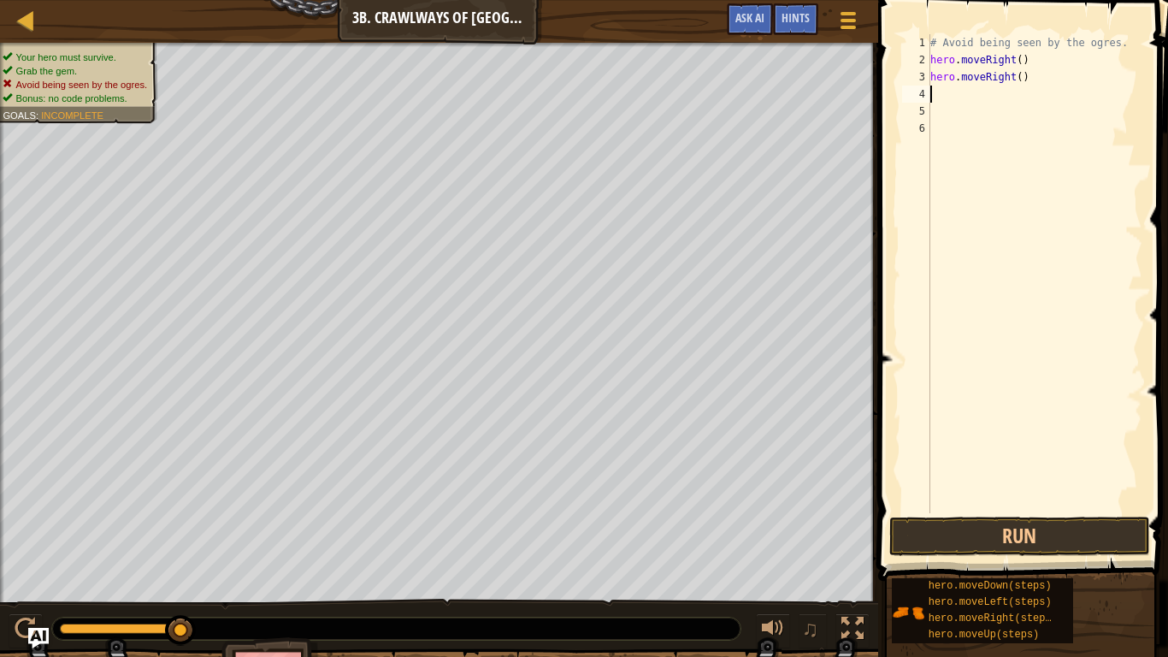
scroll to position [8, 0]
click at [991, 512] on button "Run" at bounding box center [1020, 536] width 261 height 39
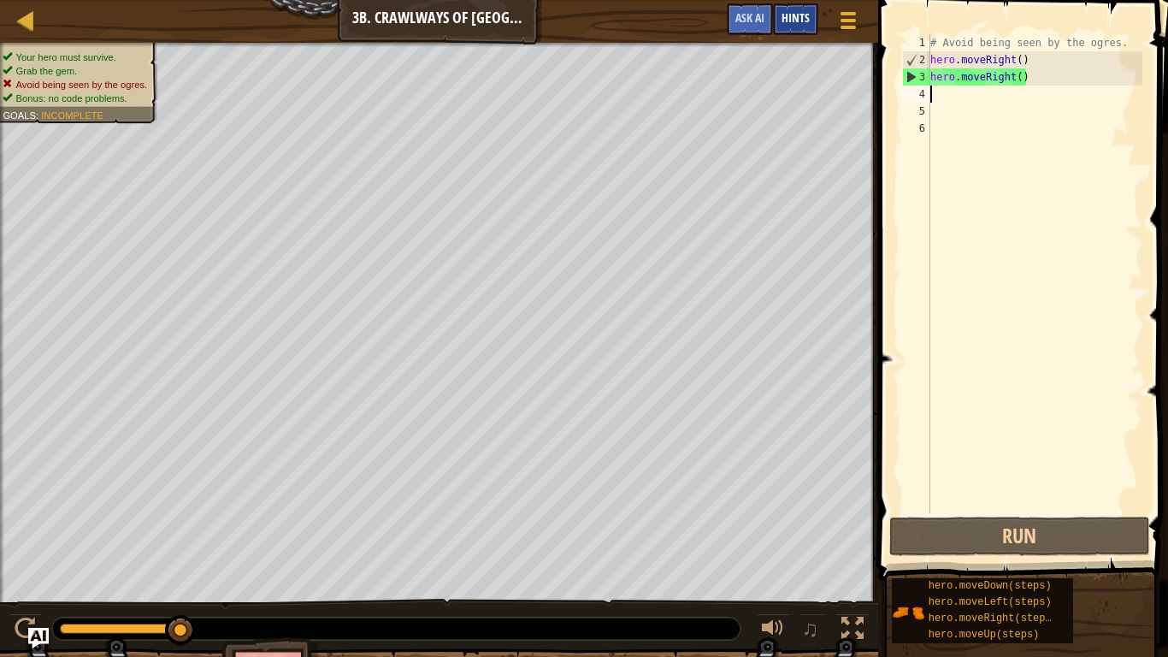
click at [788, 17] on span "Hints" at bounding box center [796, 17] width 28 height 16
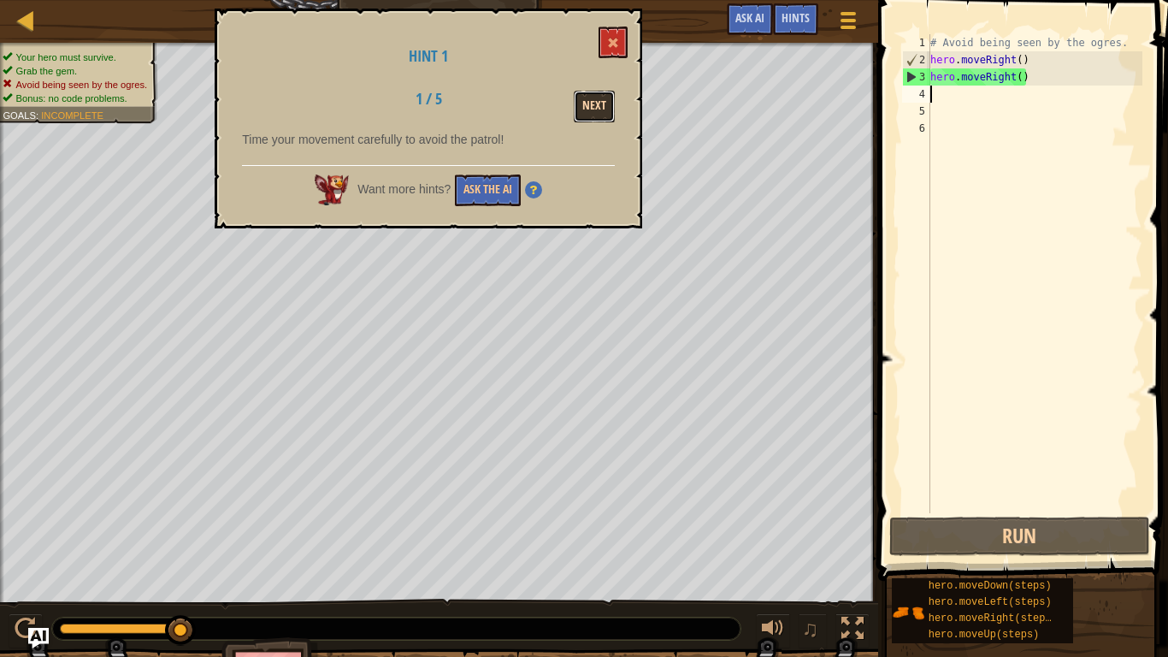
click at [592, 104] on button "Next" at bounding box center [594, 107] width 41 height 32
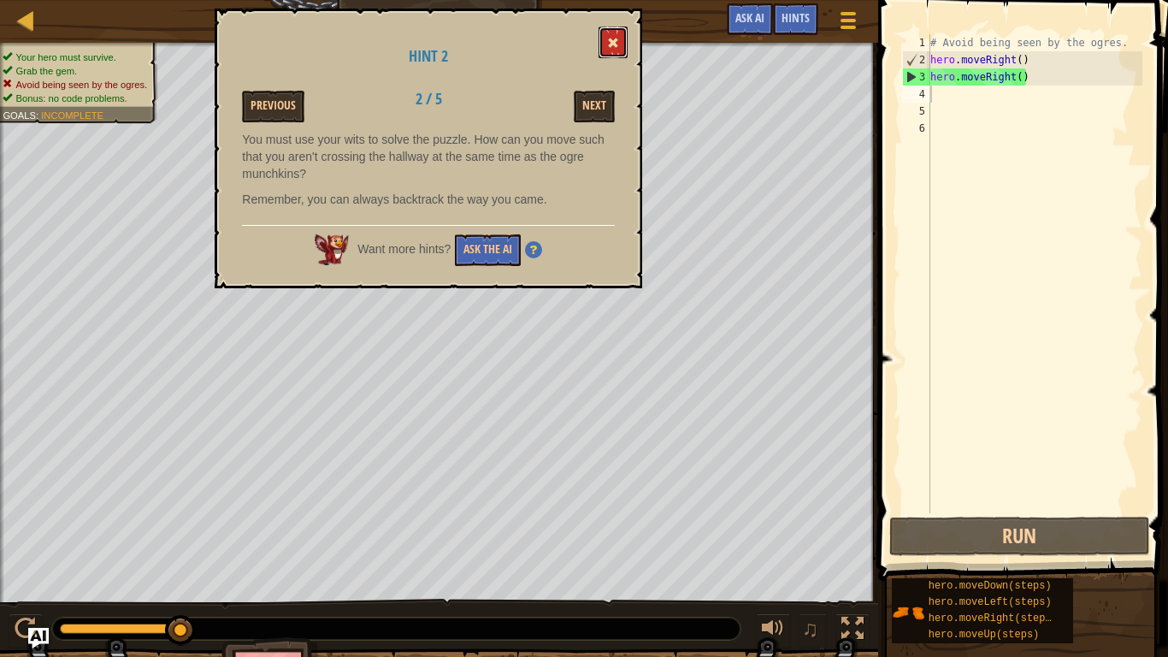
click at [604, 38] on button at bounding box center [613, 43] width 29 height 32
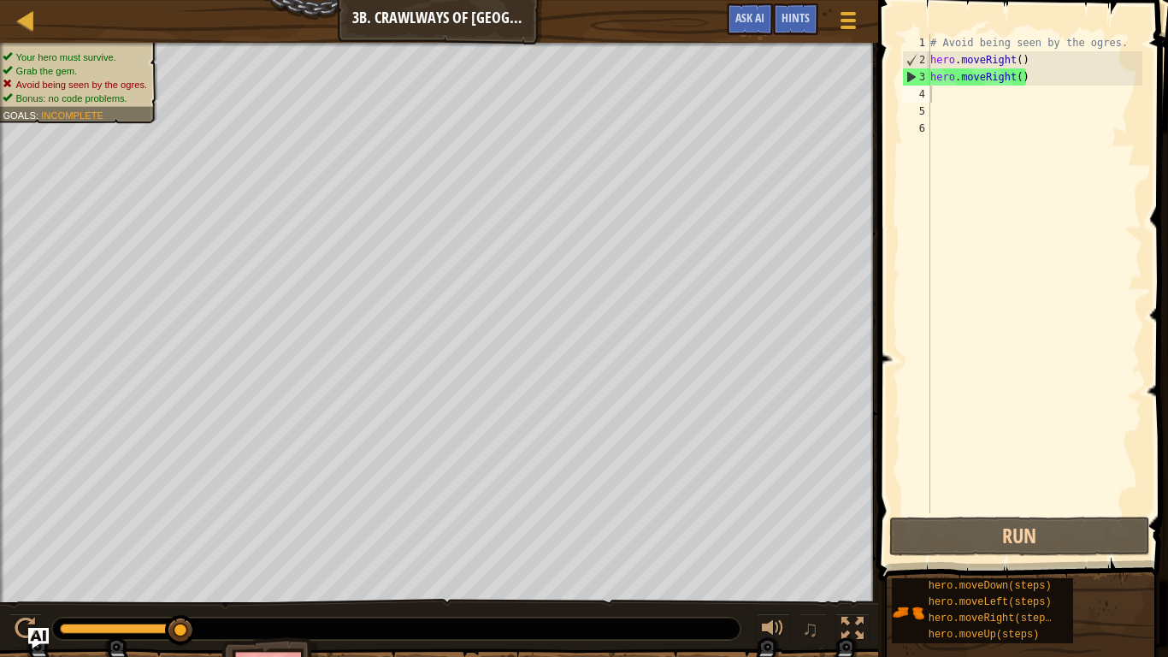
click at [1039, 71] on div "# Avoid being seen by the ogres. hero . moveRight ( ) hero . moveRight ( )" at bounding box center [1035, 290] width 216 height 513
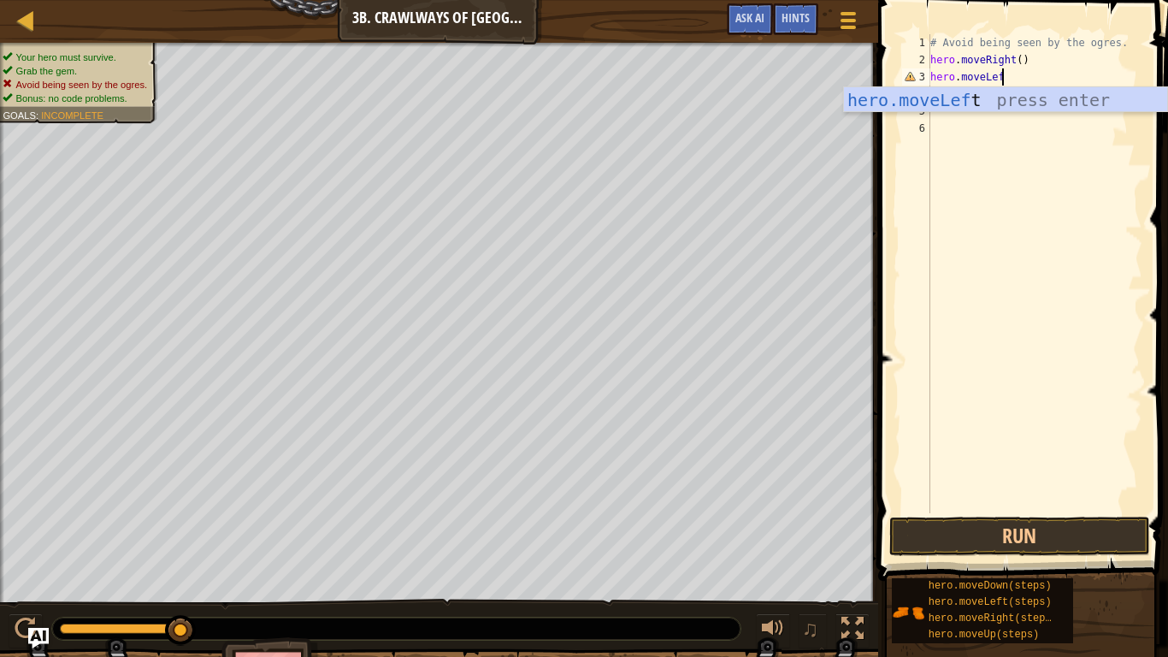
type textarea "hero.moveLeft"
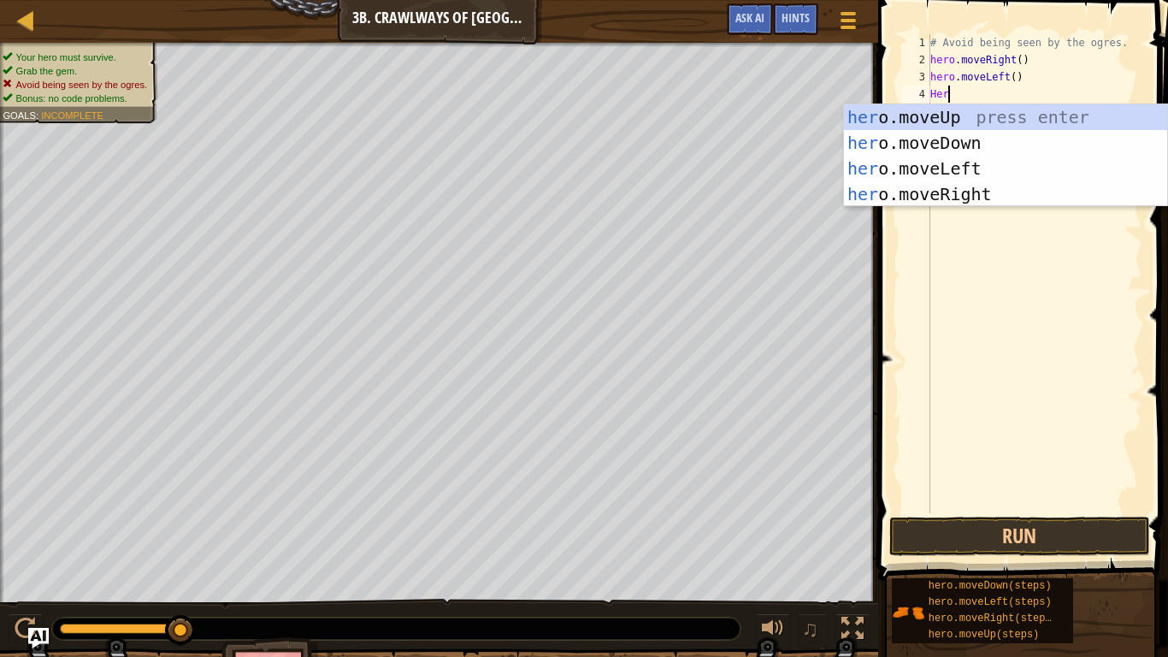
type textarea "Hero"
click at [979, 198] on div "hero .moveUp press enter hero .moveDown press enter hero .moveLeft press enter …" at bounding box center [1005, 181] width 323 height 154
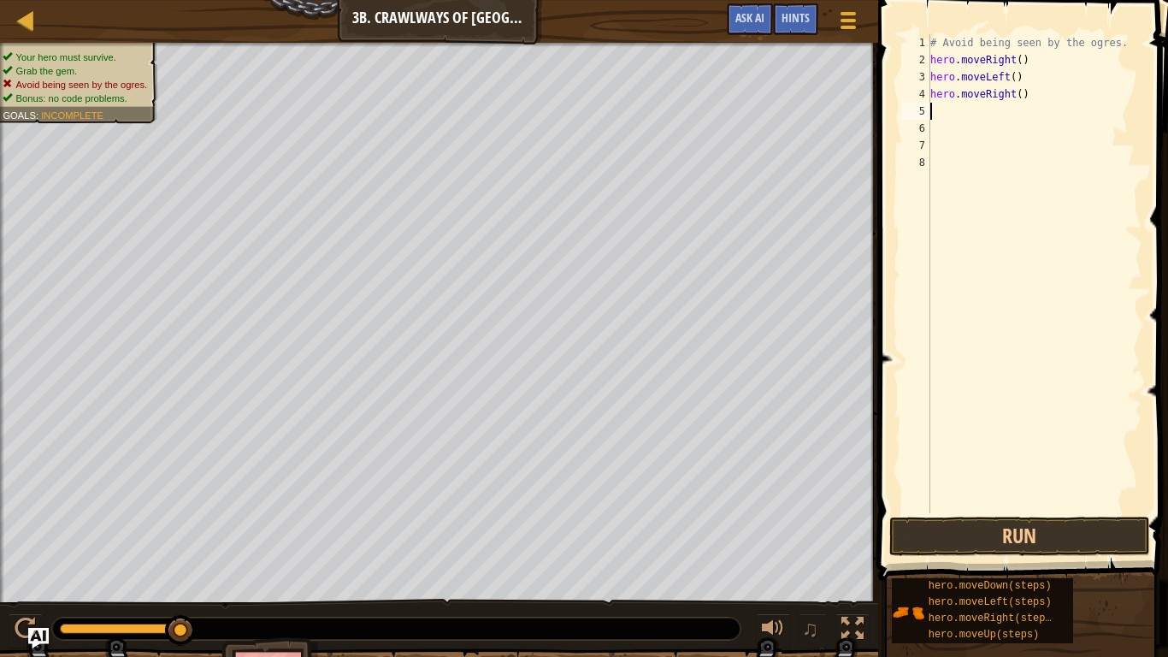
scroll to position [8, 0]
click at [1019, 95] on div "# Avoid being seen by the ogres. hero . moveRight ( ) hero . moveLeft ( ) hero …" at bounding box center [1035, 290] width 216 height 513
type textarea "hero.moveRight(2)"
click at [960, 512] on button "Run" at bounding box center [1020, 536] width 261 height 39
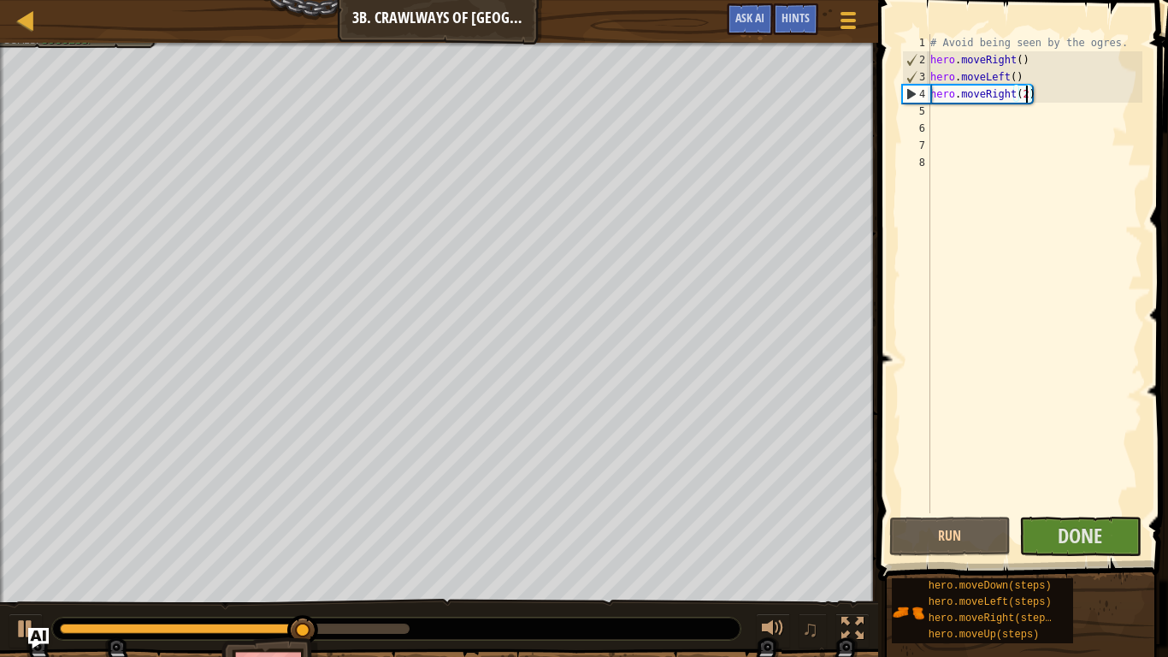
click at [958, 125] on div "# Avoid being seen by the ogres. hero . moveRight ( ) hero . moveLeft ( ) hero …" at bounding box center [1035, 290] width 216 height 513
click at [950, 120] on div "# Avoid being seen by the ogres. hero . moveRight ( ) hero . moveLeft ( ) hero …" at bounding box center [1035, 290] width 216 height 513
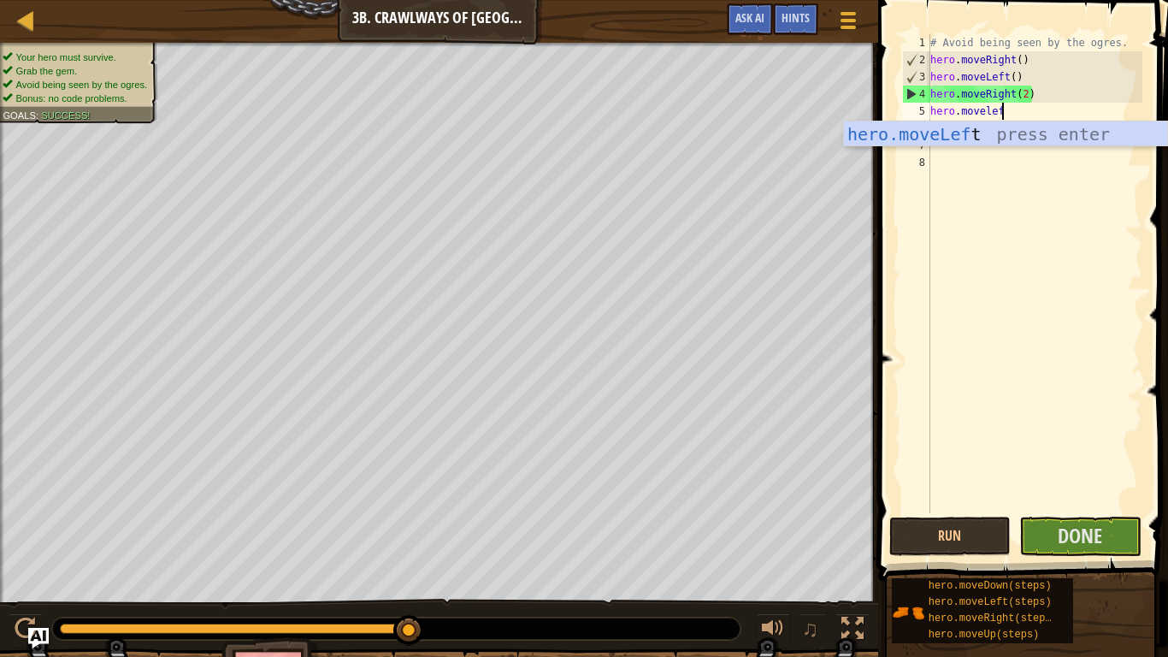
scroll to position [8, 10]
type textarea "hero.moveleft"
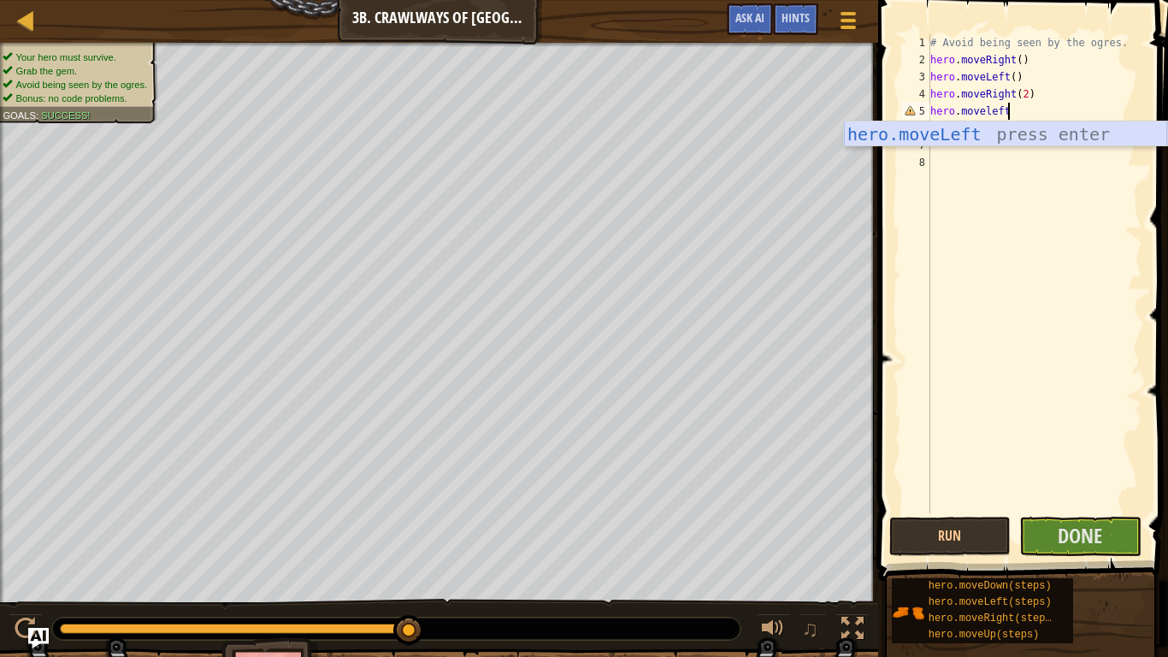
click at [927, 136] on div "hero.moveLeft press enter" at bounding box center [1005, 159] width 323 height 77
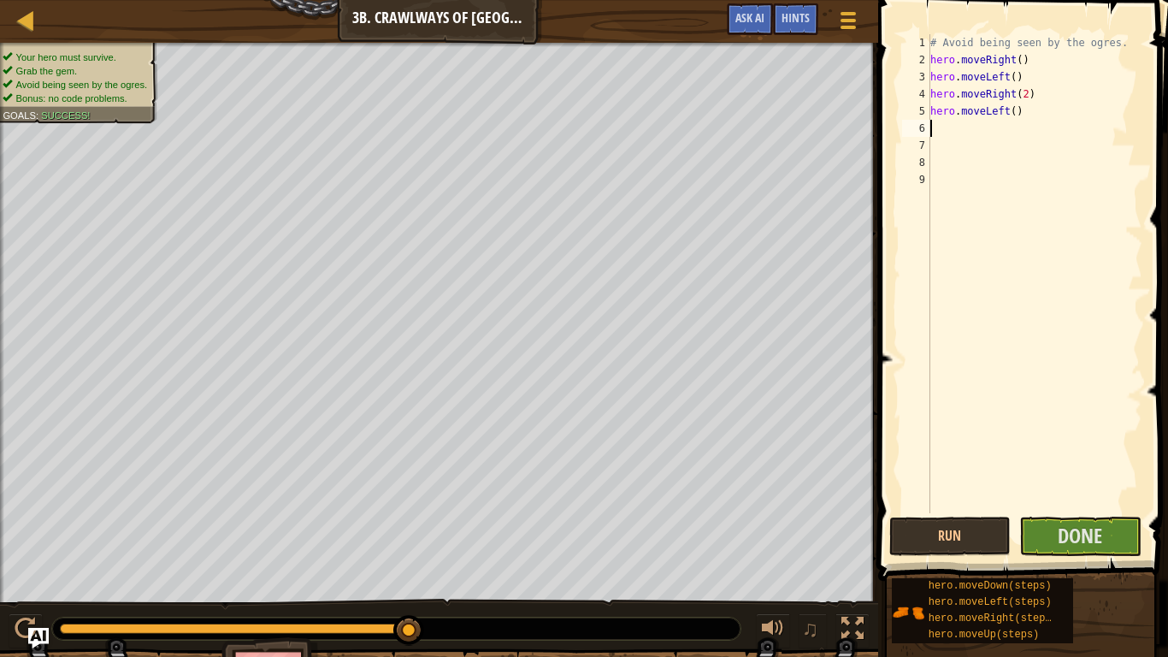
click at [1015, 114] on div "# Avoid being seen by the ogres. hero . moveRight ( ) hero . moveLeft ( ) hero …" at bounding box center [1035, 290] width 216 height 513
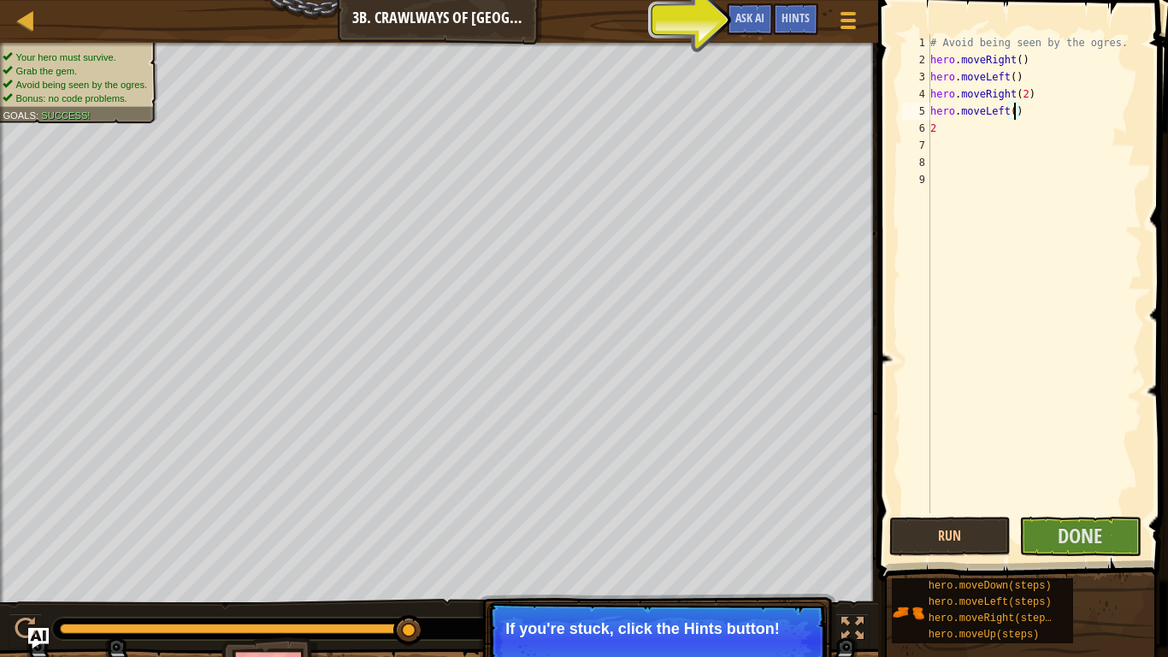
click at [962, 129] on div "# Avoid being seen by the ogres. hero . moveRight ( ) hero . moveLeft ( ) hero …" at bounding box center [1035, 290] width 216 height 513
type textarea "2"
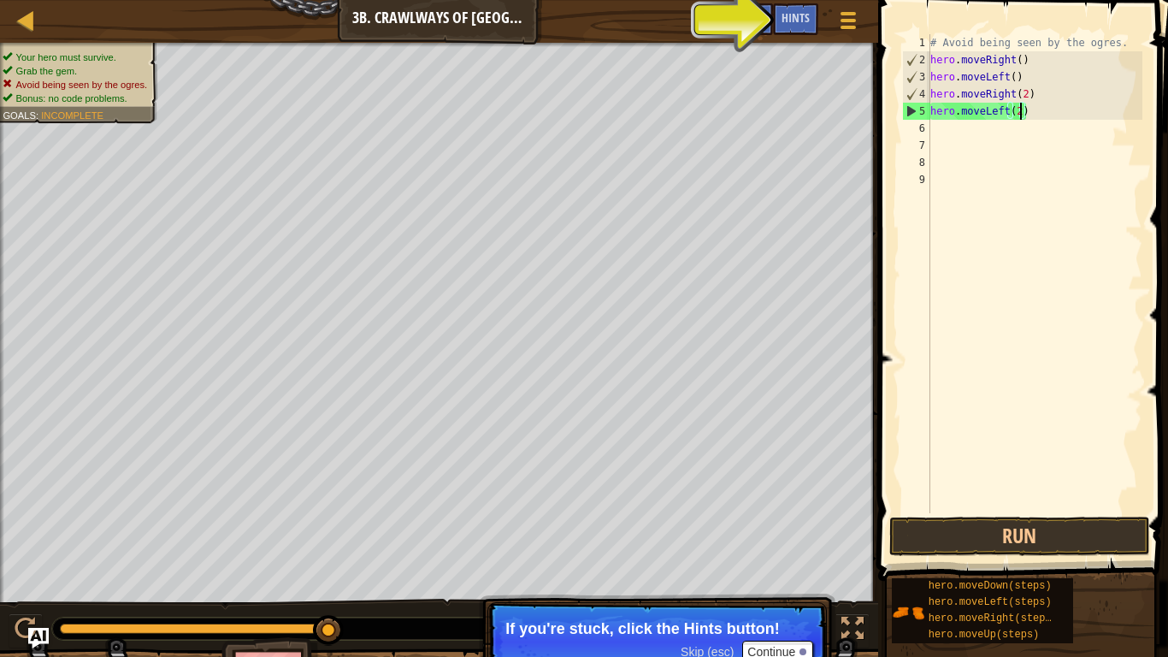
scroll to position [8, 13]
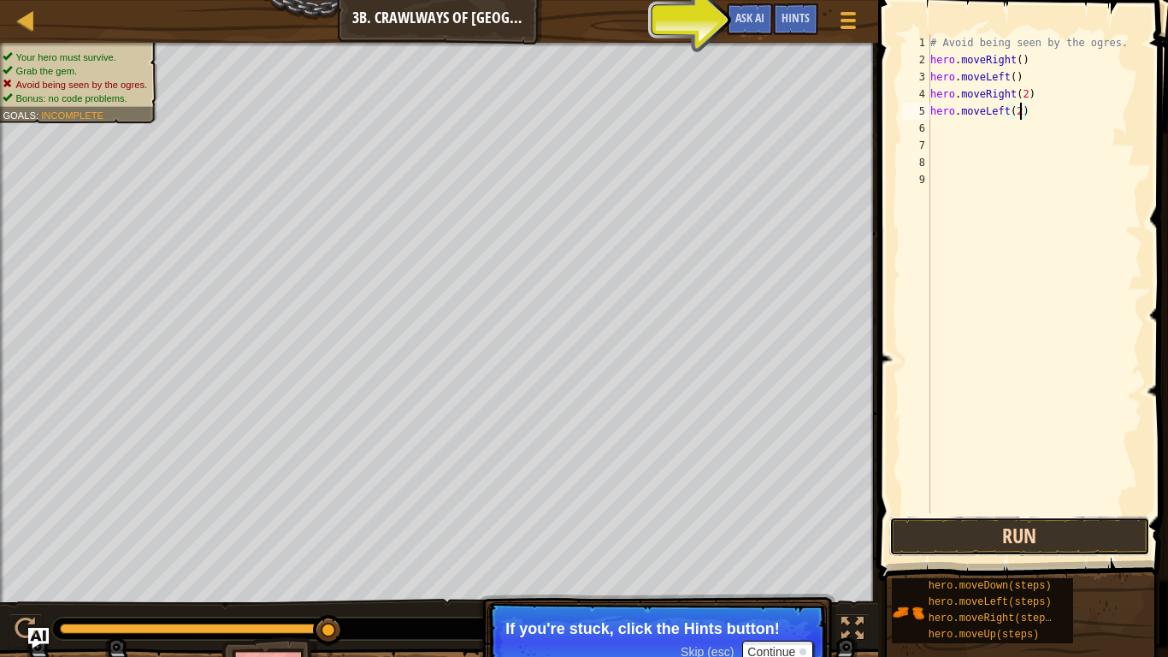
click at [950, 512] on button "Run" at bounding box center [1020, 536] width 261 height 39
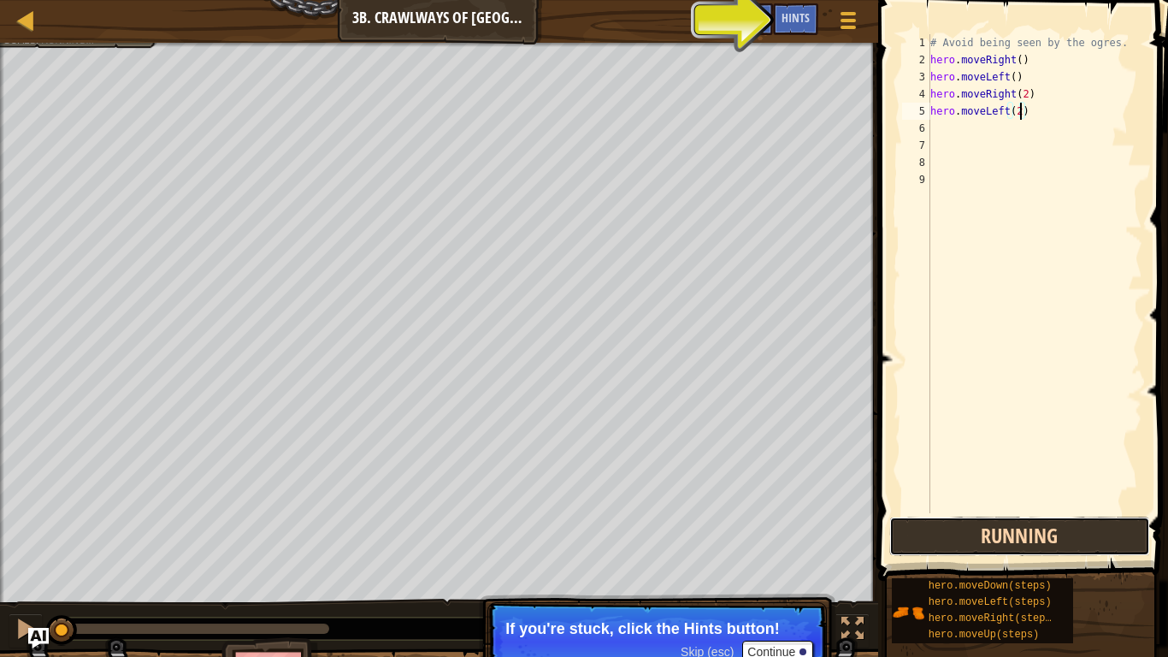
click at [950, 512] on button "Running" at bounding box center [1020, 536] width 261 height 39
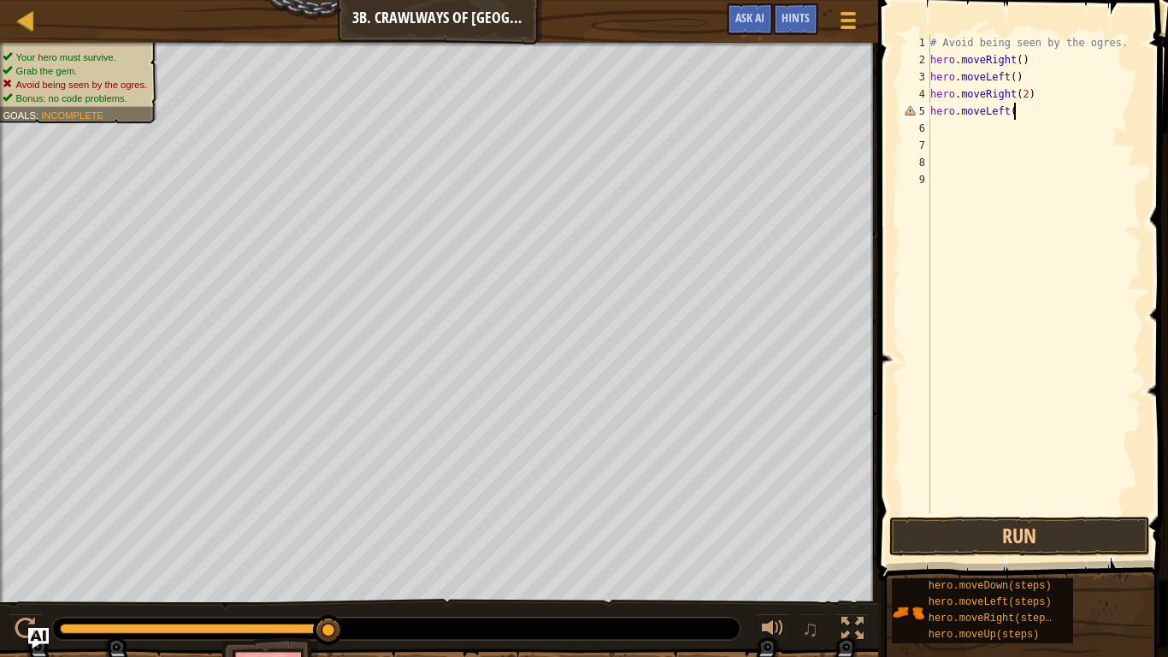
scroll to position [8, 12]
click at [953, 512] on button "Run" at bounding box center [1020, 536] width 261 height 39
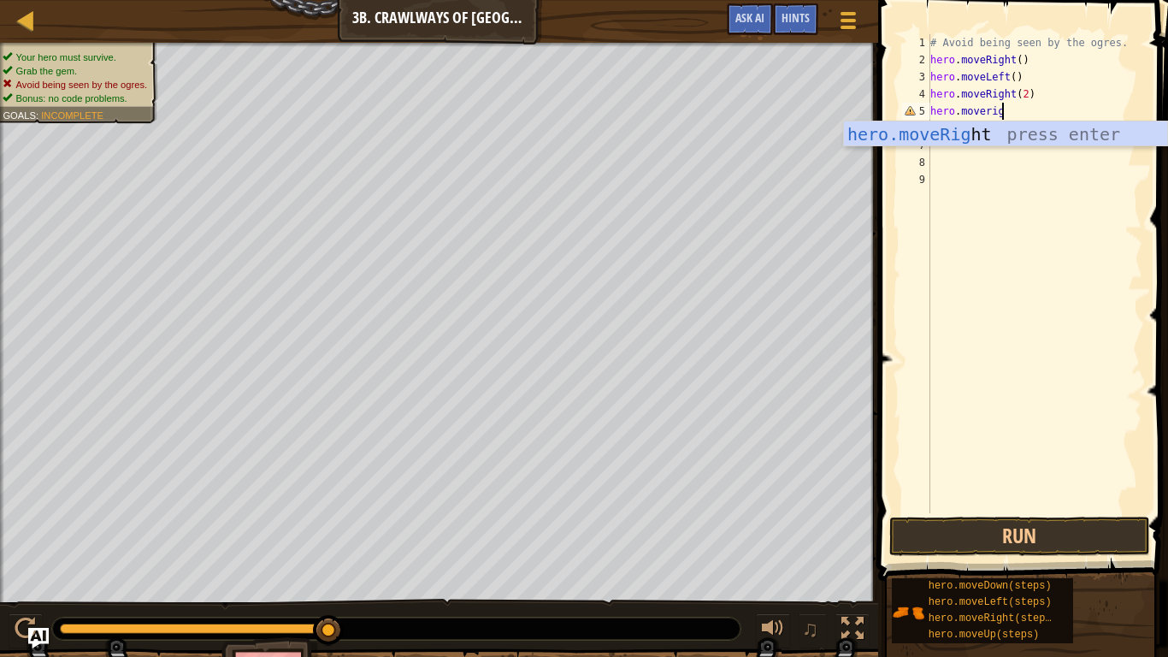
scroll to position [8, 11]
type textarea "hero.moveright"
click at [979, 139] on div "hero.moveRight press enter" at bounding box center [1005, 159] width 323 height 77
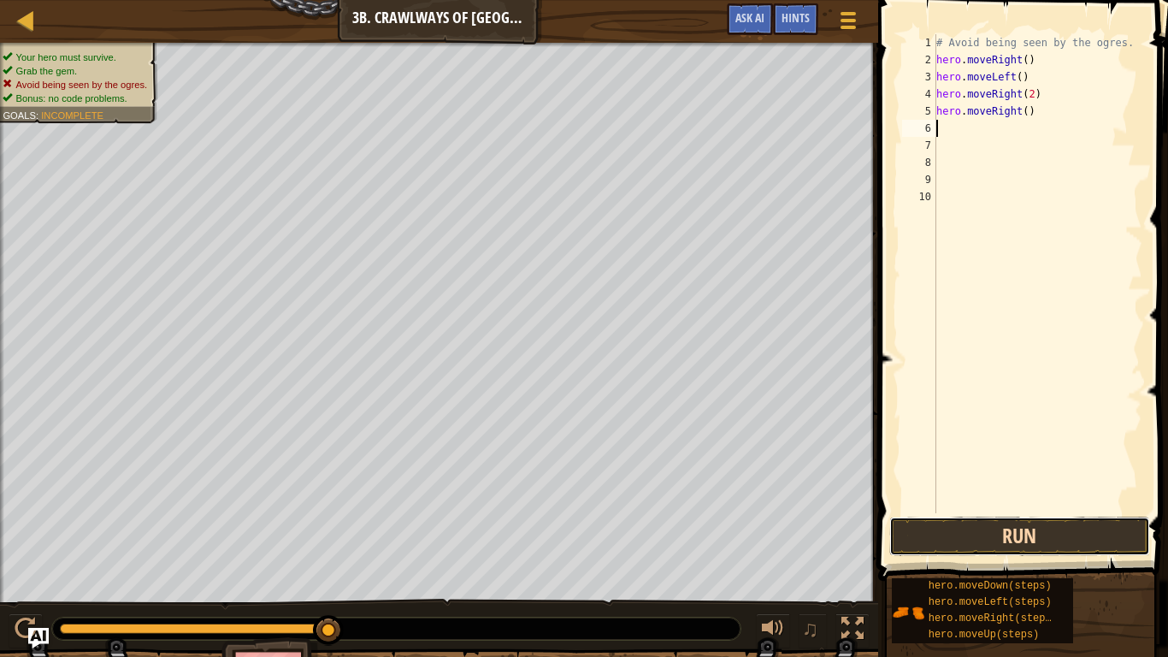
click at [920, 512] on button "Run" at bounding box center [1020, 536] width 261 height 39
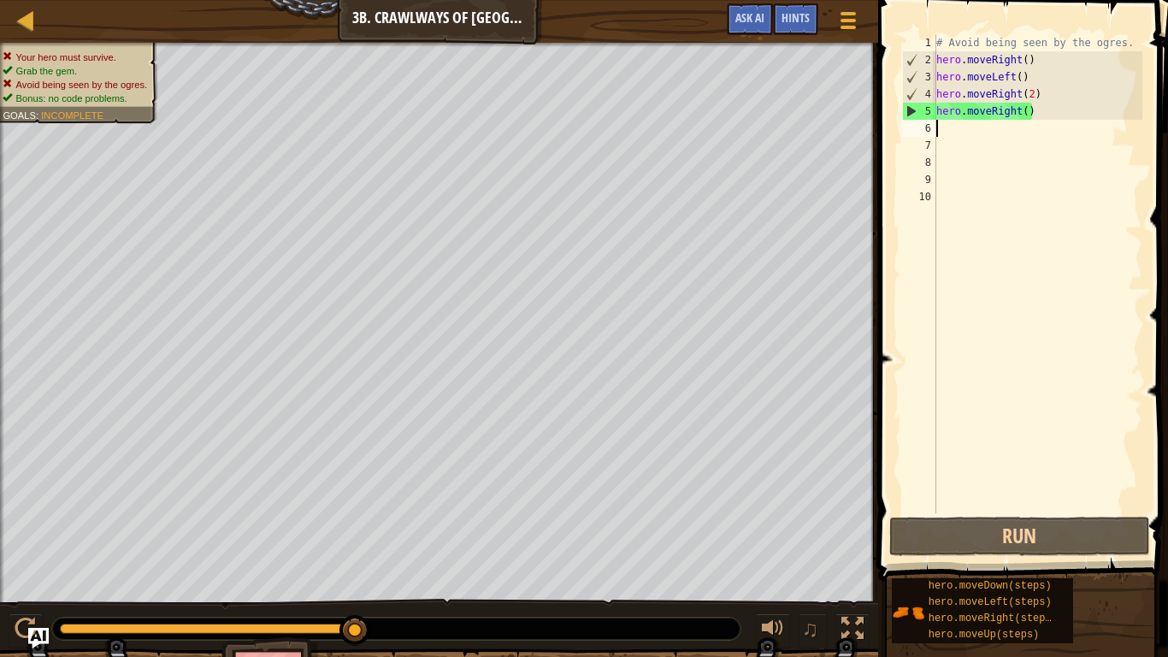
click at [1035, 118] on div "# Avoid being seen by the ogres. hero . moveRight ( ) hero . moveLeft ( ) hero …" at bounding box center [1038, 290] width 210 height 513
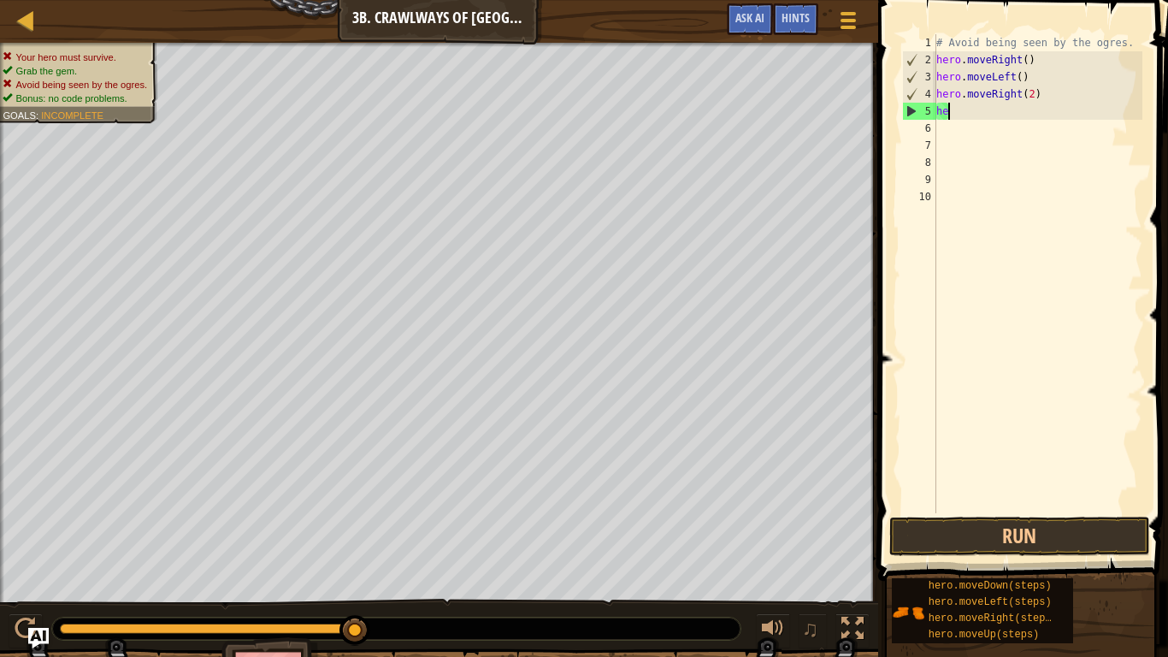
type textarea "h"
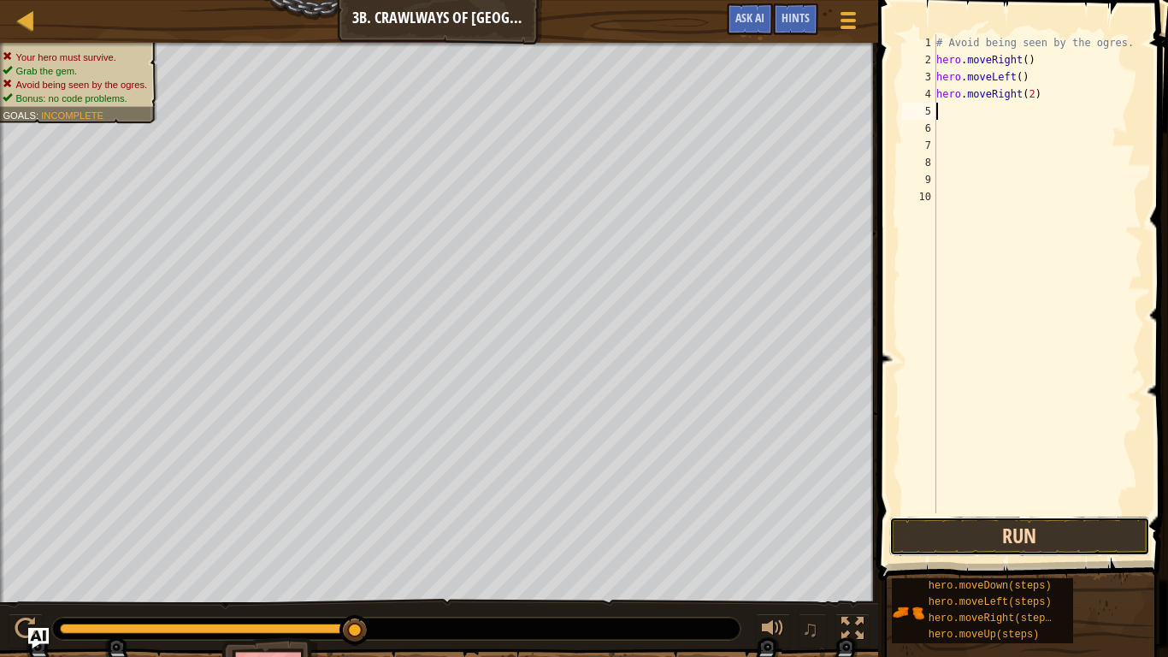
click at [916, 512] on button "Run" at bounding box center [1020, 536] width 261 height 39
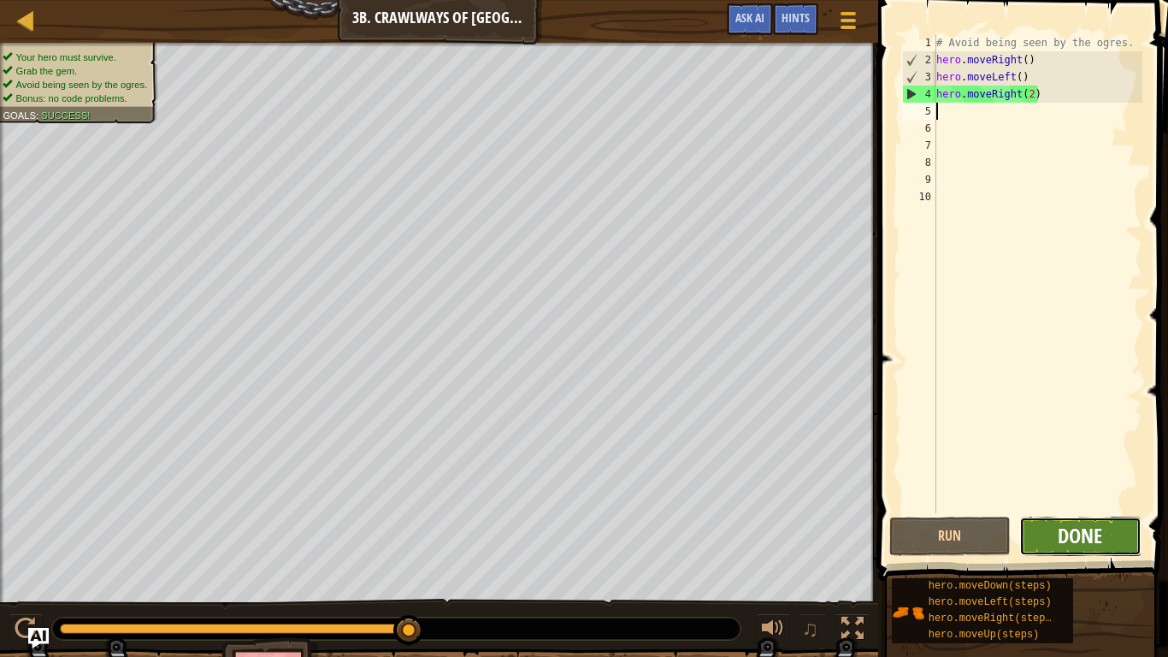
click at [1074, 512] on span "Done" at bounding box center [1080, 535] width 44 height 27
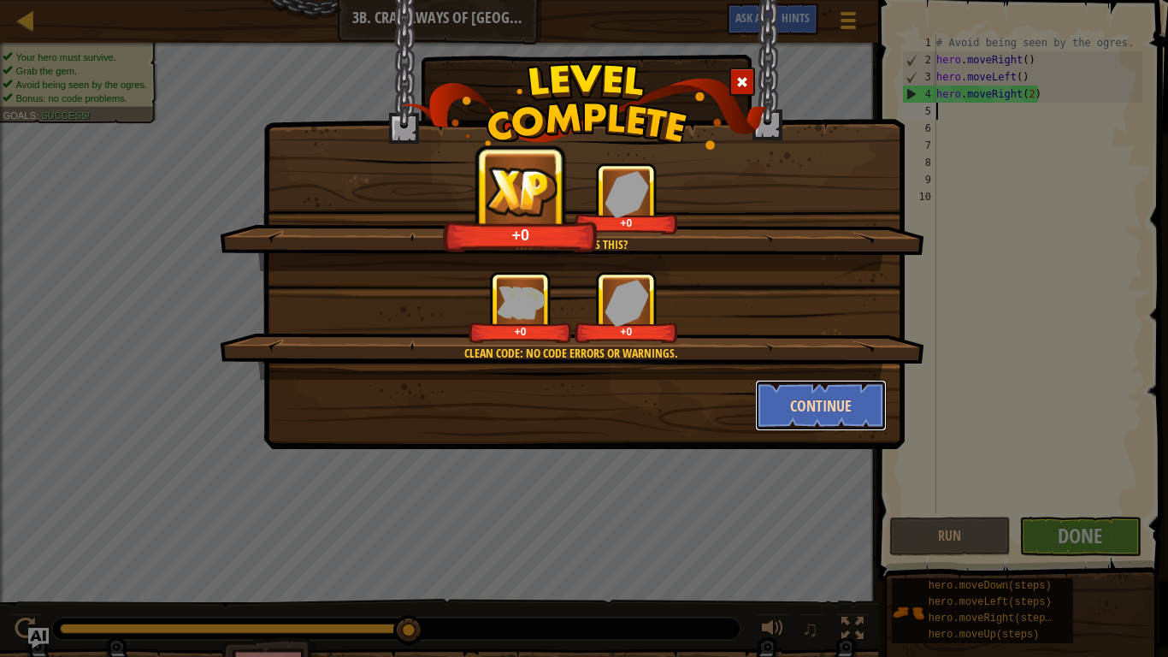
click at [796, 413] on button "Continue" at bounding box center [821, 405] width 133 height 51
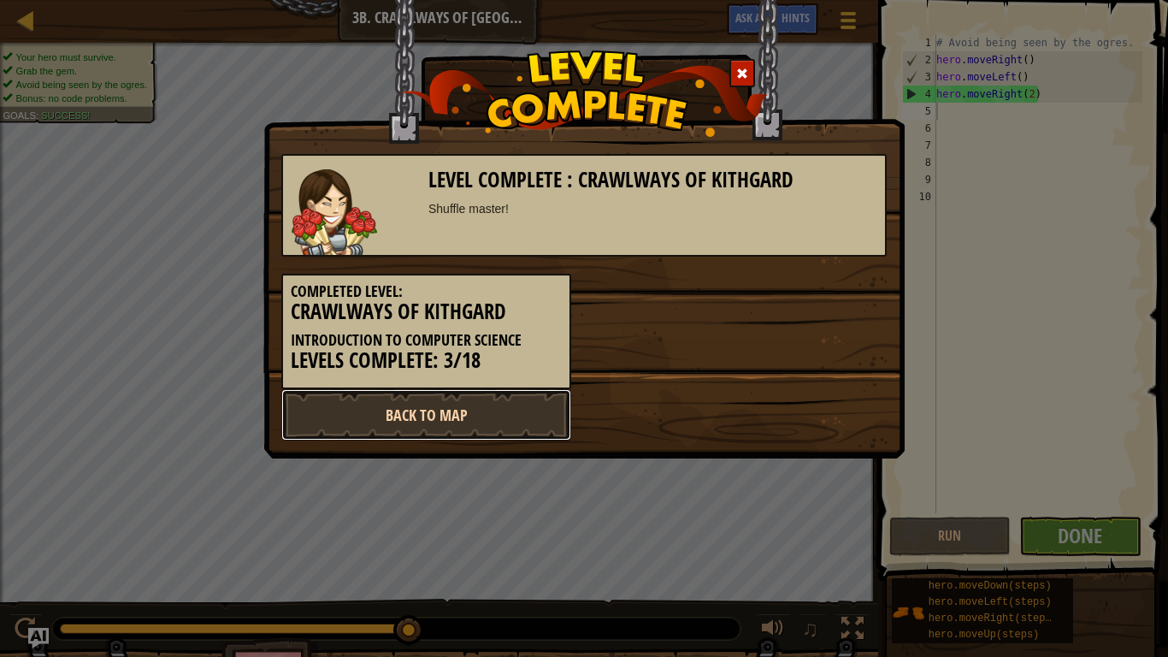
click at [538, 401] on link "Back to Map" at bounding box center [426, 414] width 290 height 51
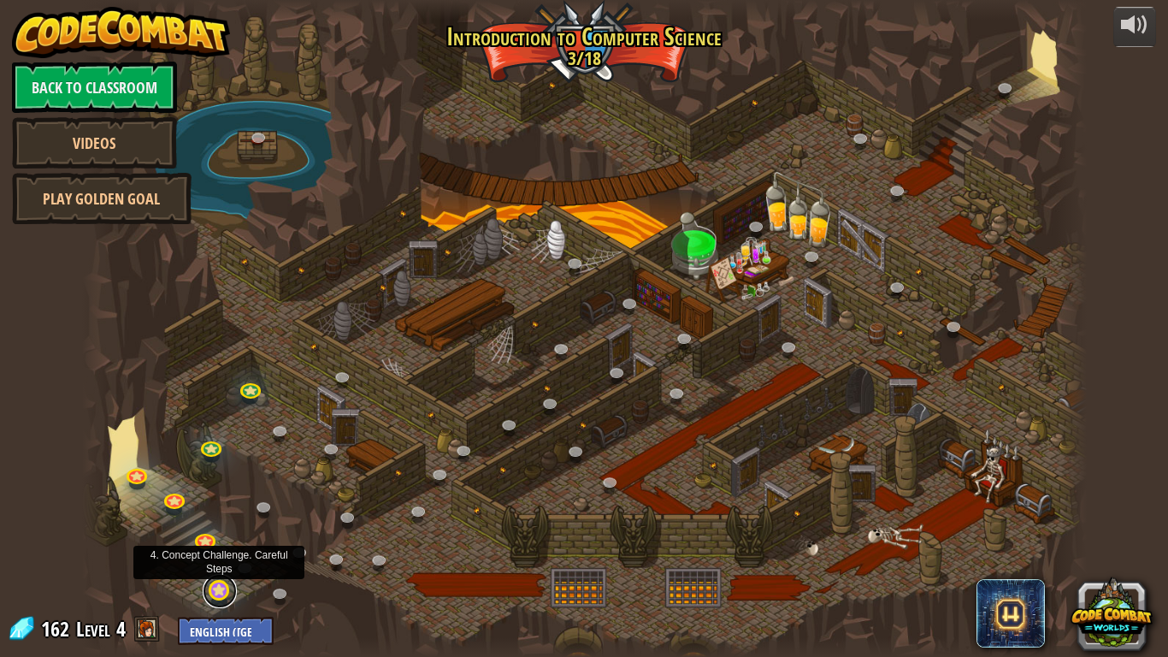
click at [222, 512] on link at bounding box center [220, 591] width 34 height 34
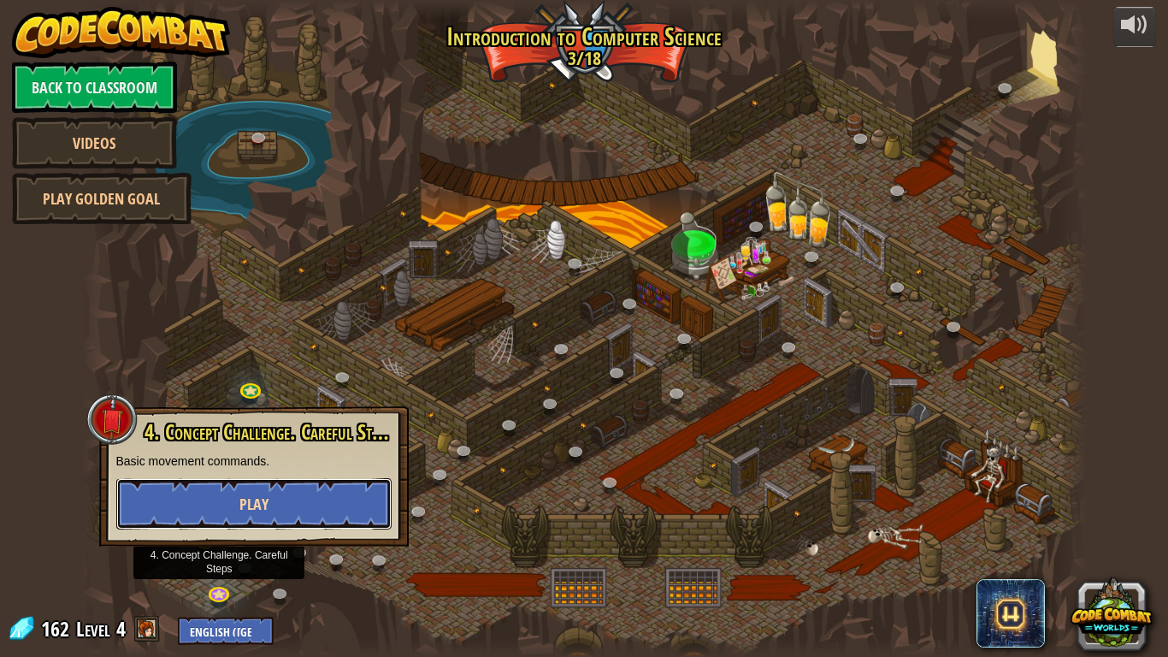
click at [220, 512] on button "Play" at bounding box center [253, 503] width 275 height 51
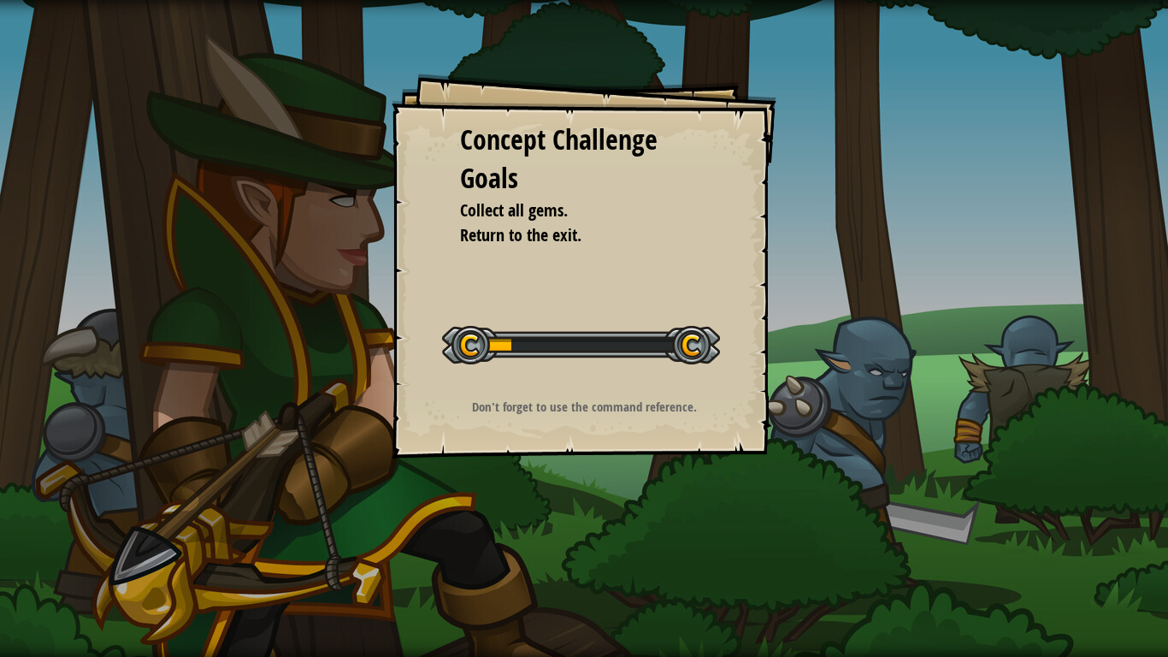
click at [220, 512] on div "Concept Challenge Goals Collect all gems. Return to the exit. Start Concept Cha…" at bounding box center [584, 328] width 1168 height 657
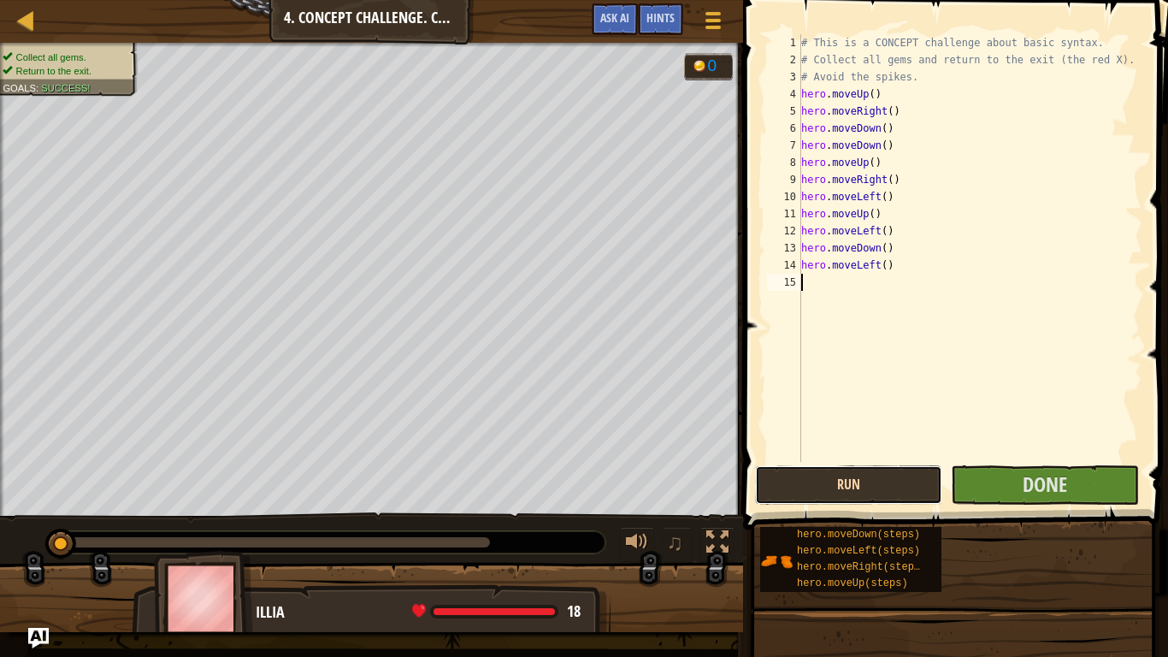
click at [888, 495] on button "Run" at bounding box center [848, 484] width 187 height 39
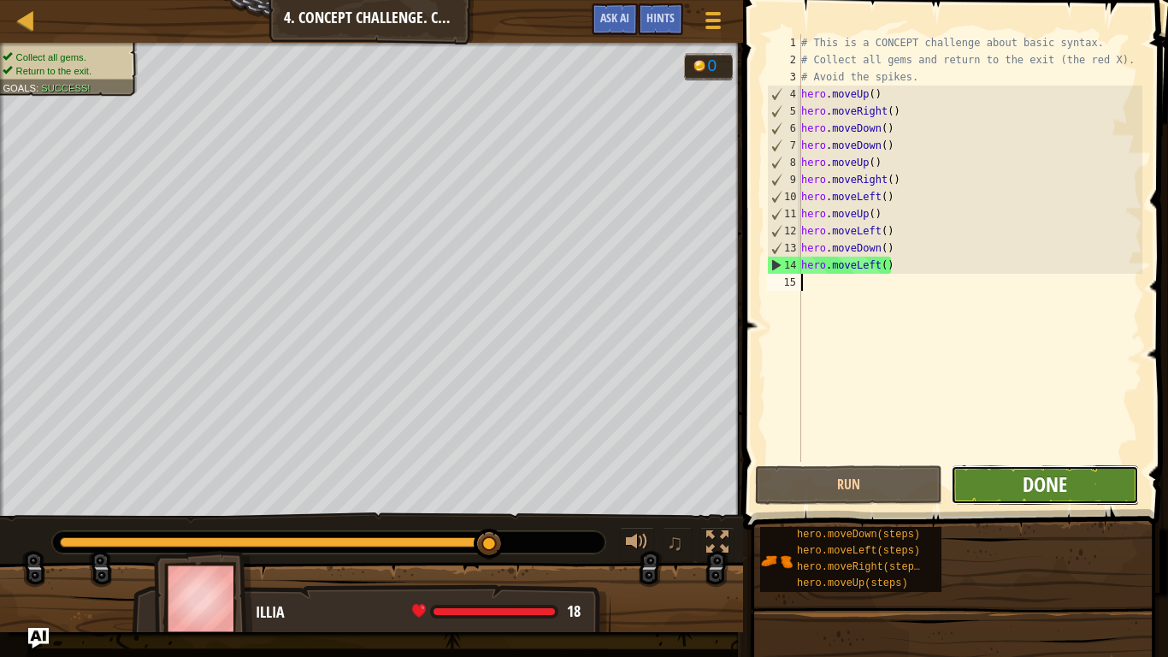
click at [1026, 489] on span "Done" at bounding box center [1045, 483] width 44 height 27
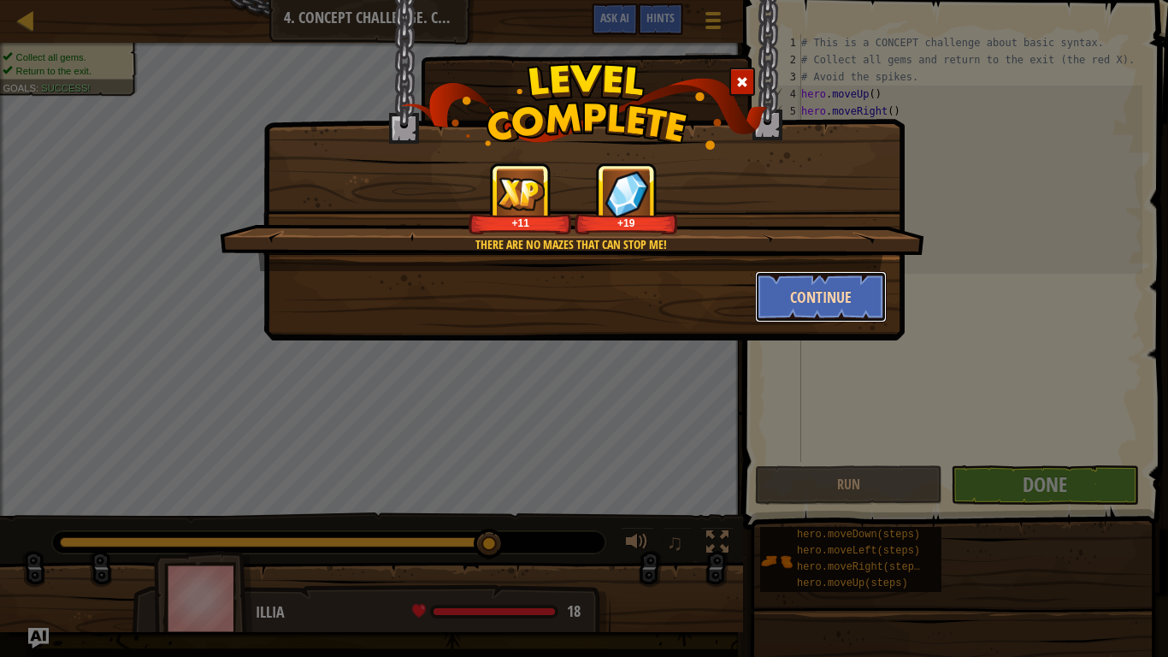
click at [834, 276] on button "Continue" at bounding box center [821, 296] width 133 height 51
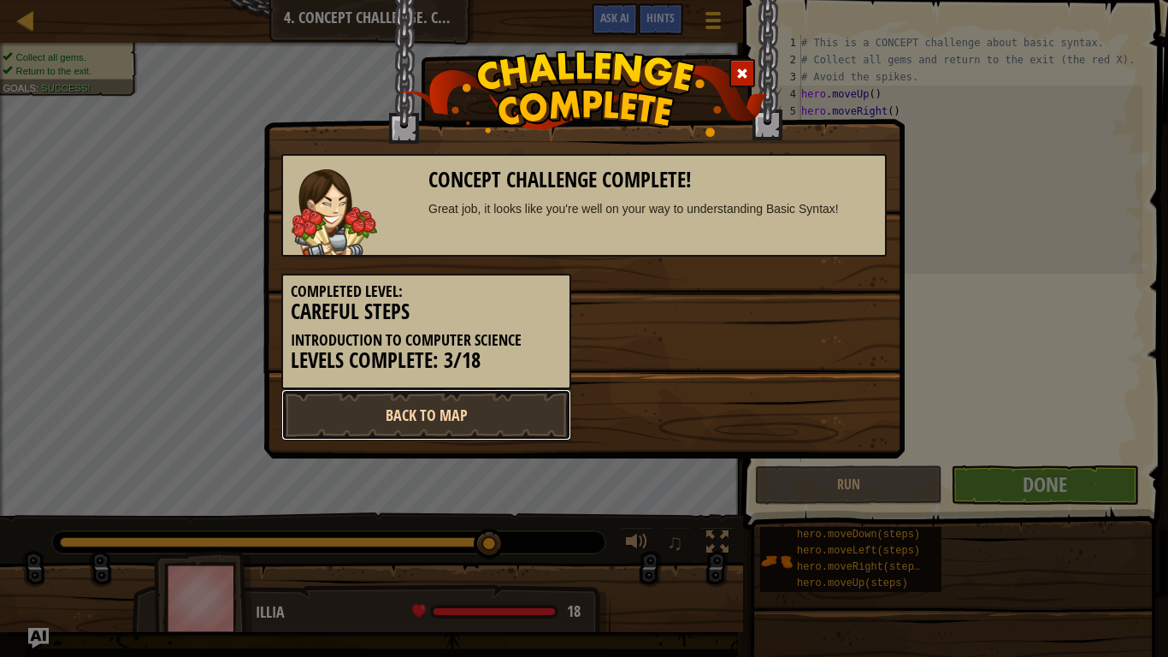
click at [451, 416] on link "Back to Map" at bounding box center [426, 414] width 290 height 51
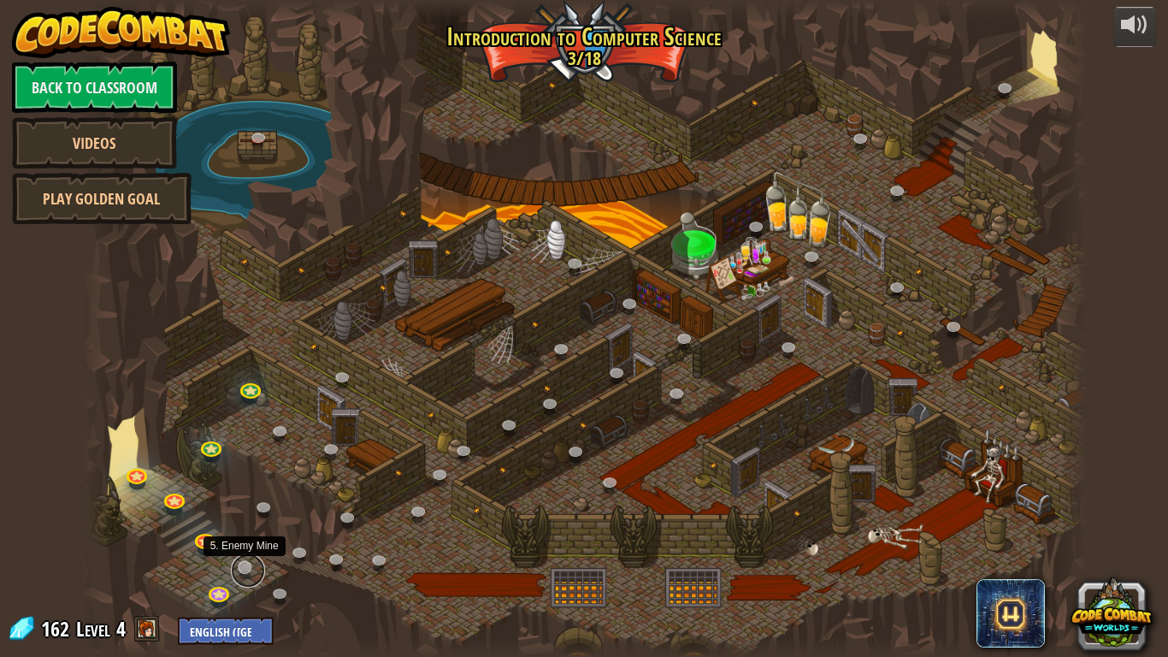
click at [242, 512] on link at bounding box center [248, 570] width 34 height 34
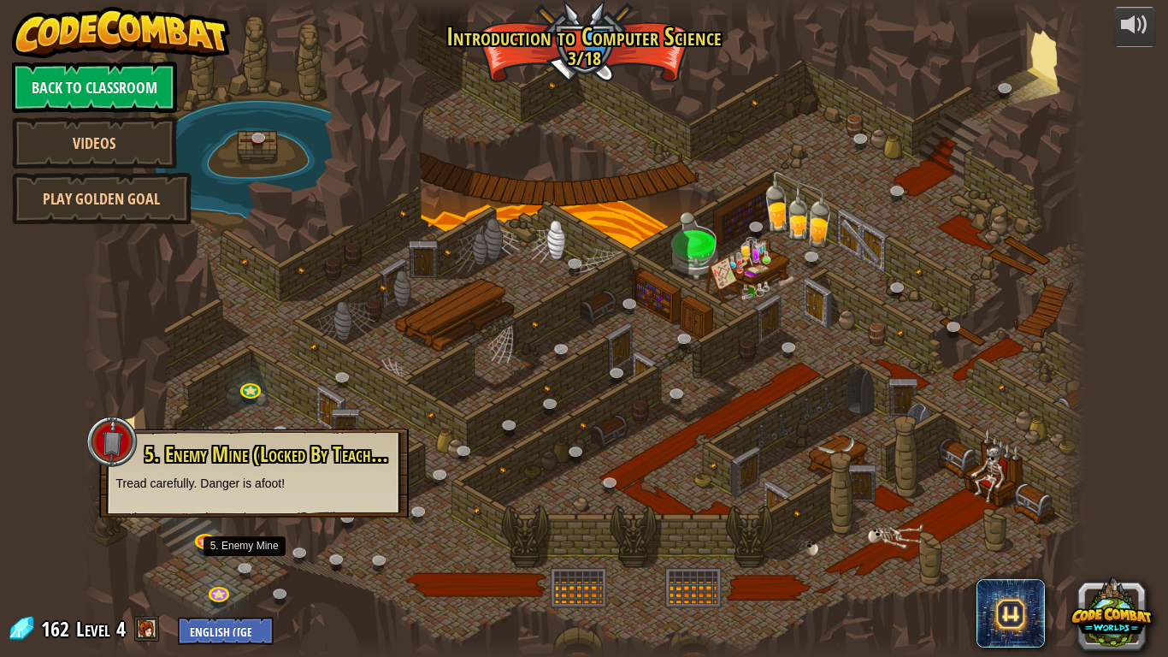
click at [177, 512] on div at bounding box center [584, 328] width 1005 height 657
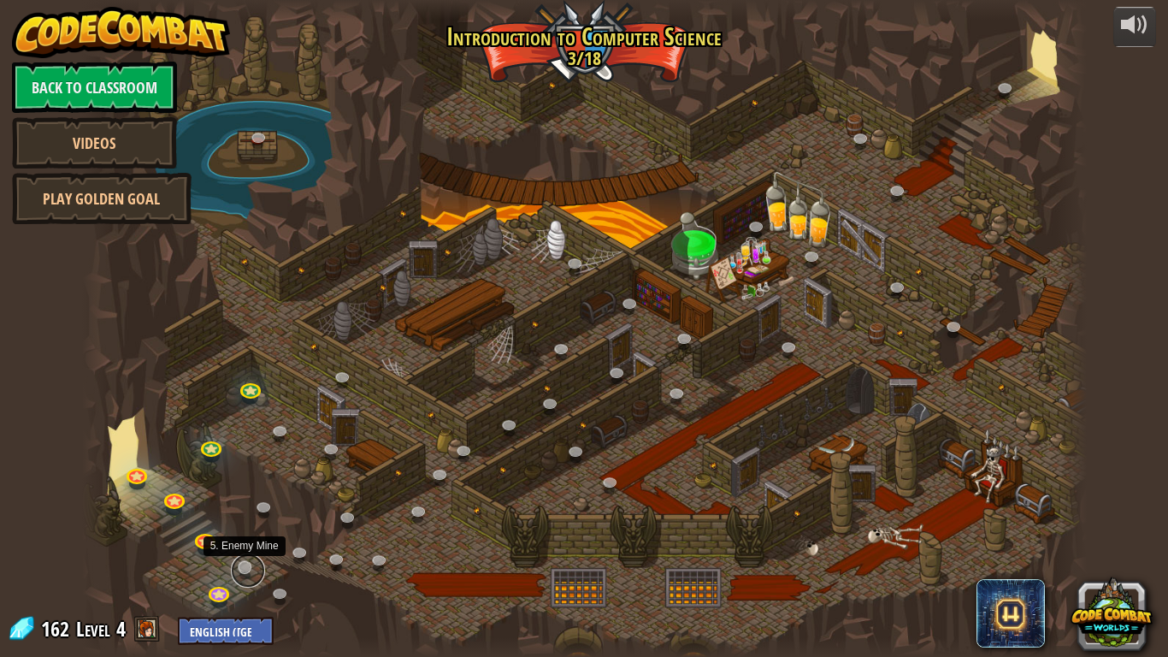
click at [244, 512] on link at bounding box center [248, 570] width 34 height 34
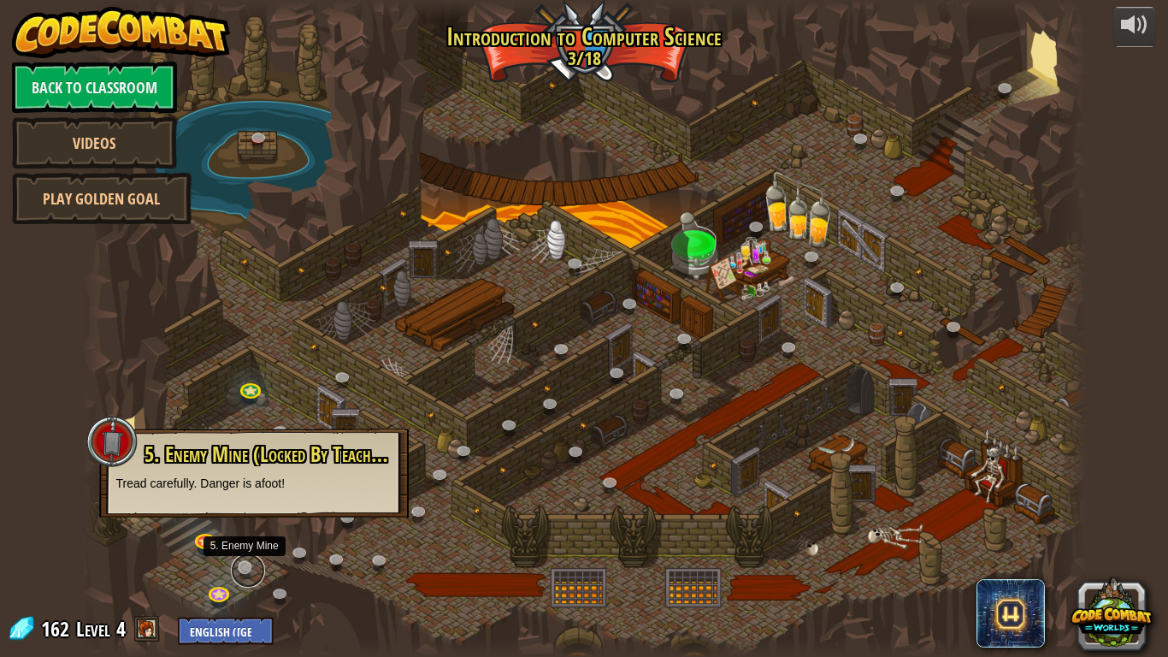
click at [244, 512] on link at bounding box center [248, 570] width 34 height 34
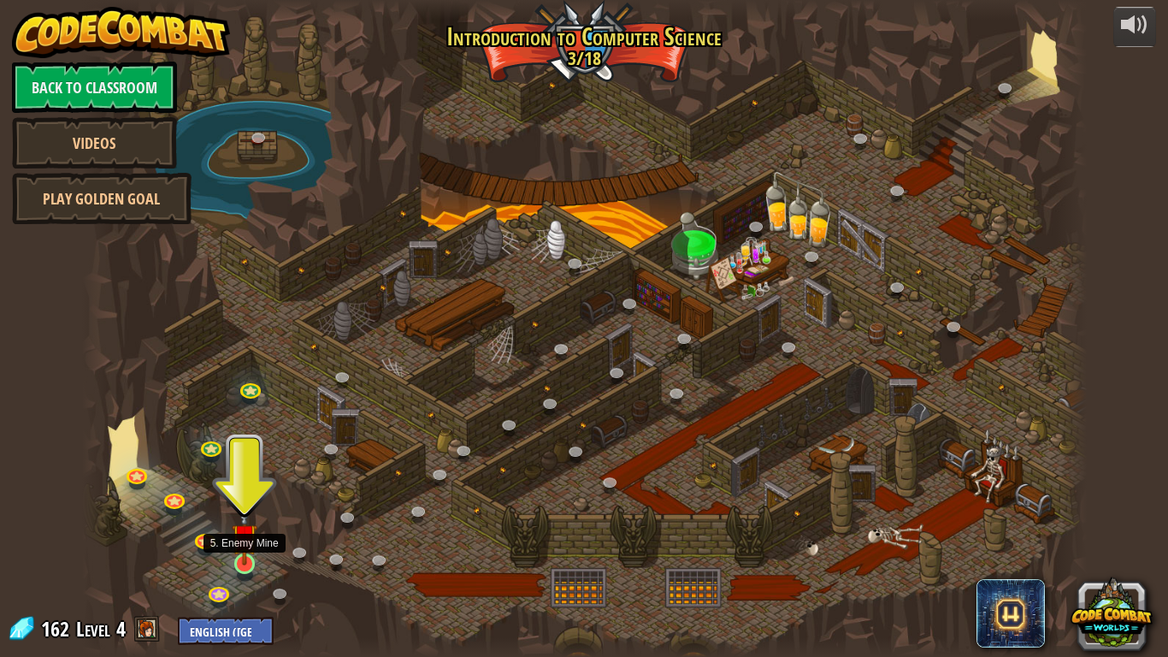
click at [240, 564] on img at bounding box center [245, 536] width 26 height 58
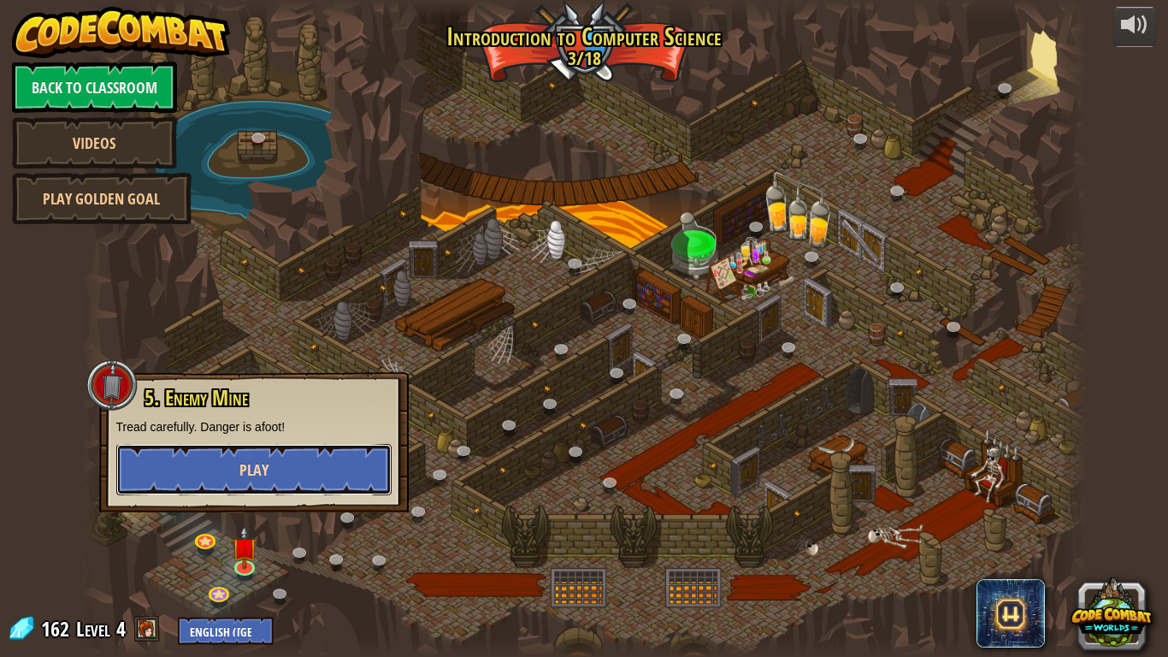
click at [220, 453] on button "Play" at bounding box center [253, 469] width 275 height 51
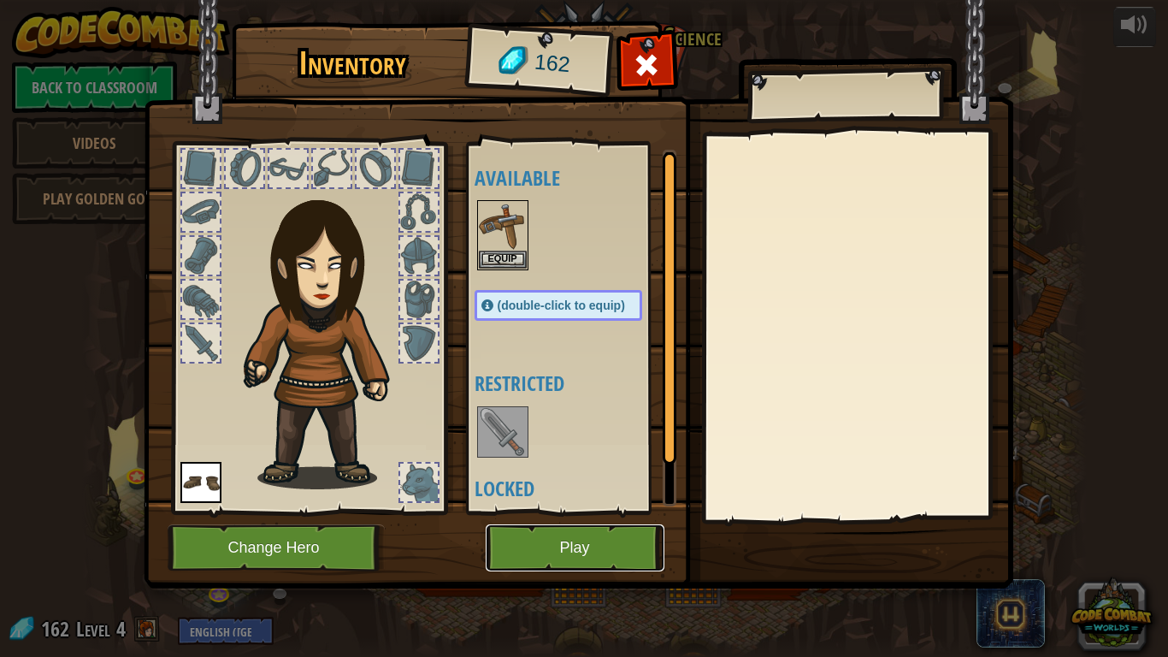
click at [594, 565] on button "Play" at bounding box center [575, 547] width 179 height 47
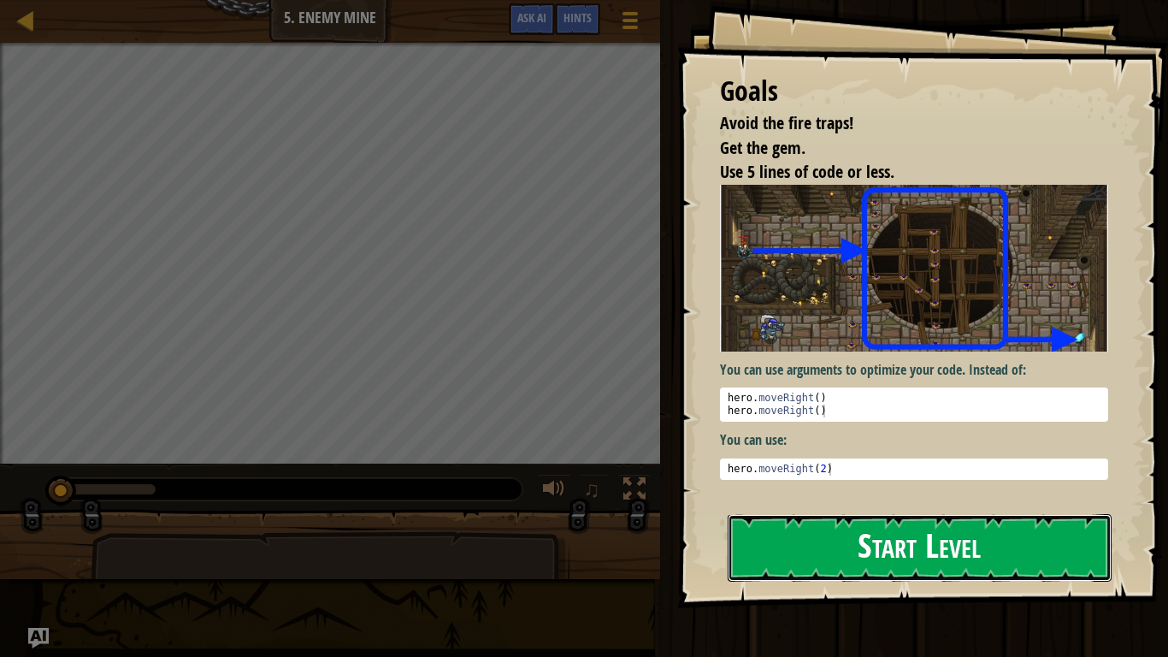
click at [793, 524] on button "Start Level" at bounding box center [920, 548] width 384 height 68
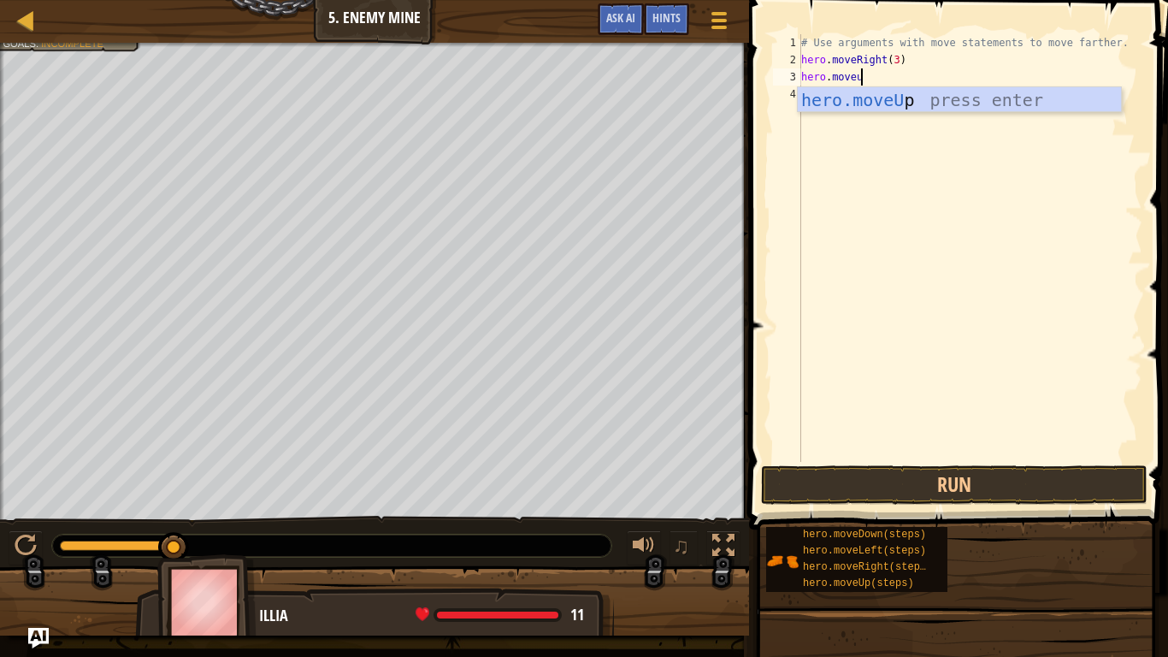
type textarea "hero.moveup"
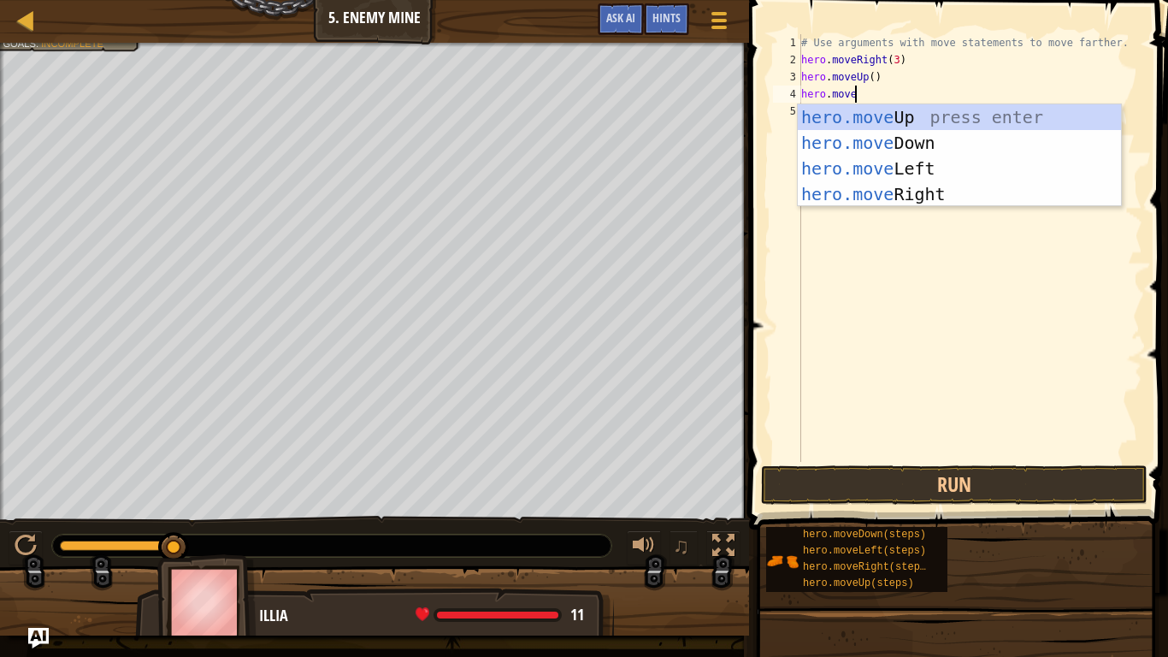
scroll to position [8, 7]
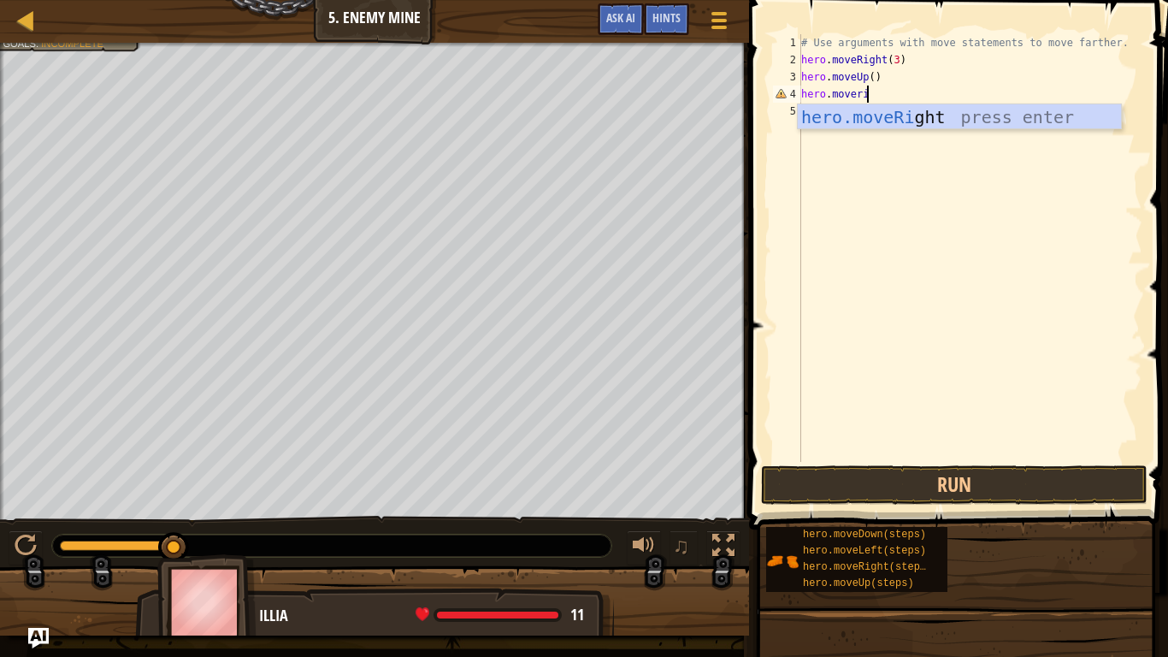
type textarea "hero.moveright"
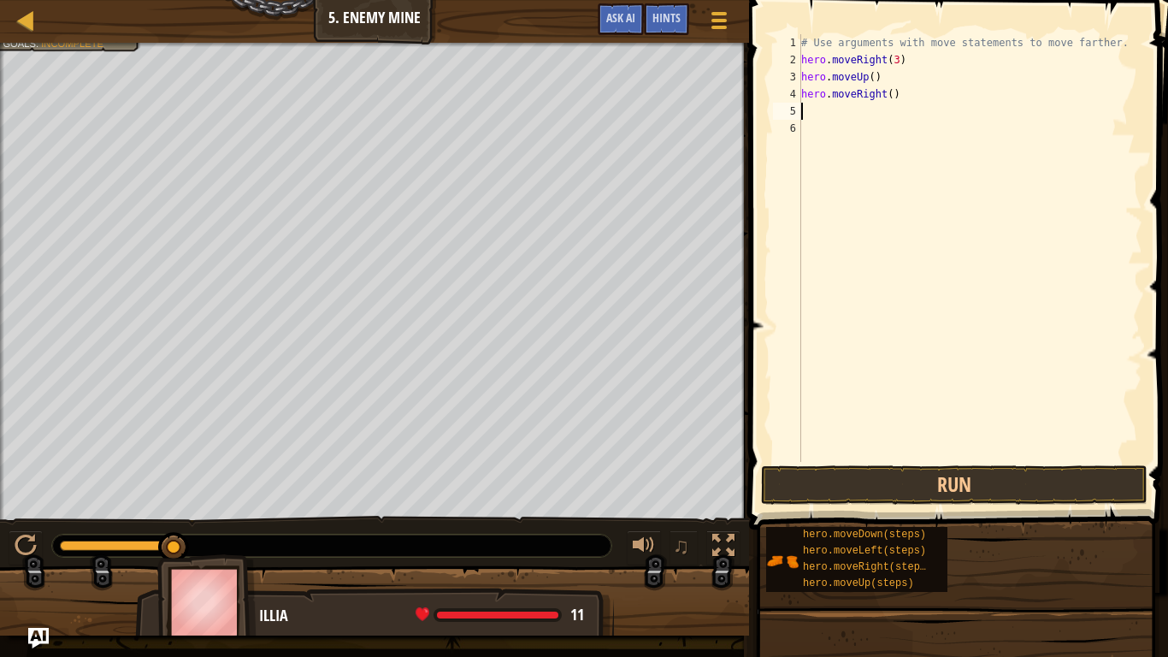
scroll to position [8, 0]
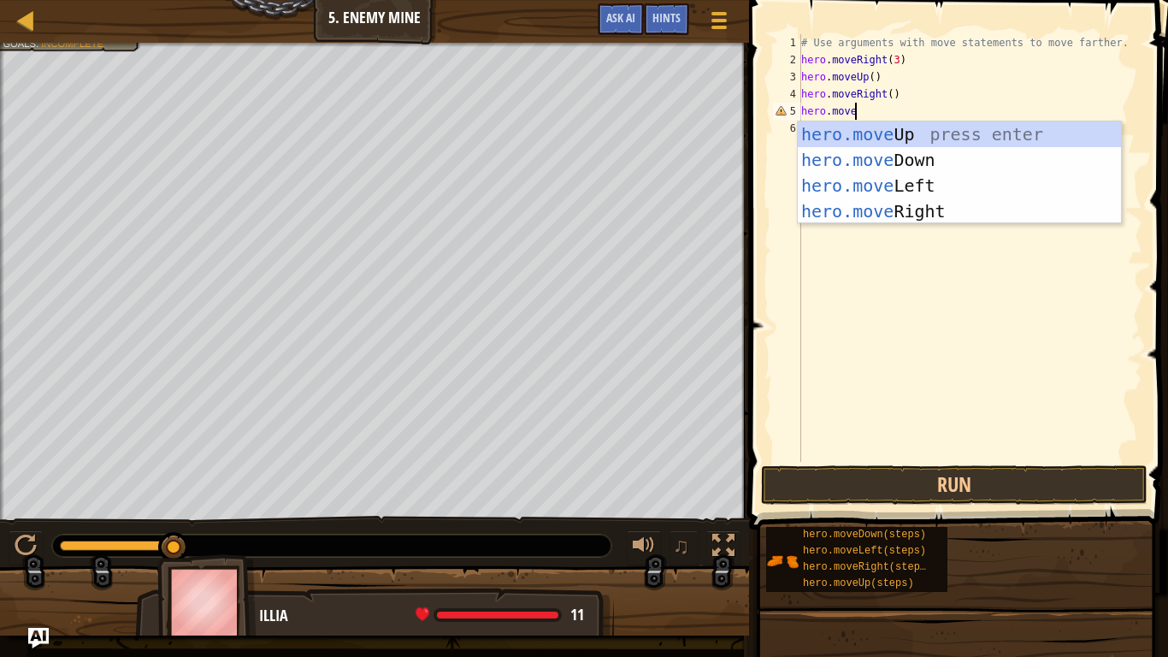
type textarea "hero.movedow"
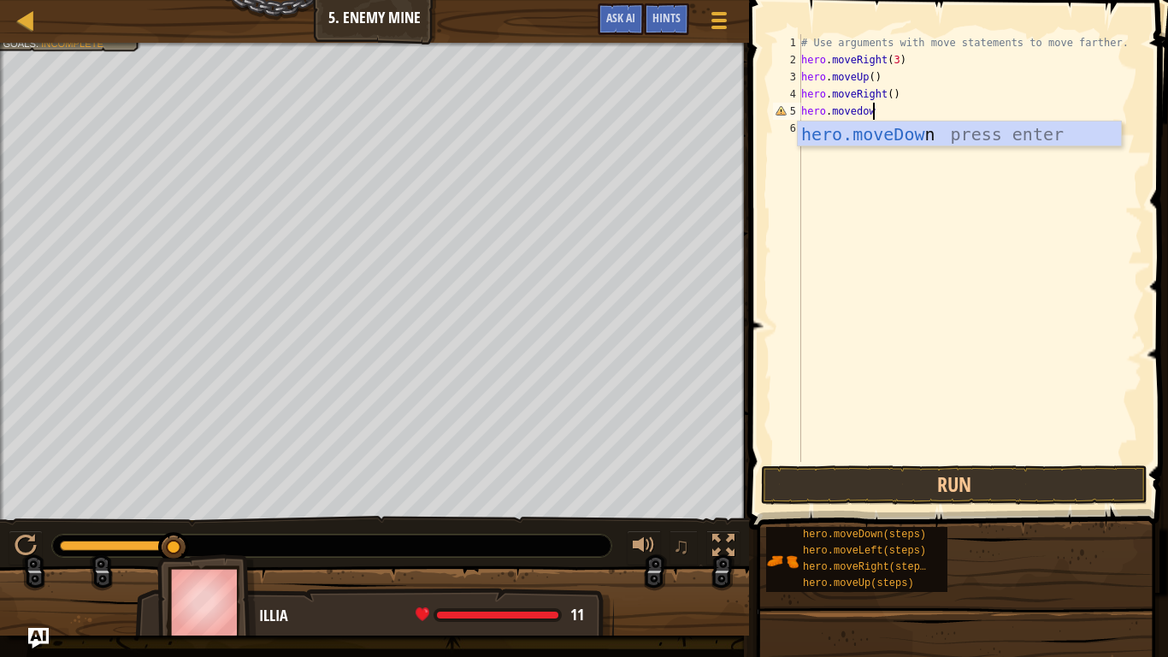
scroll to position [8, 9]
click at [900, 137] on div "hero.moveDow n press enter" at bounding box center [959, 159] width 323 height 77
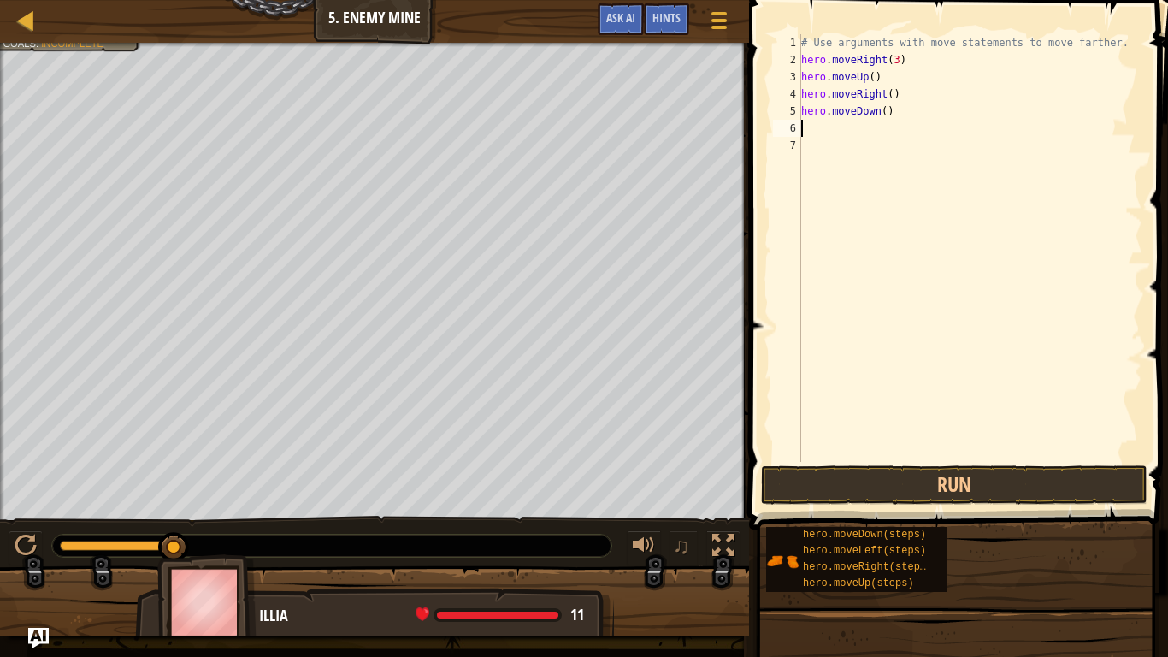
scroll to position [8, 0]
click at [885, 119] on div "# Use arguments with move statements to move farther. hero . moveRight ( 3 ) he…" at bounding box center [970, 265] width 345 height 462
type textarea "hero.moveDown(3)"
click at [831, 127] on div "# Use arguments with move statements to move farther. hero . moveRight ( 3 ) he…" at bounding box center [970, 265] width 345 height 462
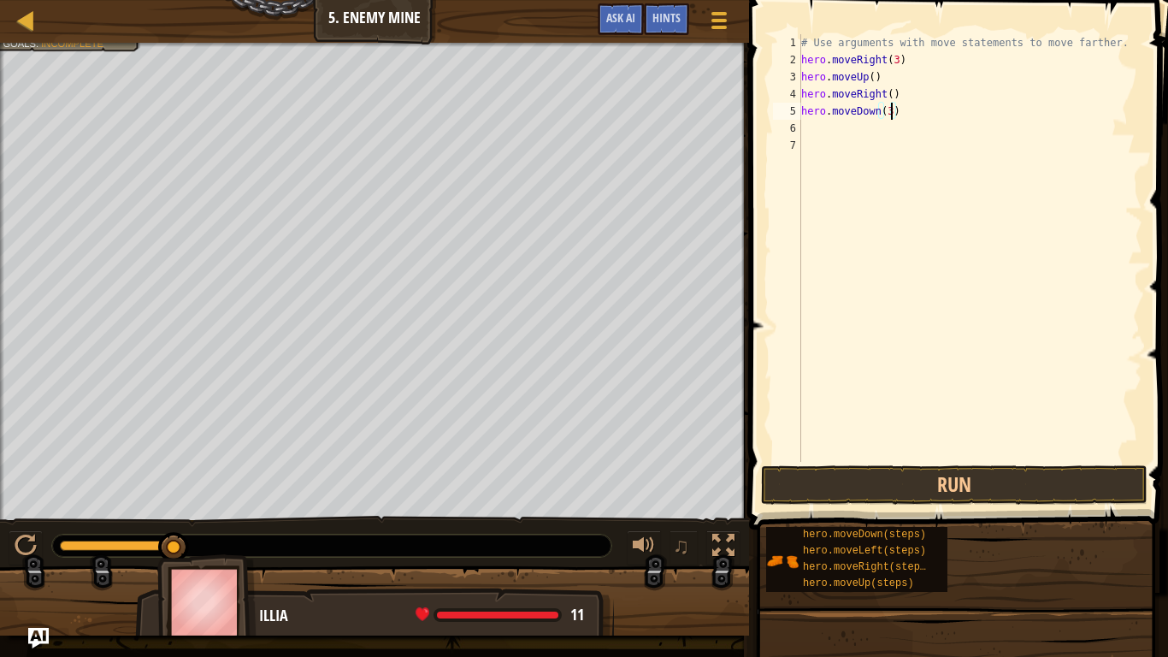
scroll to position [8, 0]
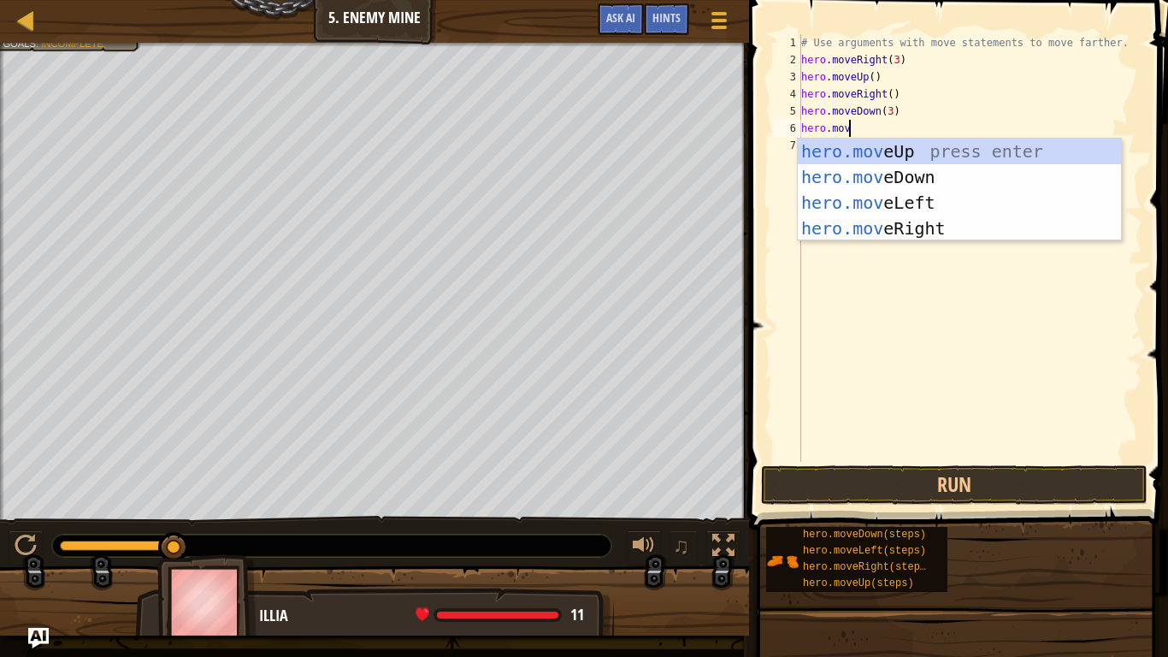
type textarea "hero.move"
click at [813, 225] on div "hero.move Up press enter hero.move Down press enter hero.move Left press enter …" at bounding box center [959, 216] width 323 height 154
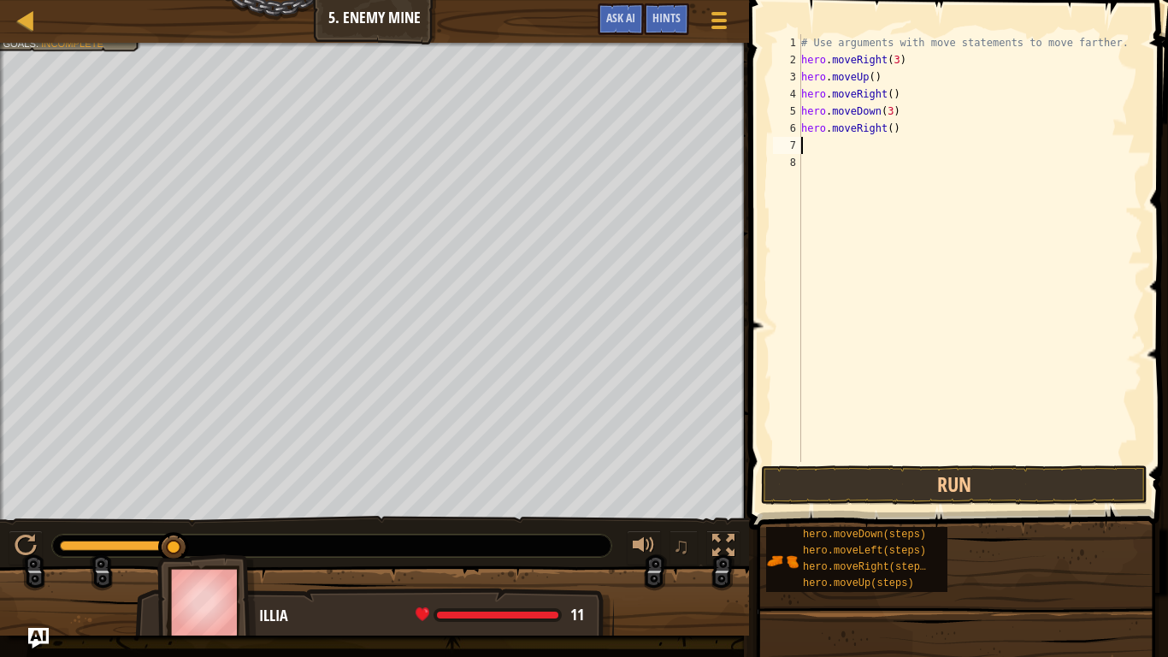
click at [893, 133] on div "# Use arguments with move statements to move farther. hero . moveRight ( 3 ) he…" at bounding box center [970, 265] width 345 height 462
type textarea "hero.moveRight(2)"
click at [809, 482] on button "Run" at bounding box center [954, 484] width 387 height 39
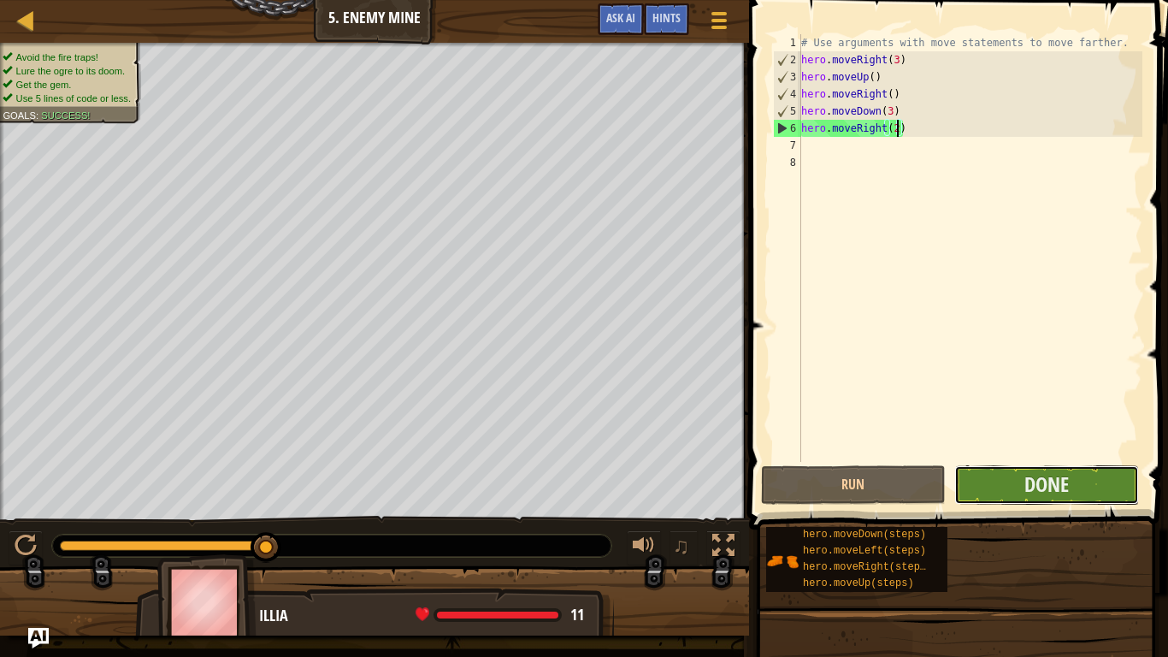
click at [991, 492] on button "Done" at bounding box center [1047, 484] width 185 height 39
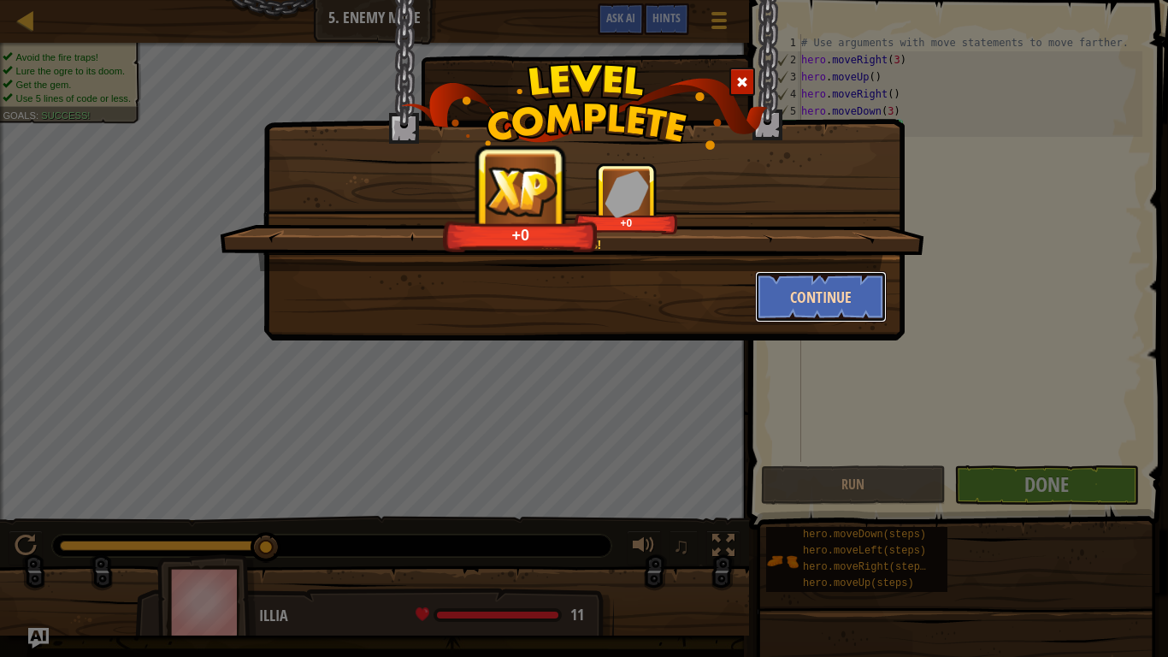
click at [785, 305] on button "Continue" at bounding box center [821, 296] width 133 height 51
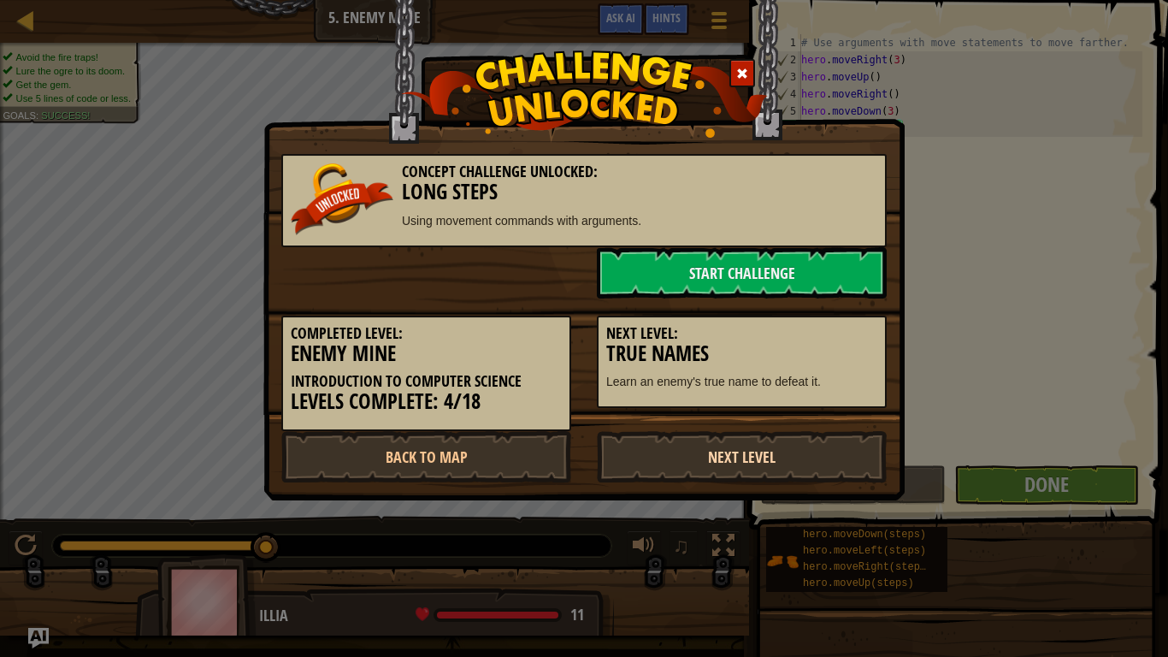
click at [716, 451] on link "Next Level" at bounding box center [742, 456] width 290 height 51
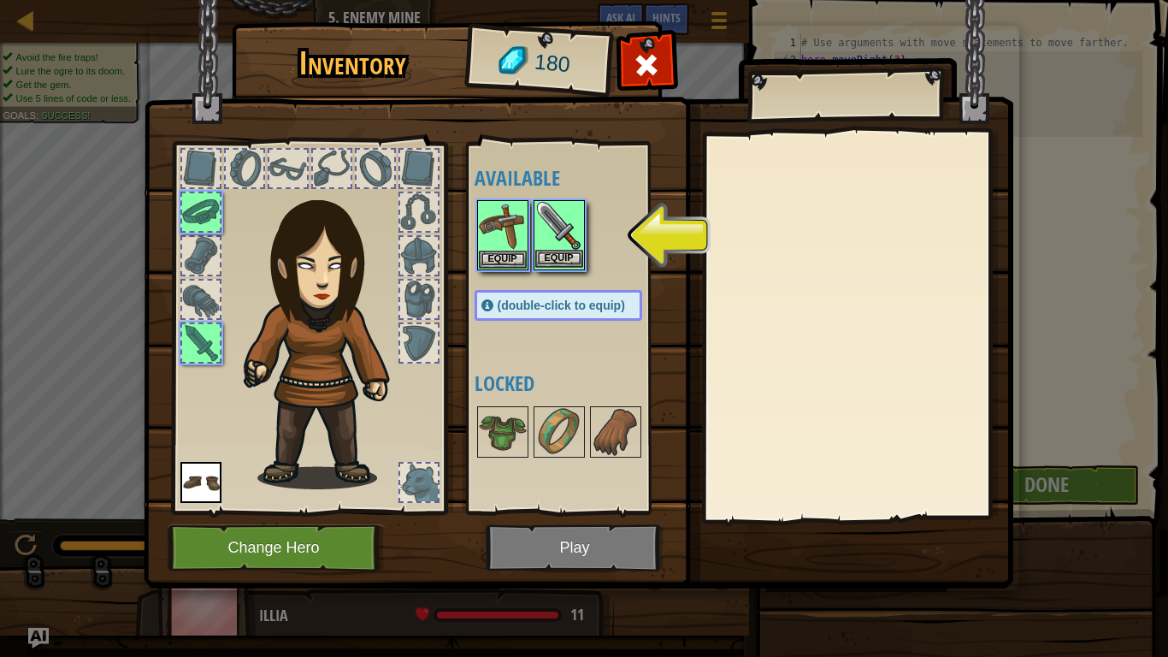
click at [580, 243] on img at bounding box center [559, 226] width 48 height 48
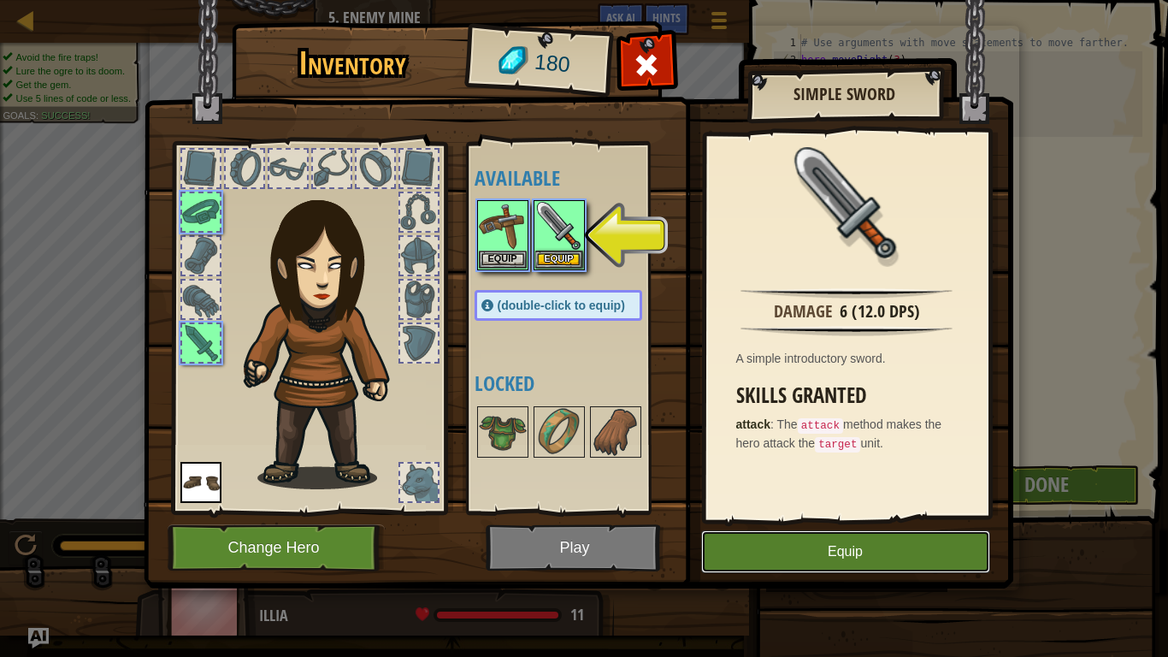
click at [761, 547] on button "Equip" at bounding box center [845, 551] width 289 height 43
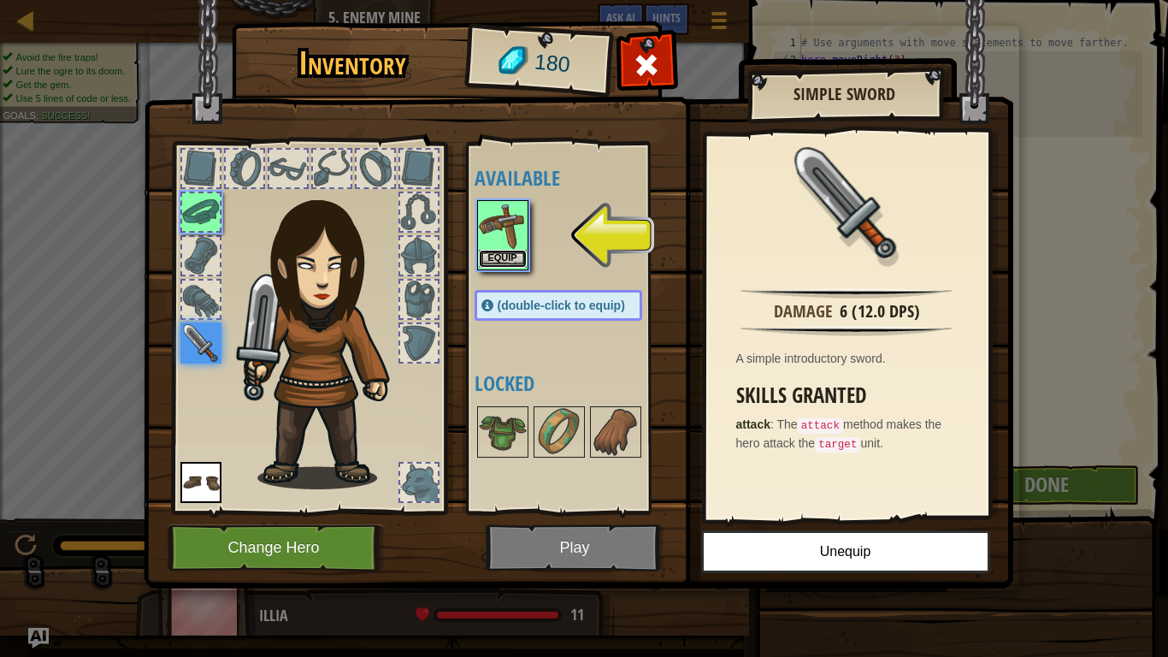
click at [498, 255] on button "Equip" at bounding box center [503, 259] width 48 height 18
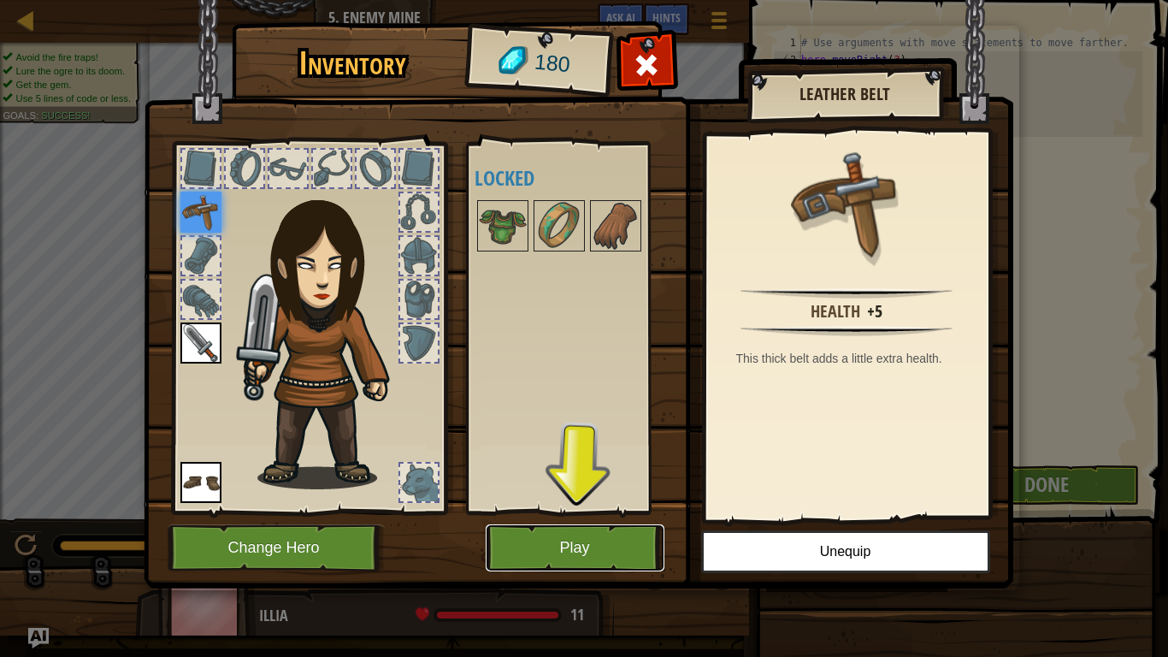
click at [539, 546] on button "Play" at bounding box center [575, 547] width 179 height 47
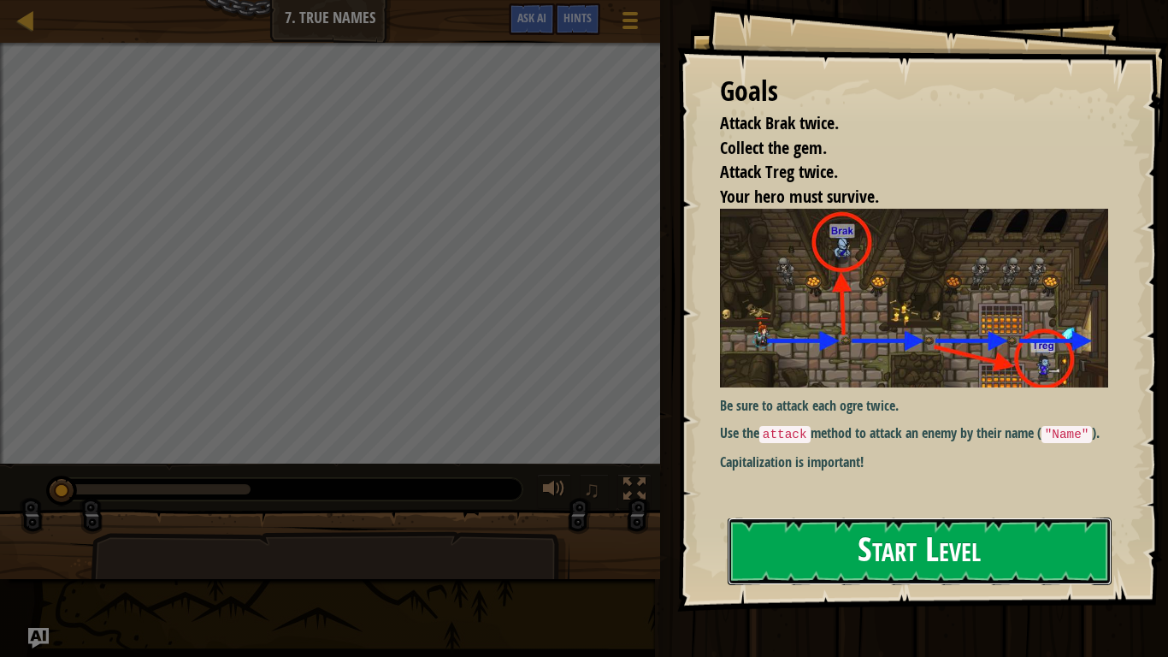
click at [890, 535] on button "Start Level" at bounding box center [920, 552] width 384 height 68
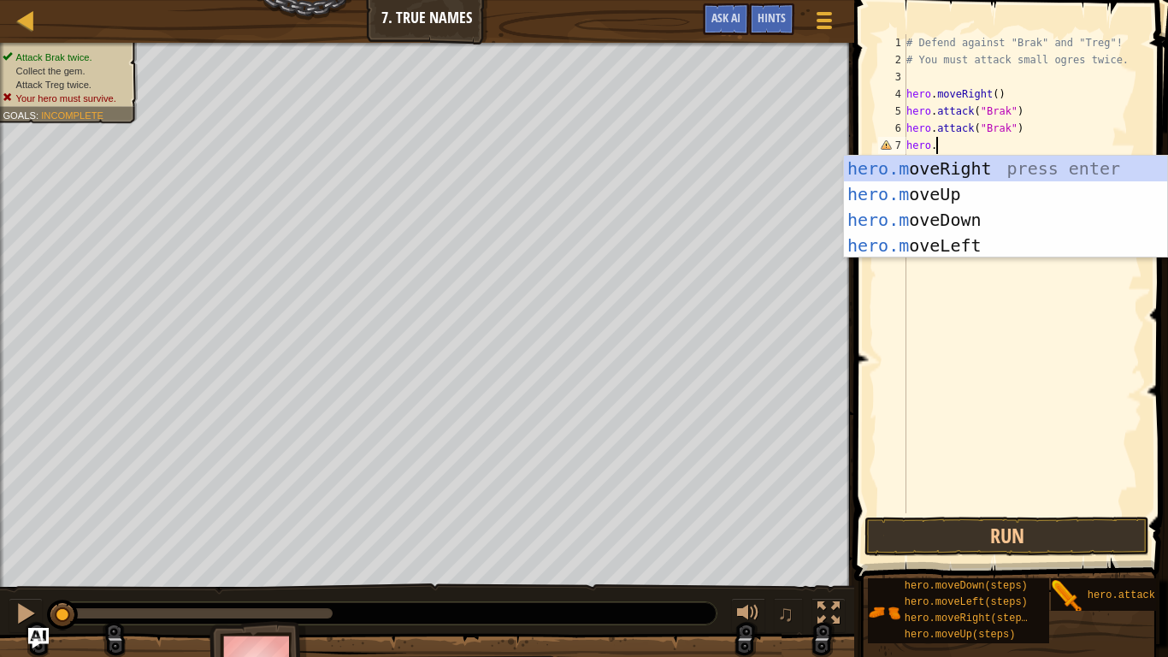
scroll to position [8, 3]
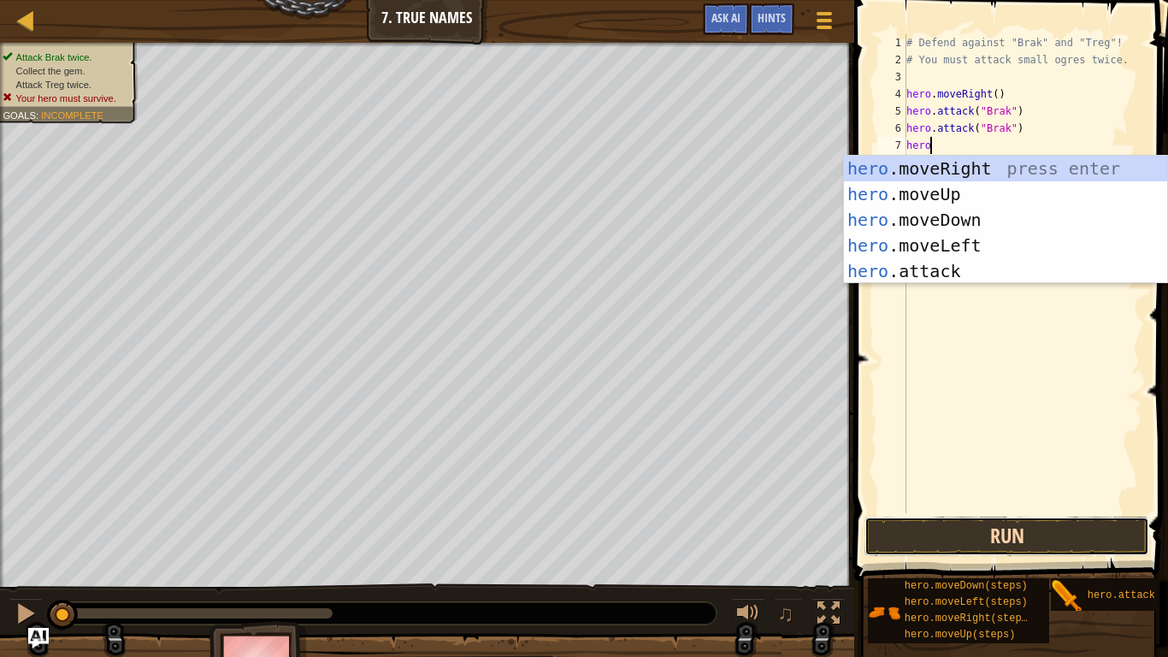
click at [963, 521] on button "Run" at bounding box center [1007, 536] width 285 height 39
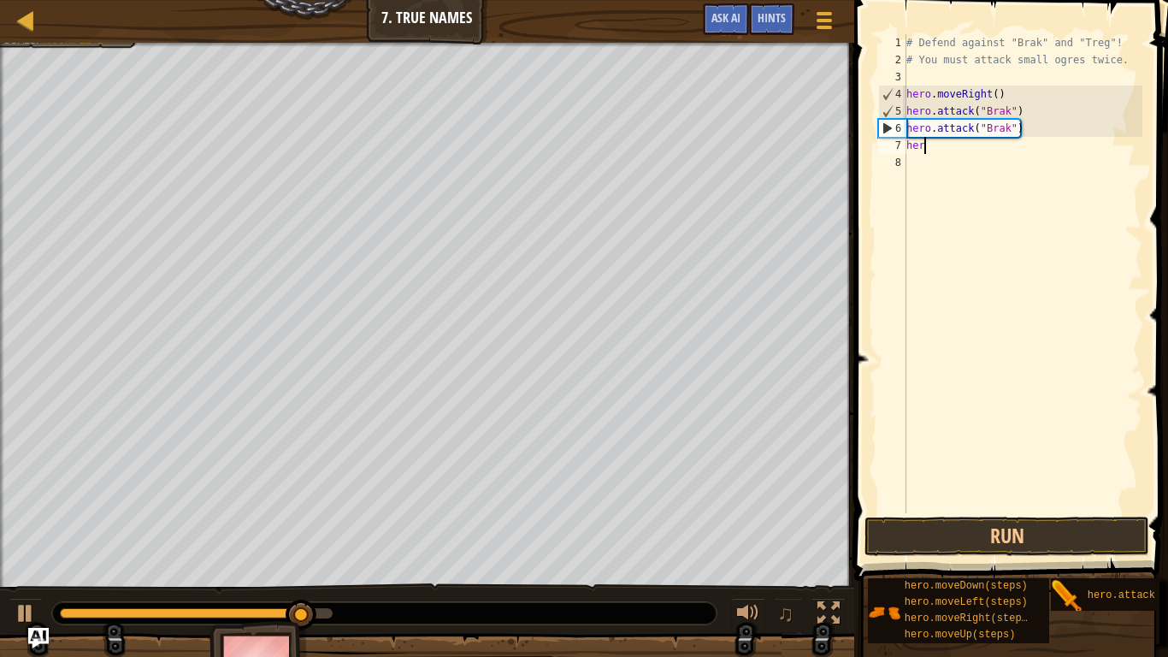
scroll to position [8, 2]
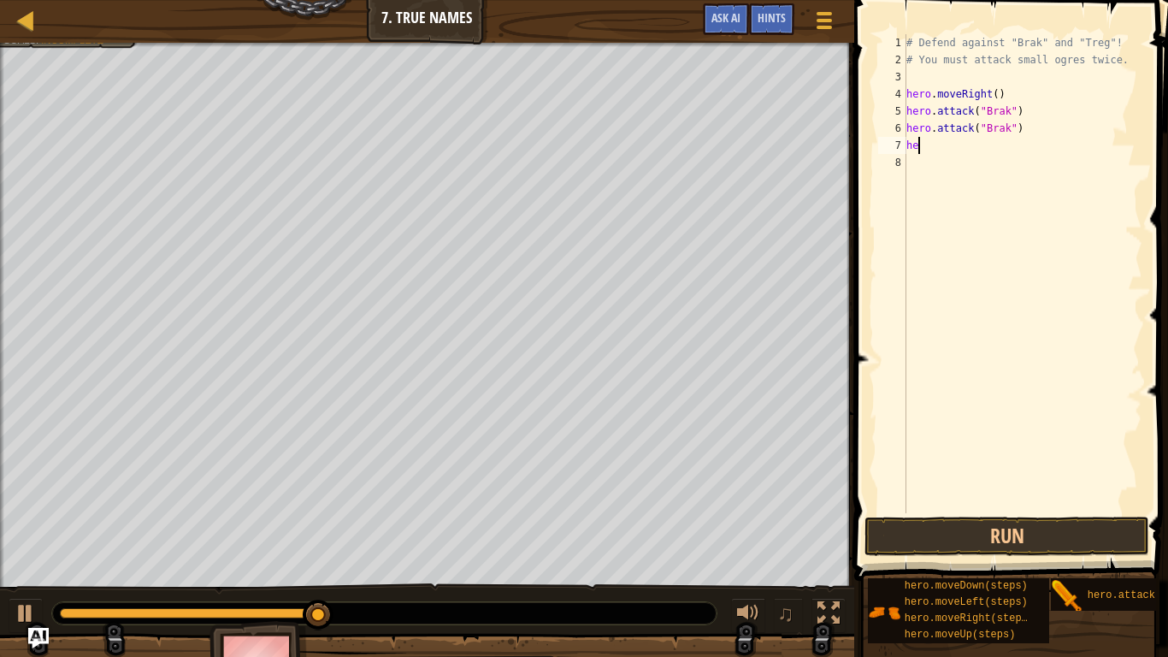
type textarea "h"
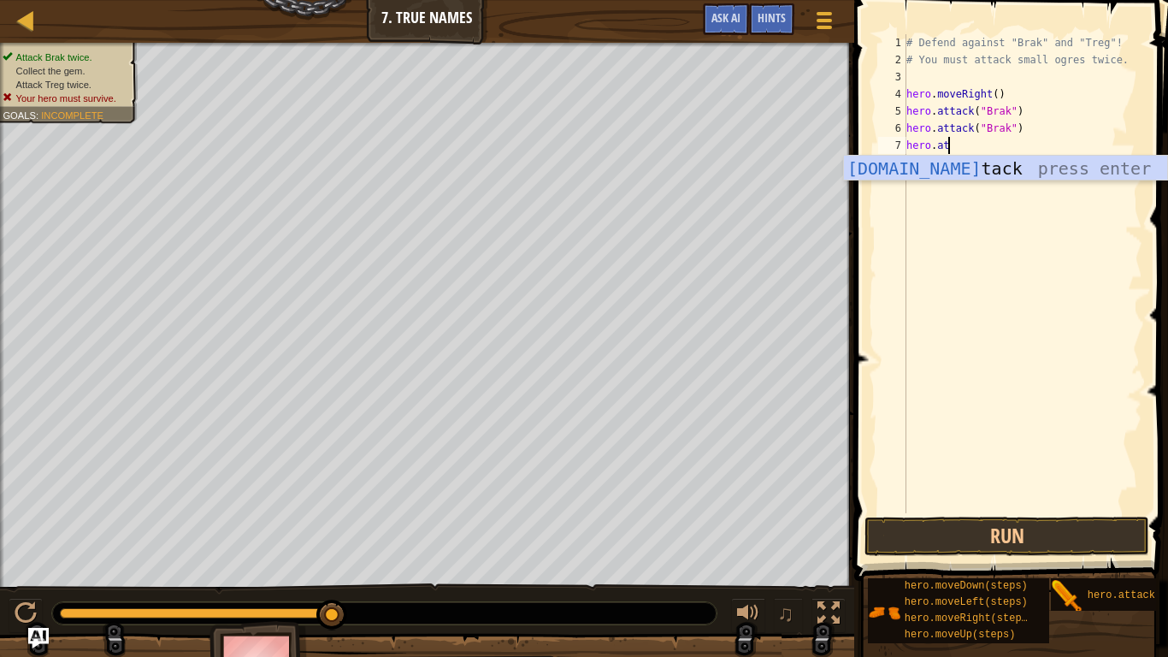
scroll to position [8, 5]
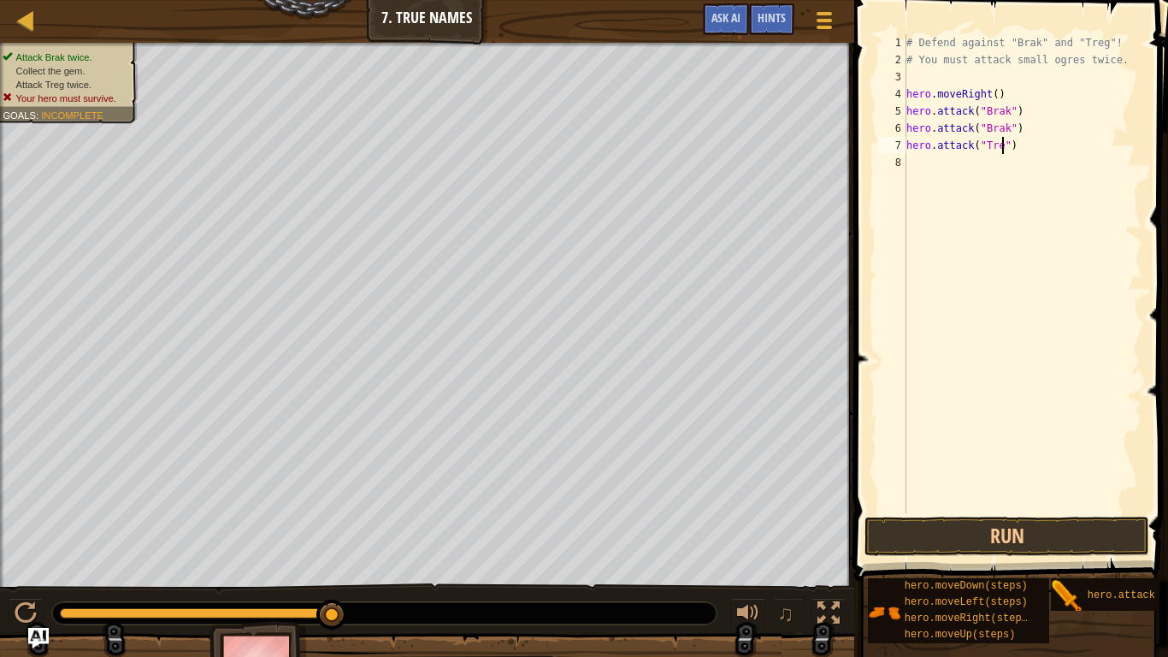
type textarea "hero.attack("Treg")"
click at [930, 159] on div "# Defend against "Brak" and "Treg"! # You must attack small ogres twice. hero .…" at bounding box center [1023, 290] width 240 height 513
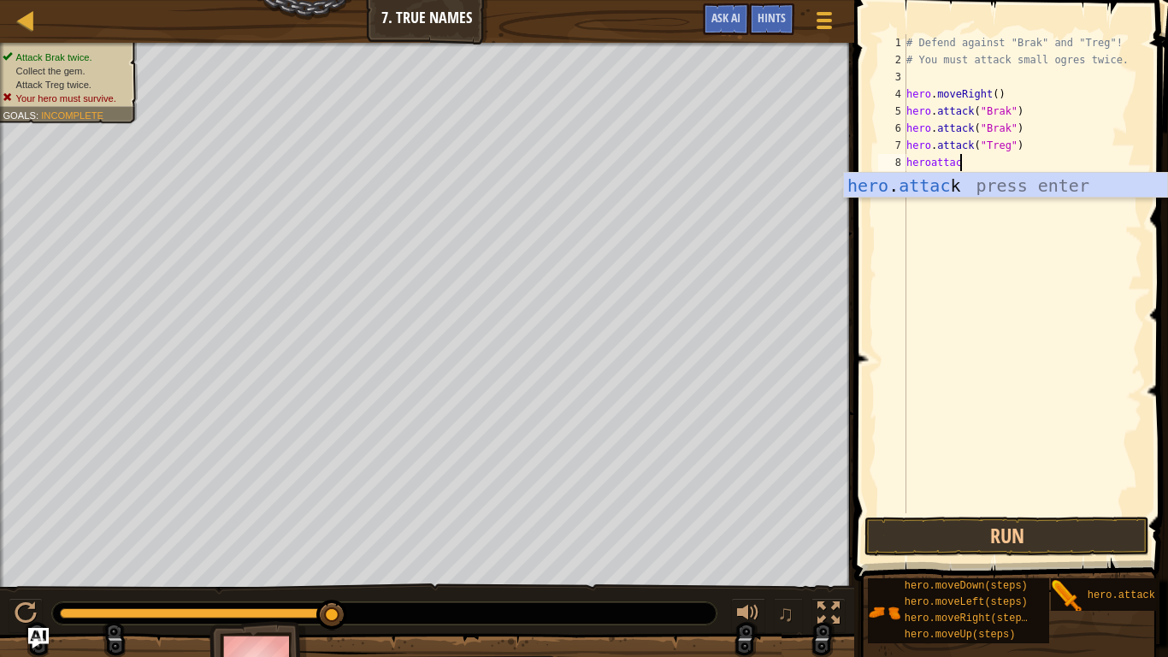
scroll to position [8, 7]
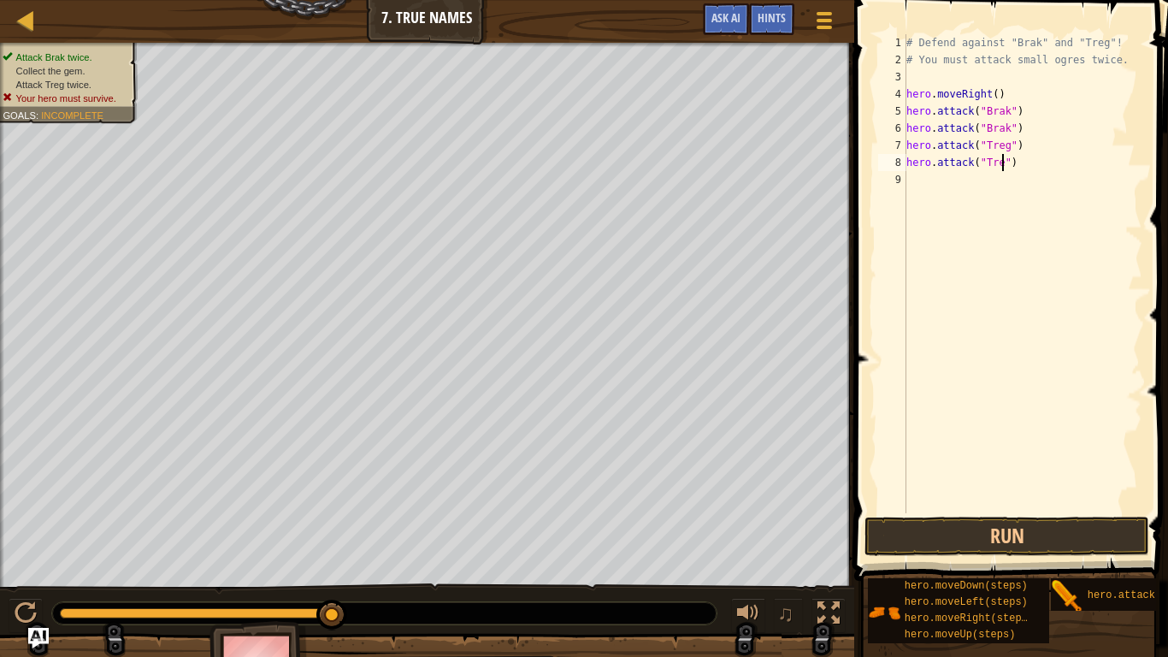
type textarea "hero.attack("Treg")"
click at [920, 175] on div "# Defend against "Brak" and "Treg"! # You must attack small ogres twice. hero .…" at bounding box center [1023, 290] width 240 height 513
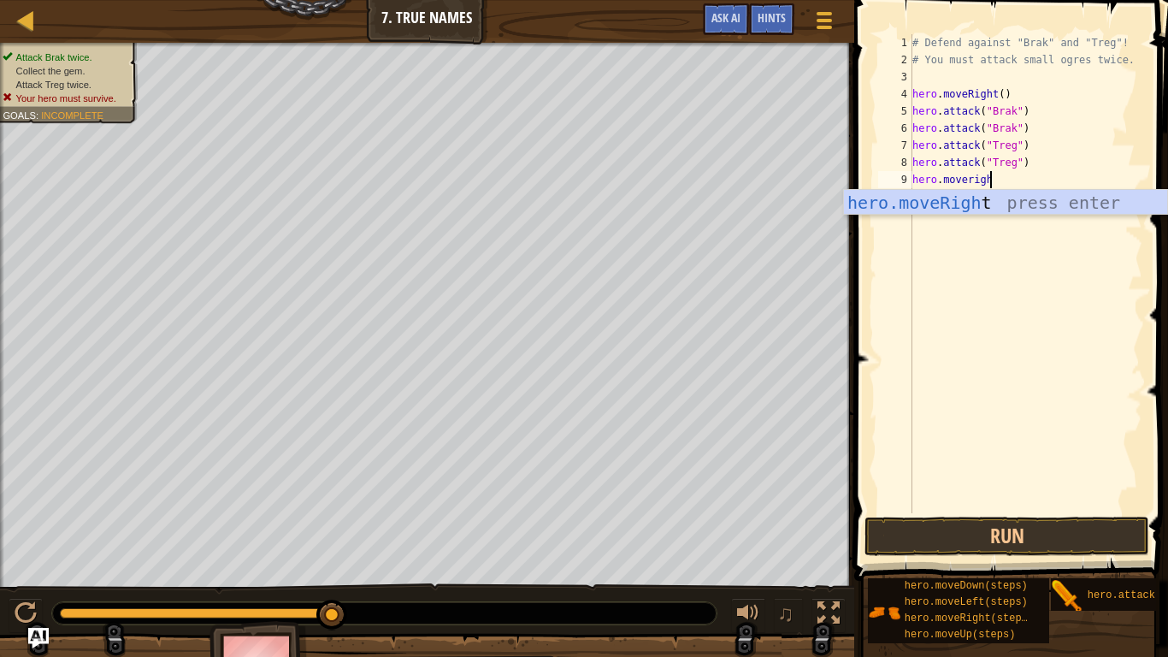
type textarea "hero.moveright"
click at [922, 202] on div "hero.moveRight press enter" at bounding box center [1005, 228] width 323 height 77
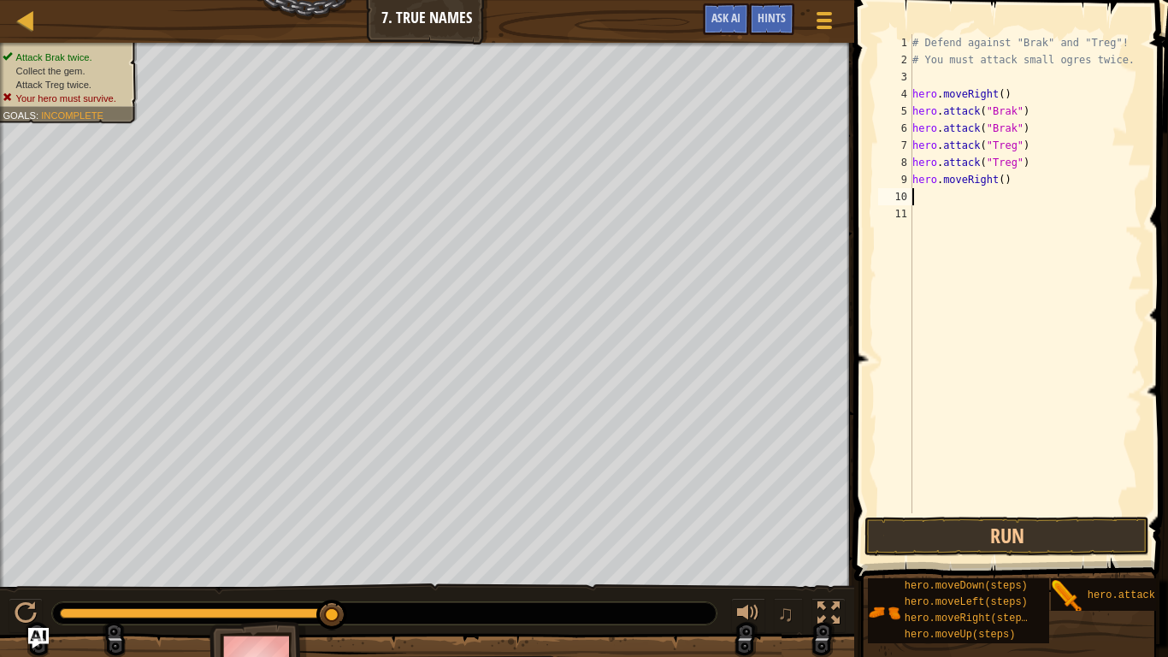
scroll to position [8, 0]
click at [952, 542] on button "Run" at bounding box center [1007, 536] width 285 height 39
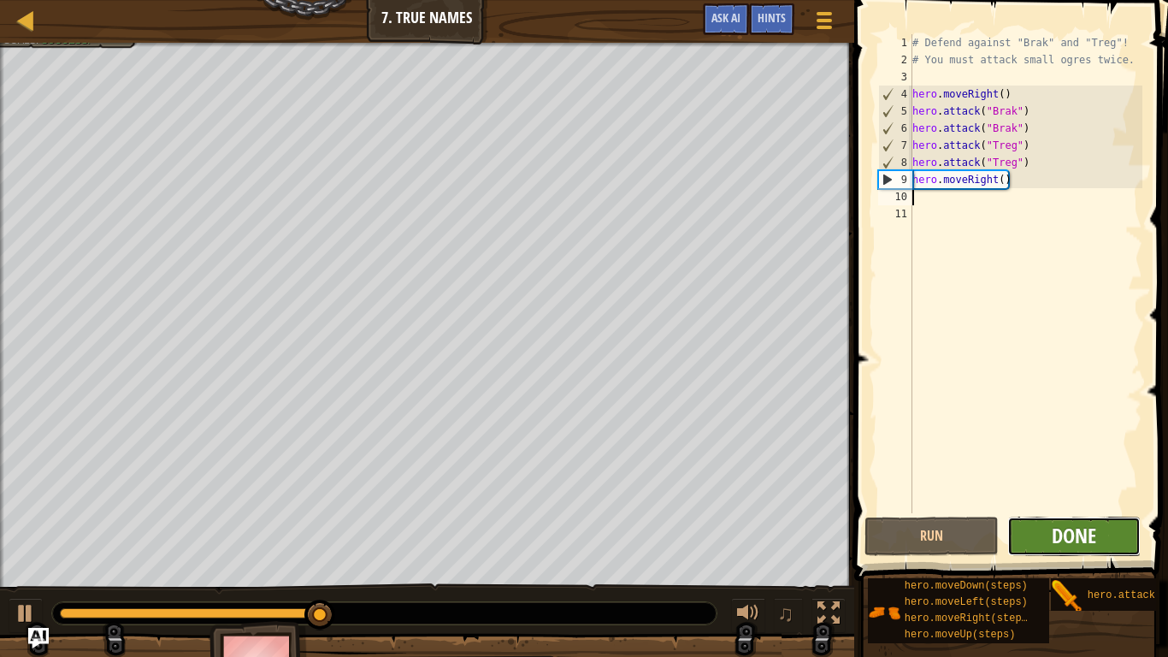
click at [1077, 543] on span "Done" at bounding box center [1074, 535] width 44 height 27
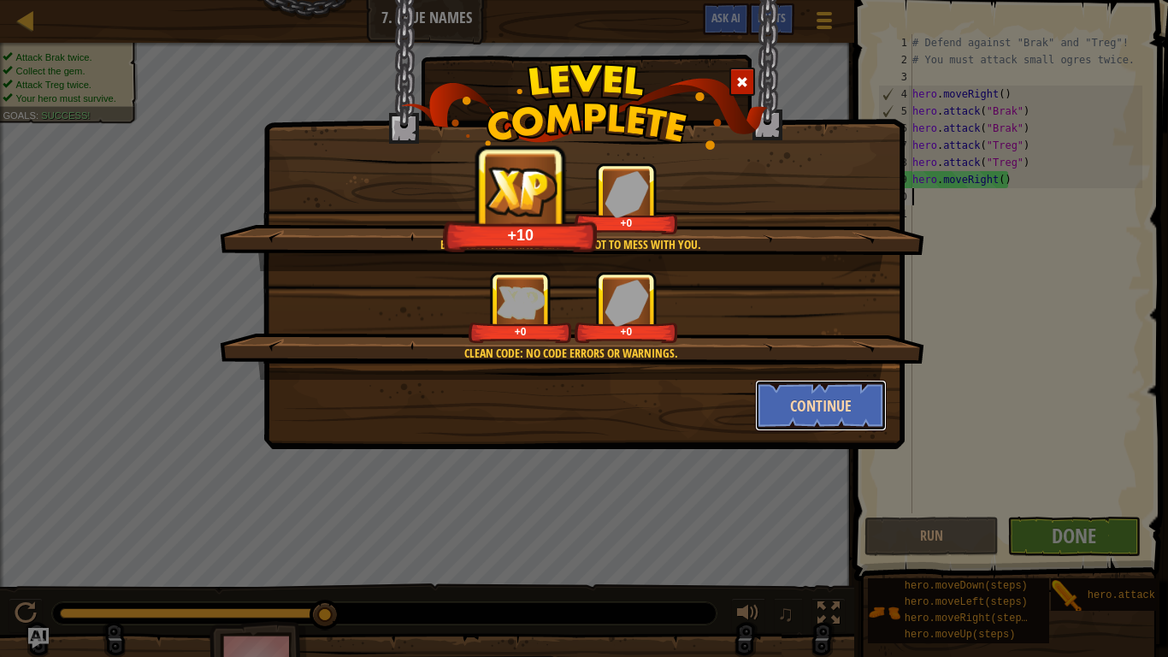
click at [796, 408] on button "Continue" at bounding box center [821, 405] width 133 height 51
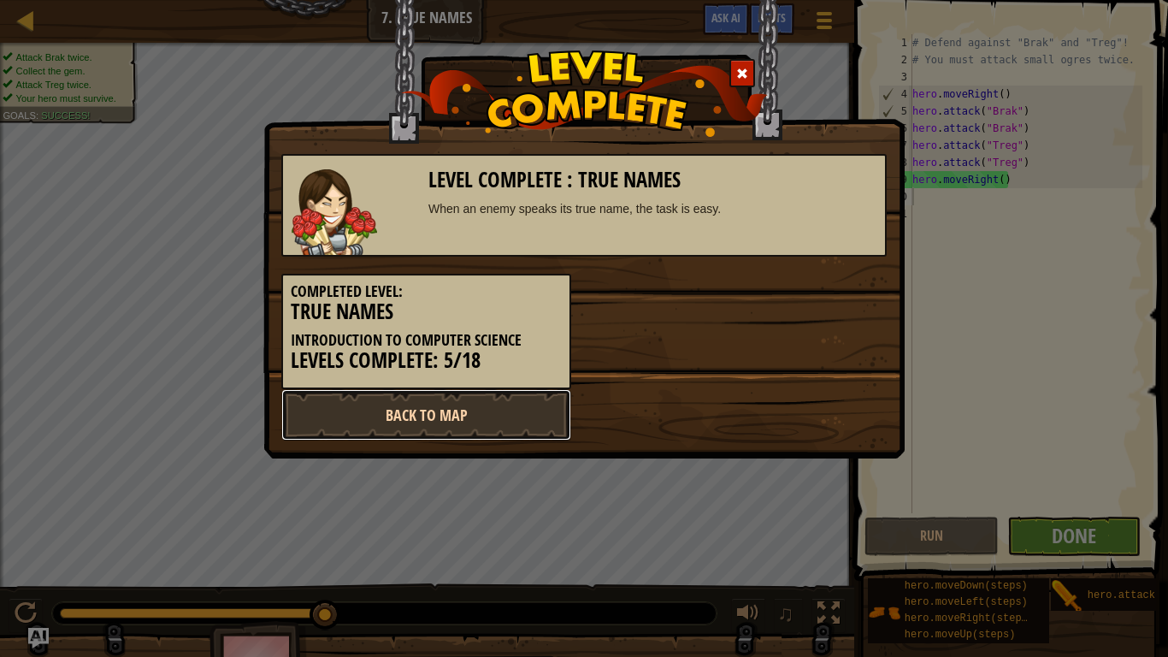
click at [364, 409] on link "Back to Map" at bounding box center [426, 414] width 290 height 51
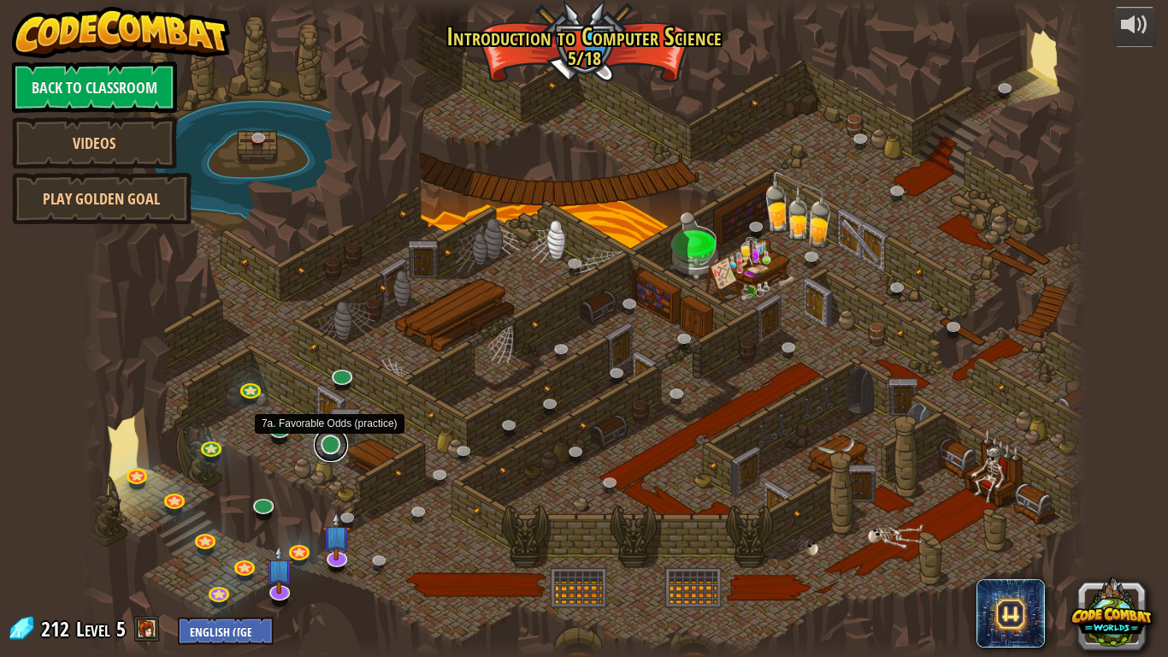
click at [328, 452] on link at bounding box center [331, 445] width 34 height 34
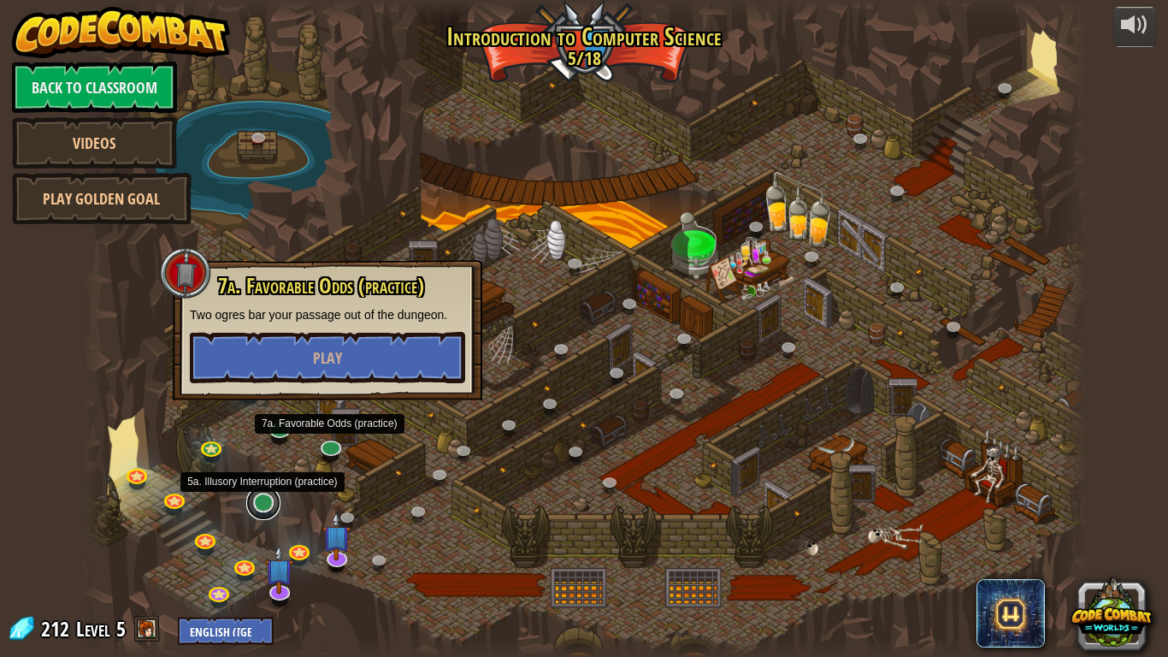
click at [263, 496] on link at bounding box center [263, 503] width 34 height 34
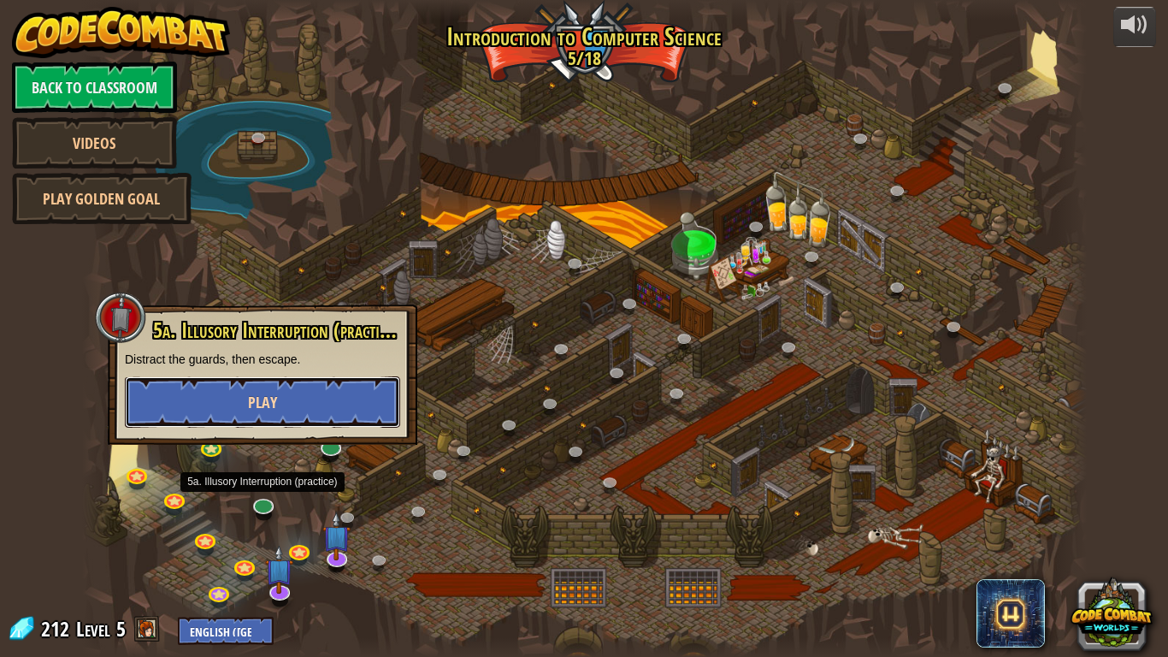
click at [263, 401] on span "Play" at bounding box center [262, 402] width 29 height 21
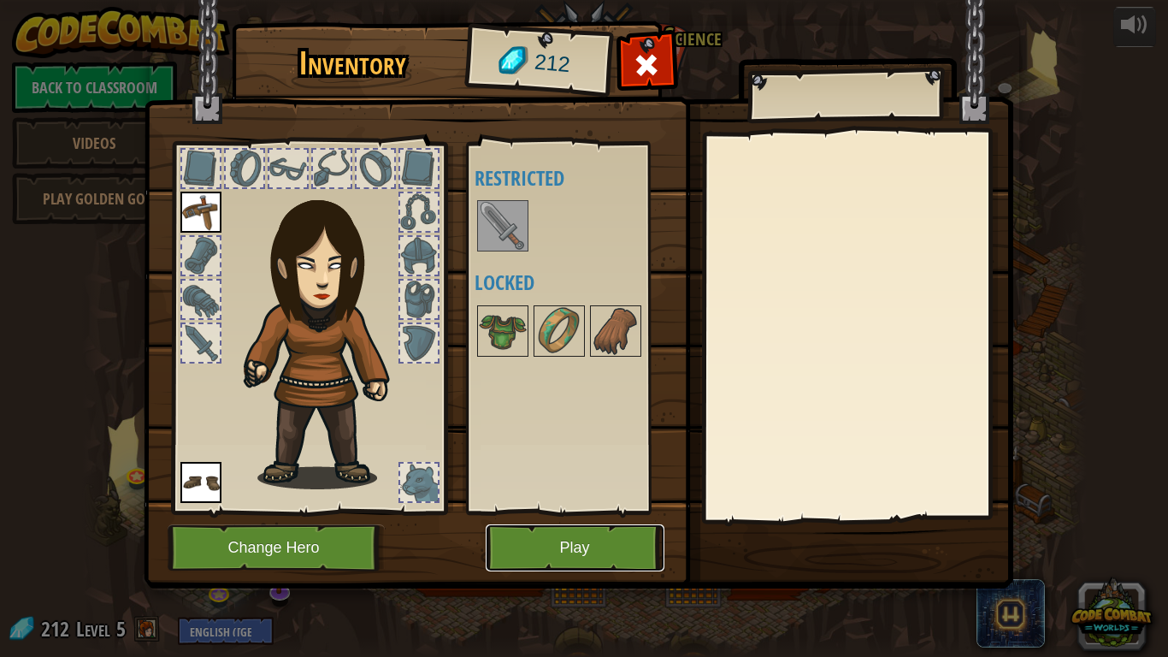
click at [560, 553] on button "Play" at bounding box center [575, 547] width 179 height 47
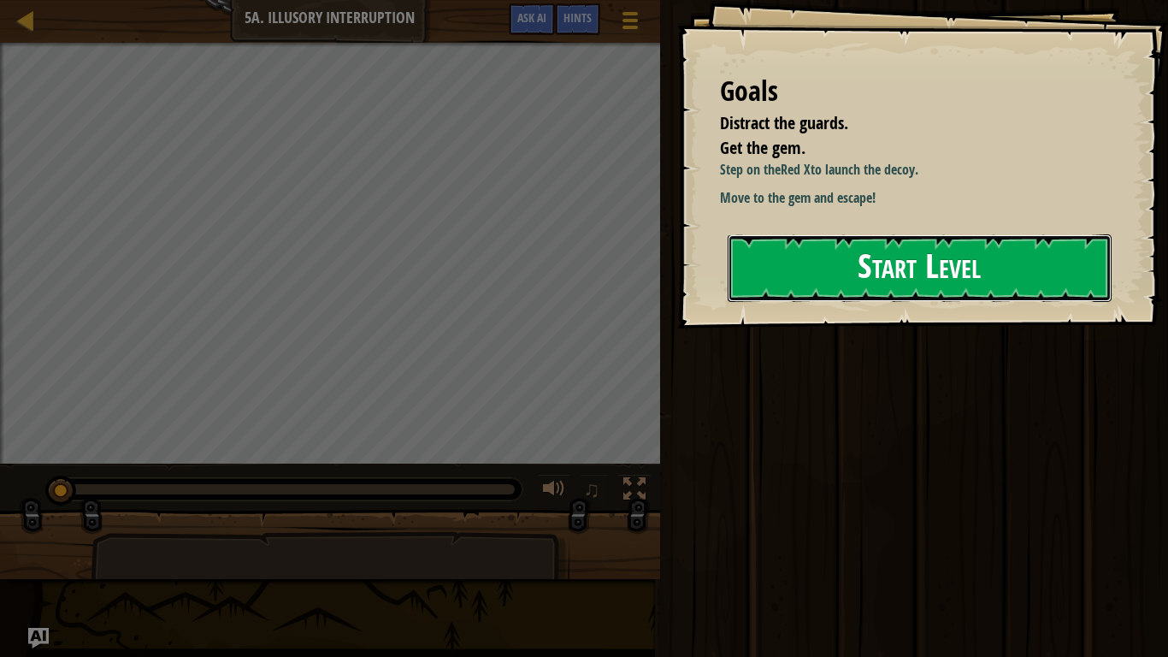
click at [804, 285] on button "Start Level" at bounding box center [920, 268] width 384 height 68
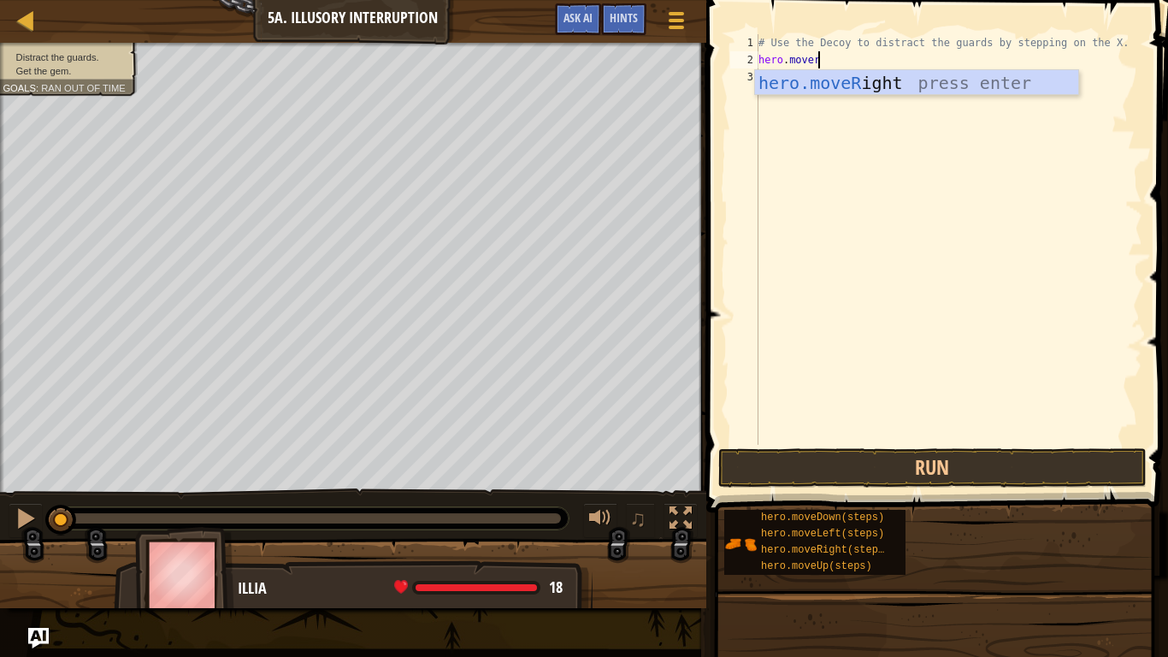
scroll to position [8, 11]
type textarea "hero.moveright"
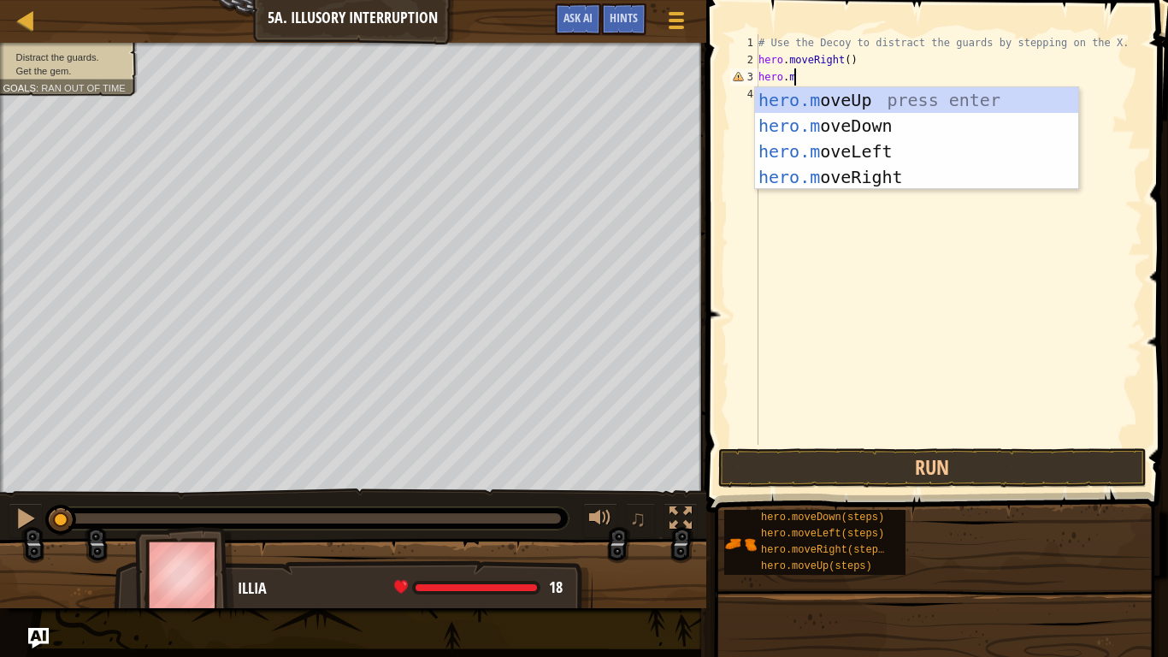
scroll to position [8, 5]
type textarea "[DOMAIN_NAME]"
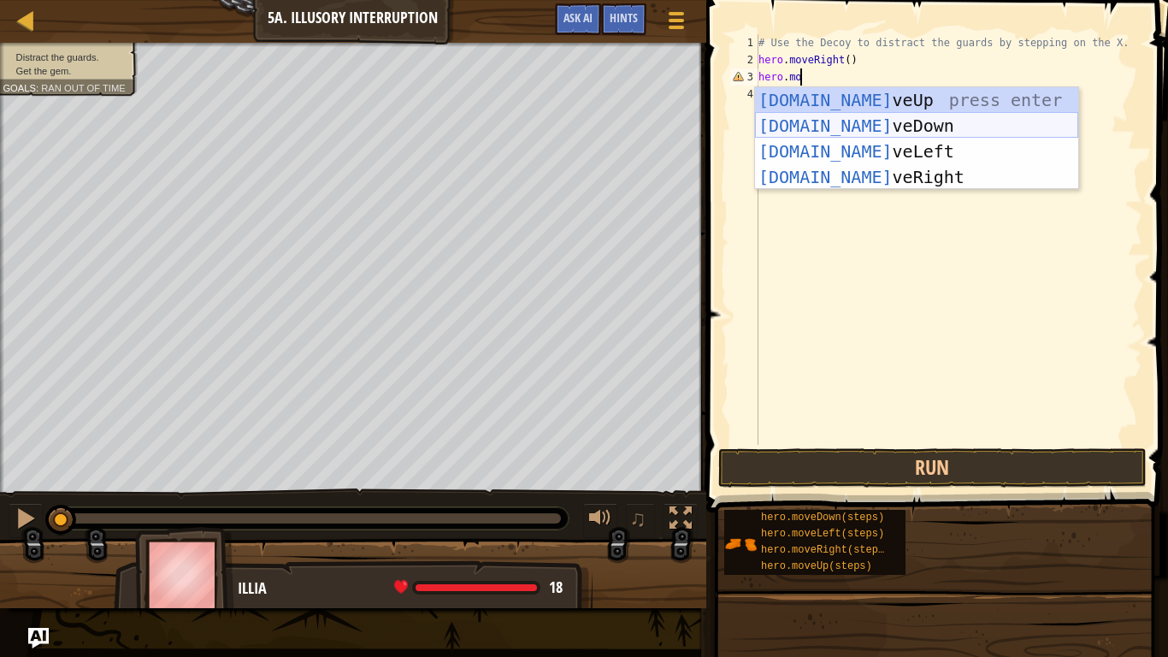
click at [797, 126] on div "hero.mo veUp press enter hero.mo veDown press enter hero.mo veLeft press enter …" at bounding box center [916, 164] width 323 height 154
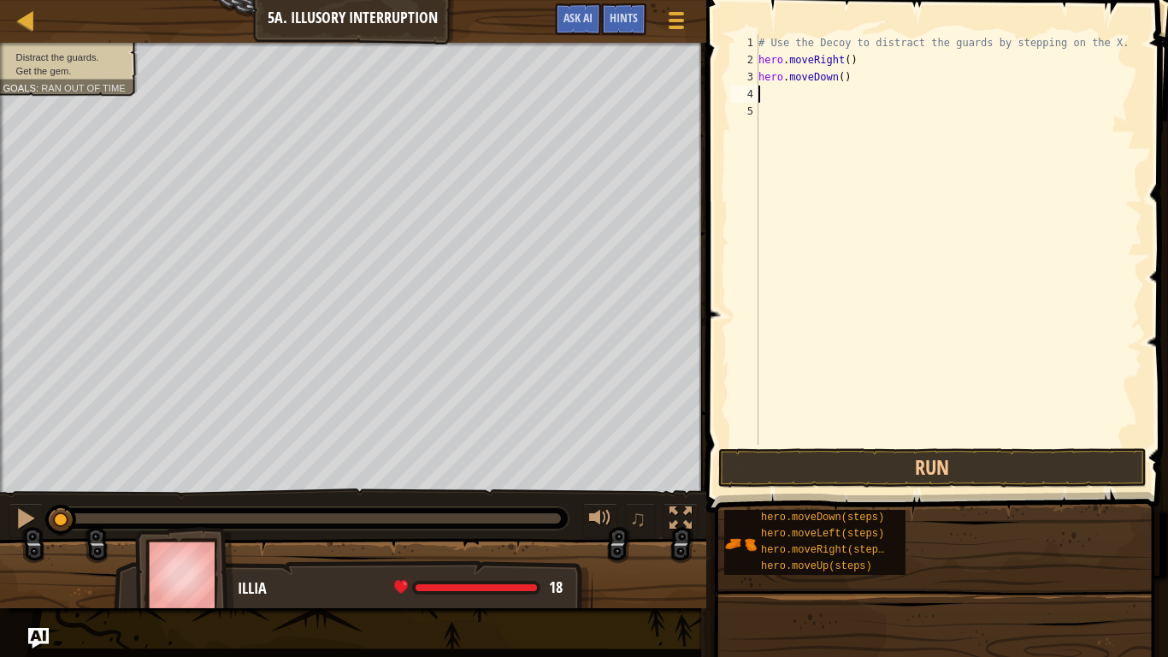
scroll to position [8, 0]
click at [843, 77] on div "# Use the Decoy to distract the guards by stepping on the X. hero . moveRight (…" at bounding box center [948, 256] width 387 height 445
type textarea "hero.moveDown(2)"
click at [797, 101] on div "# Use the Decoy to distract the guards by stepping on the X. hero . moveRight (…" at bounding box center [948, 256] width 387 height 445
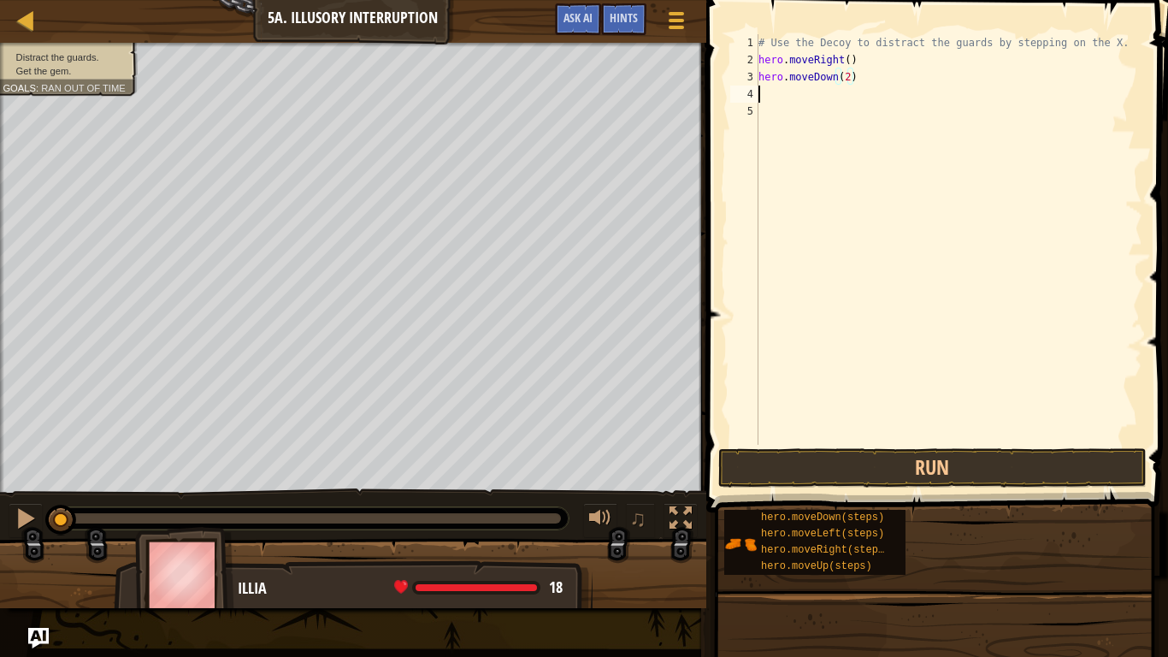
scroll to position [8, 0]
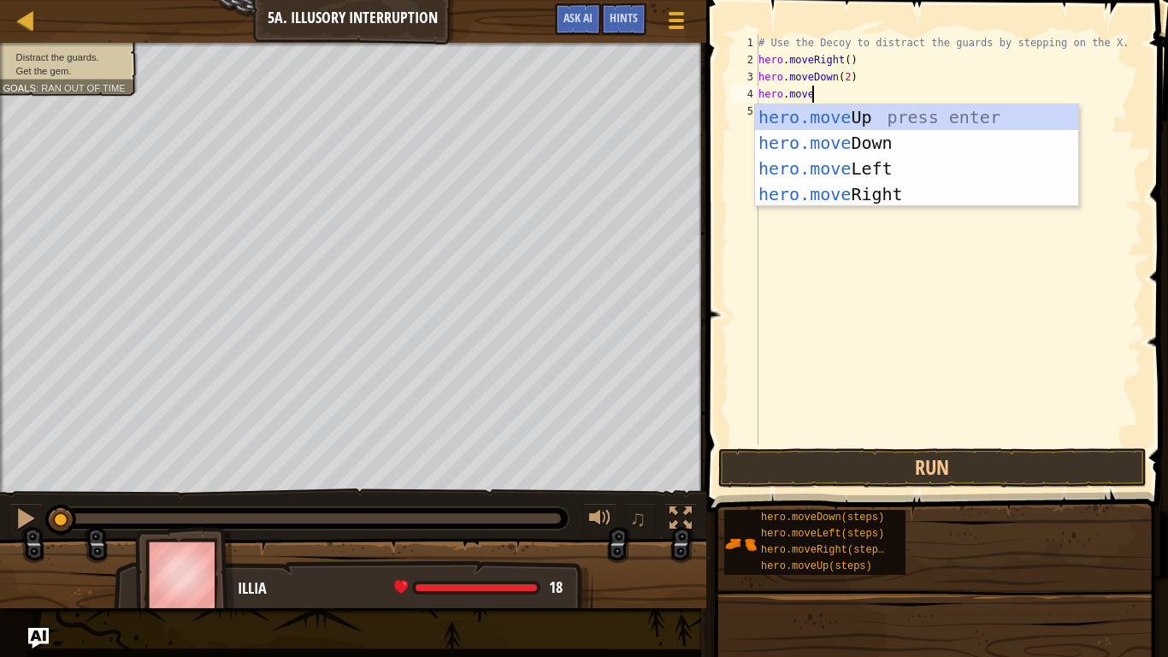
type textarea "hero.moveu"
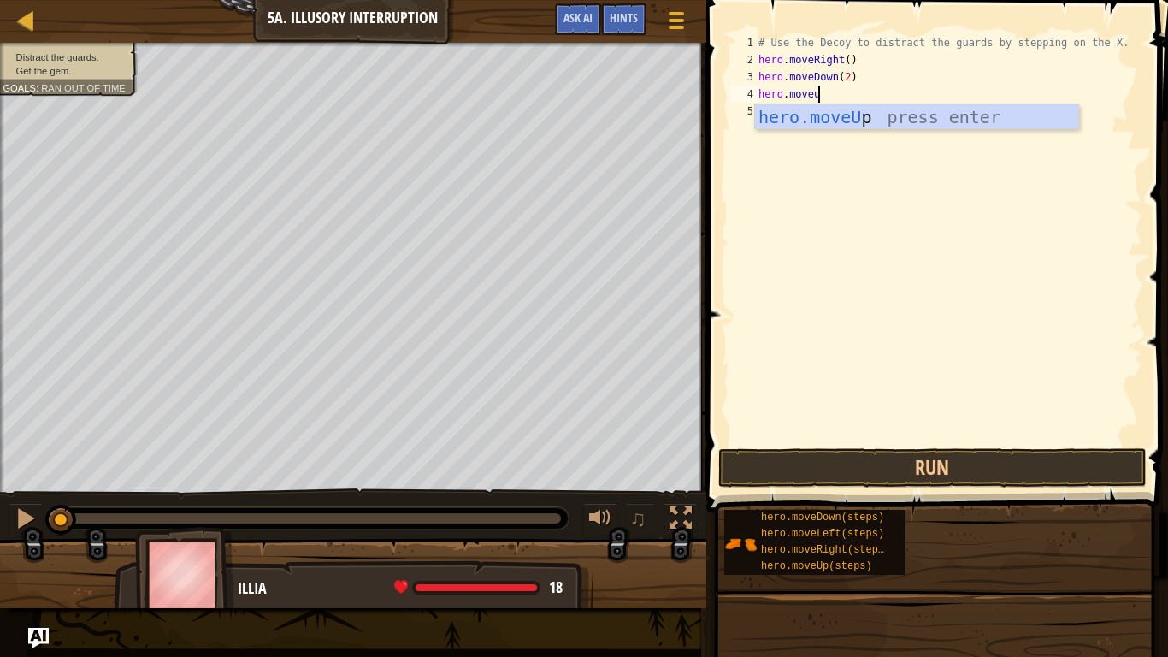
scroll to position [8, 8]
click at [790, 112] on div "hero.moveU p press enter" at bounding box center [916, 142] width 323 height 77
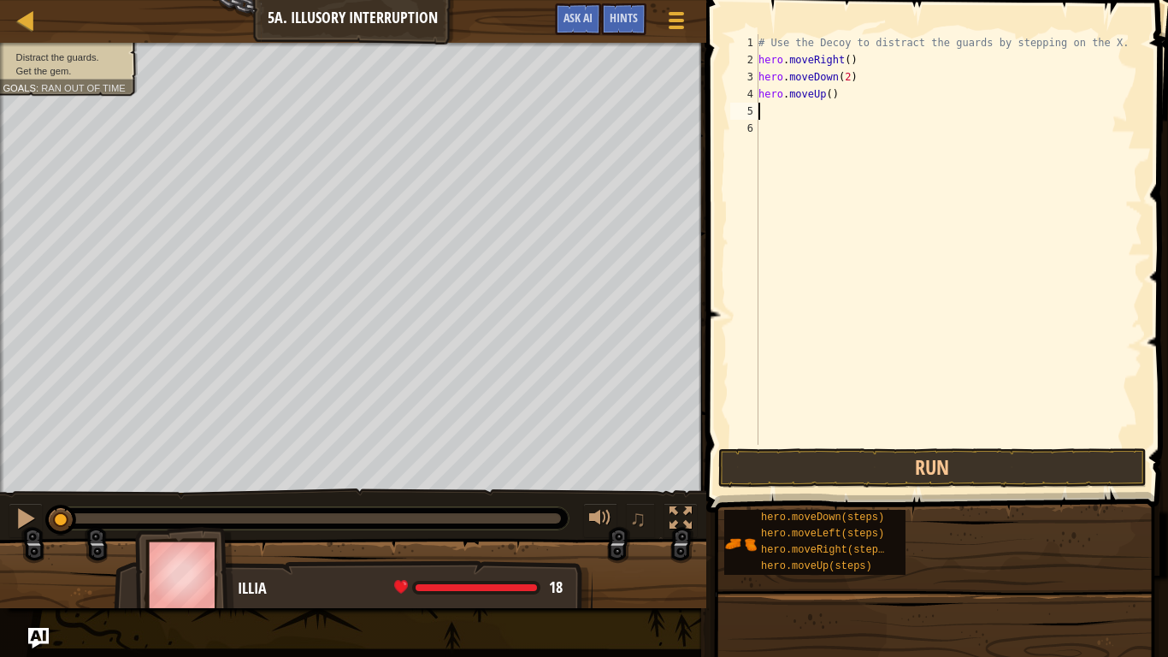
scroll to position [8, 0]
click at [829, 98] on div "# Use the Decoy to distract the guards by stepping on the X. hero . moveRight (…" at bounding box center [948, 256] width 387 height 445
type textarea "hero.moveUp(2)"
click at [794, 115] on div "# Use the Decoy to distract the guards by stepping on the X. hero . moveRight (…" at bounding box center [948, 256] width 387 height 445
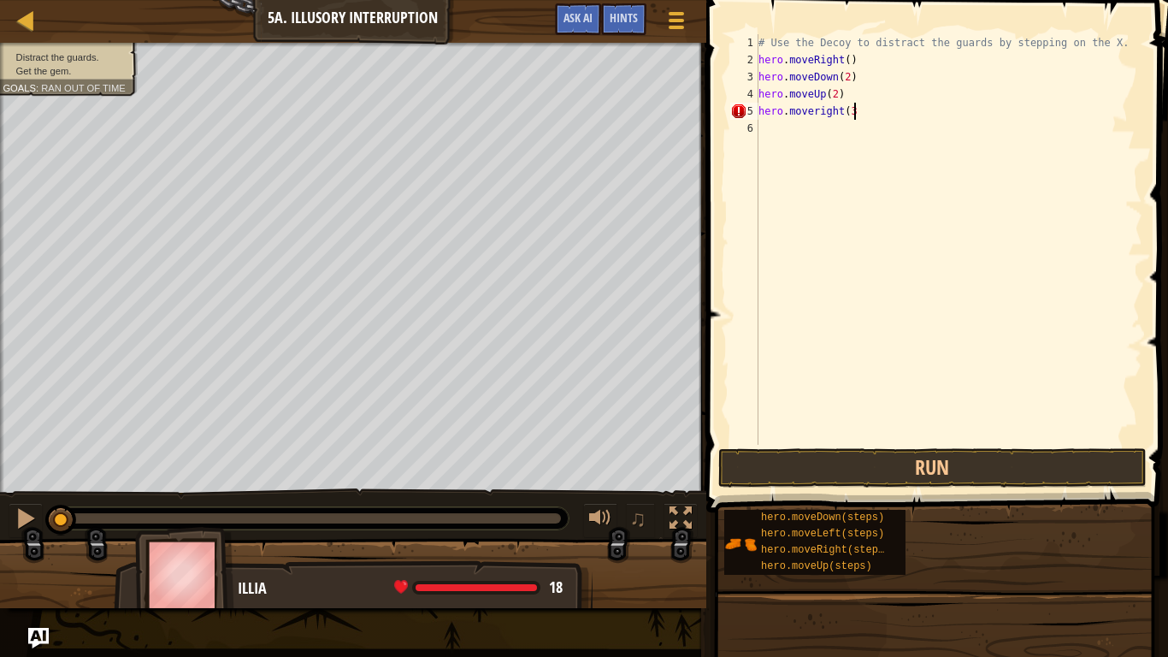
scroll to position [8, 14]
click at [817, 113] on div "# Use the Decoy to distract the guards by stepping on the X. hero . moveRight (…" at bounding box center [948, 256] width 387 height 445
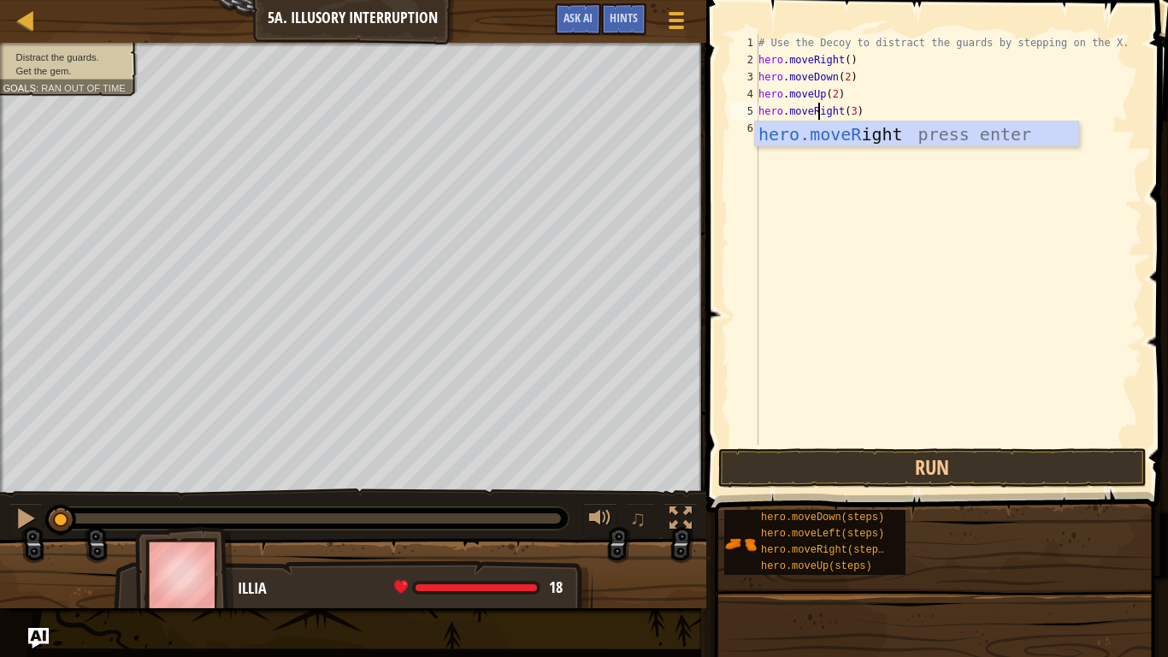
scroll to position [8, 9]
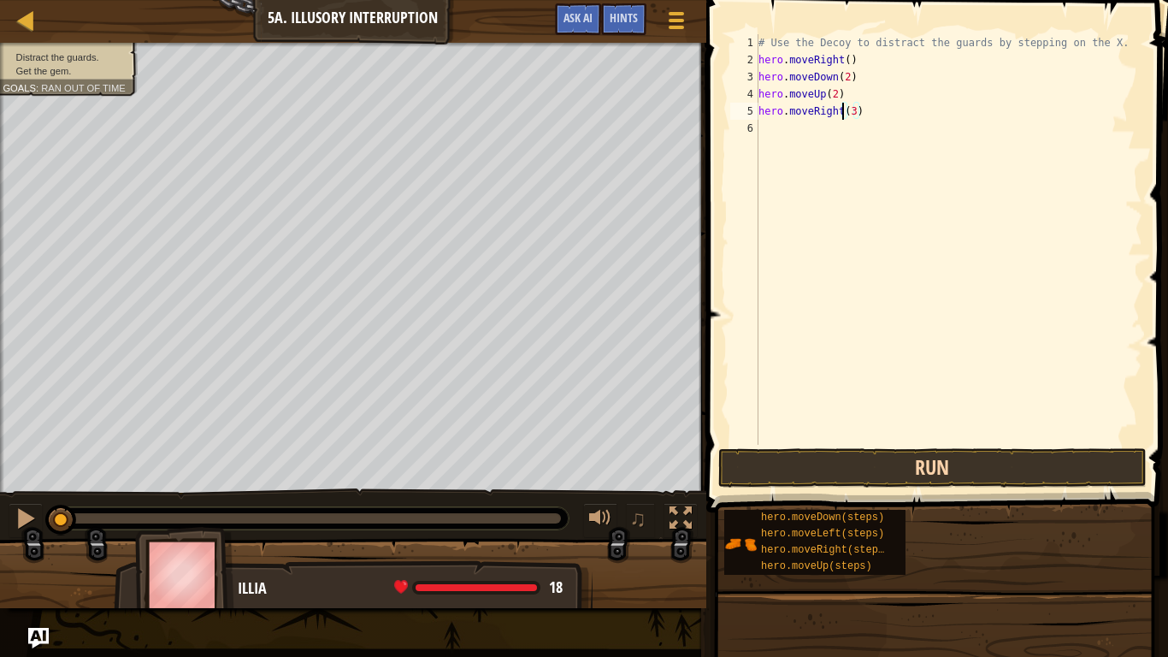
type textarea "hero.moveRight(3)"
click at [829, 477] on button "Run" at bounding box center [933, 467] width 429 height 39
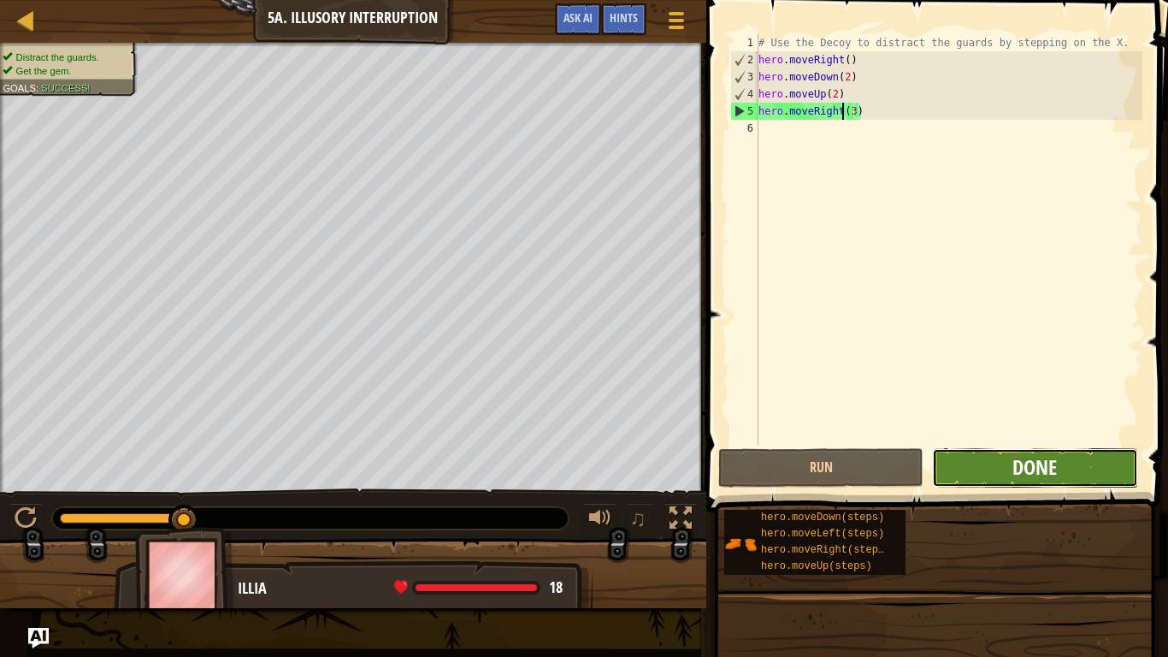
click at [1015, 455] on span "Done" at bounding box center [1035, 466] width 44 height 27
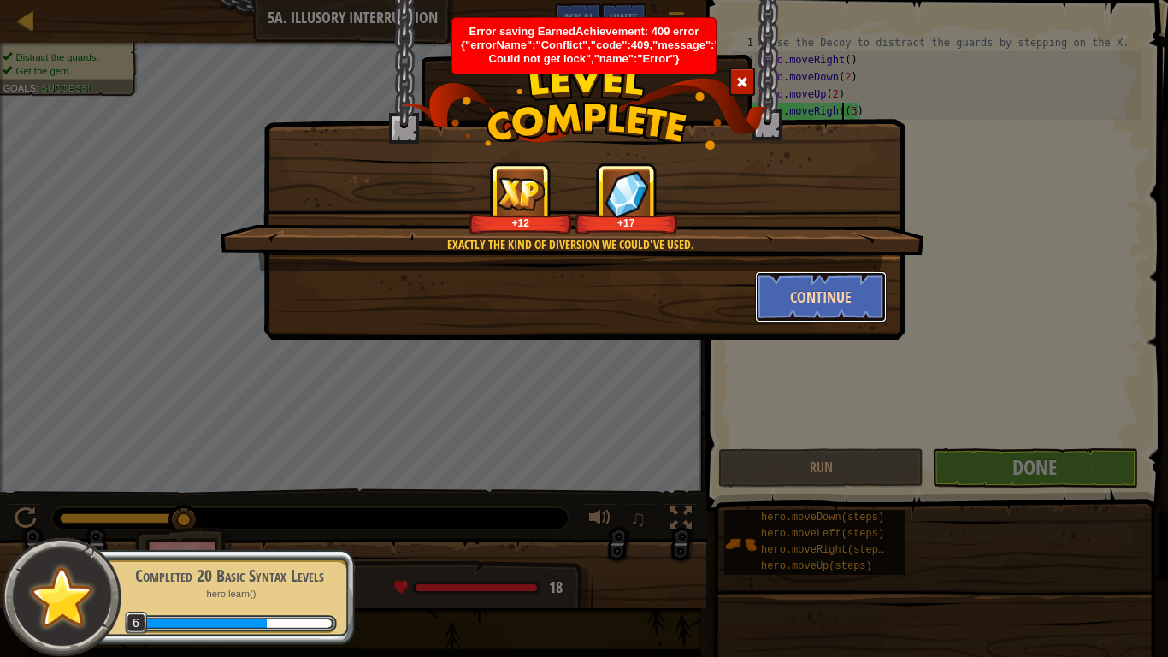
click at [838, 298] on button "Continue" at bounding box center [821, 296] width 133 height 51
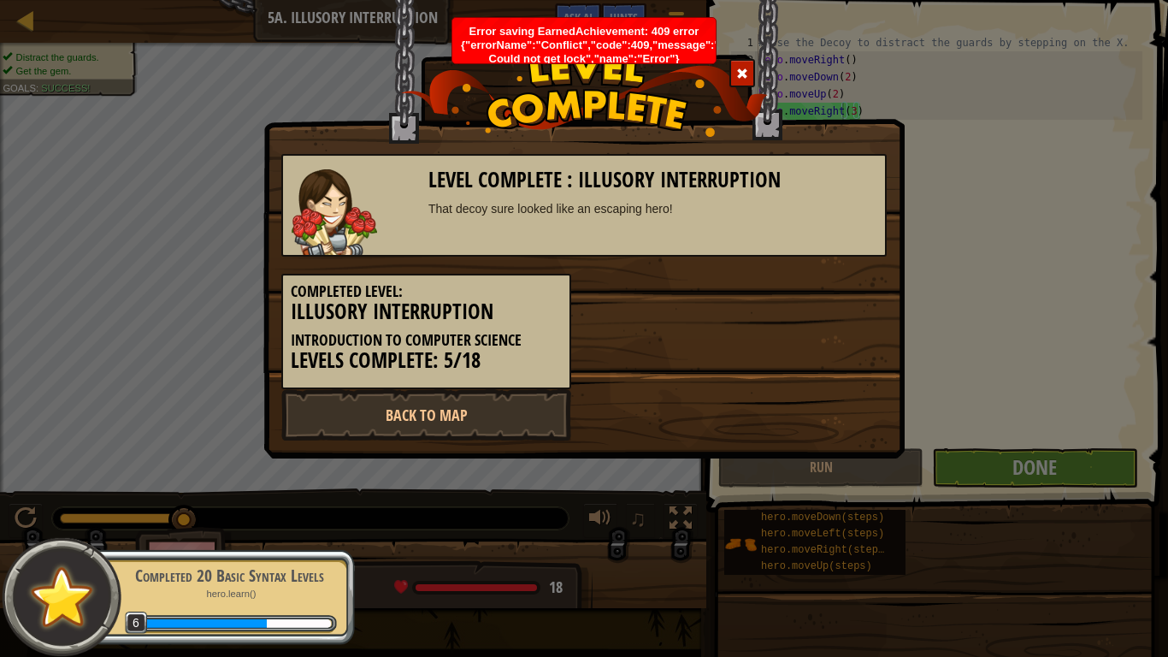
click at [838, 298] on div "Completed Level: Illusory Interruption Introduction to Computer Science Levels …" at bounding box center [584, 323] width 631 height 133
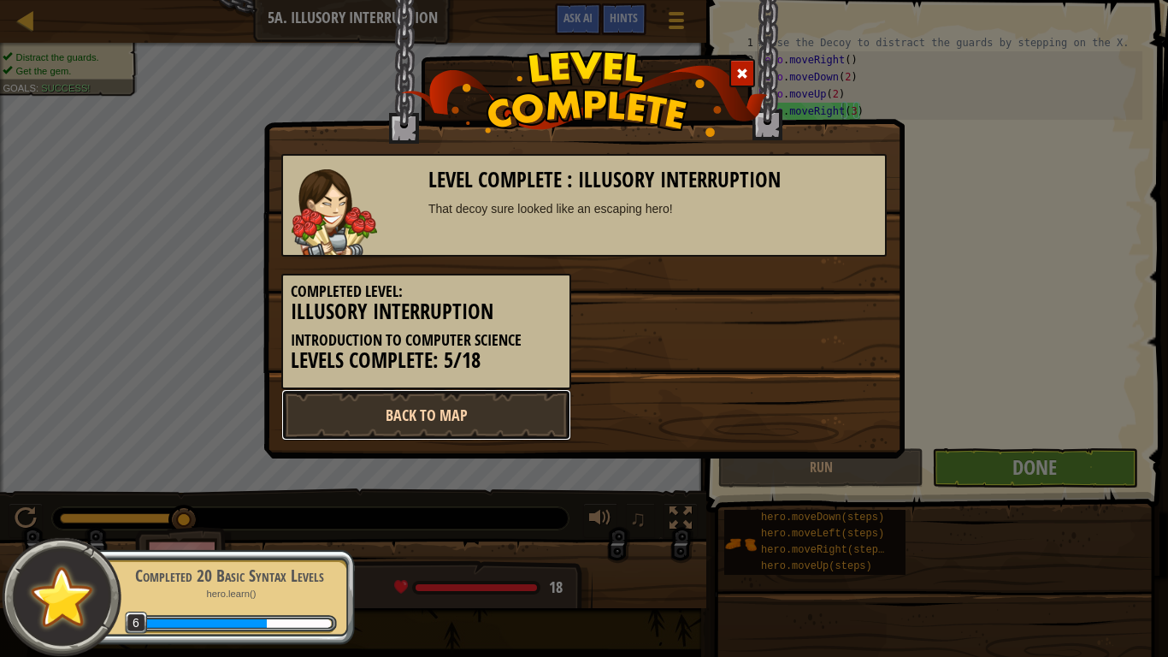
click at [522, 405] on link "Back to Map" at bounding box center [426, 414] width 290 height 51
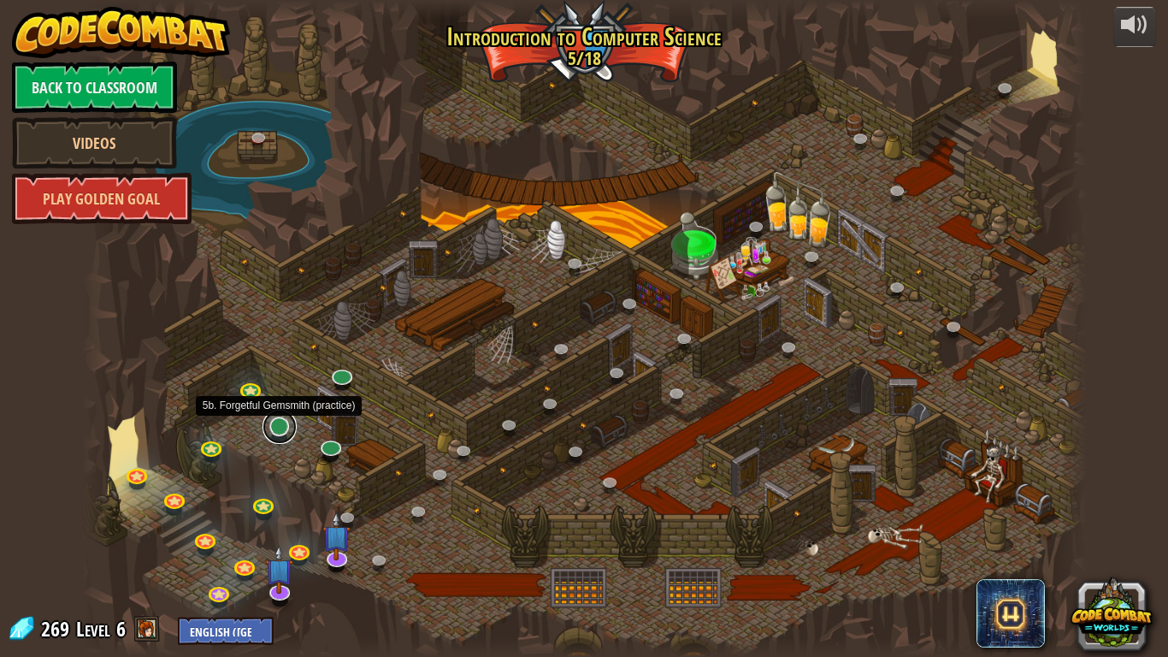
click at [281, 428] on link at bounding box center [280, 427] width 34 height 34
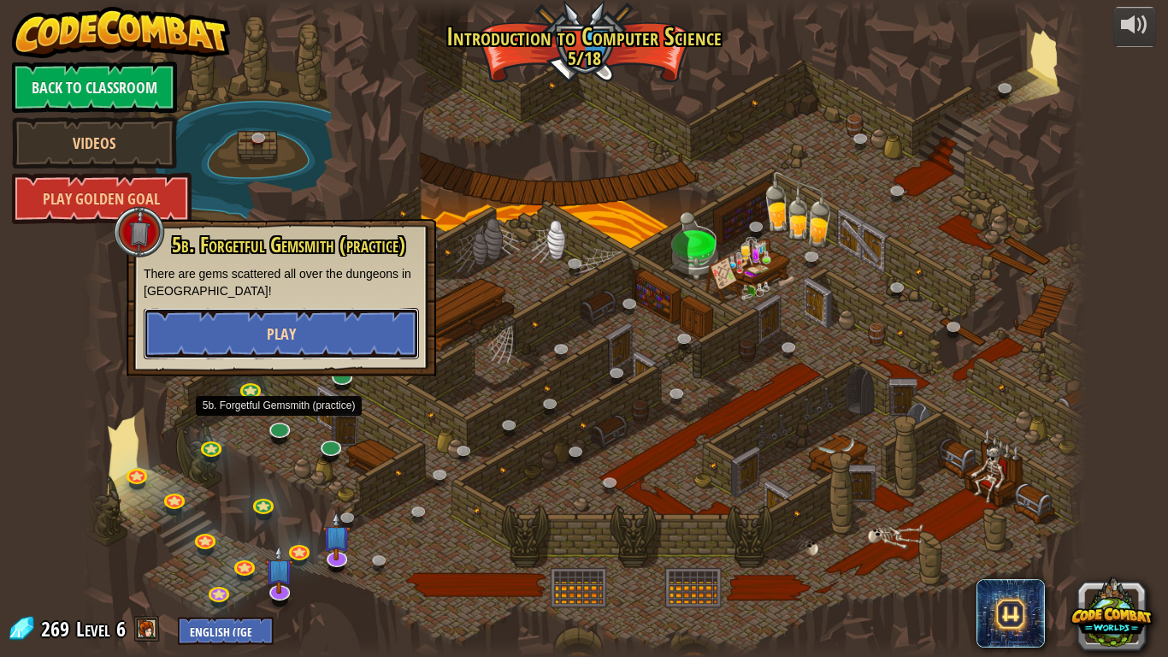
click at [296, 331] on button "Play" at bounding box center [281, 333] width 275 height 51
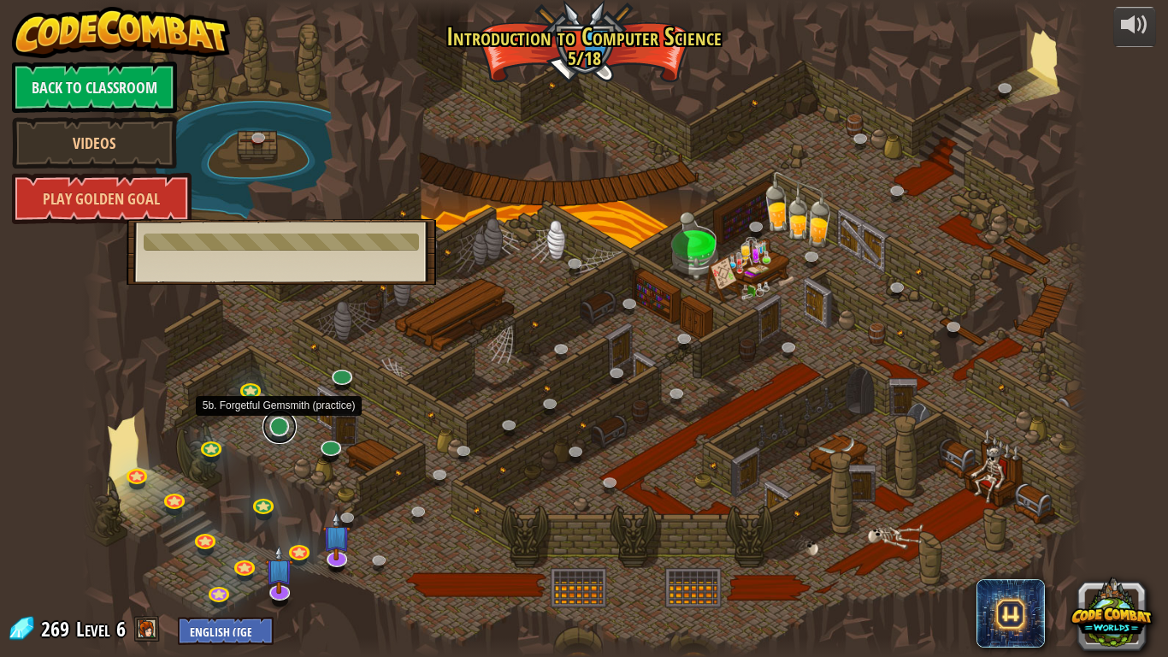
click at [281, 427] on link at bounding box center [280, 427] width 34 height 34
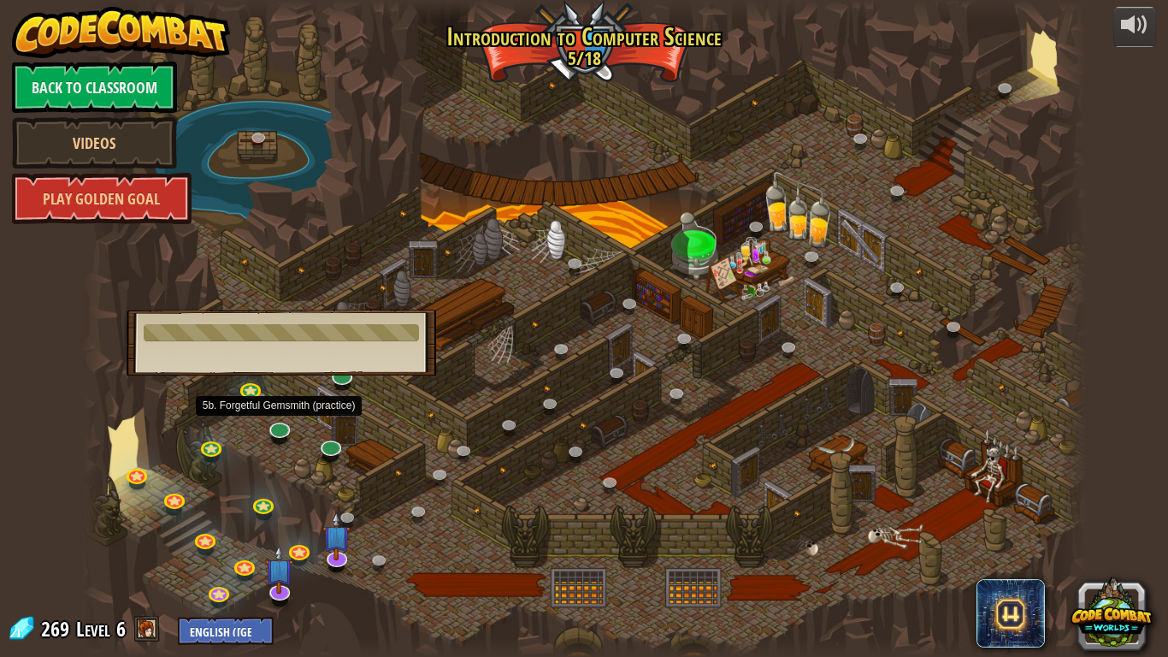
click at [275, 355] on div "5b. Forgetful Gemsmith (practice) There are gems scattered all over the dungeon…" at bounding box center [282, 343] width 310 height 66
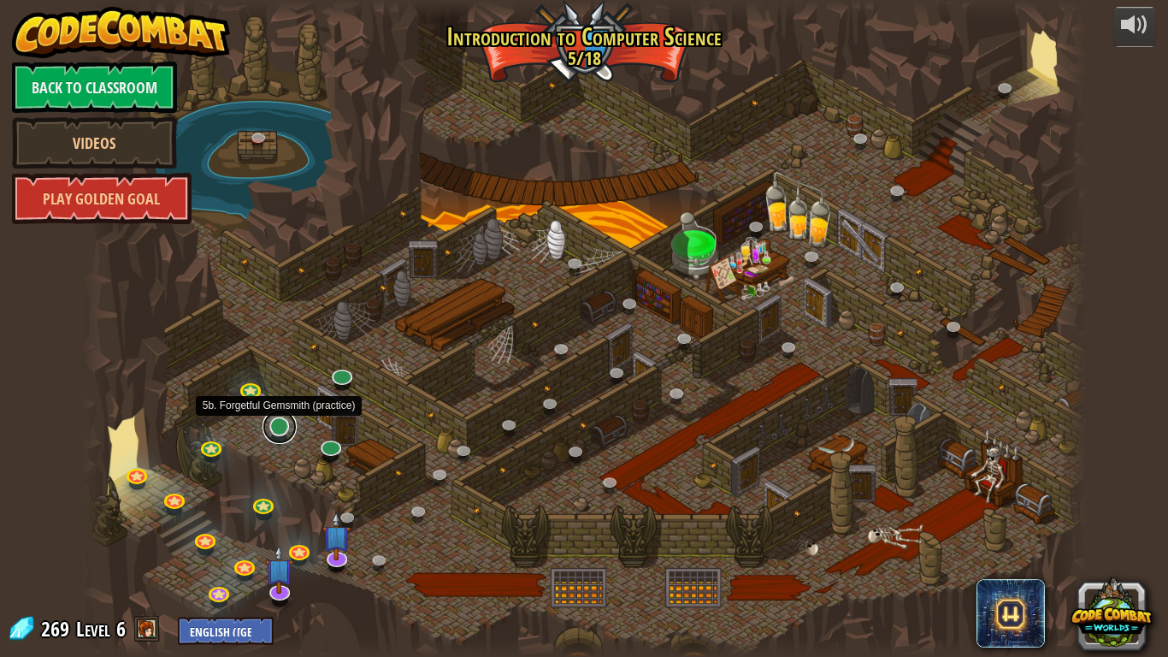
click at [278, 429] on link at bounding box center [280, 427] width 34 height 34
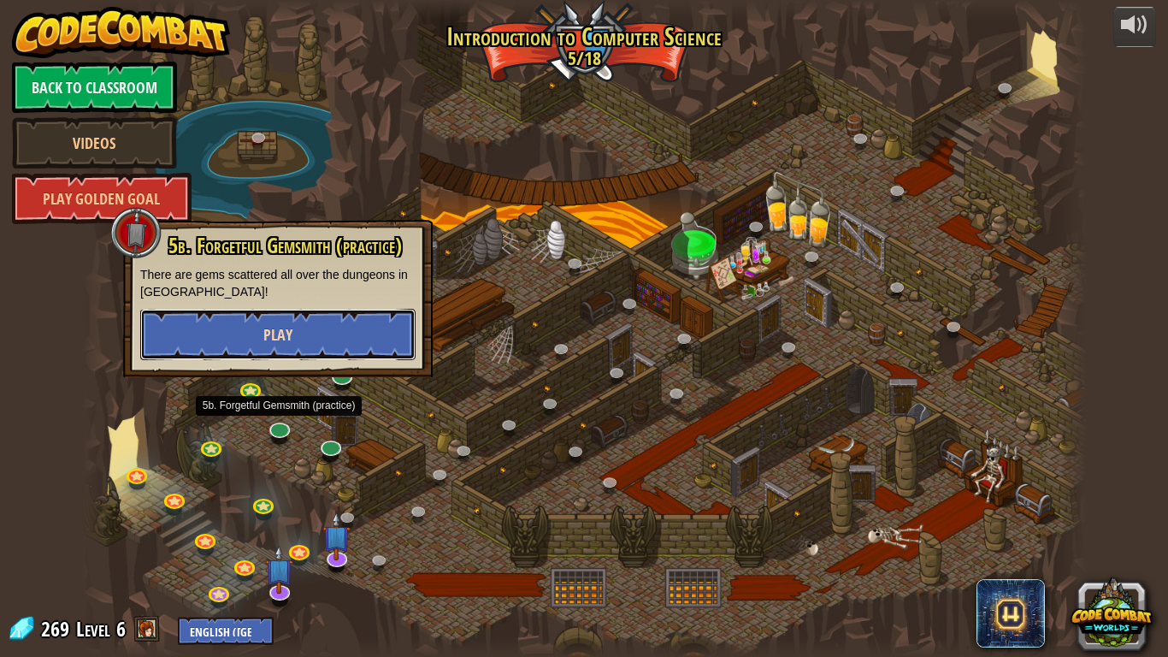
click at [194, 336] on button "Play" at bounding box center [277, 334] width 275 height 51
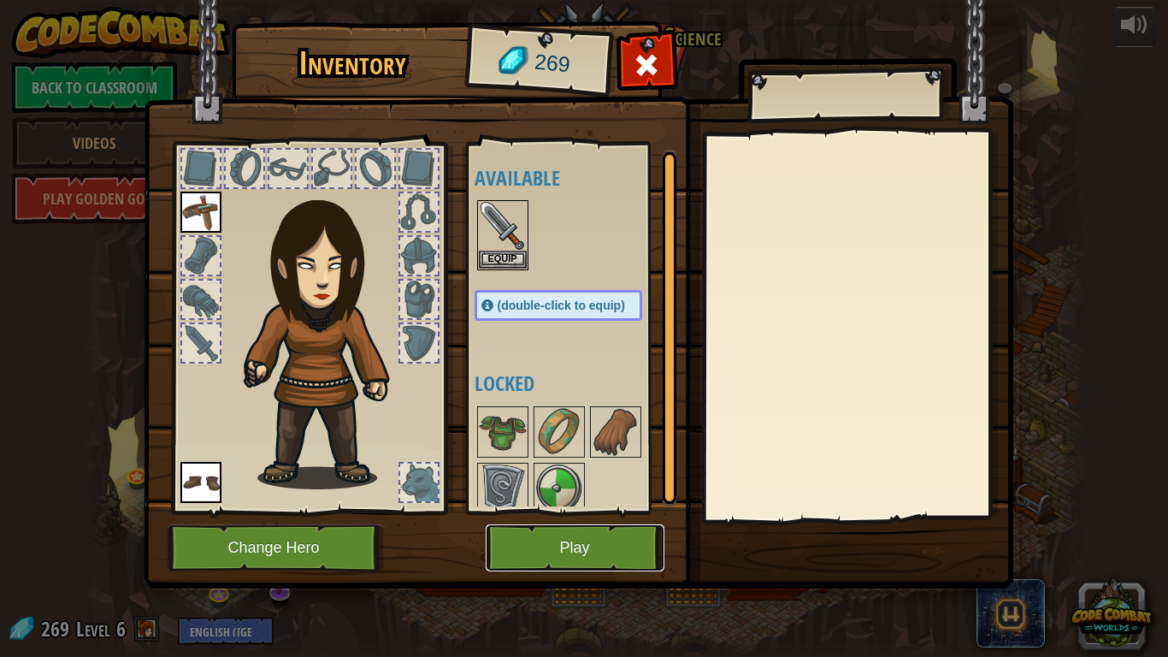
click at [534, 535] on button "Play" at bounding box center [575, 547] width 179 height 47
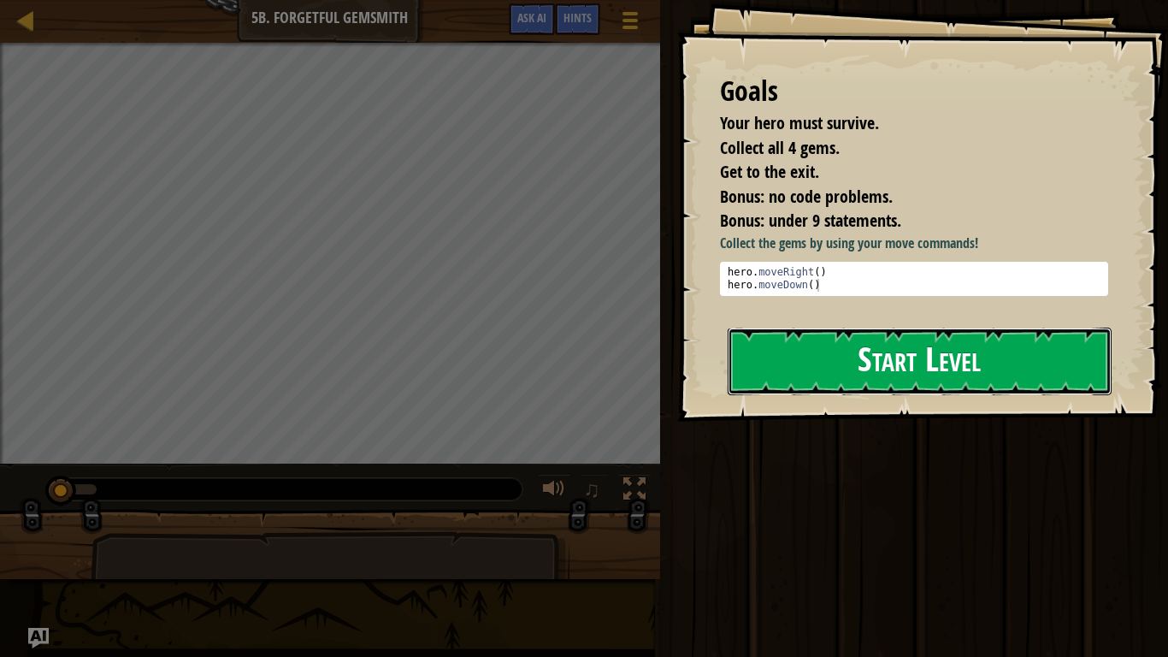
click at [817, 364] on button "Start Level" at bounding box center [920, 362] width 384 height 68
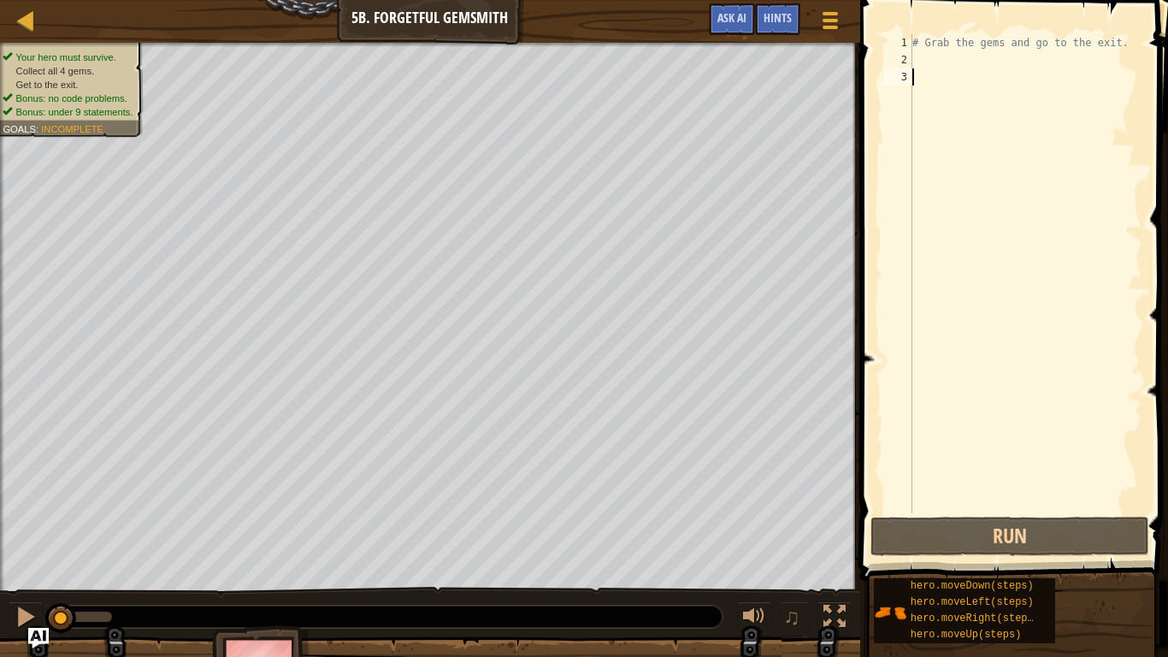
click at [927, 54] on div "# Grab the gems and go to the exit." at bounding box center [1026, 290] width 234 height 513
click at [922, 76] on div "# Grab the gems and go to the exit." at bounding box center [1026, 290] width 234 height 513
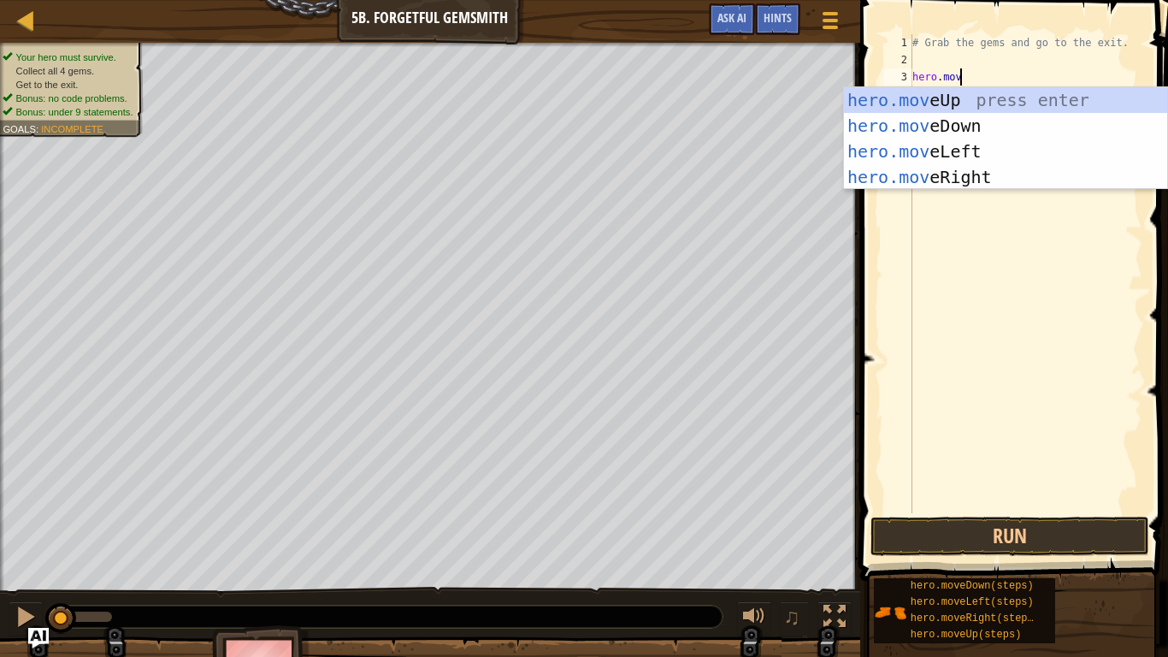
type textarea "hero.move"
click at [925, 170] on div "hero.move Up press enter hero.move Down press enter hero.move Left press enter …" at bounding box center [1005, 164] width 323 height 154
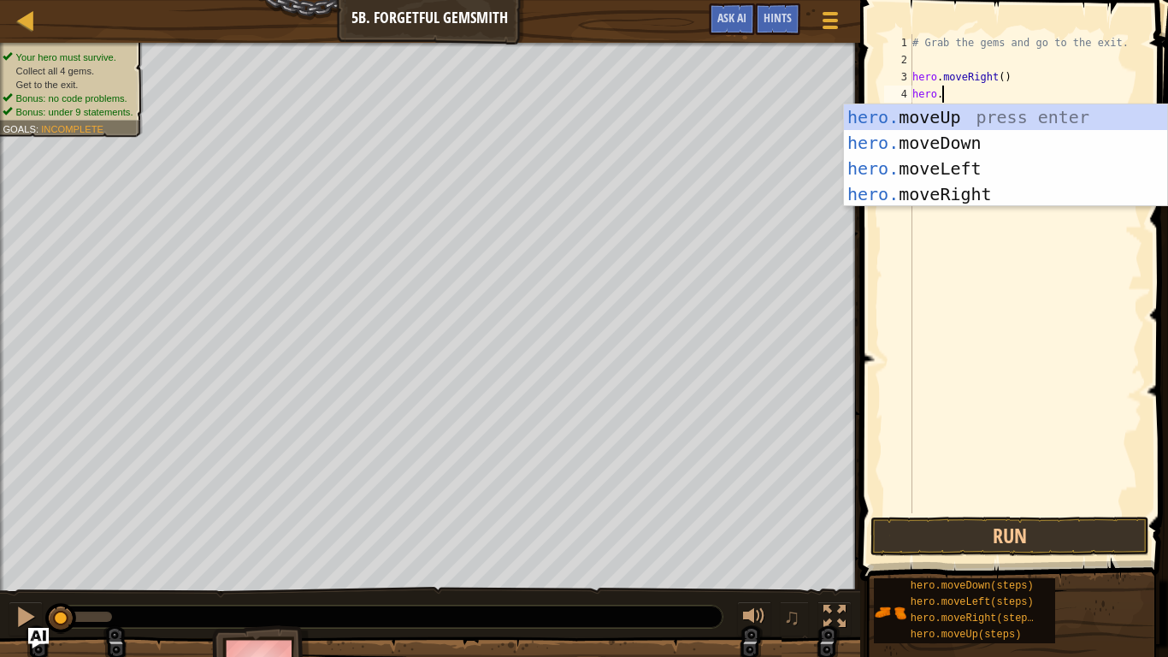
type textarea "hero.move"
click at [973, 139] on div "hero.move Up press enter hero.move Down press enter hero.move Left press enter …" at bounding box center [1005, 181] width 323 height 154
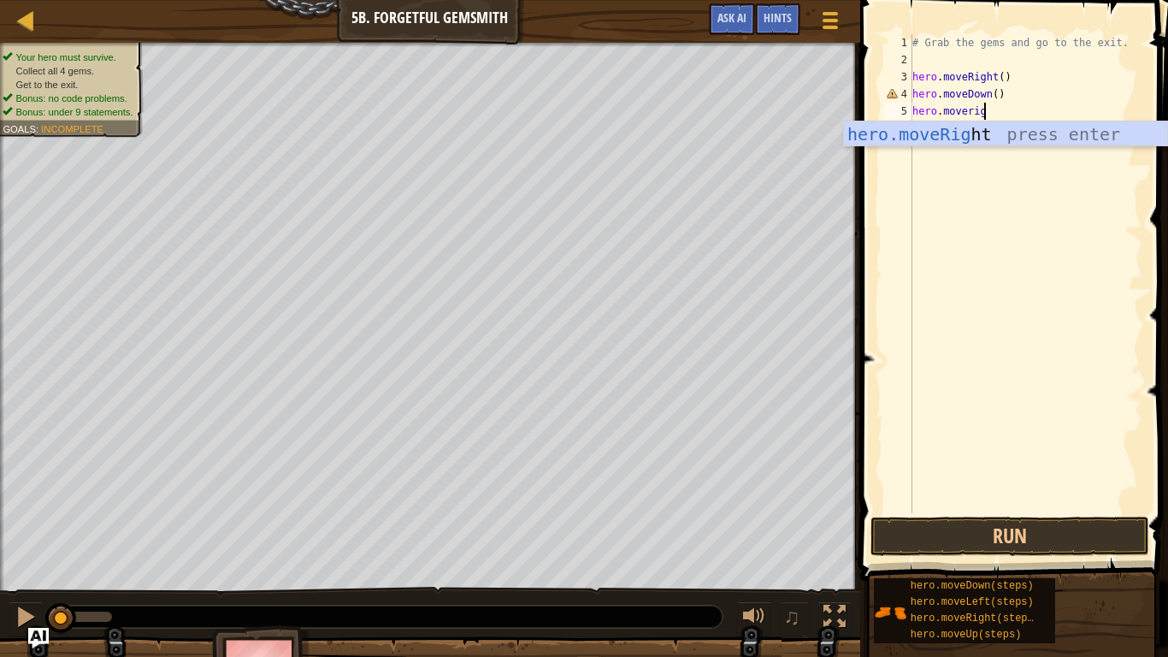
scroll to position [8, 11]
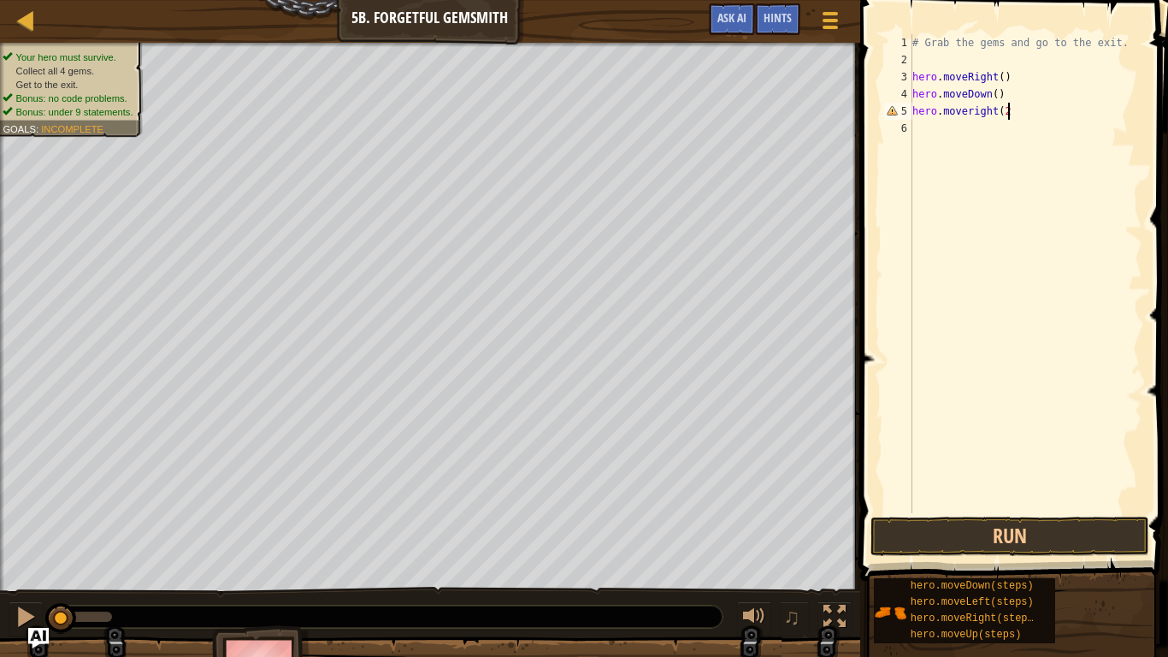
type textarea "hero.moveright(2)"
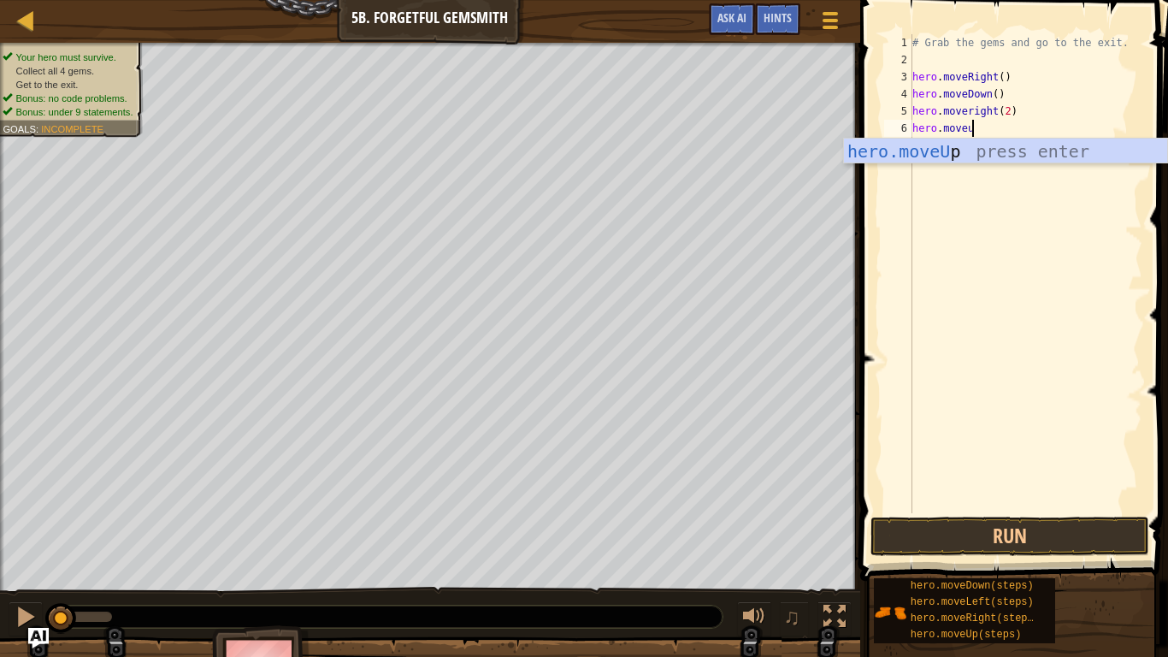
type textarea "hero.moveup"
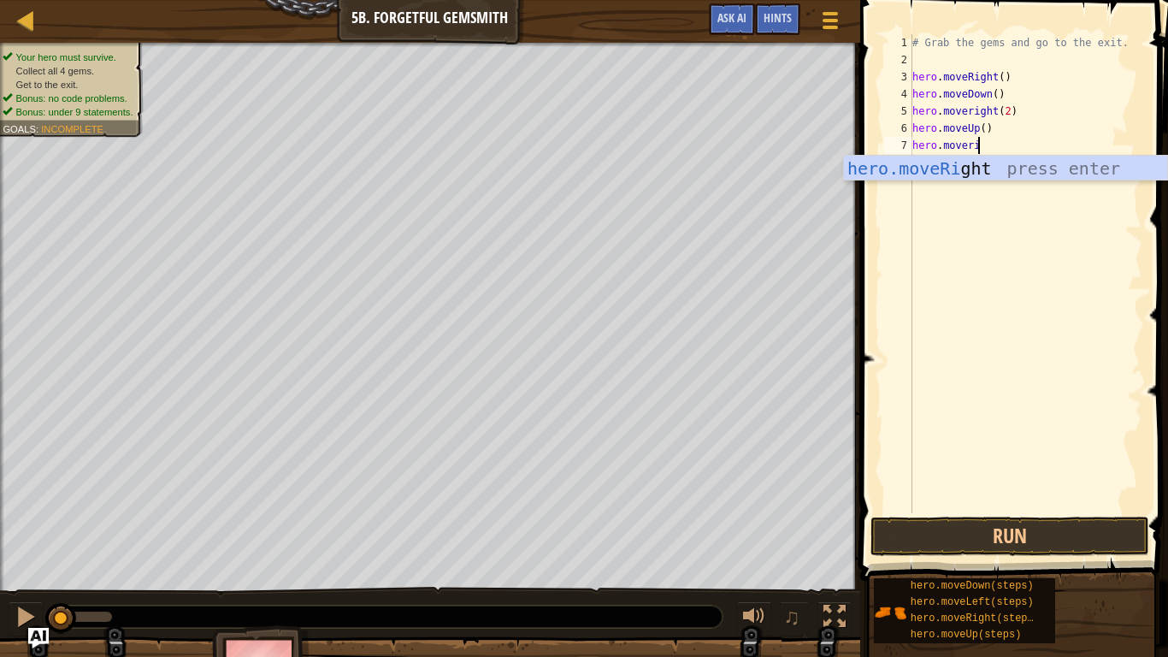
type textarea "hero.moveright"
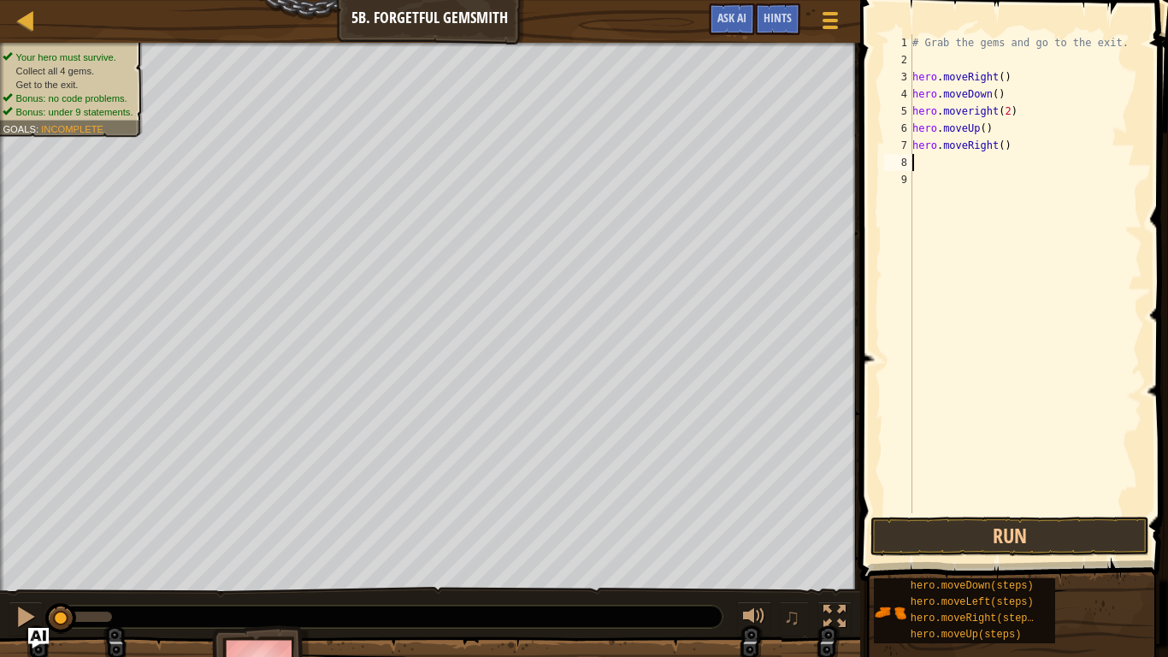
click at [971, 114] on div "# Grab the gems and go to the exit. hero . moveRight ( ) hero . moveDown ( ) he…" at bounding box center [1026, 290] width 234 height 513
type textarea "hero.moveRight(2)"
click at [1041, 549] on button "Run" at bounding box center [1010, 536] width 279 height 39
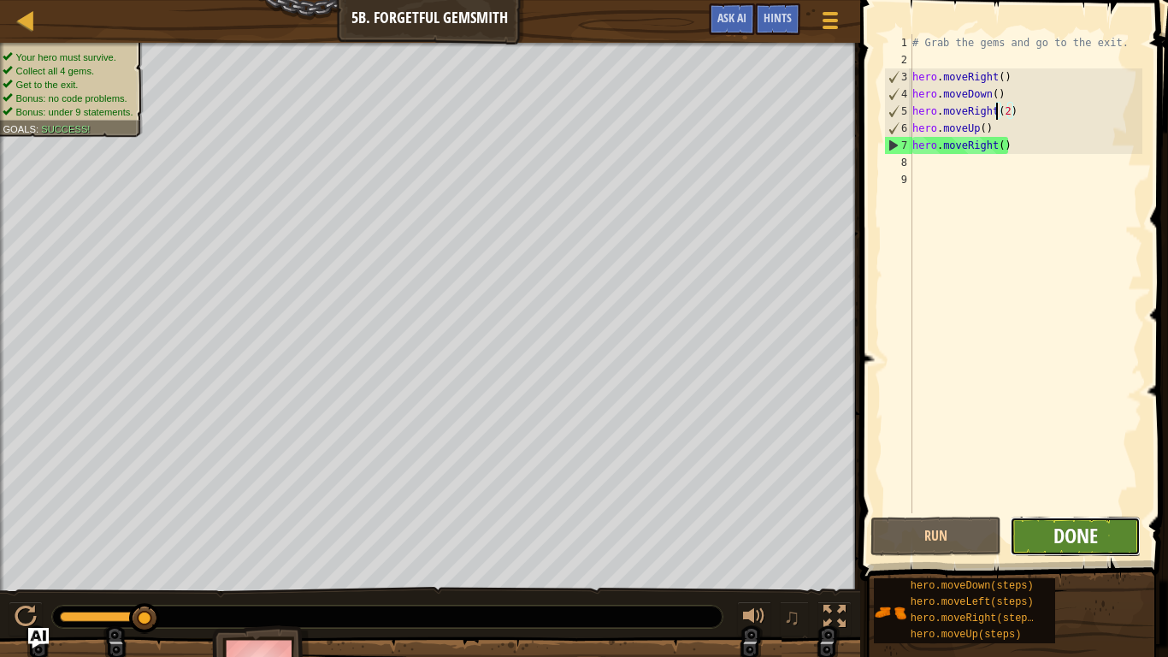
click at [1054, 538] on span "Done" at bounding box center [1076, 535] width 44 height 27
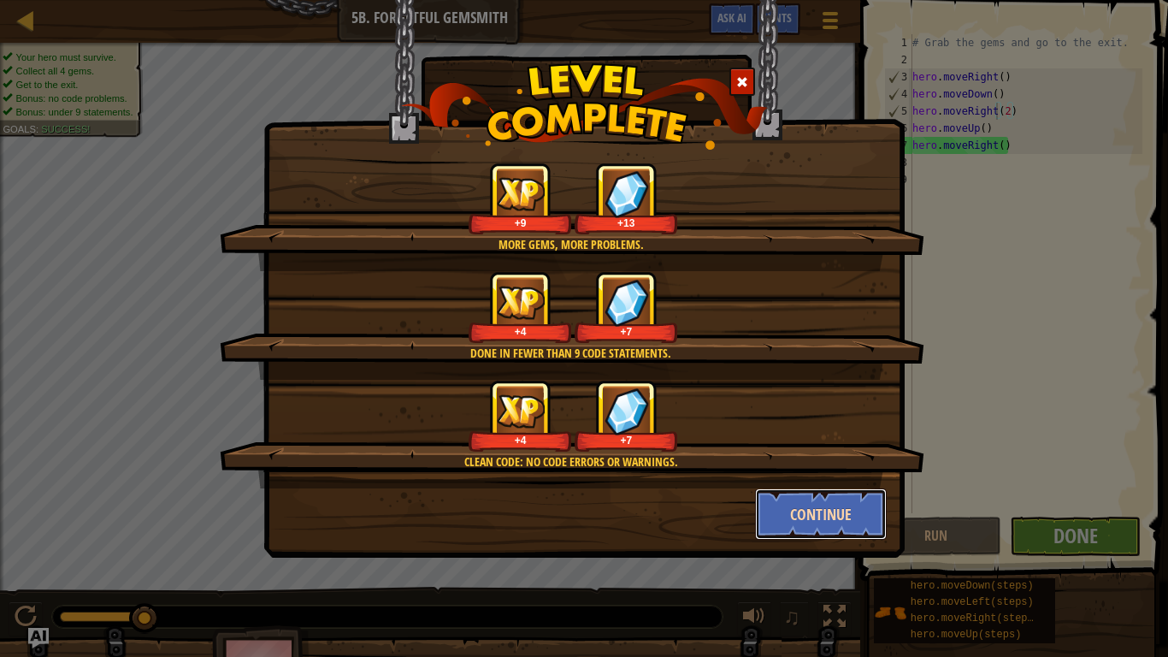
click at [867, 514] on button "Continue" at bounding box center [821, 513] width 133 height 51
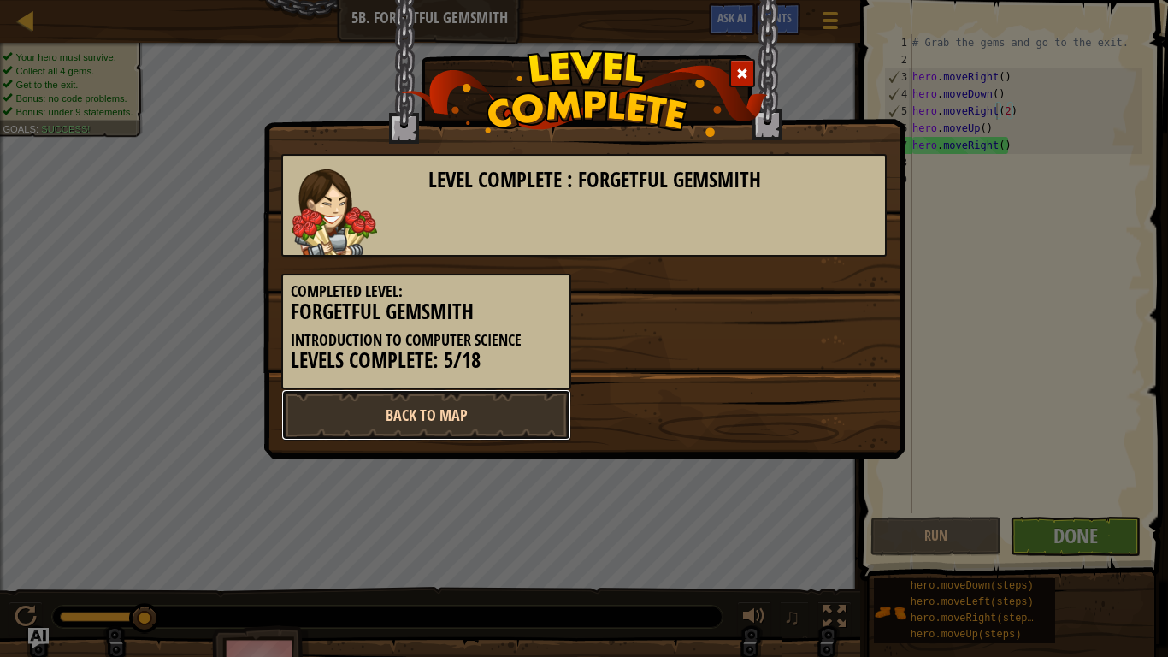
click at [515, 421] on link "Back to Map" at bounding box center [426, 414] width 290 height 51
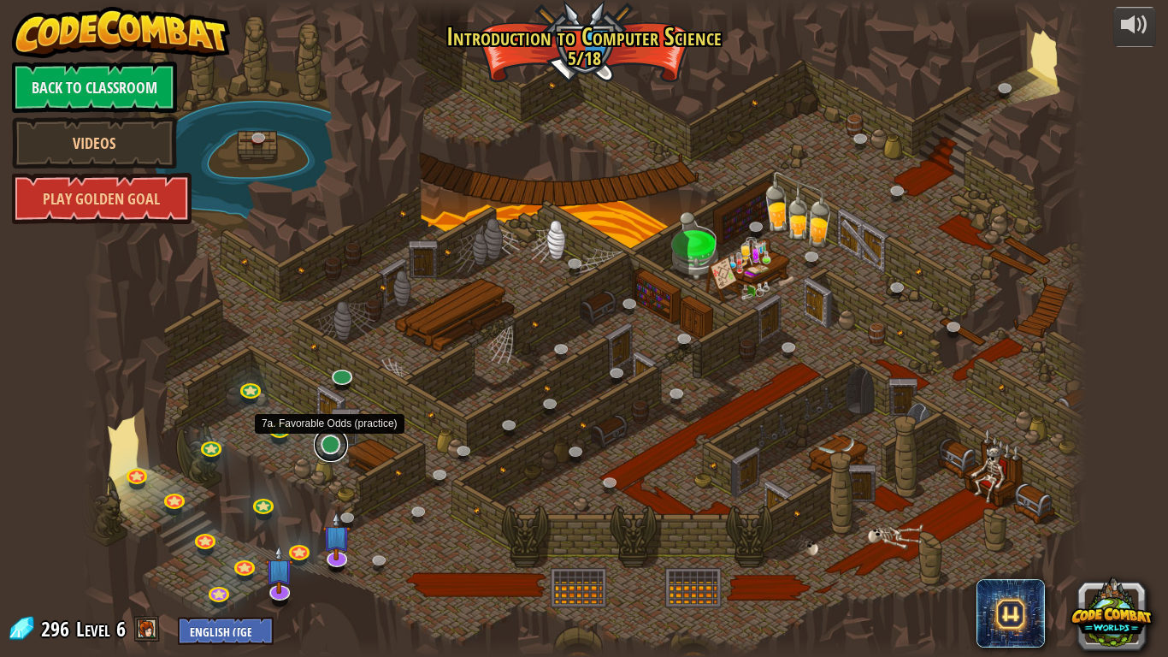
click at [333, 445] on link at bounding box center [331, 445] width 34 height 34
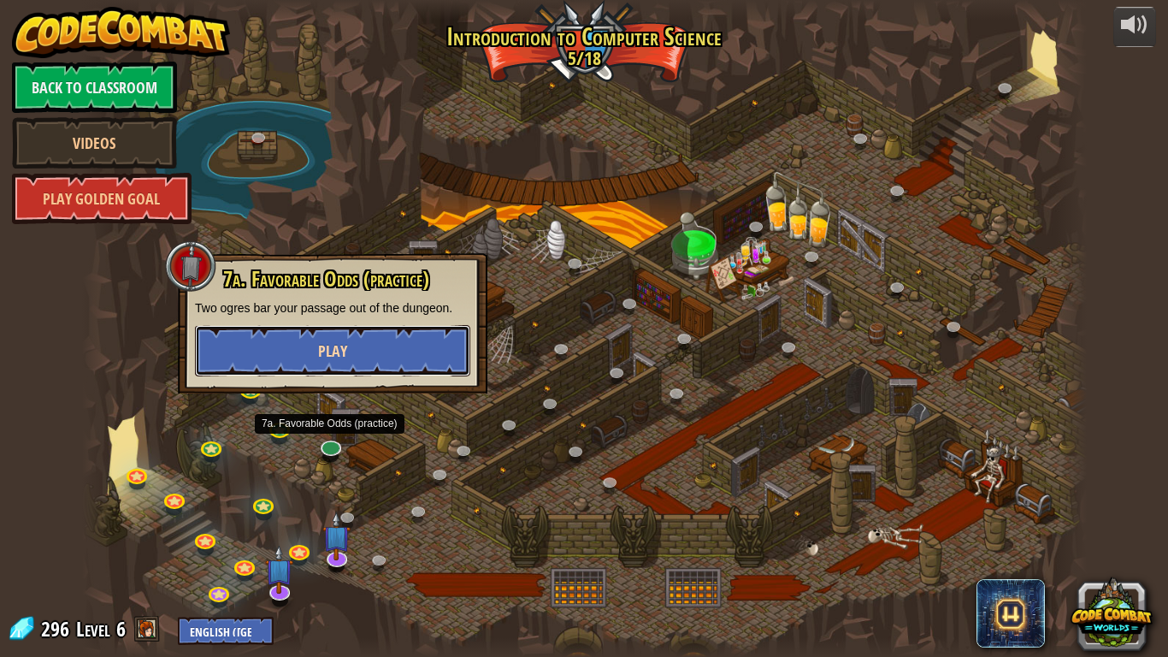
click at [292, 350] on button "Play" at bounding box center [332, 350] width 275 height 51
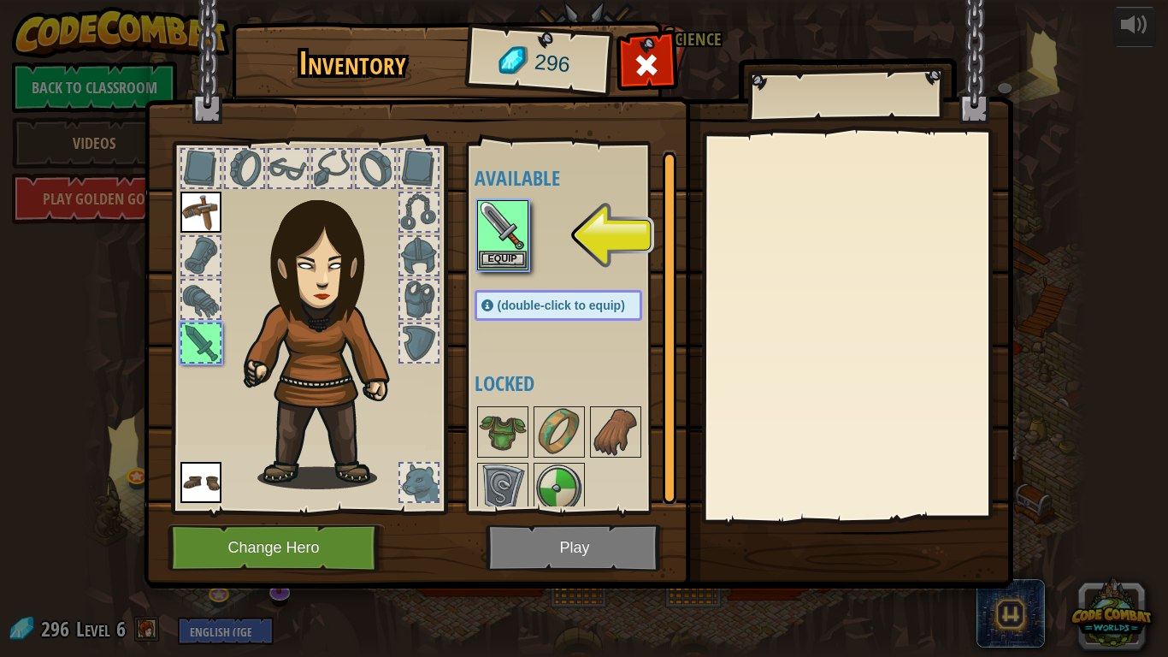
click at [577, 567] on img at bounding box center [579, 277] width 870 height 621
click at [547, 553] on img at bounding box center [579, 277] width 870 height 621
click at [514, 247] on img at bounding box center [503, 226] width 48 height 48
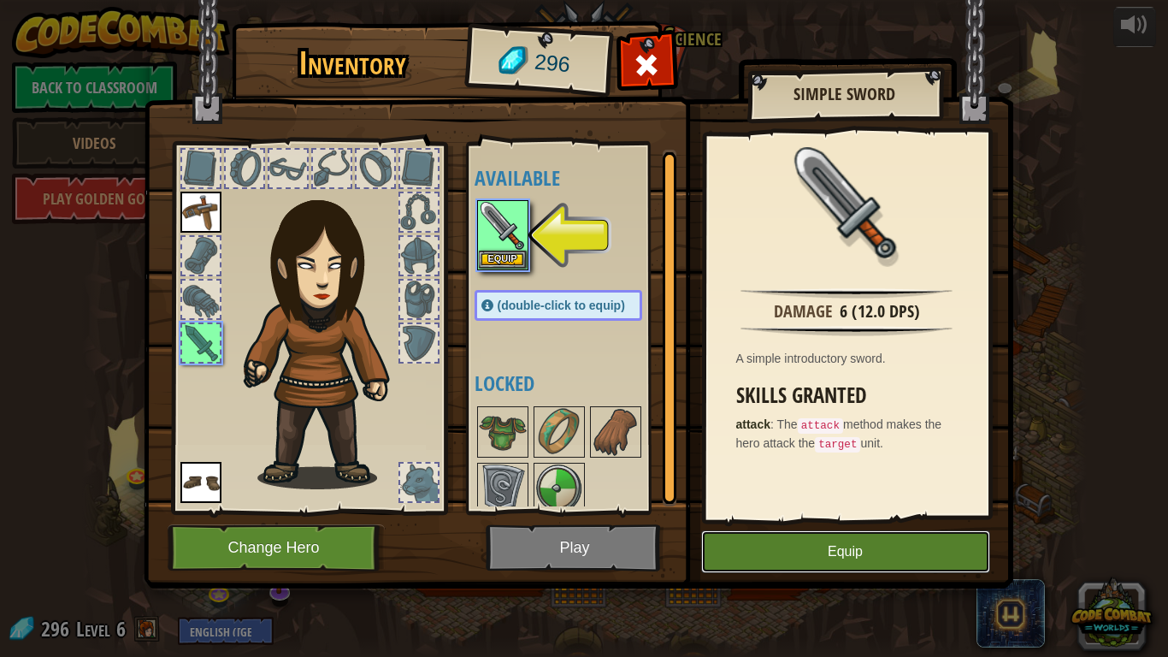
click at [849, 541] on button "Equip" at bounding box center [845, 551] width 289 height 43
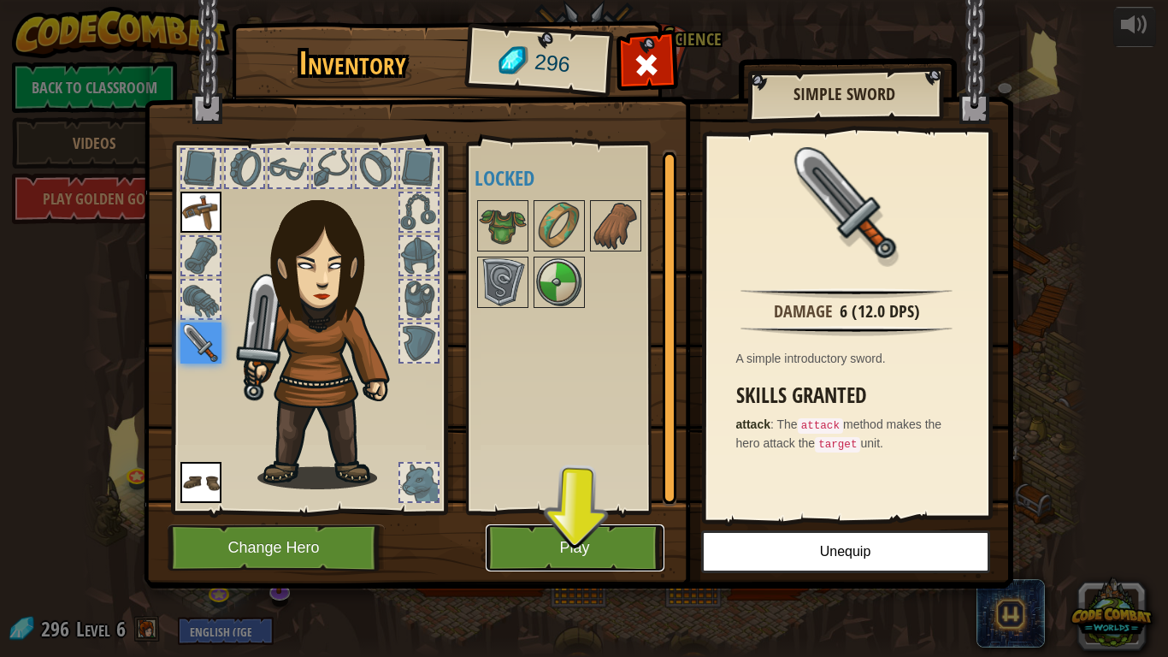
click at [609, 533] on button "Play" at bounding box center [575, 547] width 179 height 47
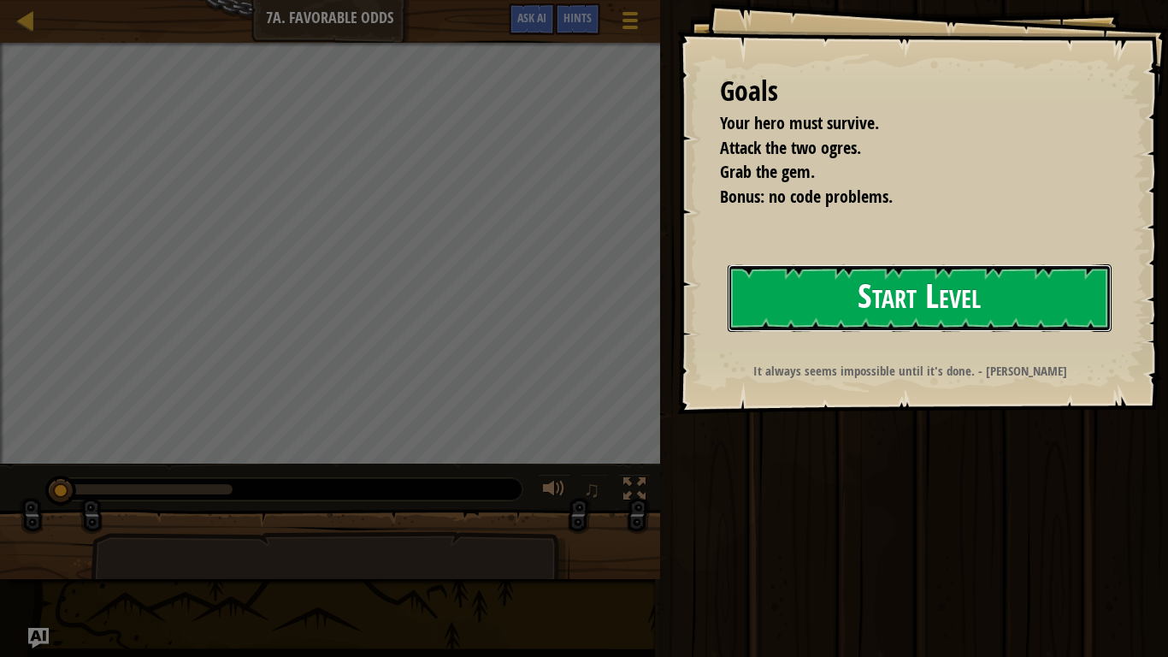
click at [811, 293] on button "Start Level" at bounding box center [920, 298] width 384 height 68
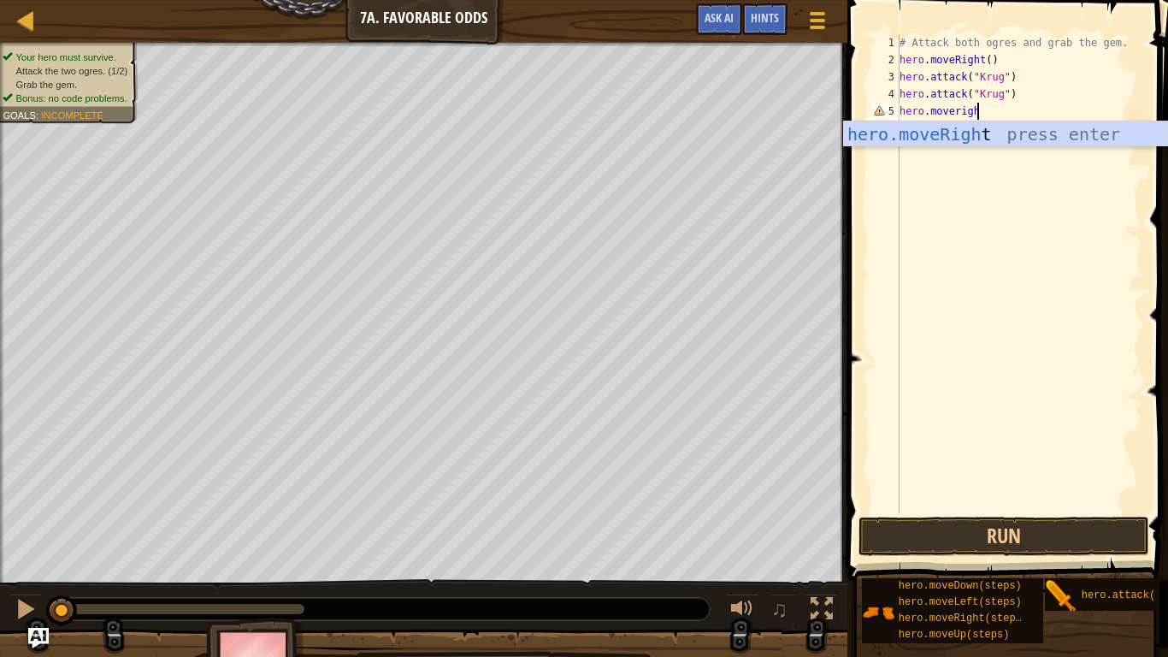
type textarea "hero.moveright"
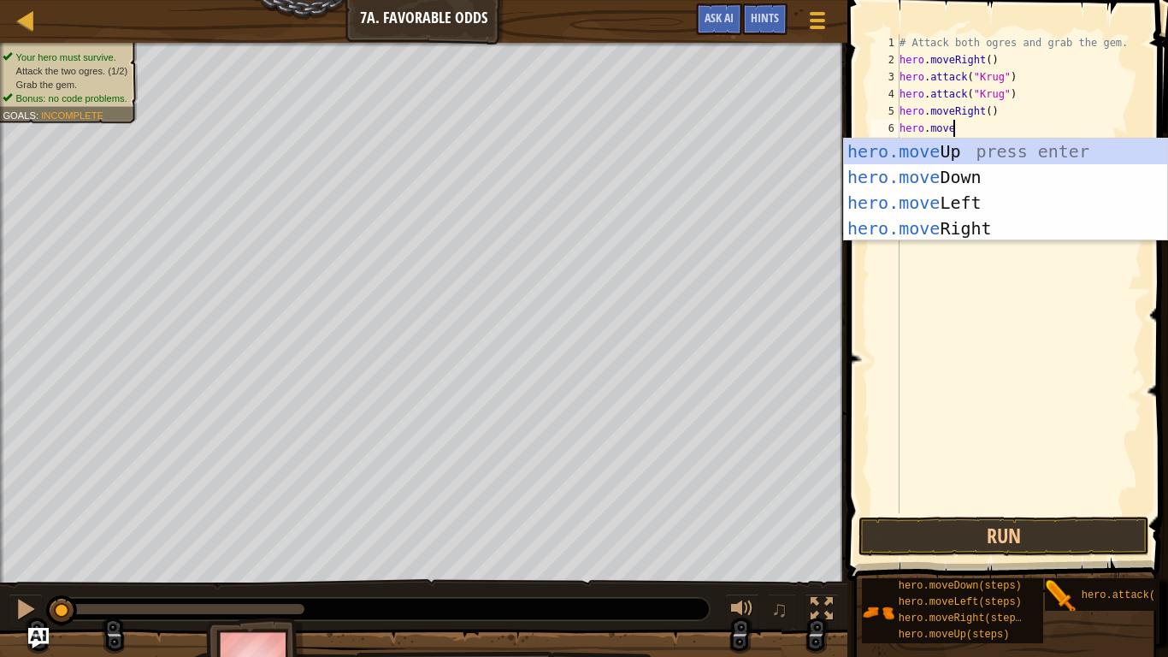
type textarea "hero.moveup"
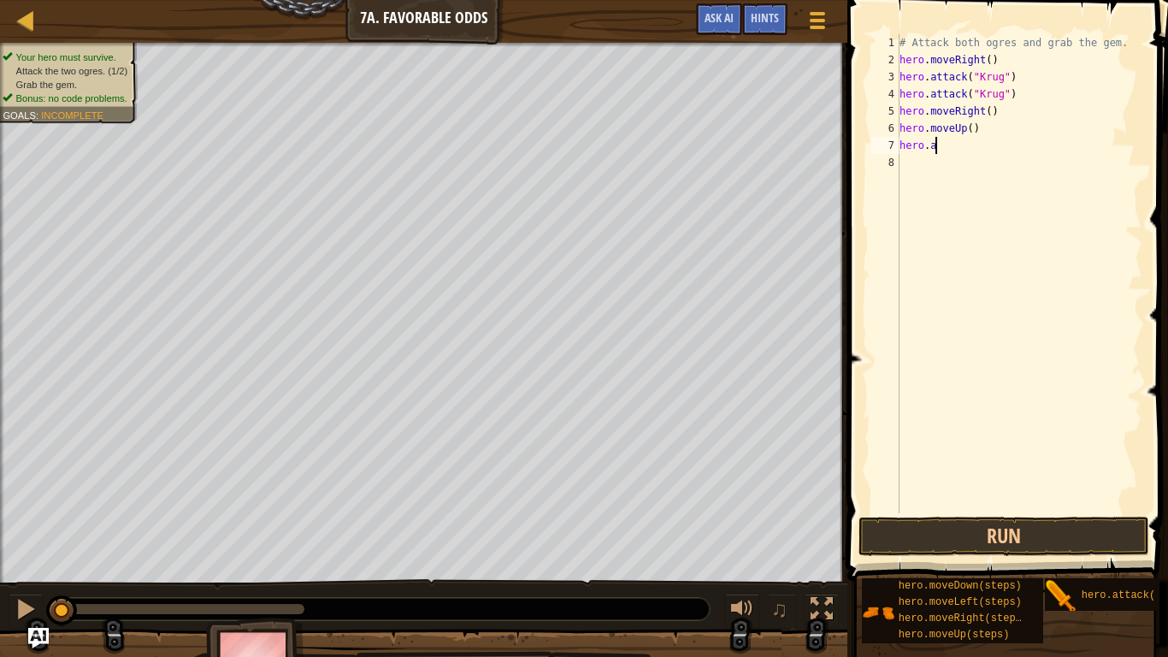
scroll to position [8, 5]
type textarea "hero.attack("Grump")"
click at [1031, 141] on div "# Attack both ogres and grab the gem. hero . moveRight ( ) hero . attack ( "Kru…" at bounding box center [1019, 290] width 246 height 513
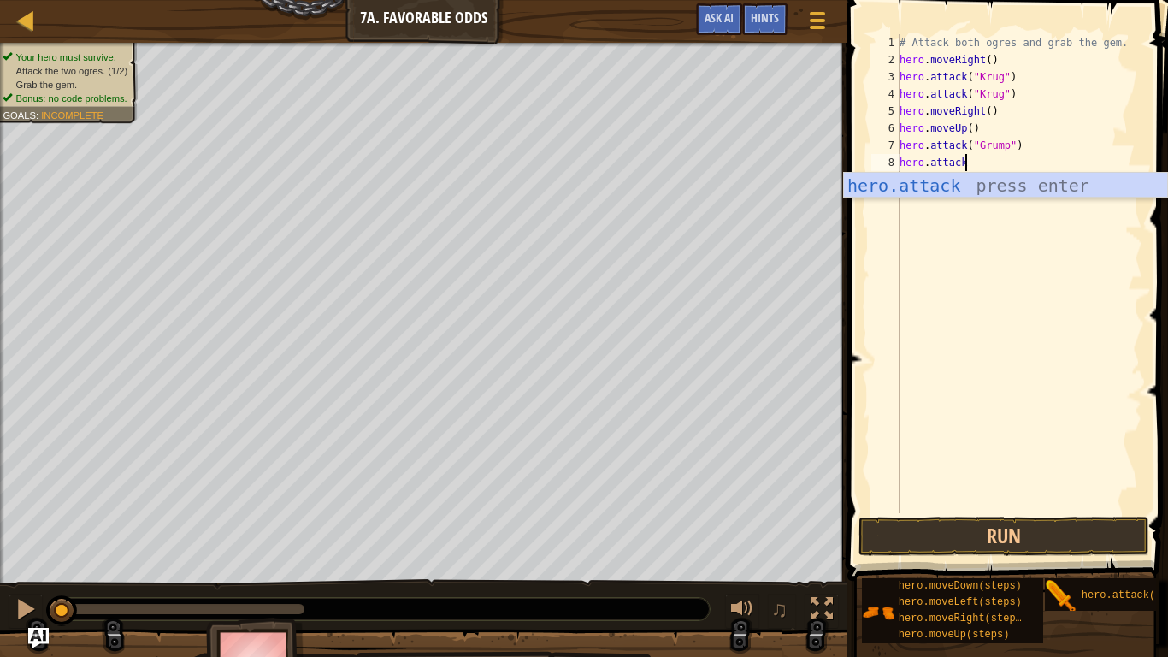
scroll to position [8, 9]
click at [1020, 182] on div "hero.attack press enter" at bounding box center [1005, 211] width 323 height 77
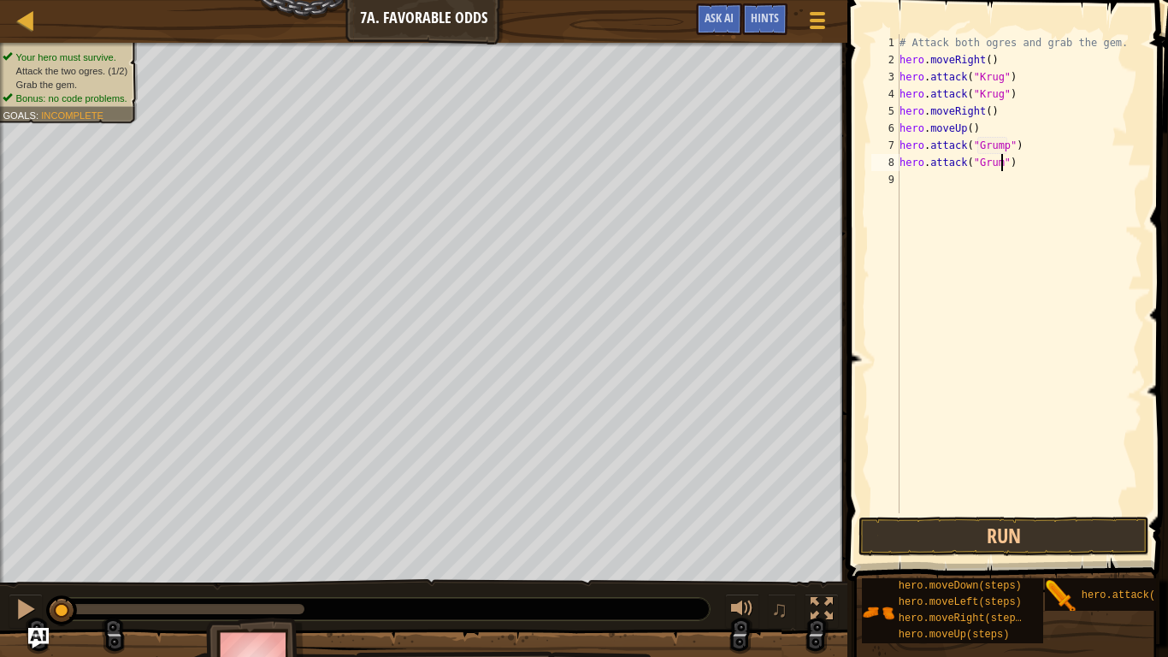
type textarea "hero.attack("Grump")"
click at [950, 177] on div "# Attack both ogres and grab the gem. hero . moveRight ( ) hero . attack ( "Kru…" at bounding box center [1019, 290] width 246 height 513
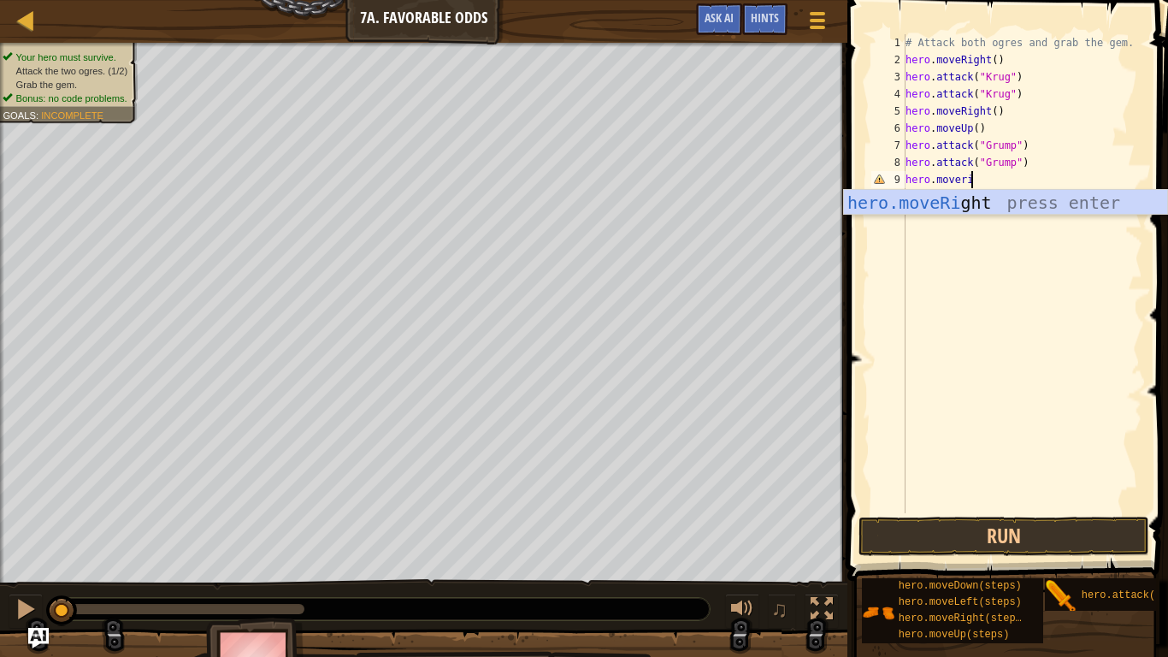
type textarea "hero.moveright"
click at [931, 199] on div "hero.moveRight press enter" at bounding box center [1005, 228] width 323 height 77
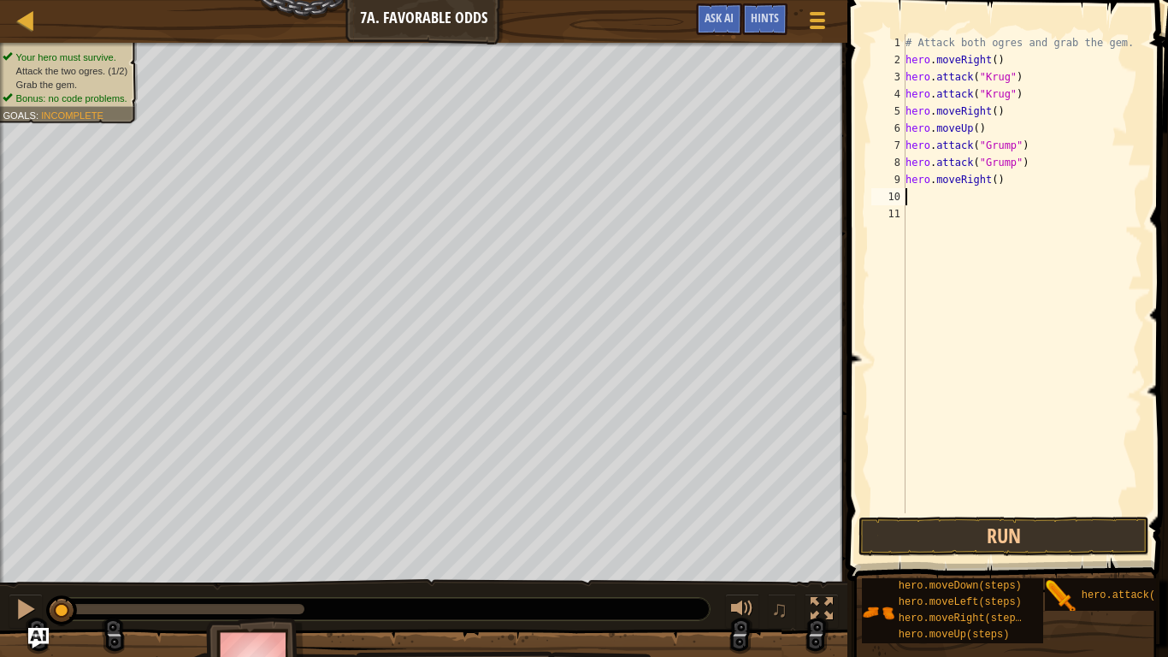
click at [998, 183] on div "# Attack both ogres and grab the gem. hero . moveRight ( ) hero . attack ( "Kru…" at bounding box center [1022, 290] width 240 height 513
click at [925, 533] on button "Run" at bounding box center [1004, 536] width 291 height 39
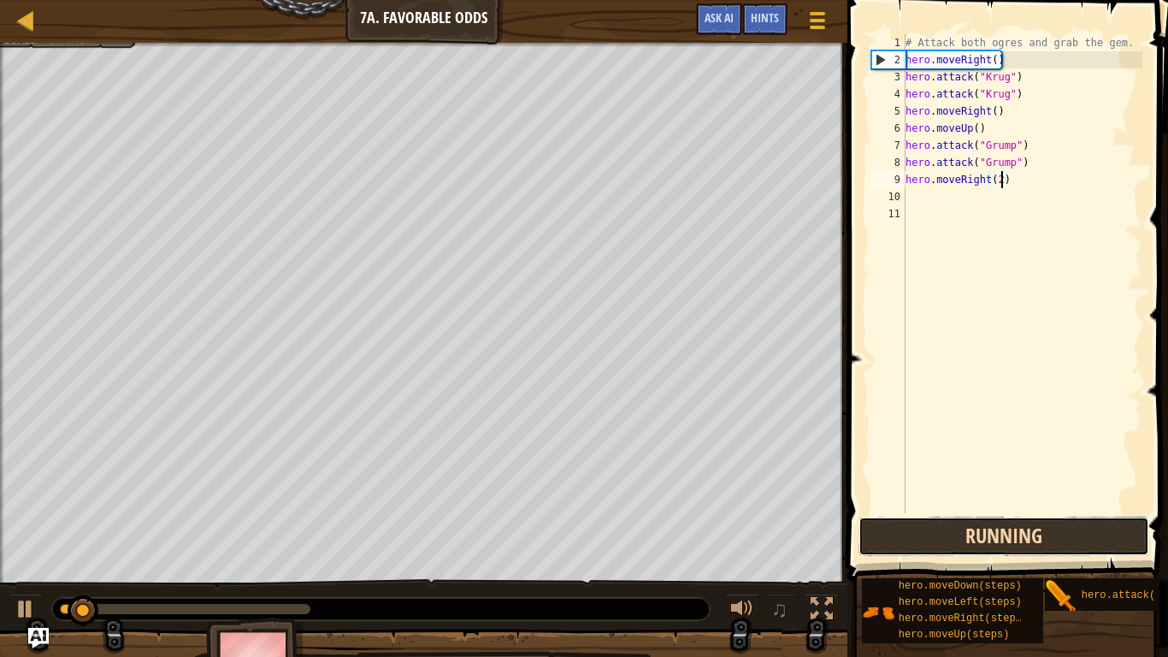
click at [923, 533] on button "Running" at bounding box center [1004, 536] width 291 height 39
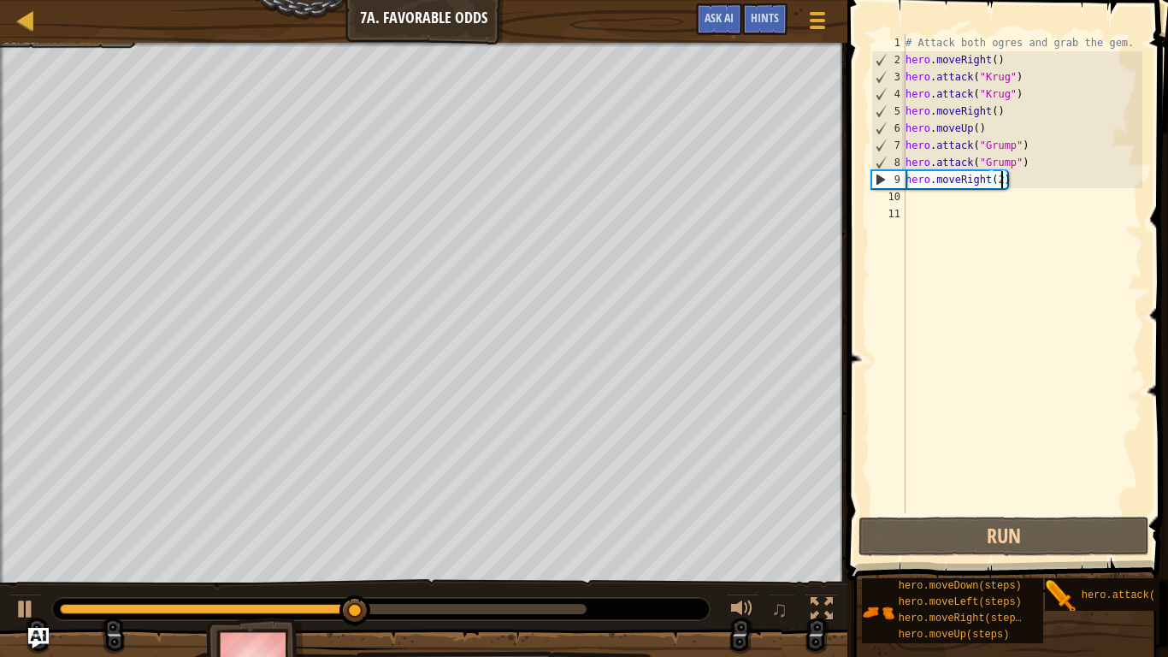
click at [985, 175] on div "# Attack both ogres and grab the gem. hero . moveRight ( ) hero . attack ( "Kru…" at bounding box center [1022, 290] width 240 height 513
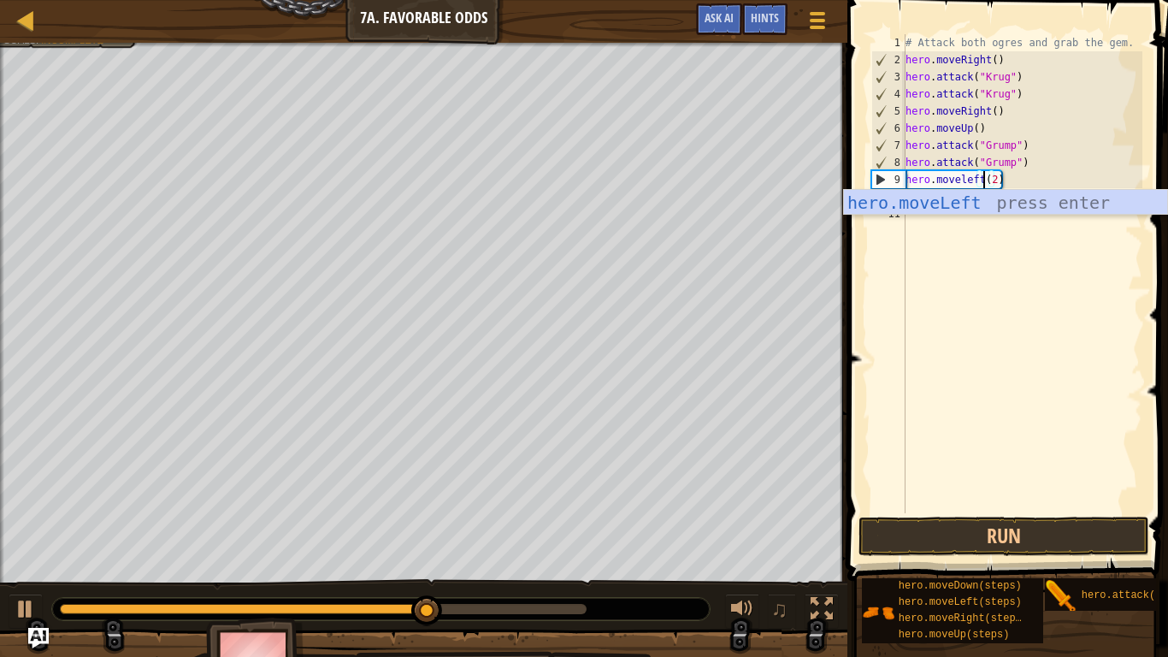
scroll to position [8, 12]
click at [955, 192] on div "hero.moveLeft press enter" at bounding box center [1005, 228] width 323 height 77
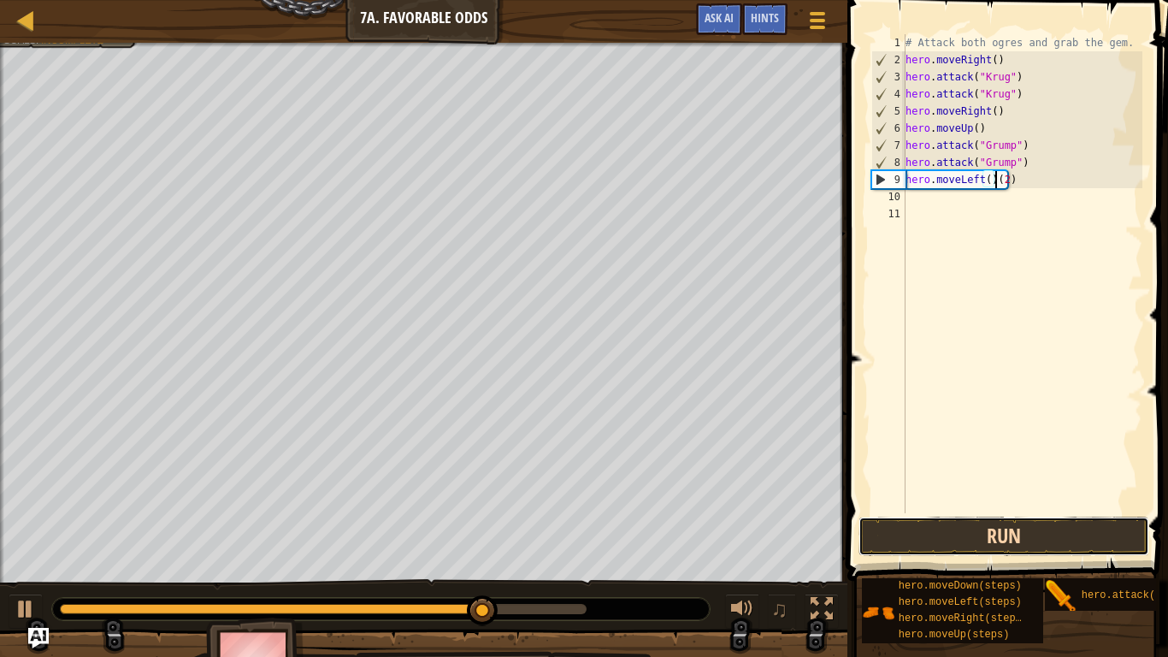
click at [882, 548] on button "Run" at bounding box center [1004, 536] width 291 height 39
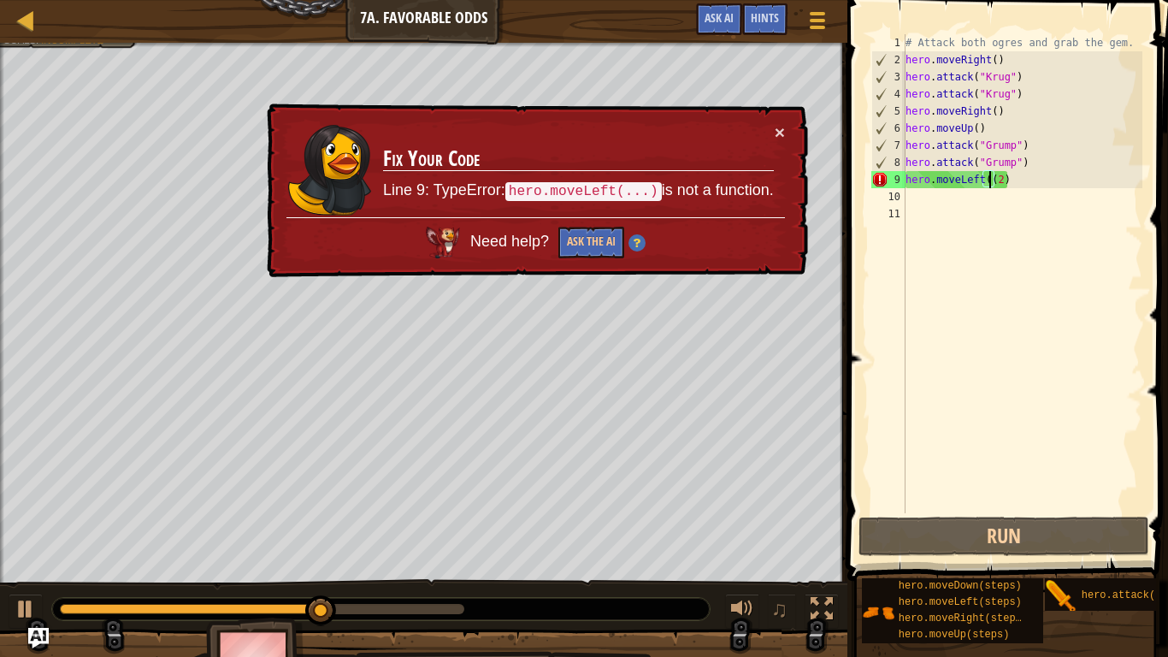
type textarea "hero.moveLeft(2)"
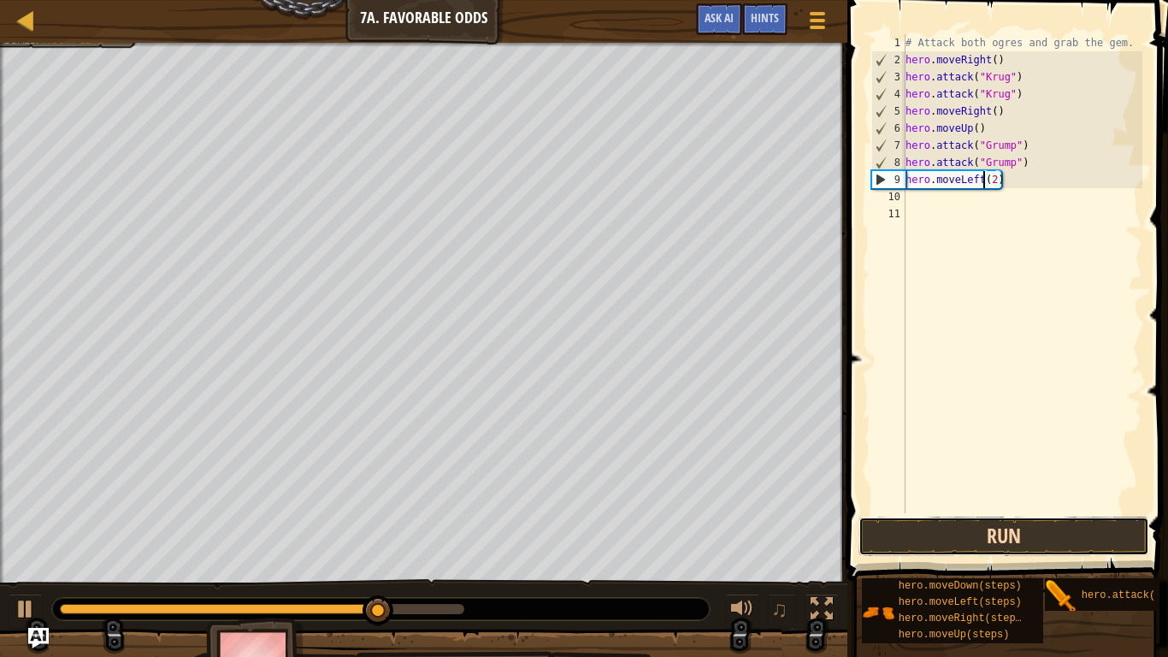
click at [928, 526] on button "Run" at bounding box center [1004, 536] width 291 height 39
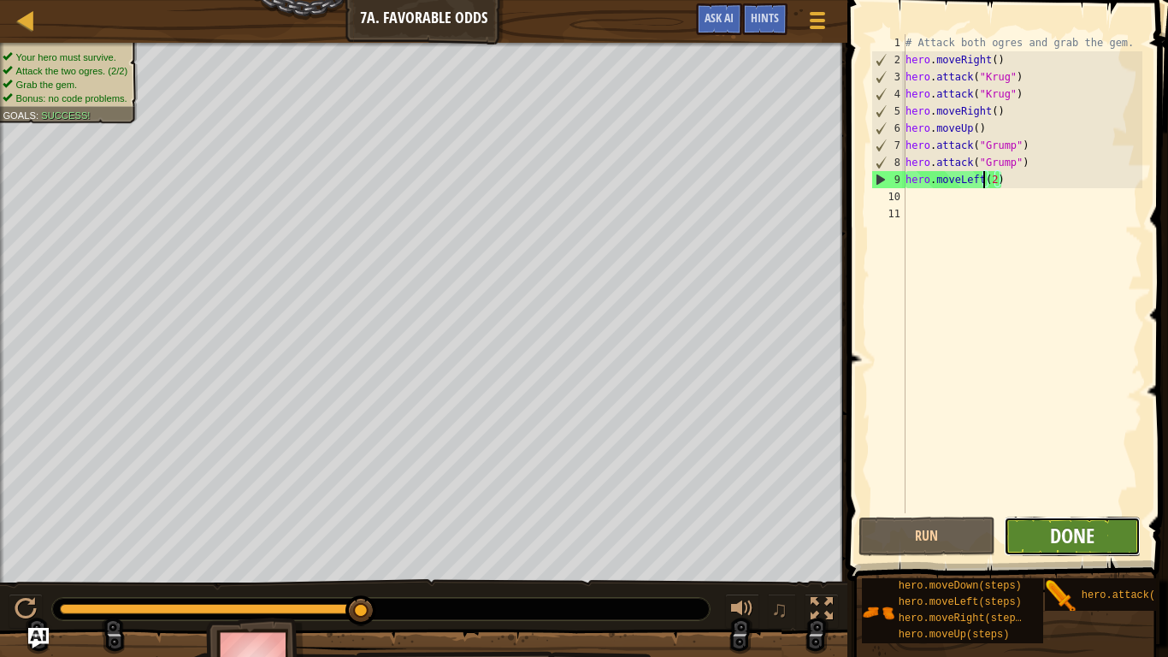
click at [1086, 535] on span "Done" at bounding box center [1072, 535] width 44 height 27
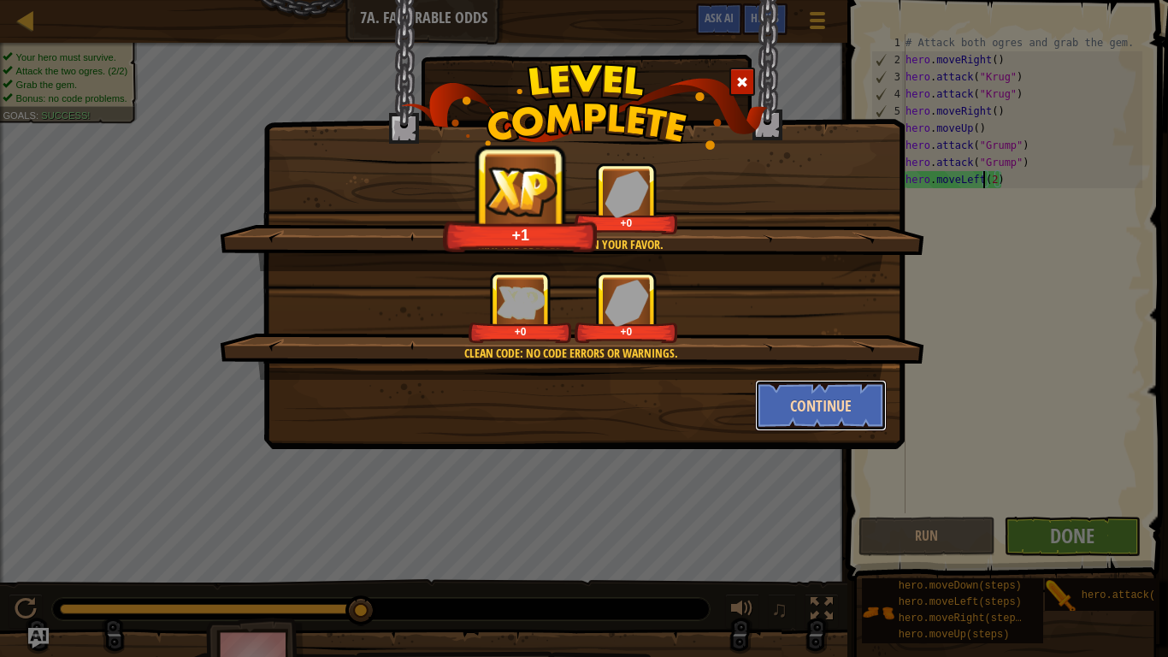
click at [816, 414] on button "Continue" at bounding box center [821, 405] width 133 height 51
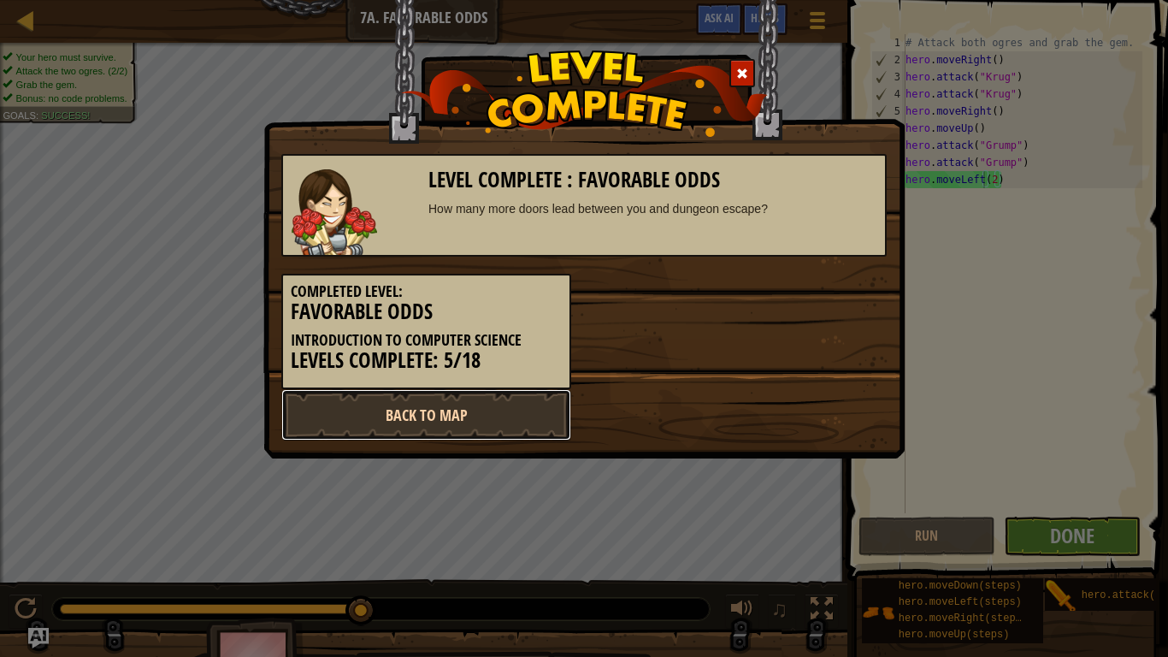
click at [517, 413] on link "Back to Map" at bounding box center [426, 414] width 290 height 51
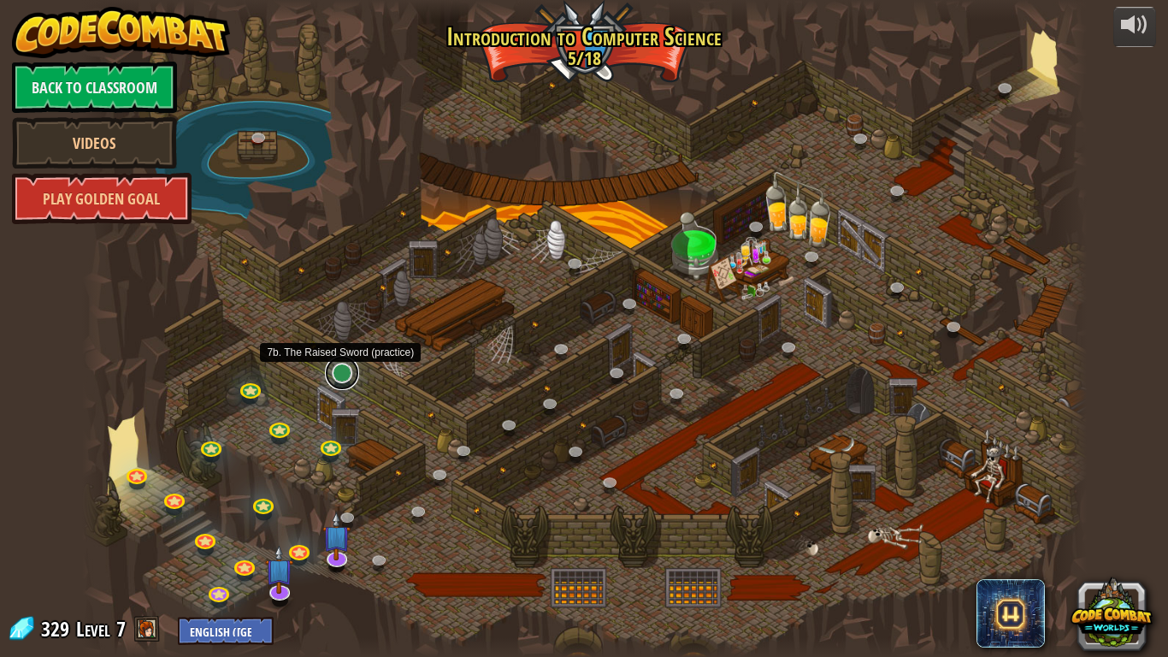
click at [346, 374] on link at bounding box center [342, 373] width 34 height 34
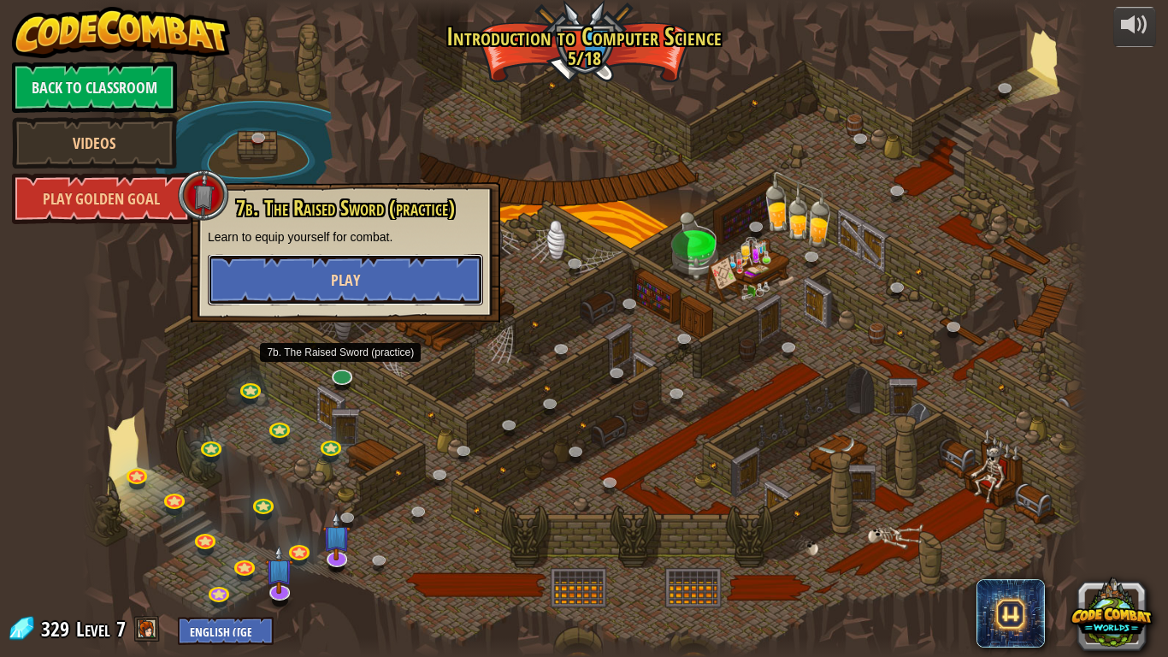
click at [298, 281] on button "Play" at bounding box center [345, 279] width 275 height 51
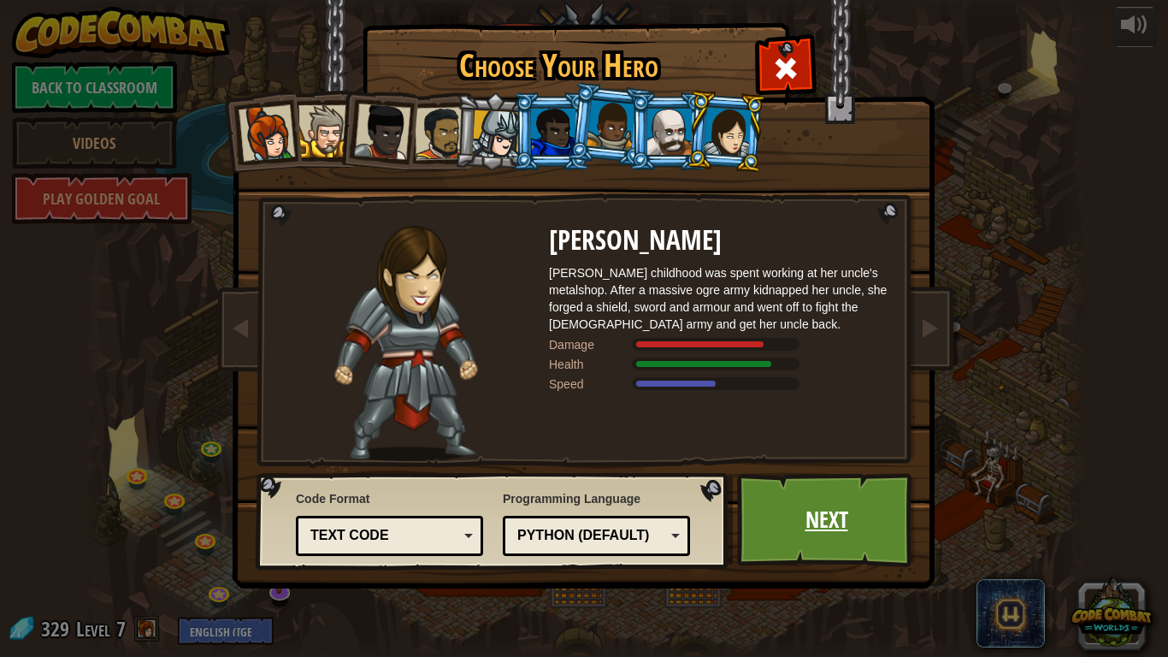
click at [843, 524] on link "Next" at bounding box center [826, 520] width 179 height 94
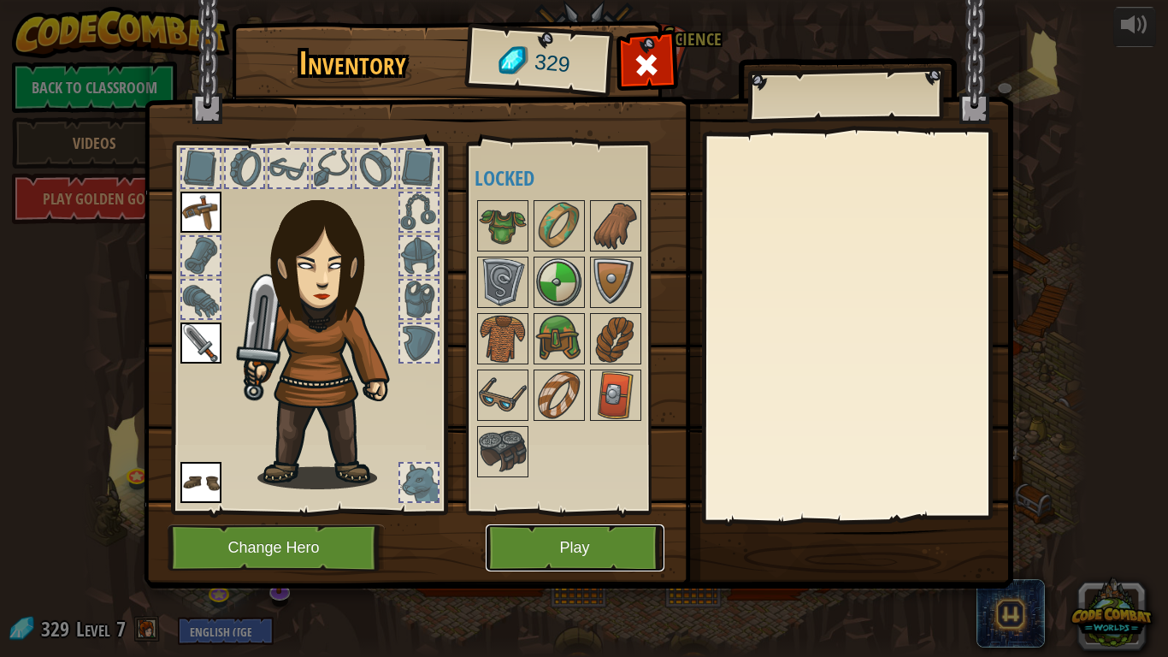
click at [572, 543] on button "Play" at bounding box center [575, 547] width 179 height 47
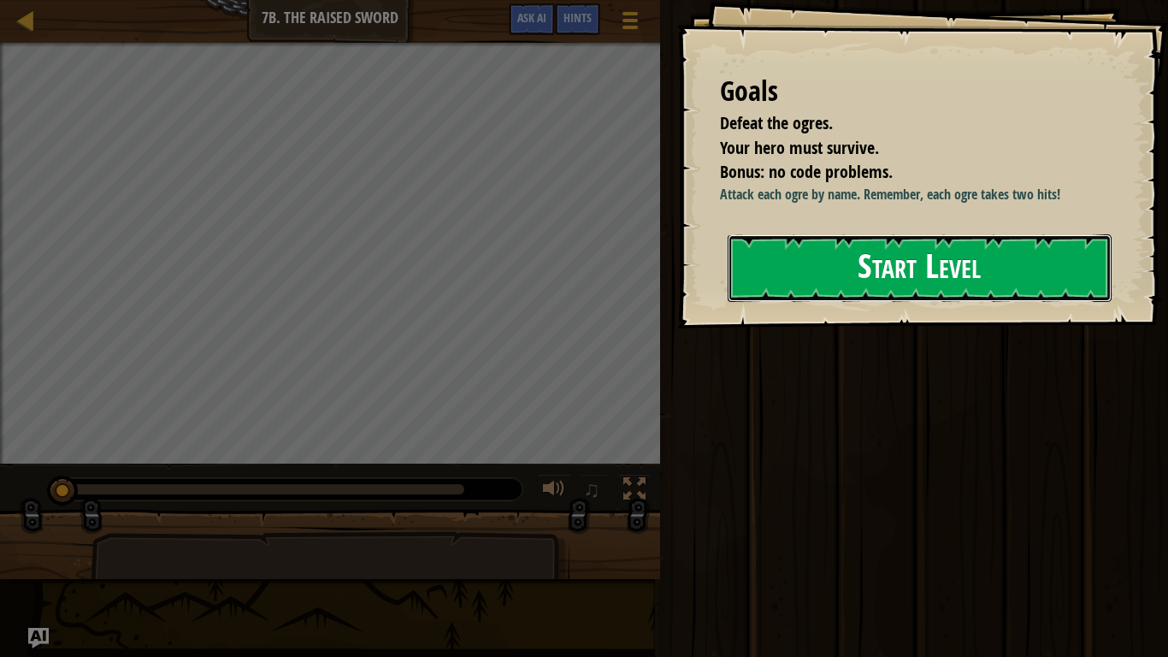
click at [860, 234] on button "Start Level" at bounding box center [920, 268] width 384 height 68
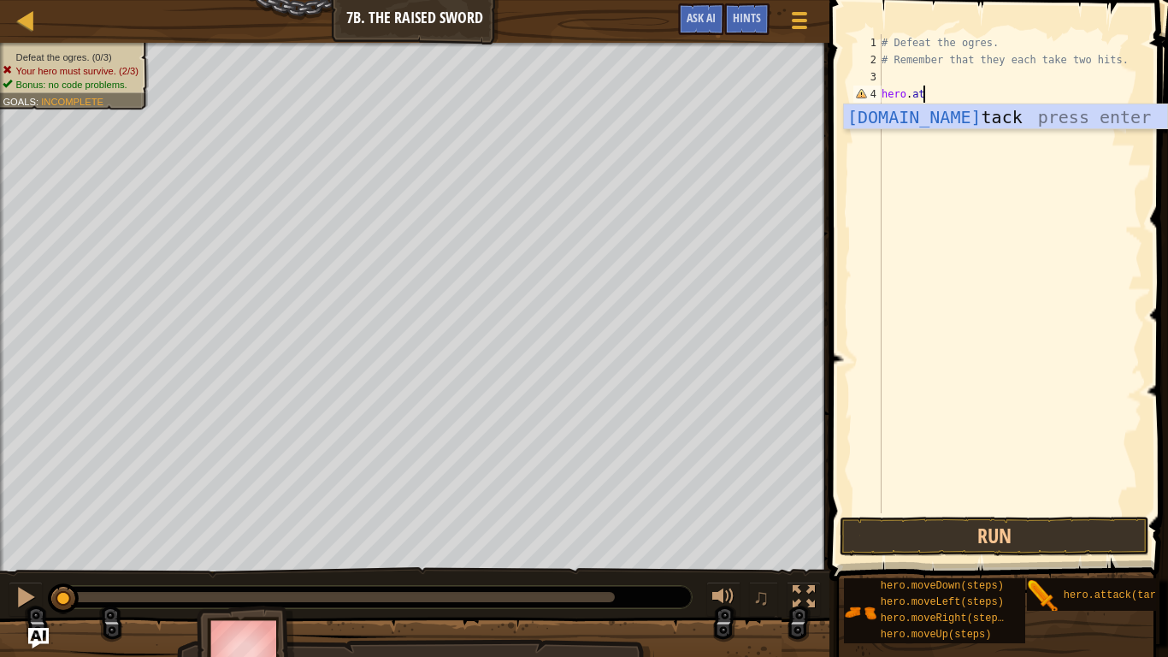
scroll to position [8, 6]
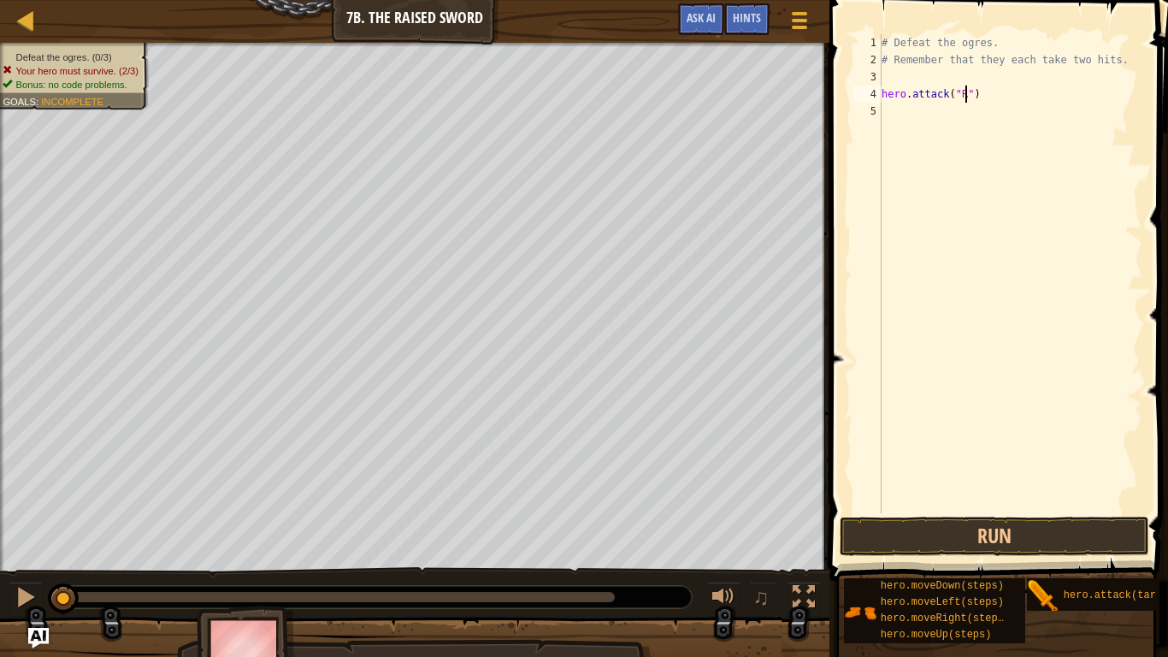
type textarea "hero.attack("Rig")"
click at [1002, 95] on div "# Defeat the ogres. # Remember that they each take two hits. hero . attack ( "R…" at bounding box center [1010, 290] width 264 height 513
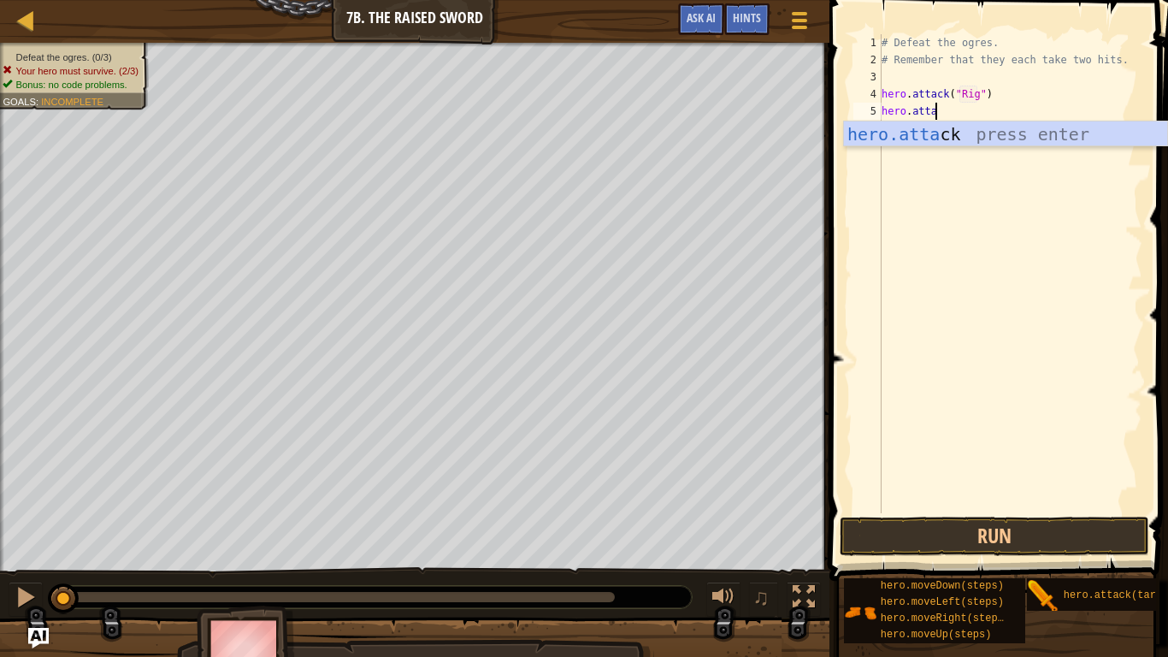
scroll to position [8, 7]
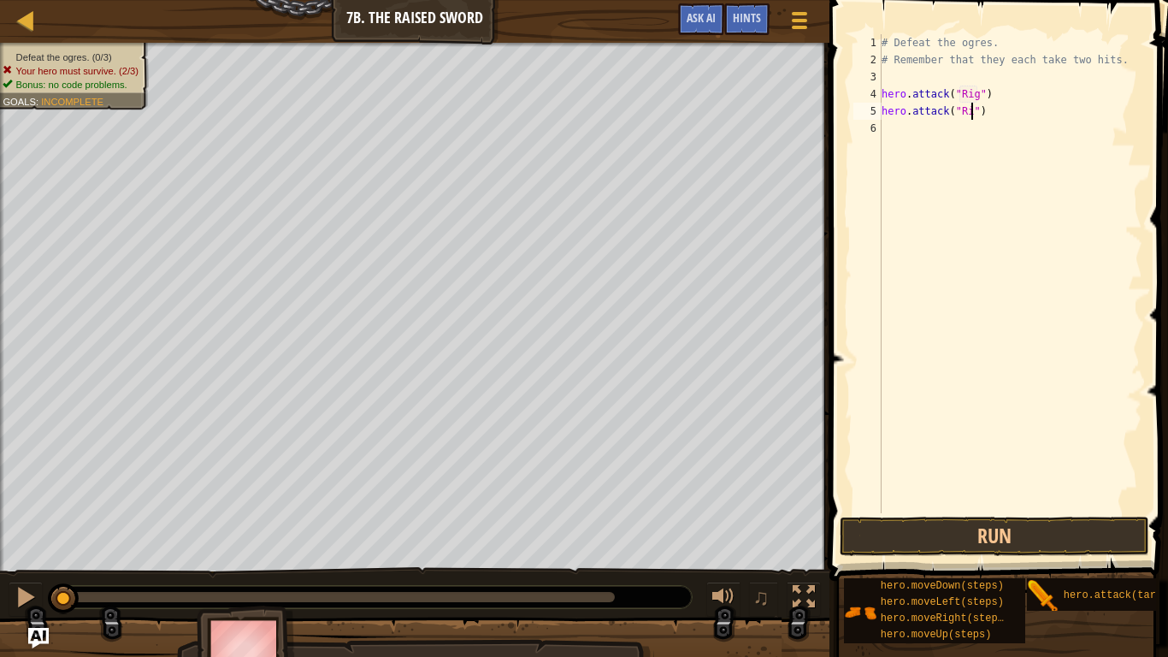
type textarea "hero.attack("Rig")"
click at [1026, 115] on div "# Defeat the ogres. # Remember that they each take two hits. hero . attack ( "R…" at bounding box center [1010, 290] width 264 height 513
type textarea "A"
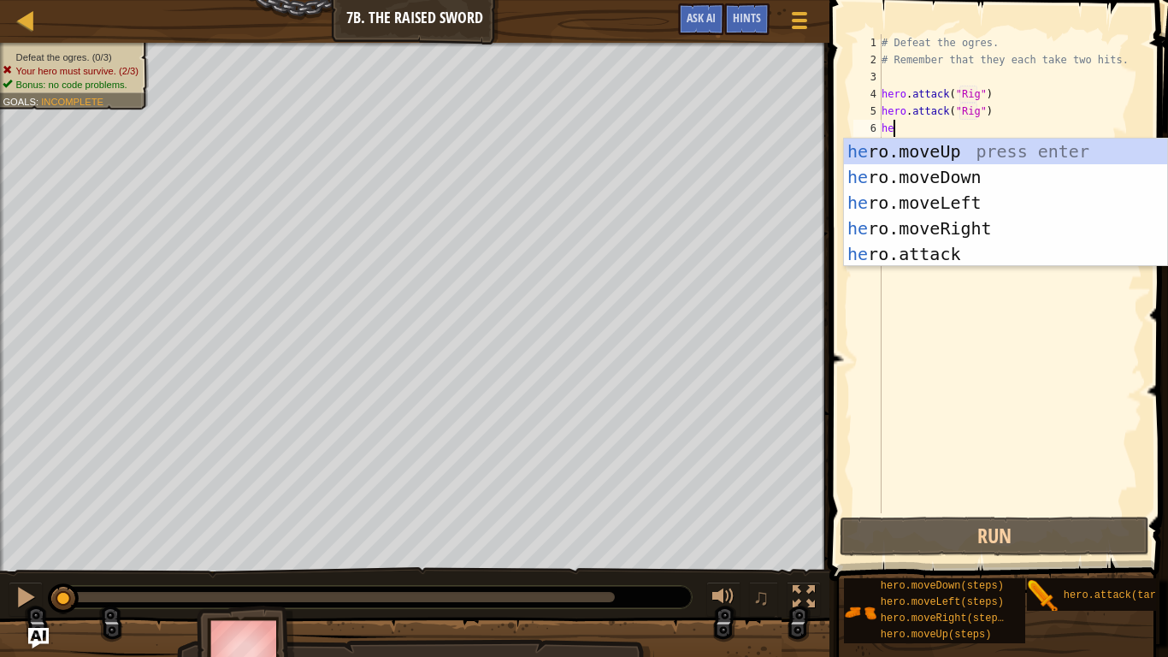
scroll to position [8, 3]
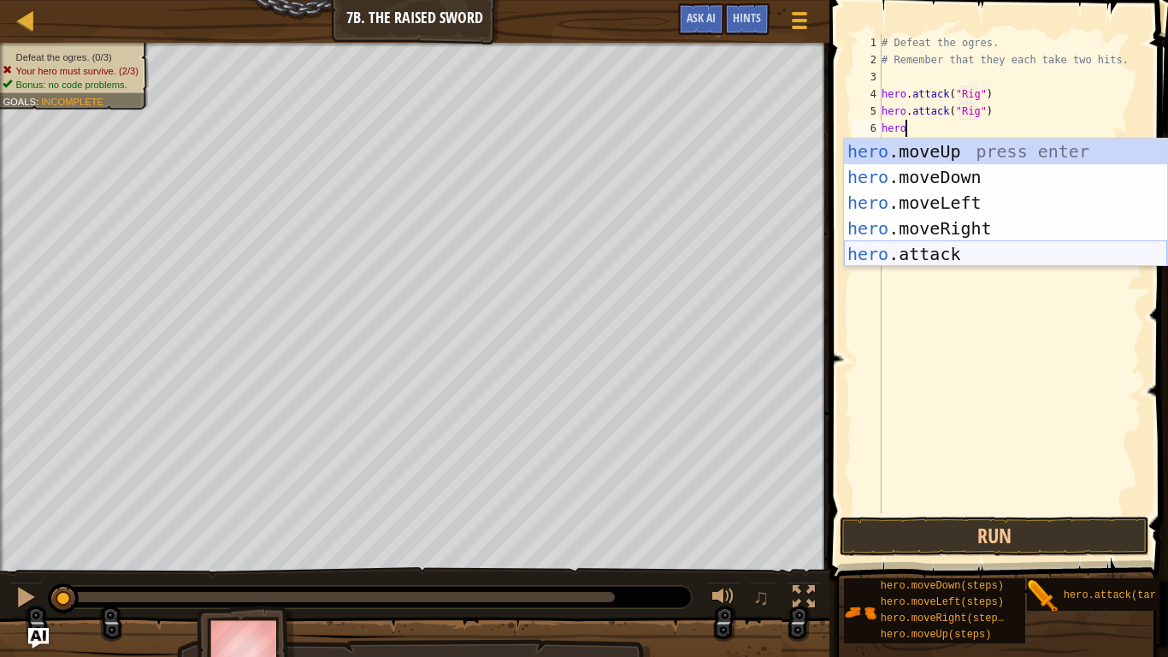
click at [980, 252] on div "hero .moveUp press enter hero .moveDown press enter hero .moveLeft press enter …" at bounding box center [1005, 229] width 323 height 180
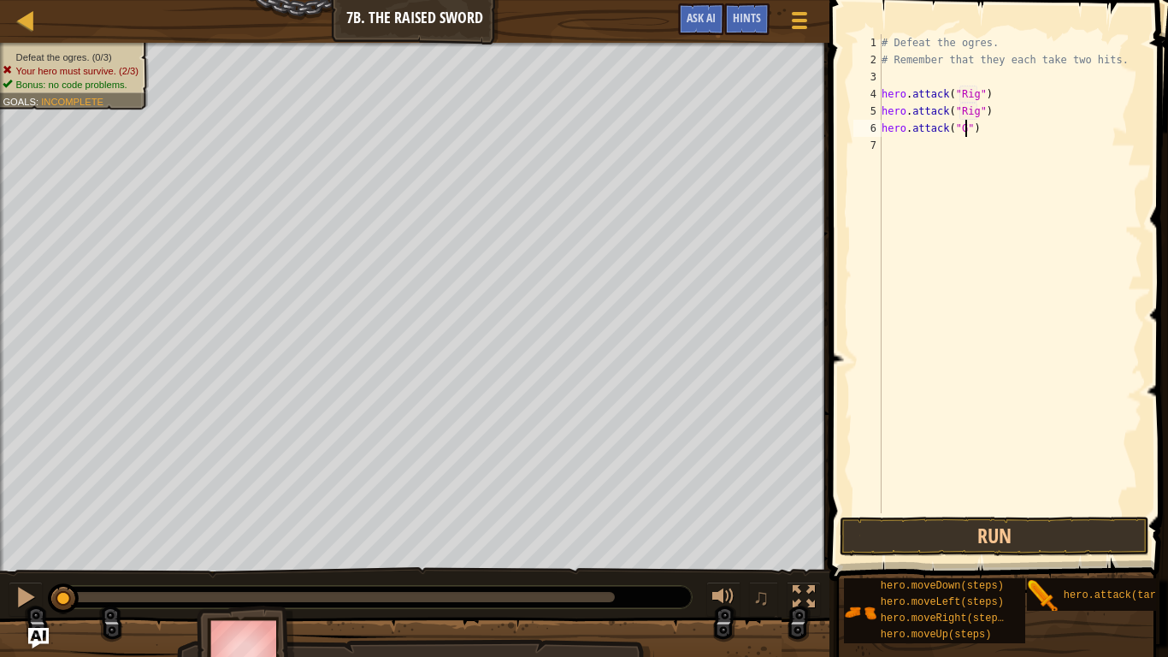
type textarea "hero.attack("Gurt")"
click at [894, 144] on div "# Defeat the ogres. # Remember that they each take two hits. hero . attack ( "R…" at bounding box center [1010, 290] width 264 height 513
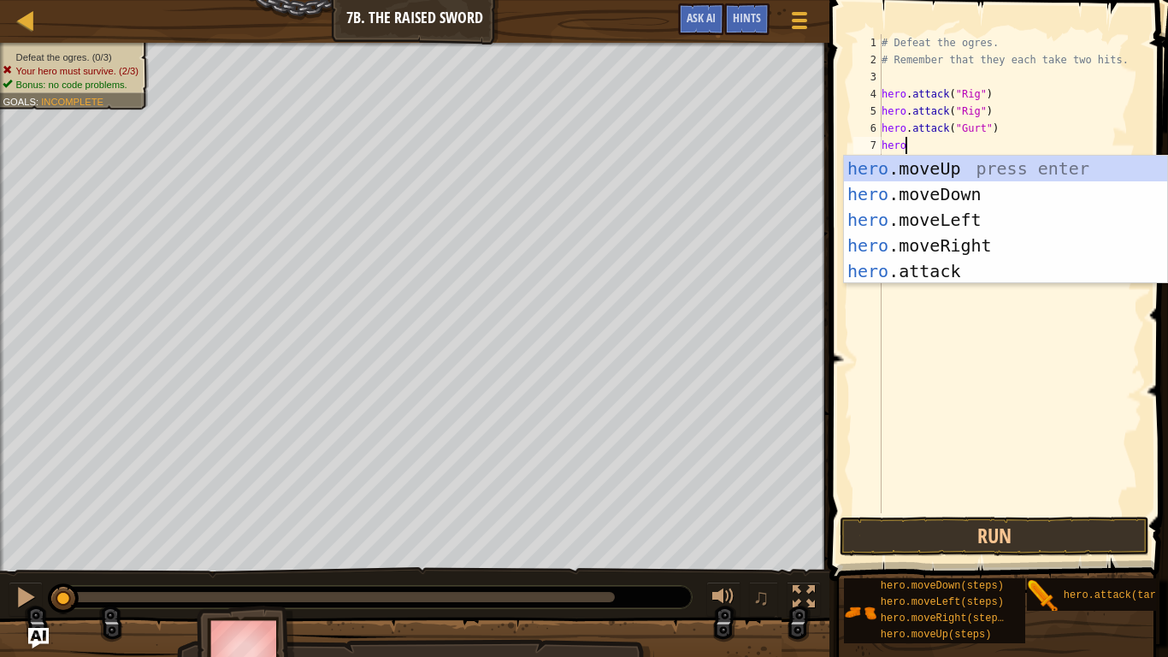
scroll to position [8, 3]
click at [907, 270] on div "hero. moveUp press enter hero. moveDown press enter hero. moveLeft press enter …" at bounding box center [1005, 246] width 323 height 180
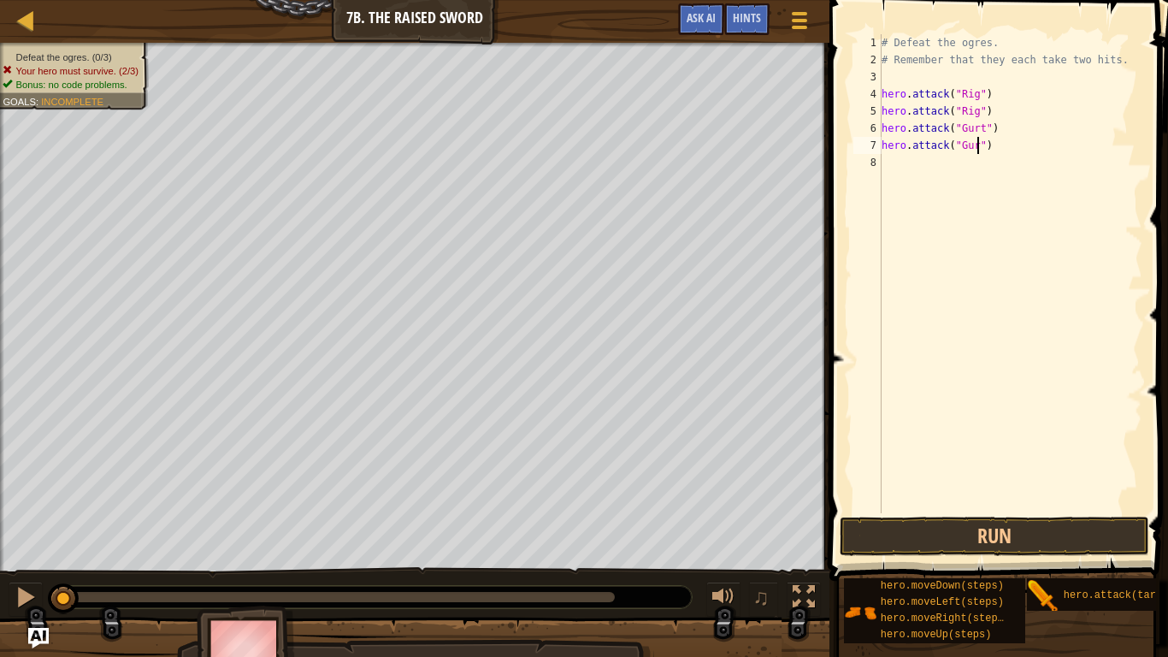
type textarea "hero.attack("Gurt")"
click at [890, 164] on div "# Defeat the ogres. # Remember that they each take two hits. hero . attack ( "R…" at bounding box center [1010, 290] width 264 height 513
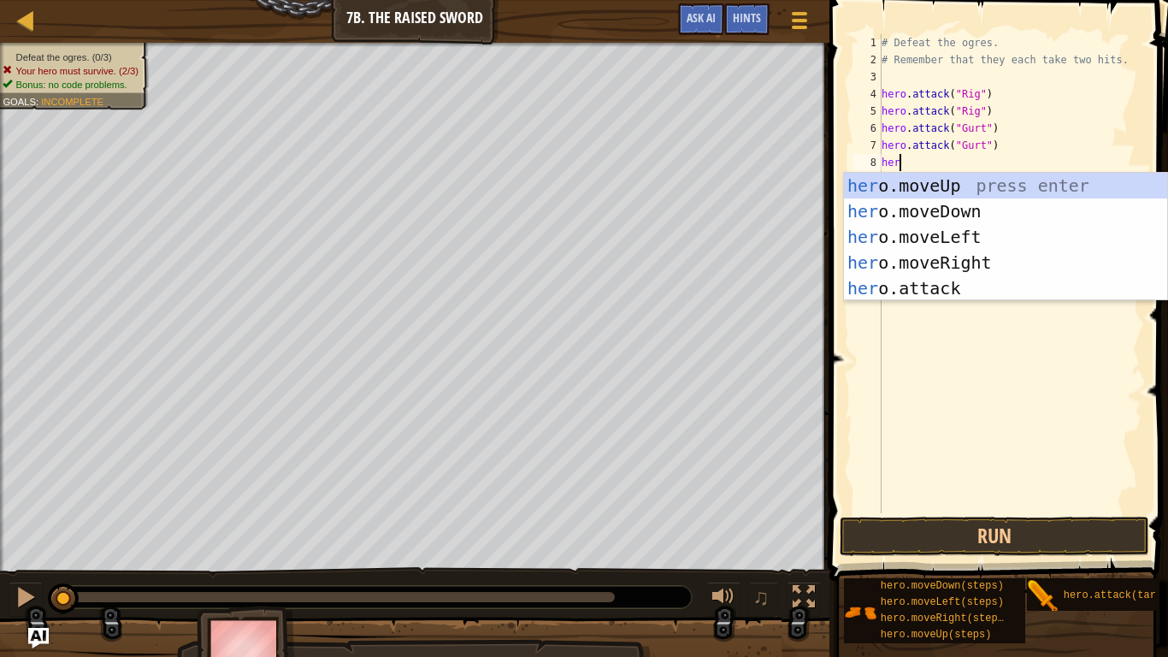
scroll to position [8, 3]
click at [914, 286] on div "hero .moveUp press enter hero .moveDown press enter hero .moveLeft press enter …" at bounding box center [1005, 263] width 323 height 180
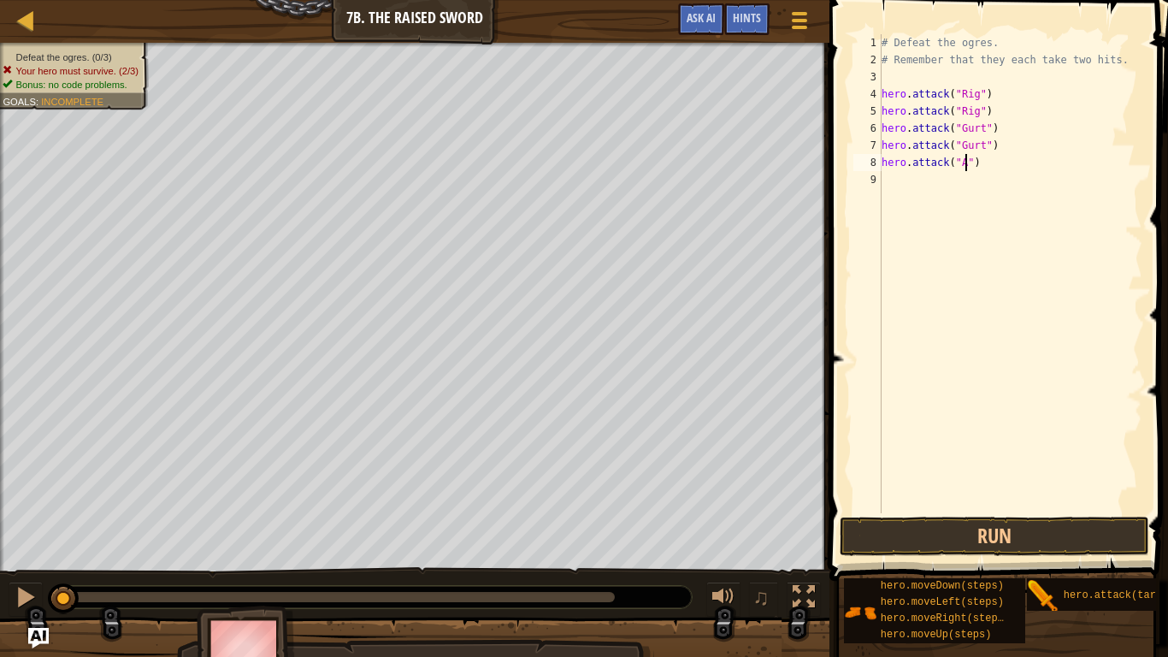
type textarea "hero.attack("Ack")"
click at [896, 181] on div "# Defeat the ogres. # Remember that they each take two hits. hero . attack ( "R…" at bounding box center [1010, 290] width 264 height 513
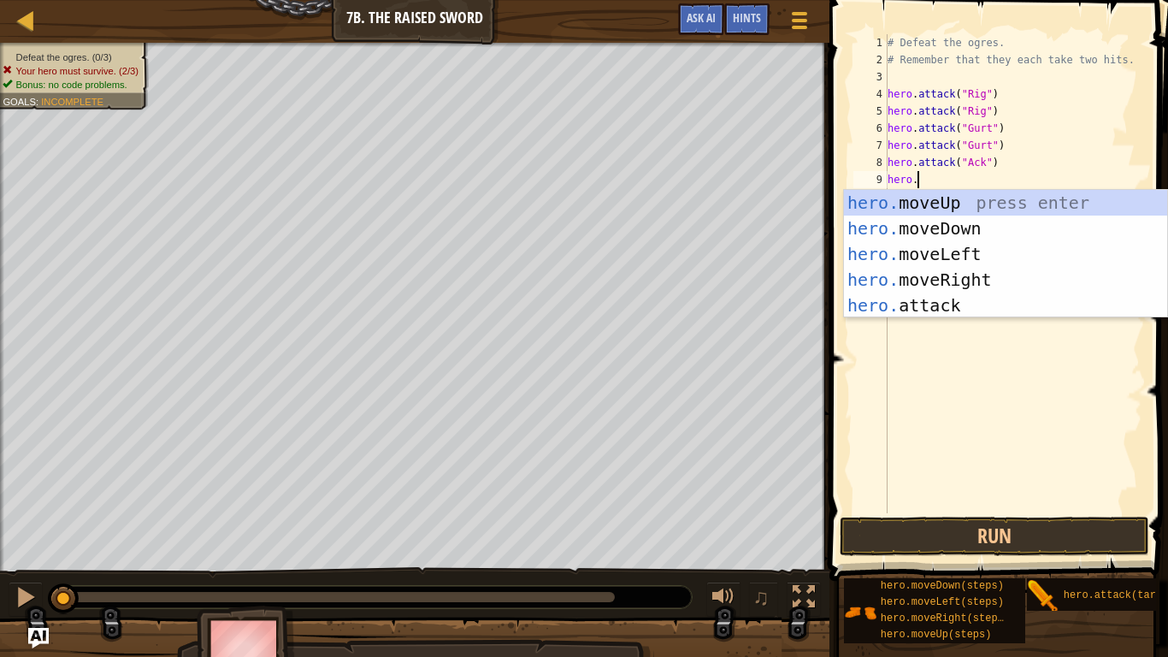
scroll to position [8, 3]
click at [917, 298] on div "hero. moveUp press enter hero. moveDown press enter hero. moveLeft press enter …" at bounding box center [1005, 280] width 323 height 180
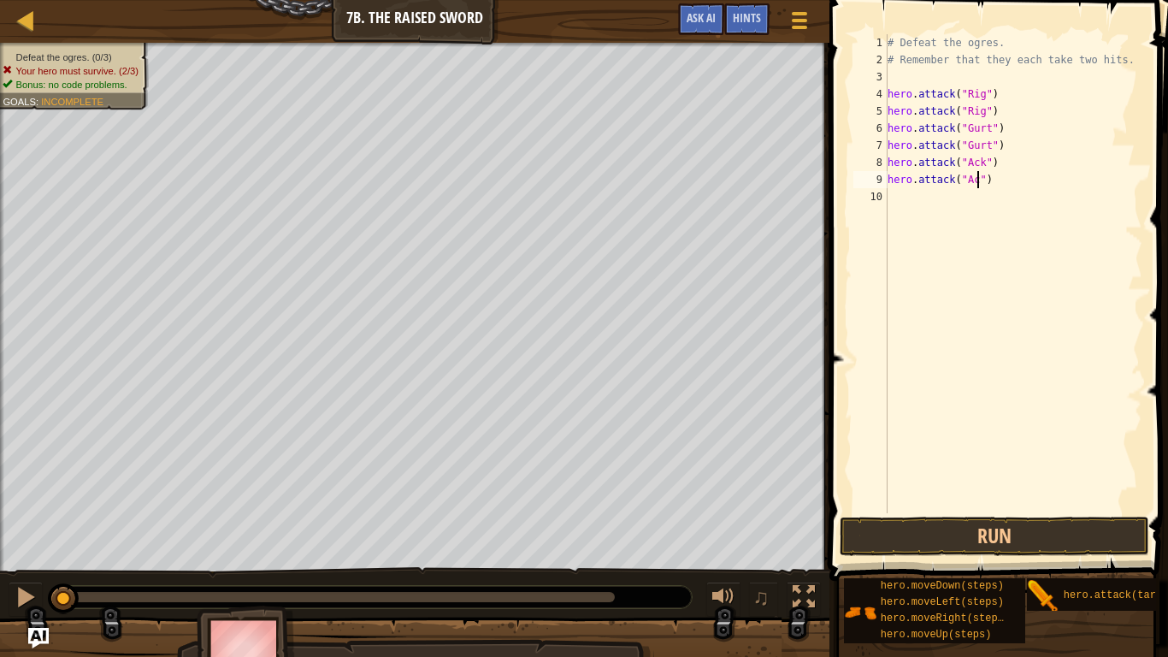
scroll to position [8, 14]
type textarea "hero.attack("Ack")"
click at [909, 522] on button "Run" at bounding box center [994, 536] width 309 height 39
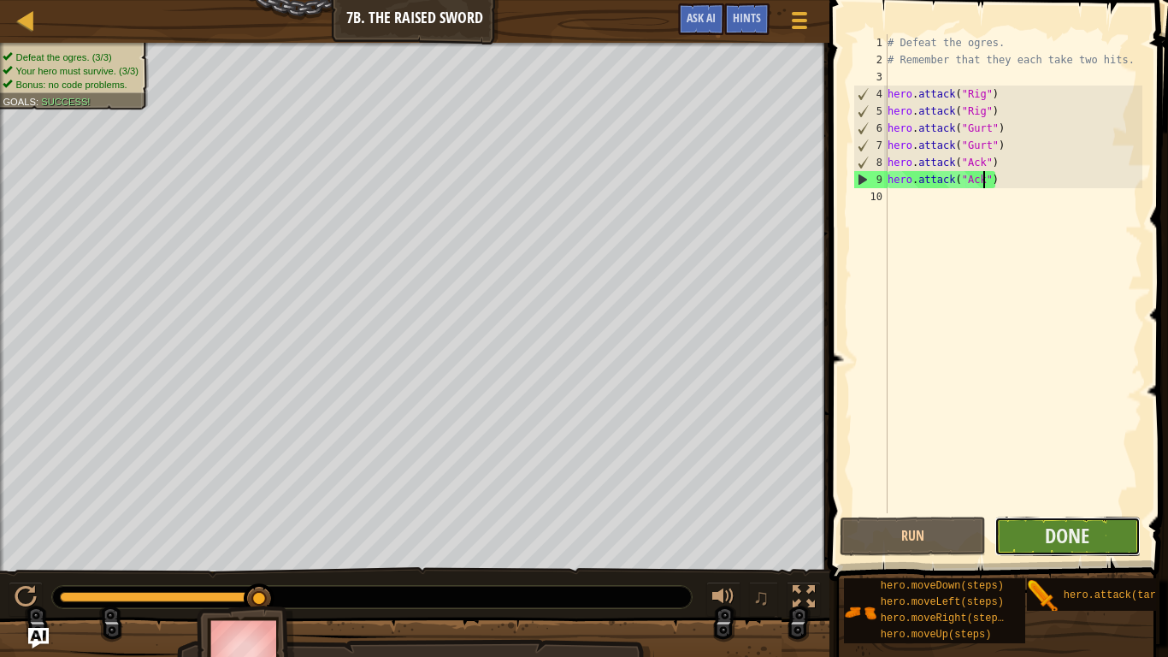
click at [1113, 534] on button "Done" at bounding box center [1068, 536] width 146 height 39
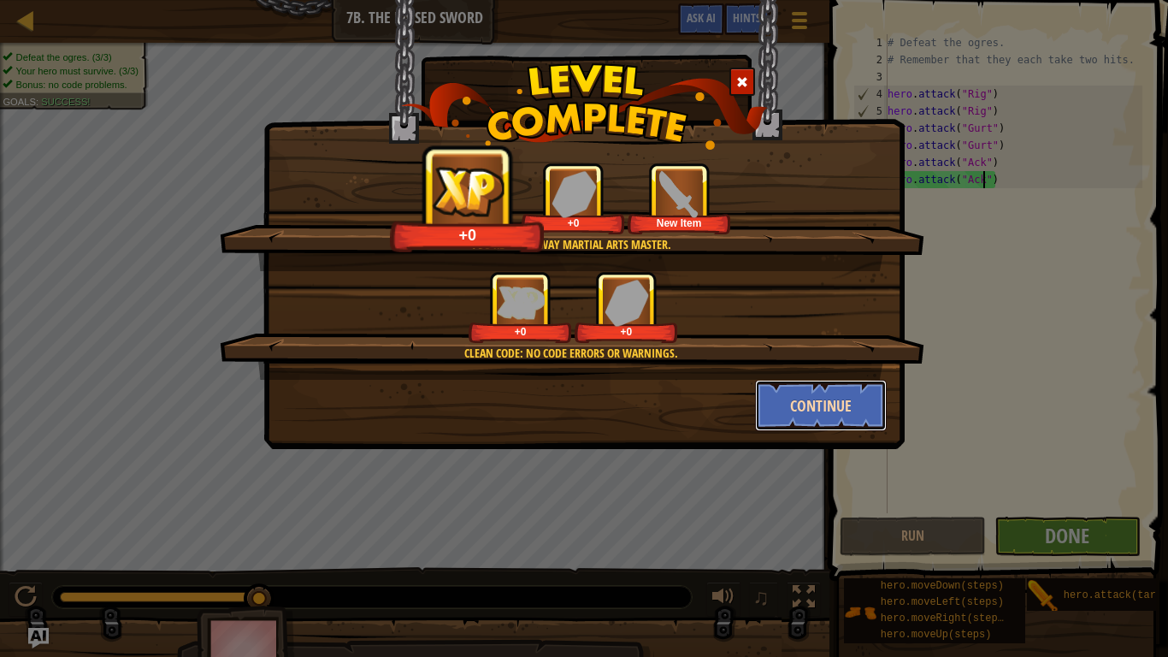
click at [793, 397] on button "Continue" at bounding box center [821, 405] width 133 height 51
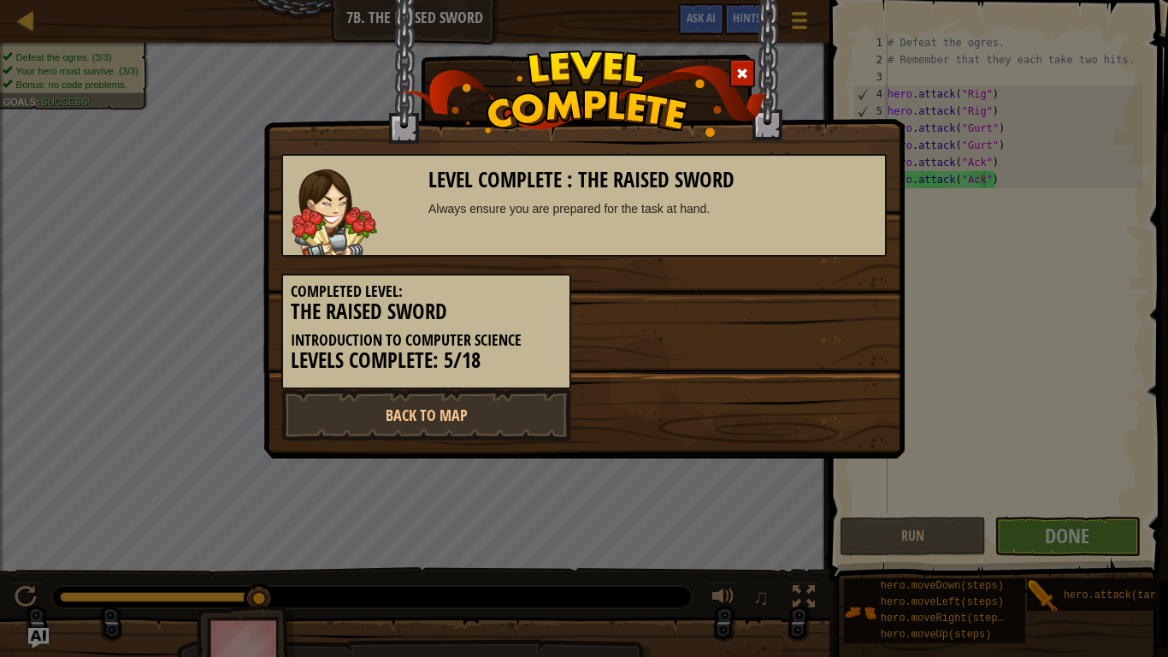
click at [719, 513] on div "Level Complete : The Raised Sword Always ensure you are prepared for the task a…" at bounding box center [584, 328] width 1168 height 657
click at [521, 411] on link "Back to Map" at bounding box center [426, 414] width 290 height 51
